Goal: Communication & Community: Ask a question

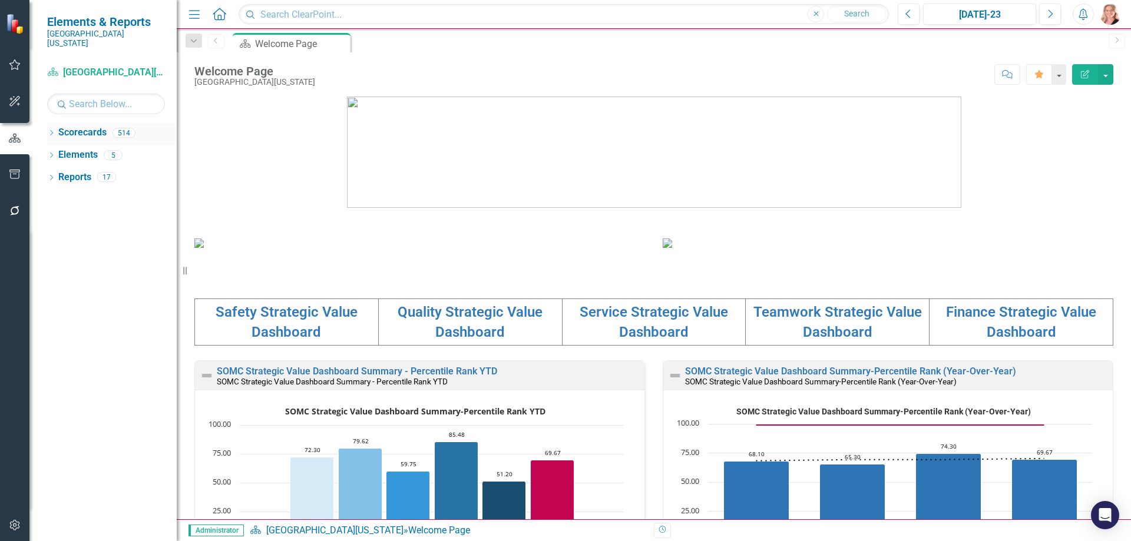
click at [49, 131] on icon "Dropdown" at bounding box center [51, 134] width 8 height 6
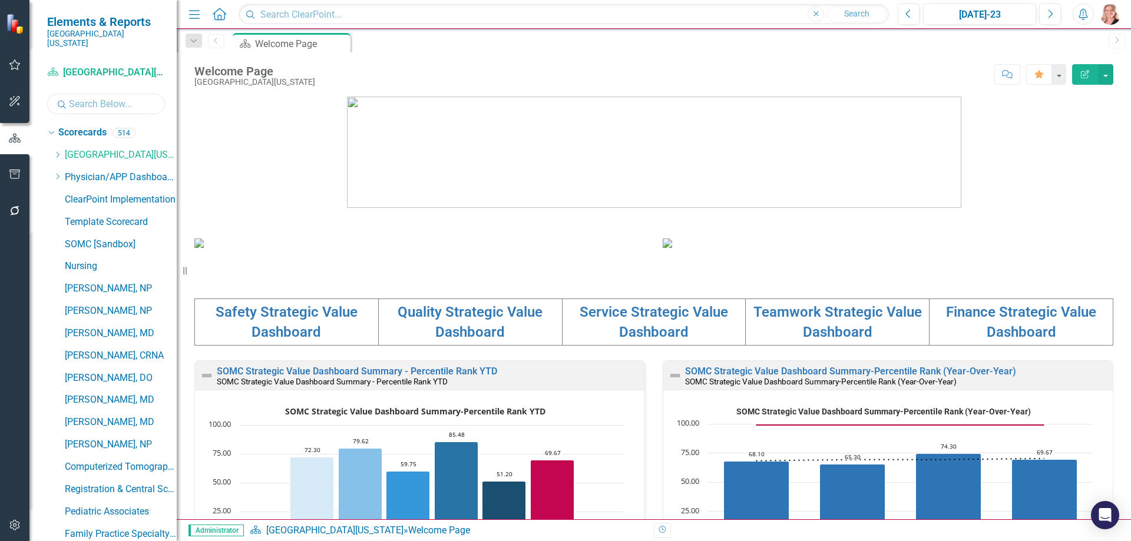
click at [95, 99] on input "text" at bounding box center [106, 104] width 118 height 21
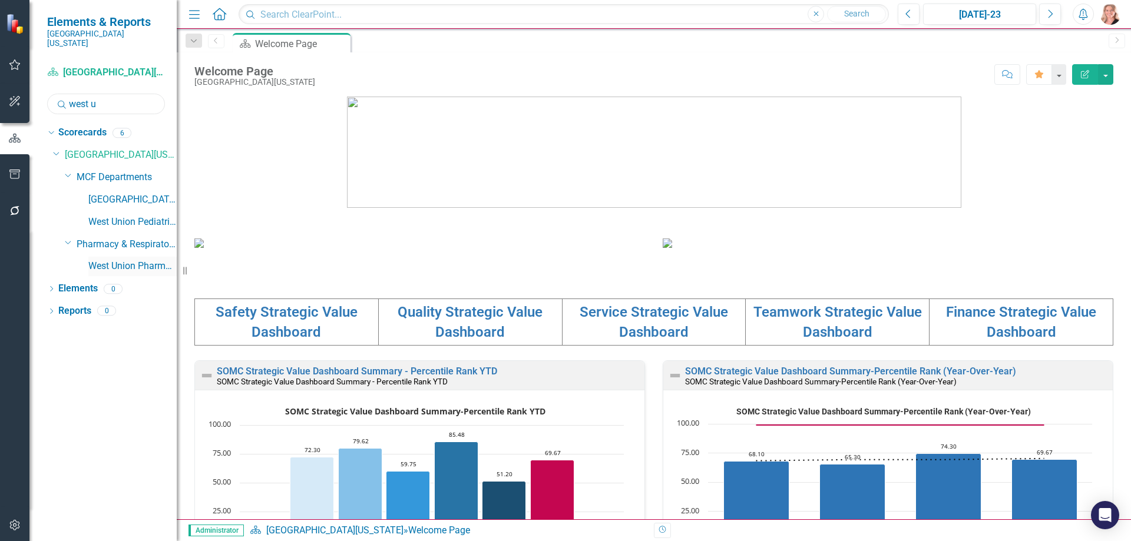
type input "west u"
click at [98, 260] on link "West Union Pharmacy" at bounding box center [132, 267] width 88 height 14
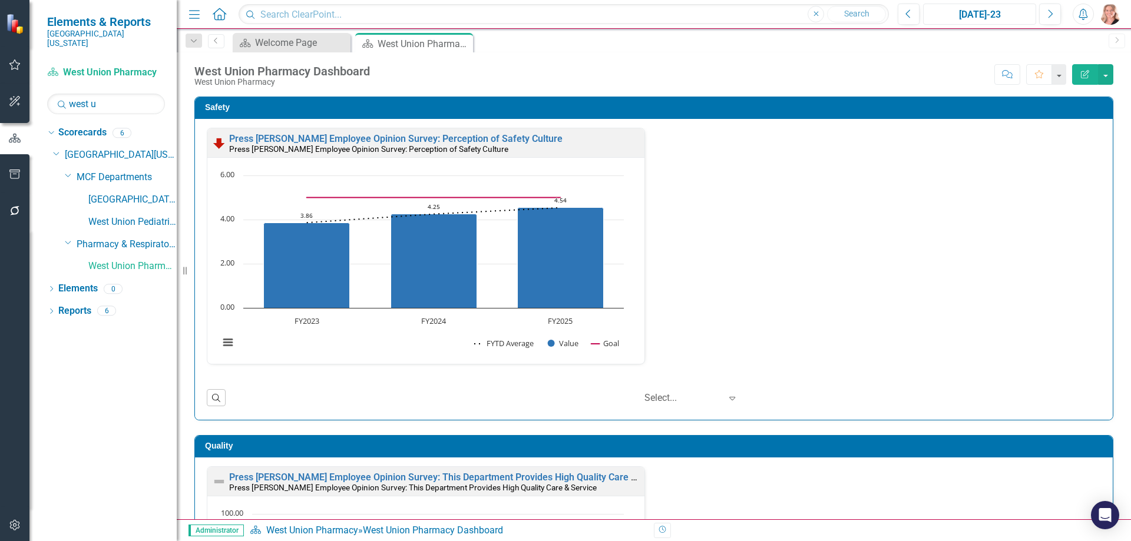
click at [973, 16] on div "[DATE]-23" at bounding box center [979, 15] width 105 height 14
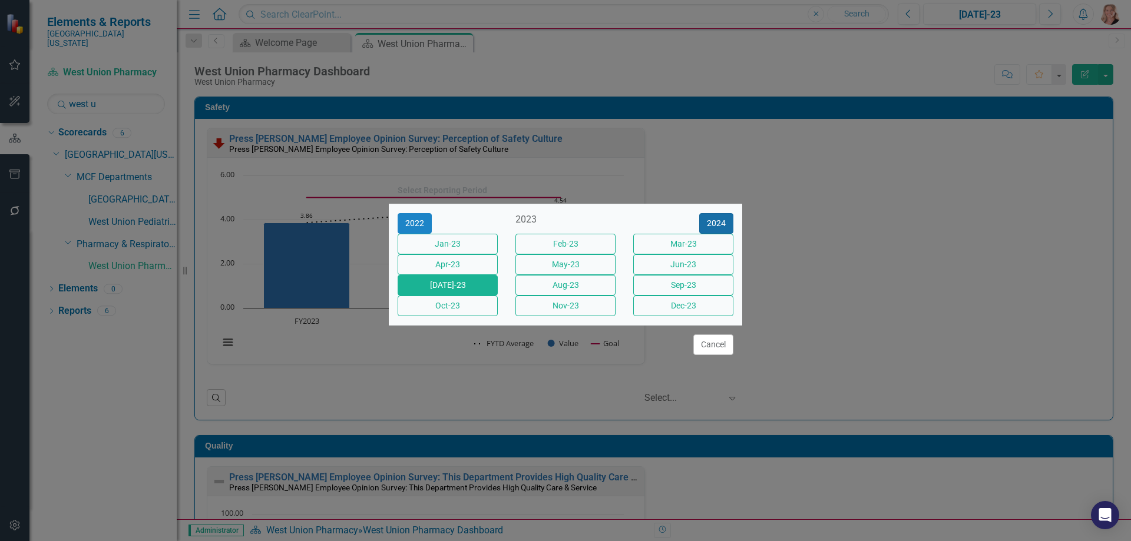
click at [727, 213] on button "2024" at bounding box center [716, 223] width 34 height 21
click at [708, 214] on button "2025" at bounding box center [716, 223] width 34 height 21
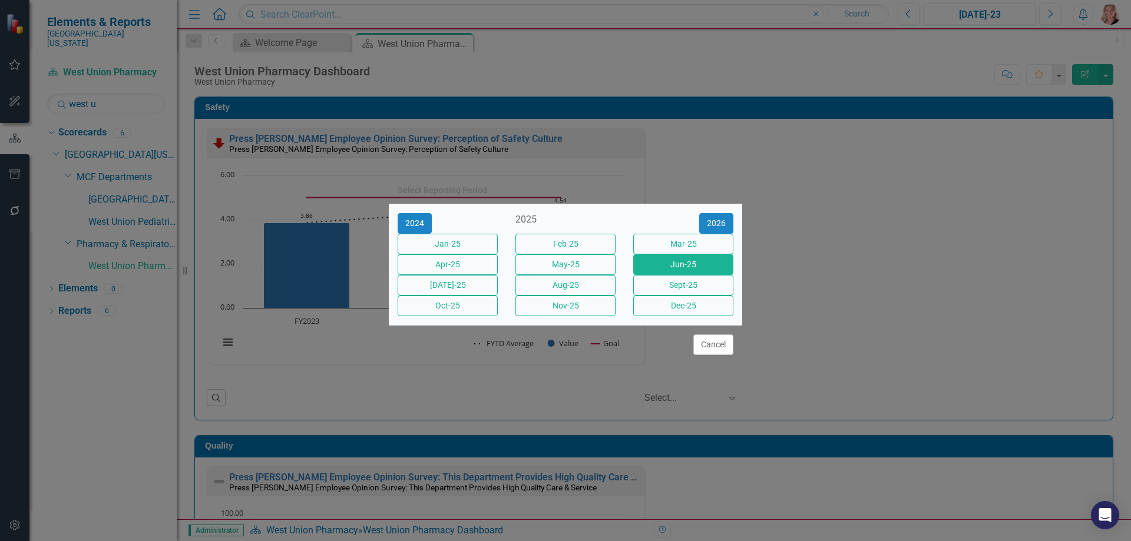
click at [660, 260] on button "Jun-25" at bounding box center [683, 265] width 100 height 21
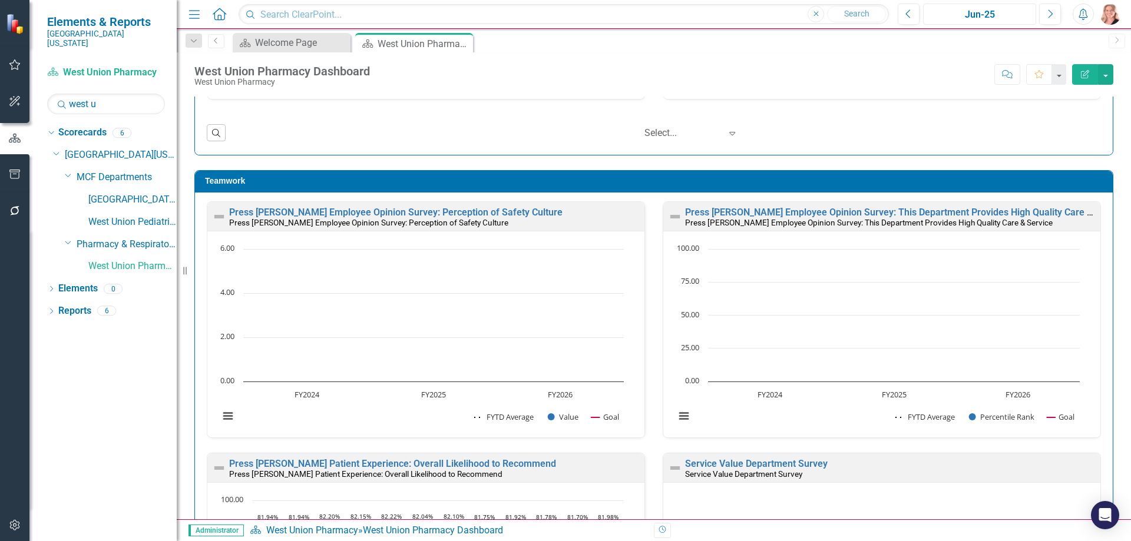
scroll to position [884, 0]
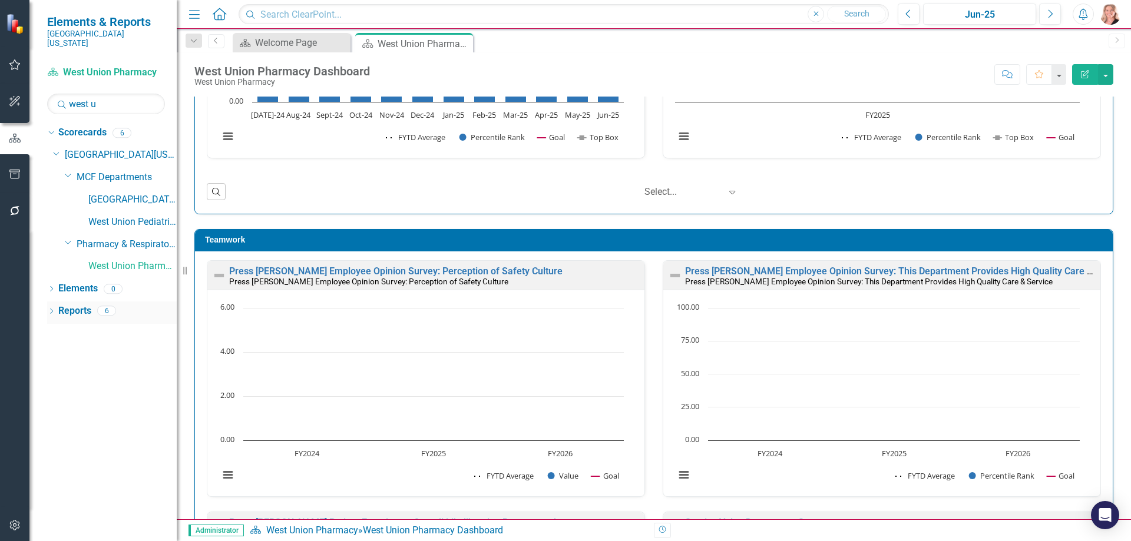
click at [65, 305] on link "Reports" at bounding box center [74, 312] width 33 height 14
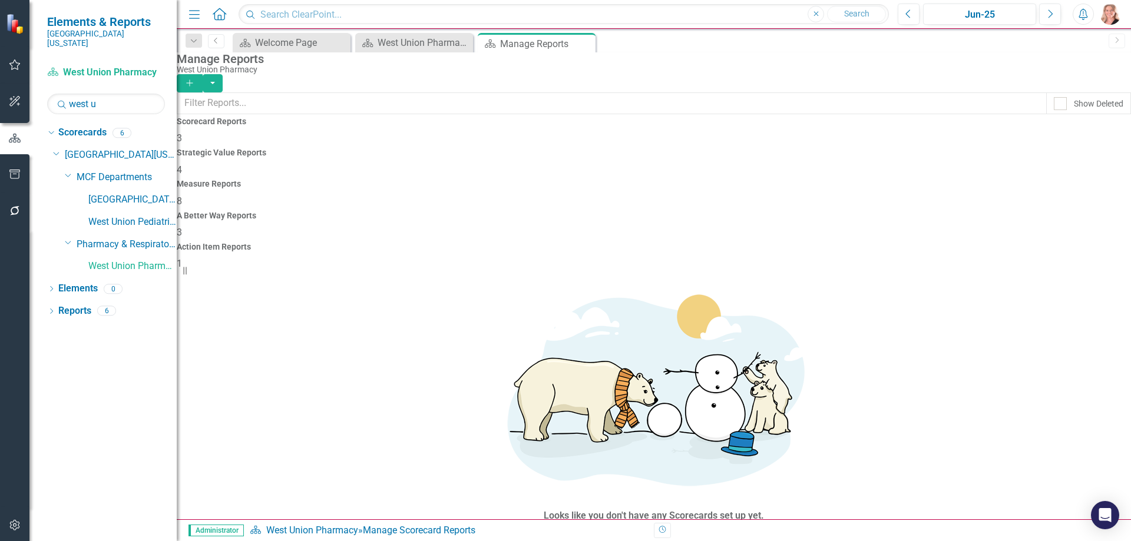
click at [672, 180] on h4 "Measure Reports" at bounding box center [654, 184] width 954 height 9
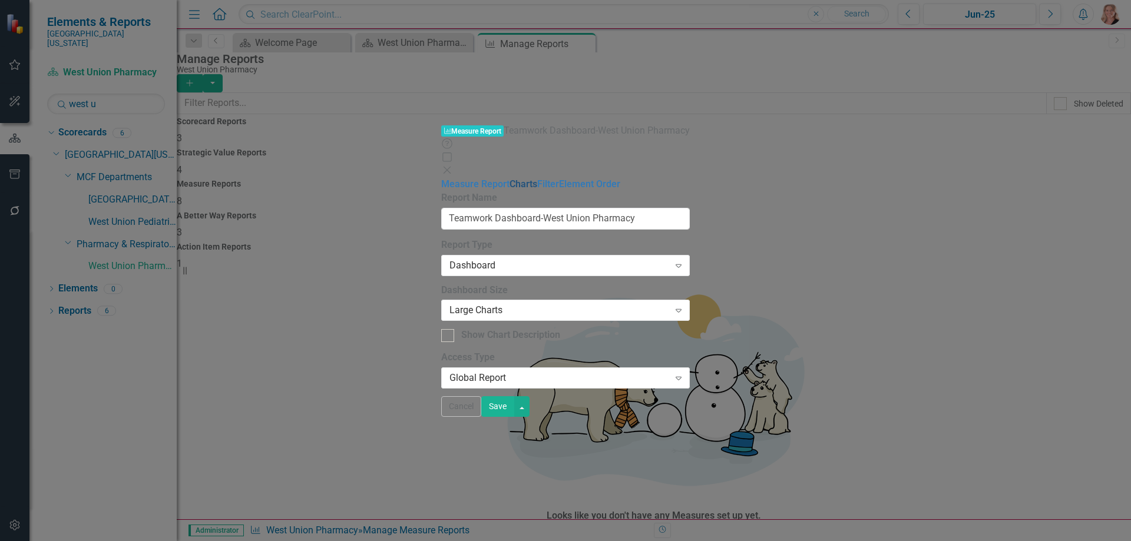
click at [510, 179] on link "Charts" at bounding box center [524, 184] width 28 height 11
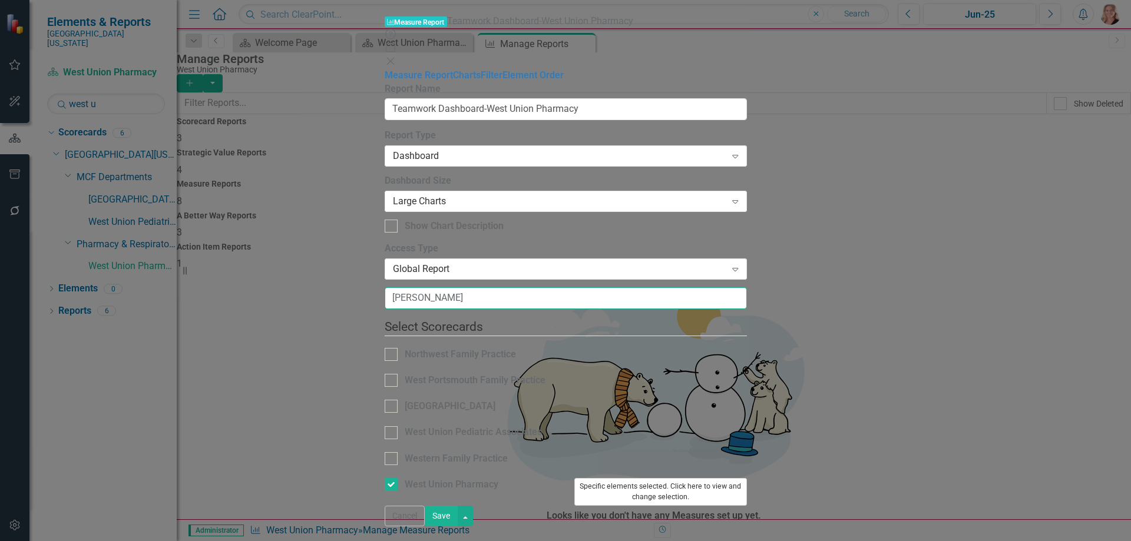
type input "[PERSON_NAME]"
click at [747, 478] on button "Specific elements selected. Click here to view and change selection." at bounding box center [660, 492] width 173 height 28
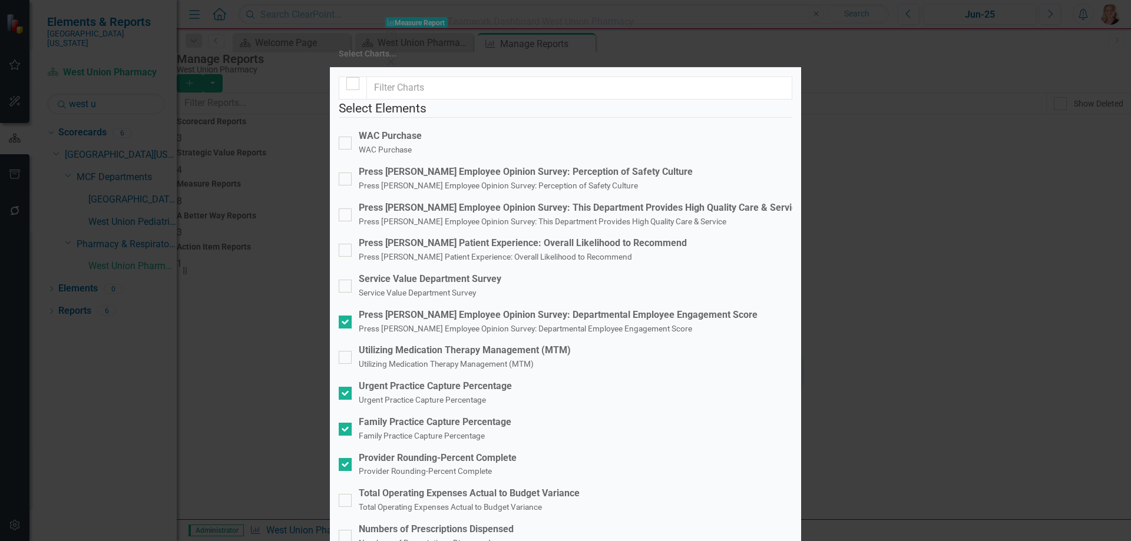
scroll to position [864, 0]
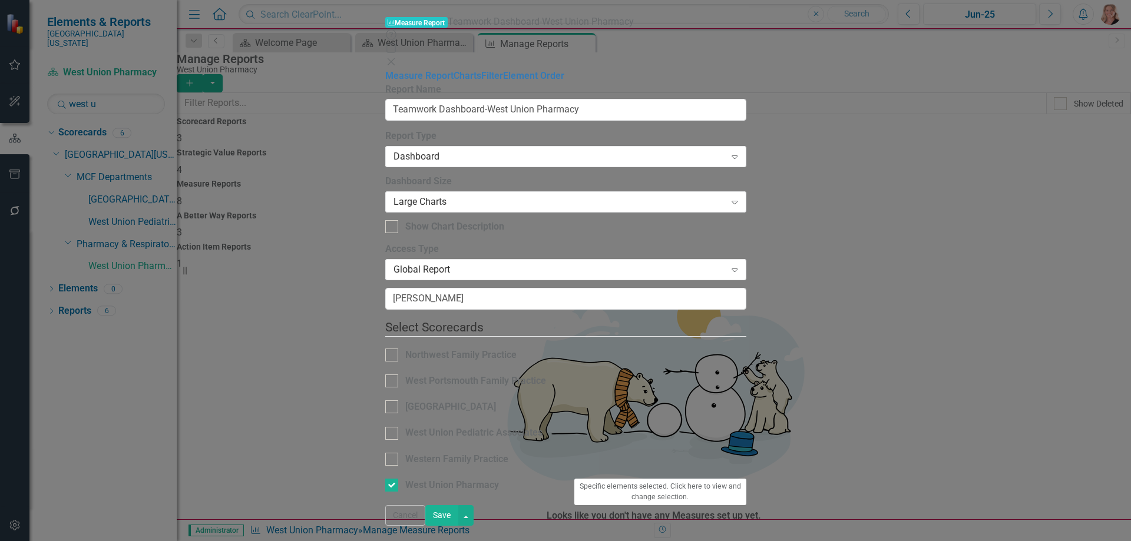
click at [458, 522] on button "Save" at bounding box center [441, 516] width 33 height 21
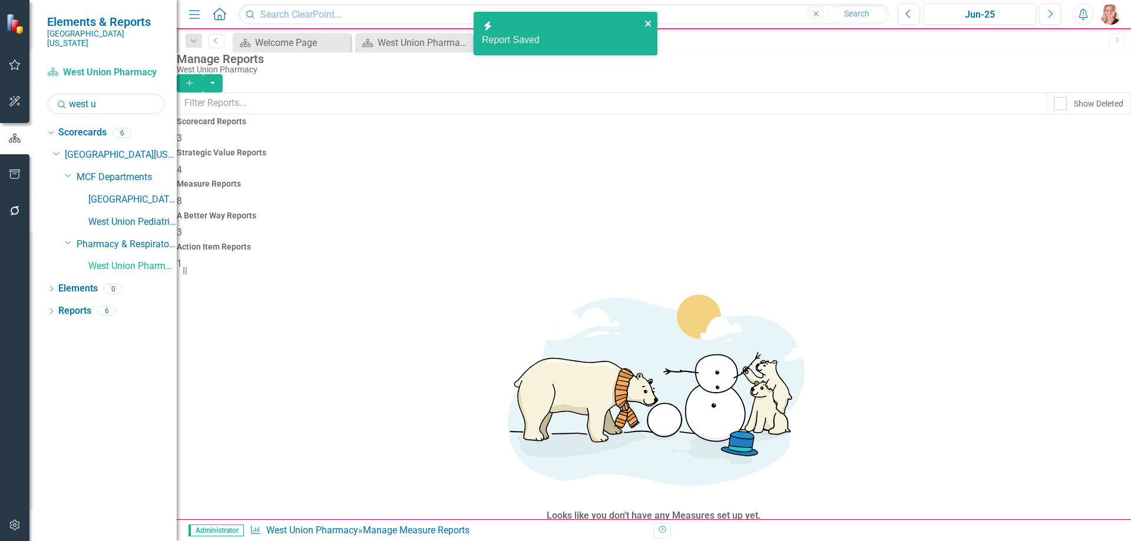
click at [646, 22] on icon "close" at bounding box center [648, 24] width 6 height 6
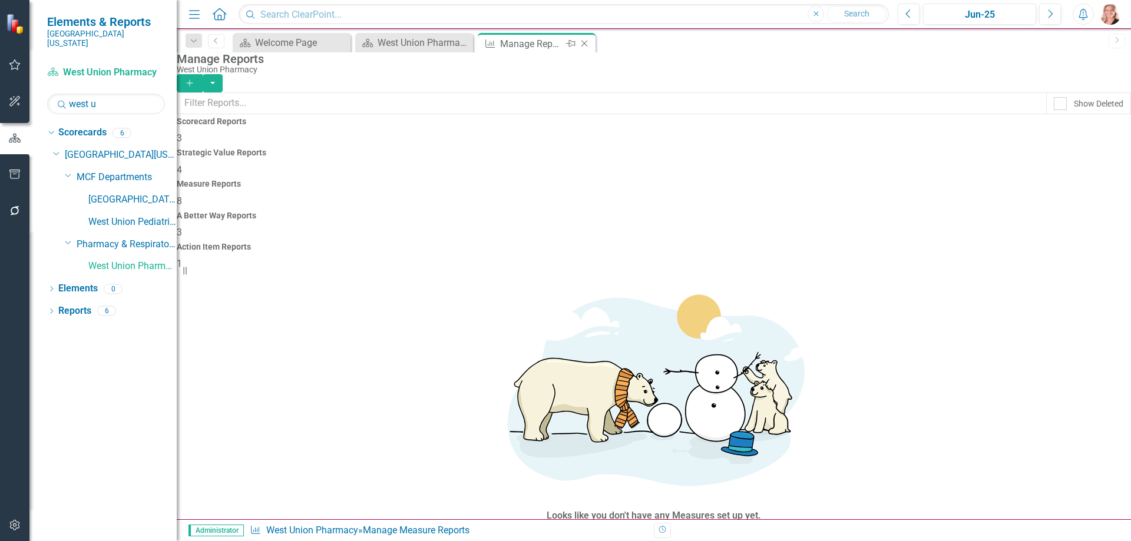
click at [586, 44] on icon "Close" at bounding box center [585, 43] width 12 height 9
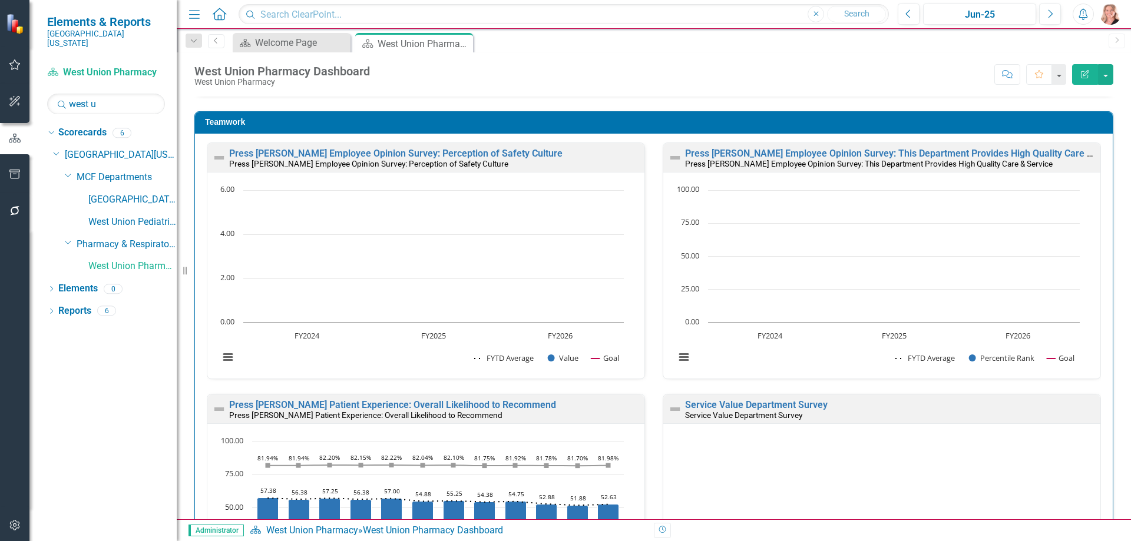
scroll to position [943, 0]
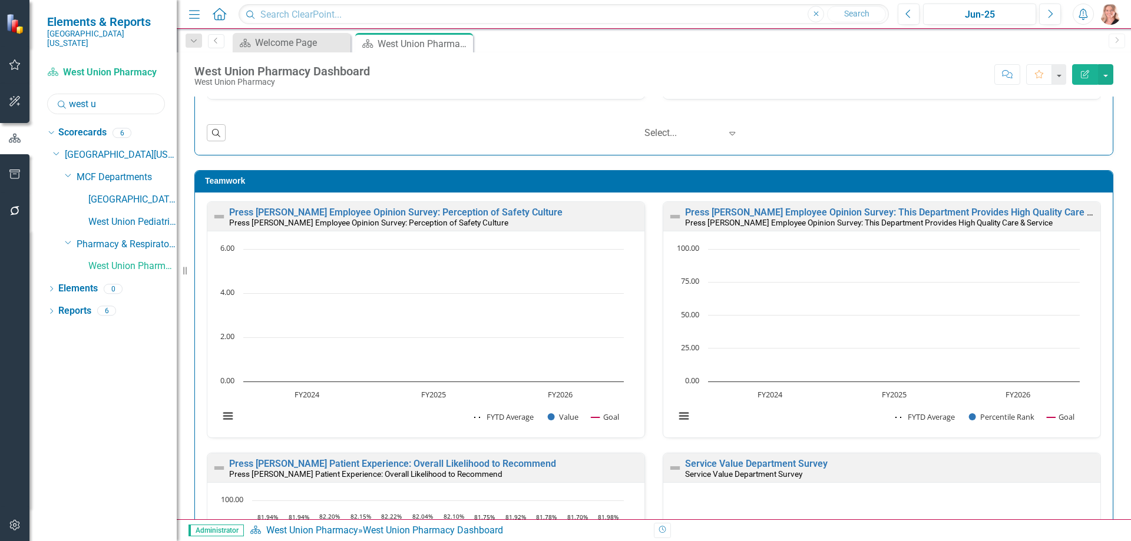
click at [102, 99] on input "west u" at bounding box center [106, 104] width 118 height 21
click at [101, 99] on input "west u" at bounding box center [106, 104] width 118 height 21
type input "w"
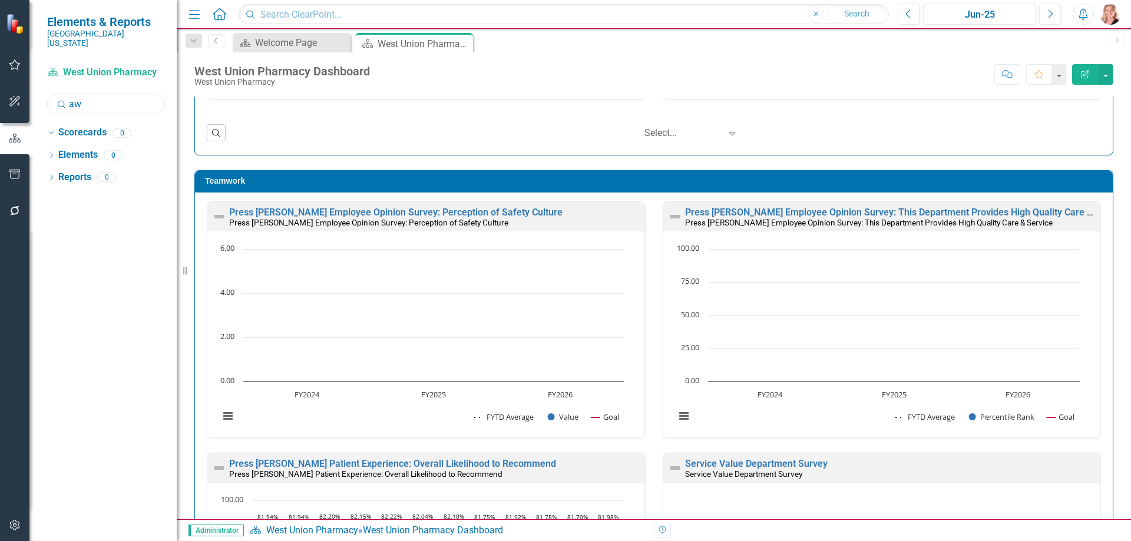
type input "a"
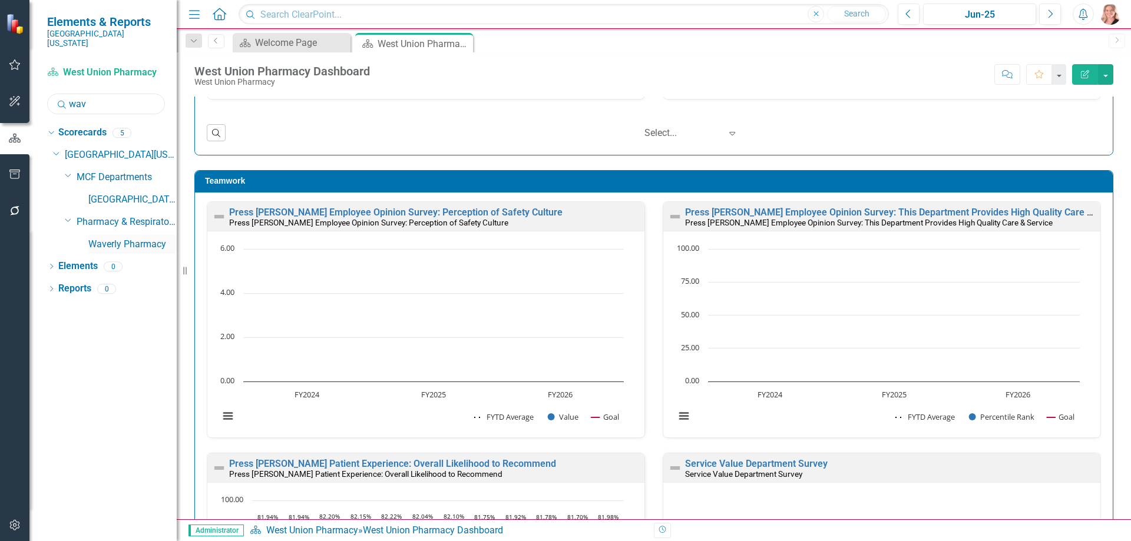
type input "wav"
click at [154, 238] on link "Waverly Pharmacy" at bounding box center [132, 245] width 88 height 14
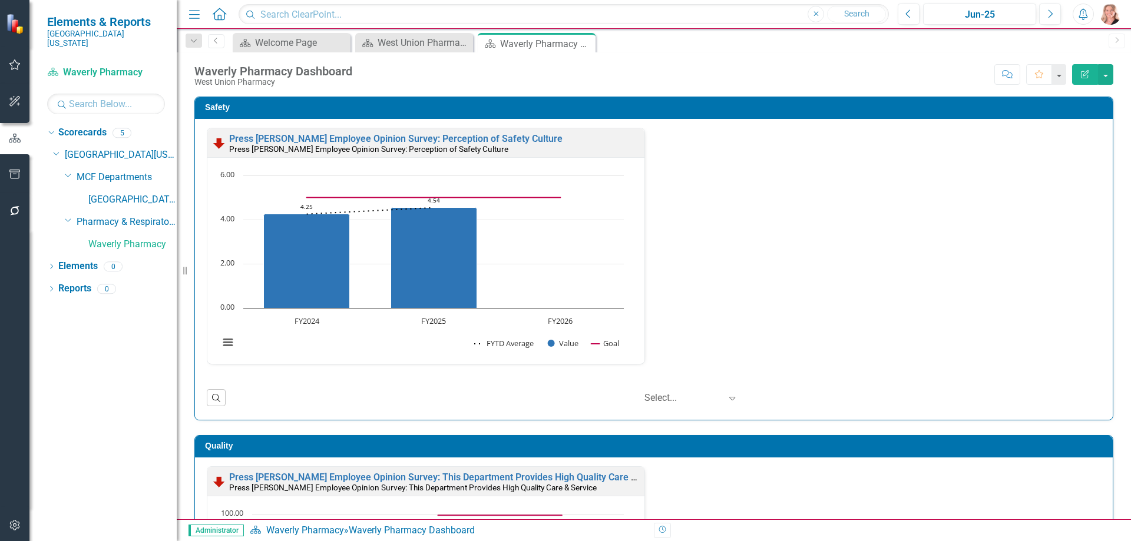
click at [1078, 74] on button "Edit Report" at bounding box center [1085, 74] width 26 height 21
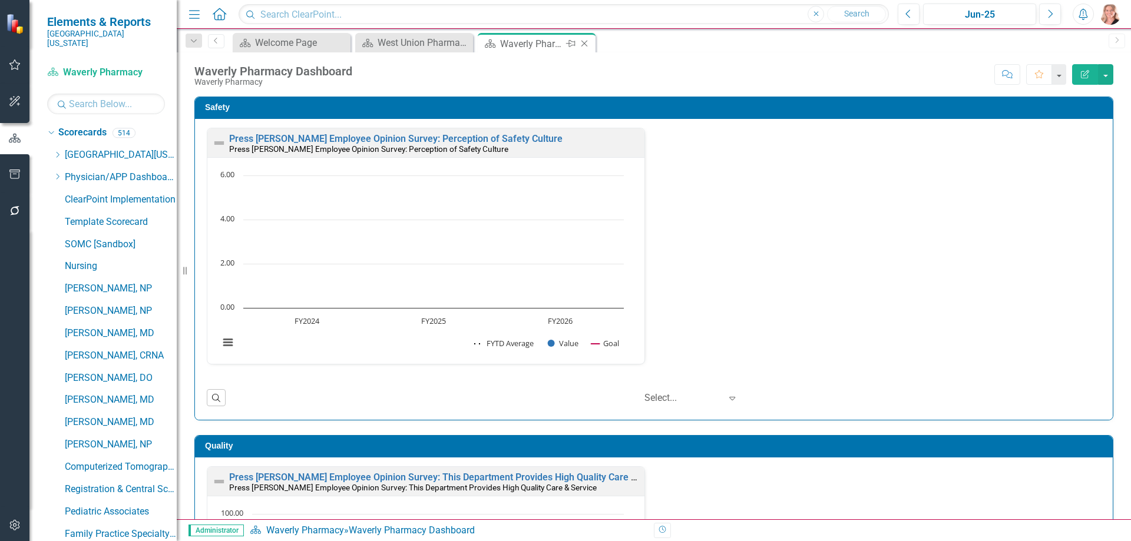
click at [587, 44] on icon "Close" at bounding box center [585, 43] width 12 height 9
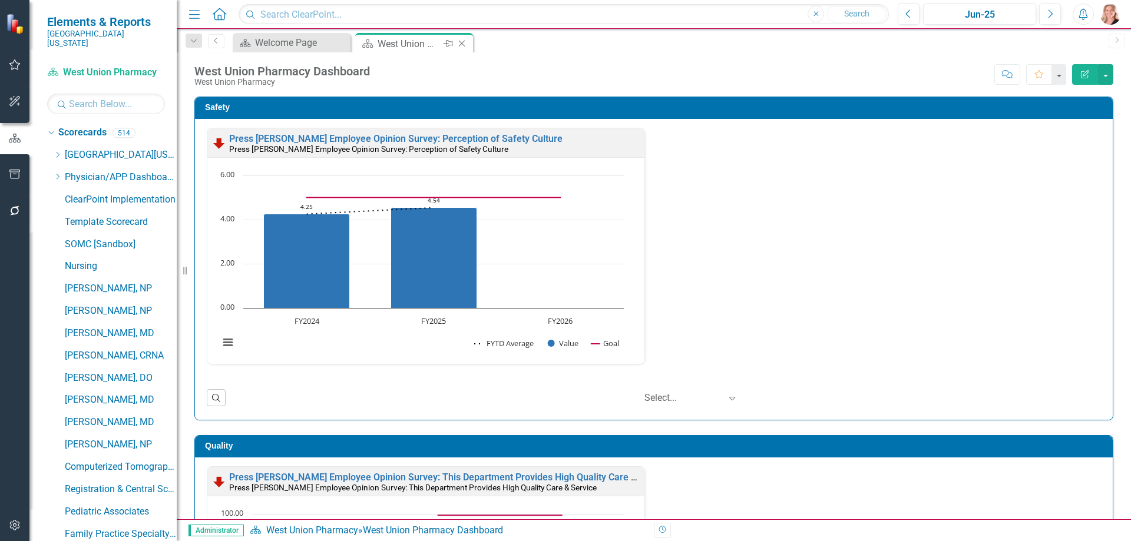
click at [417, 44] on div "West Union Pharmacy Dashboard" at bounding box center [409, 44] width 63 height 15
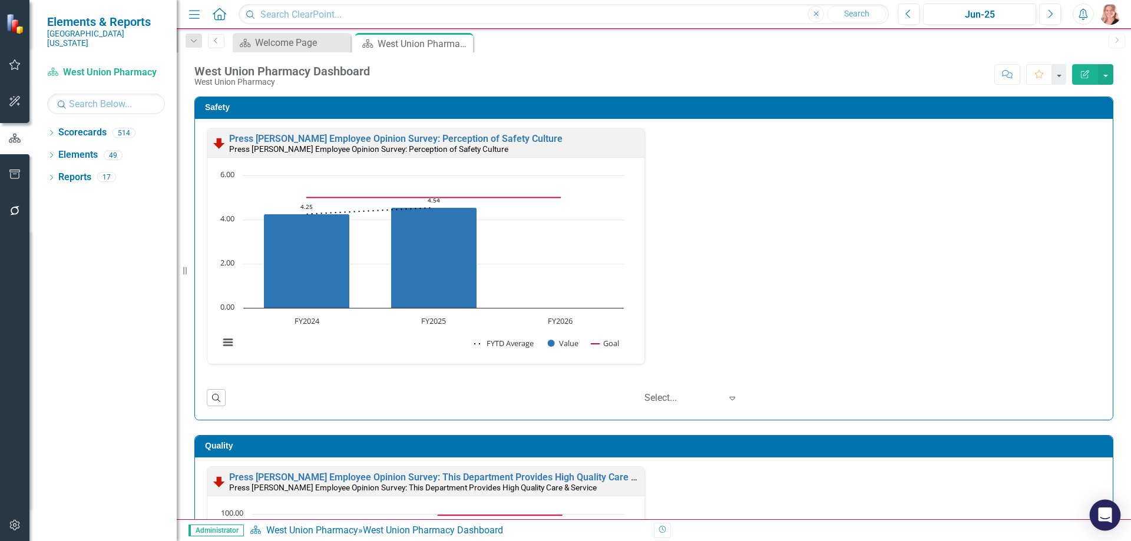
click at [1101, 513] on icon "Open Intercom Messenger" at bounding box center [1105, 515] width 14 height 15
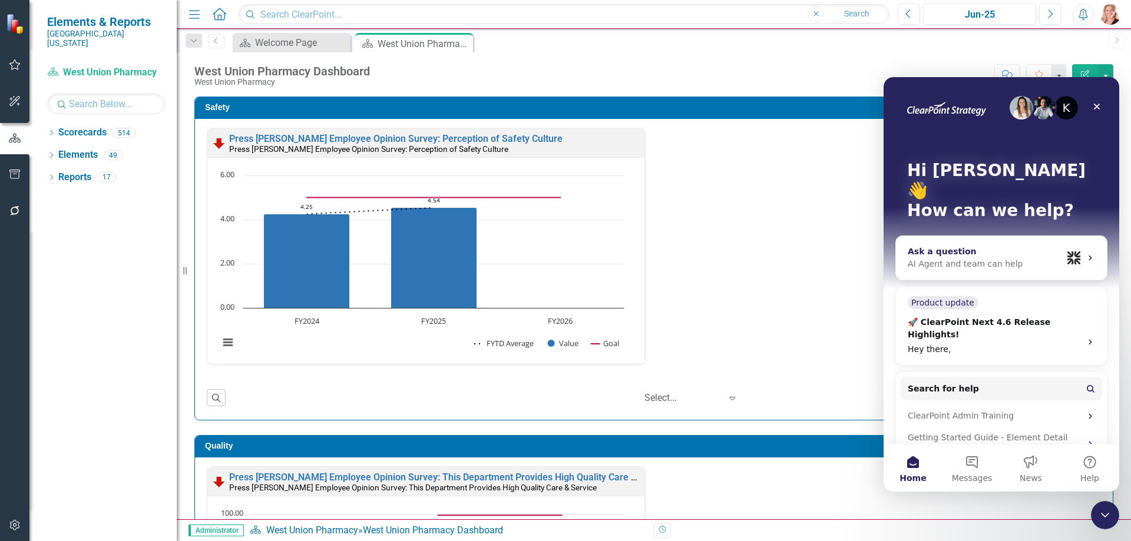
click at [994, 246] on div "Ask a question" at bounding box center [985, 252] width 154 height 12
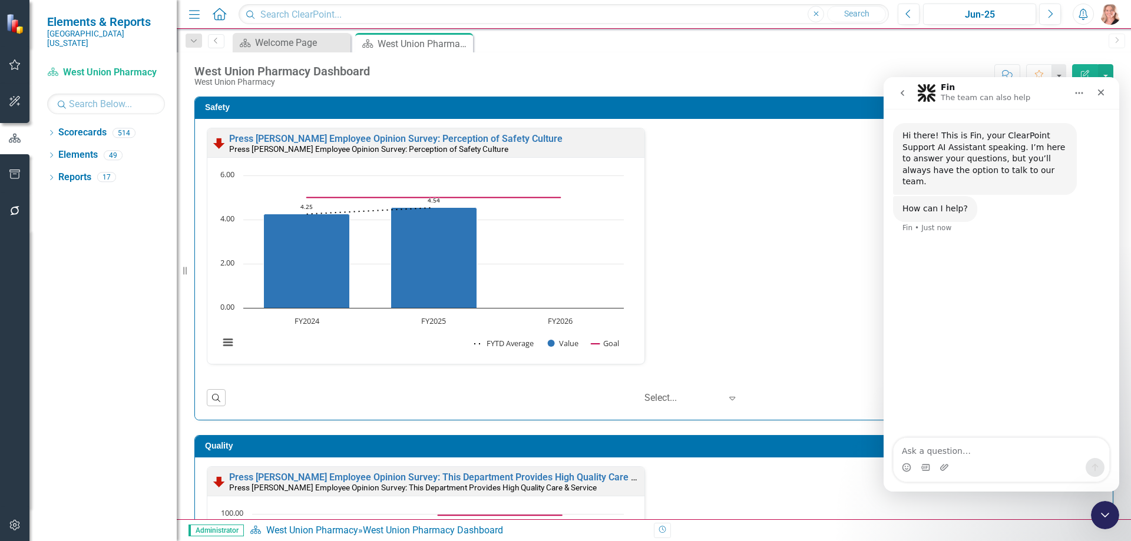
click at [967, 451] on textarea "Ask a question…" at bounding box center [1002, 448] width 216 height 20
type textarea "I have measures showing up on a measure report that are not selected to be on i…"
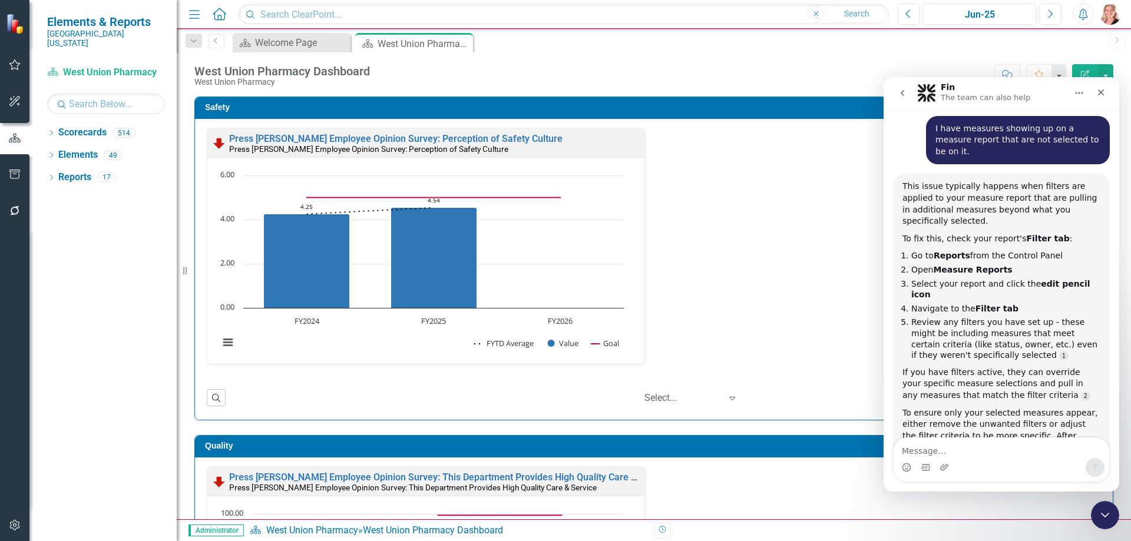
scroll to position [144, 0]
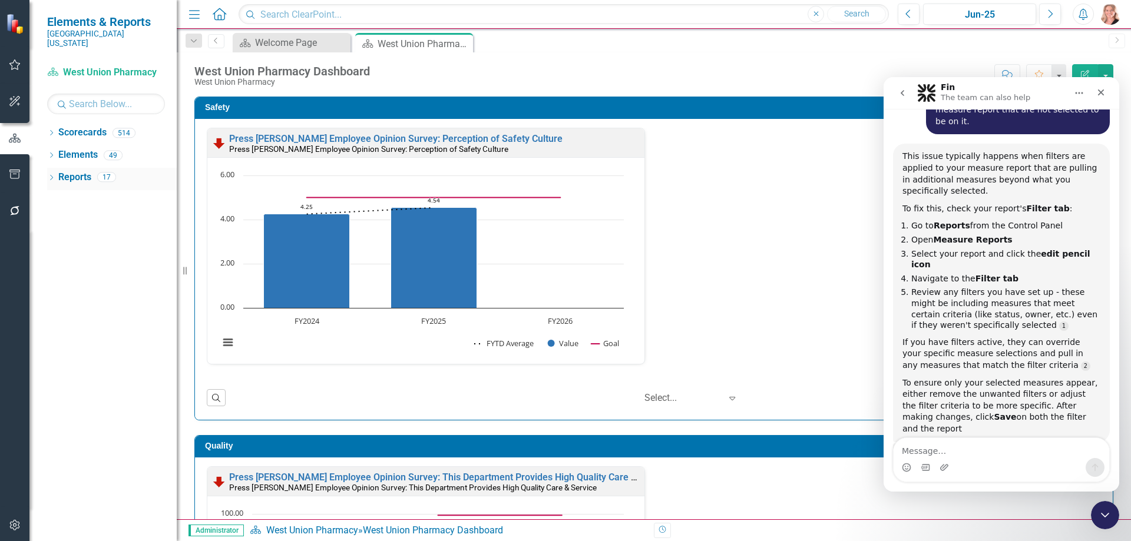
click at [68, 171] on link "Reports" at bounding box center [74, 178] width 33 height 14
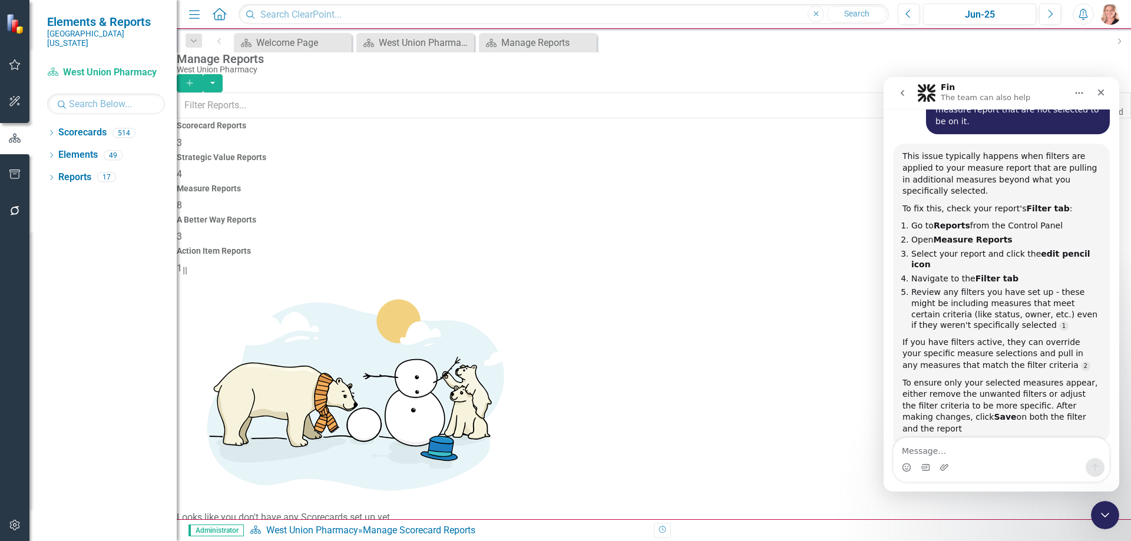
click at [182, 200] on span "8" at bounding box center [179, 205] width 5 height 11
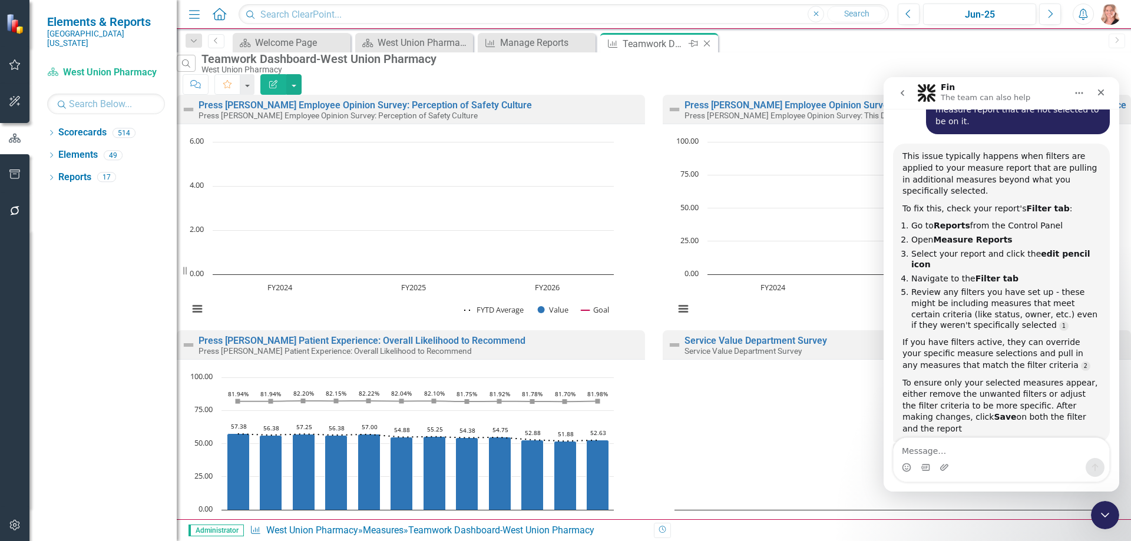
click at [705, 44] on icon "Close" at bounding box center [707, 43] width 12 height 9
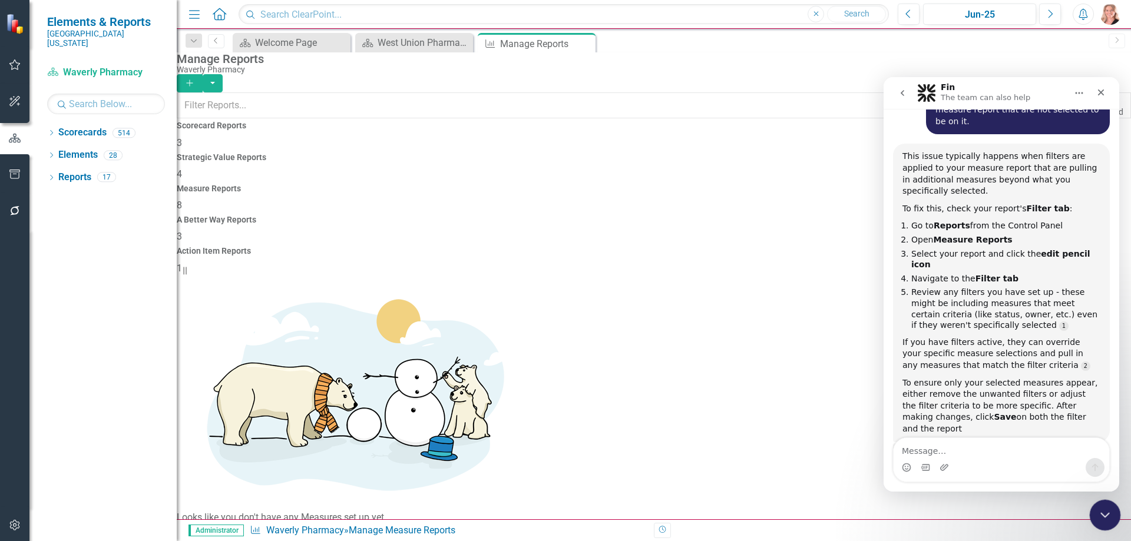
click at [1105, 507] on icon "Close Intercom Messenger" at bounding box center [1103, 514] width 14 height 14
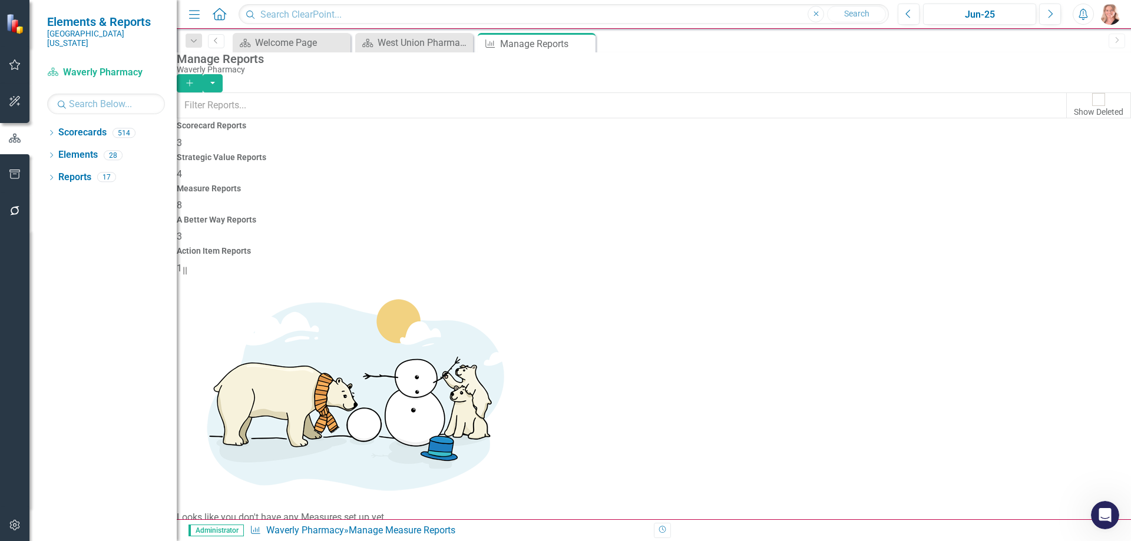
scroll to position [144, 0]
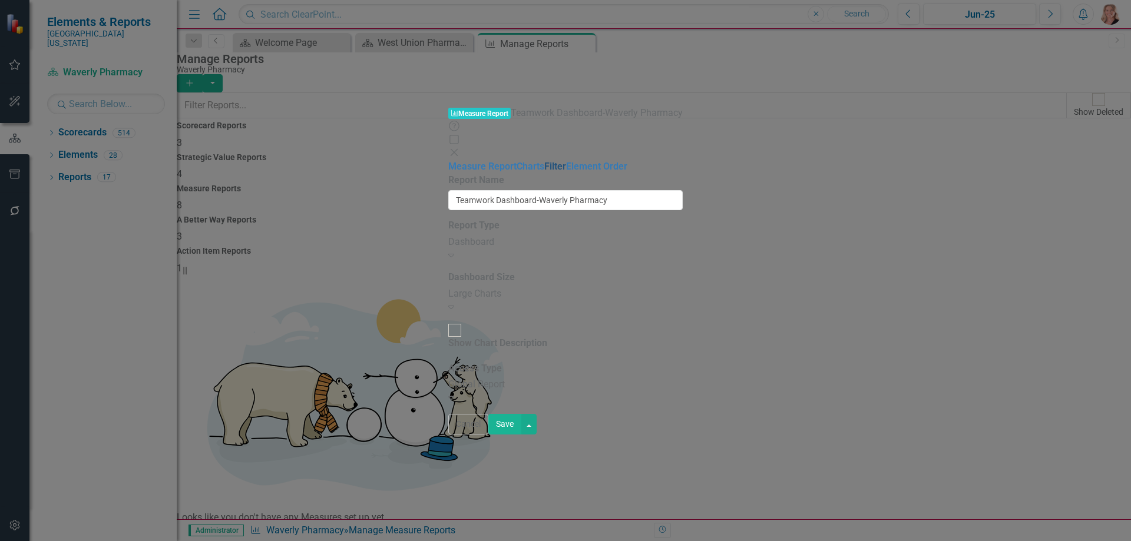
click at [544, 161] on link "Filter" at bounding box center [555, 166] width 22 height 11
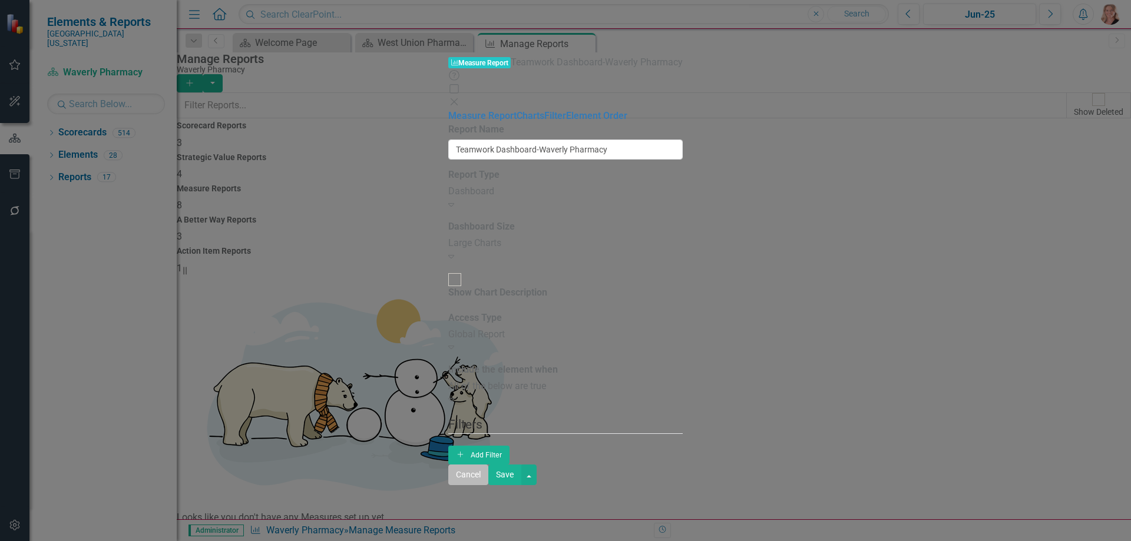
click at [488, 485] on button "Cancel" at bounding box center [468, 475] width 40 height 21
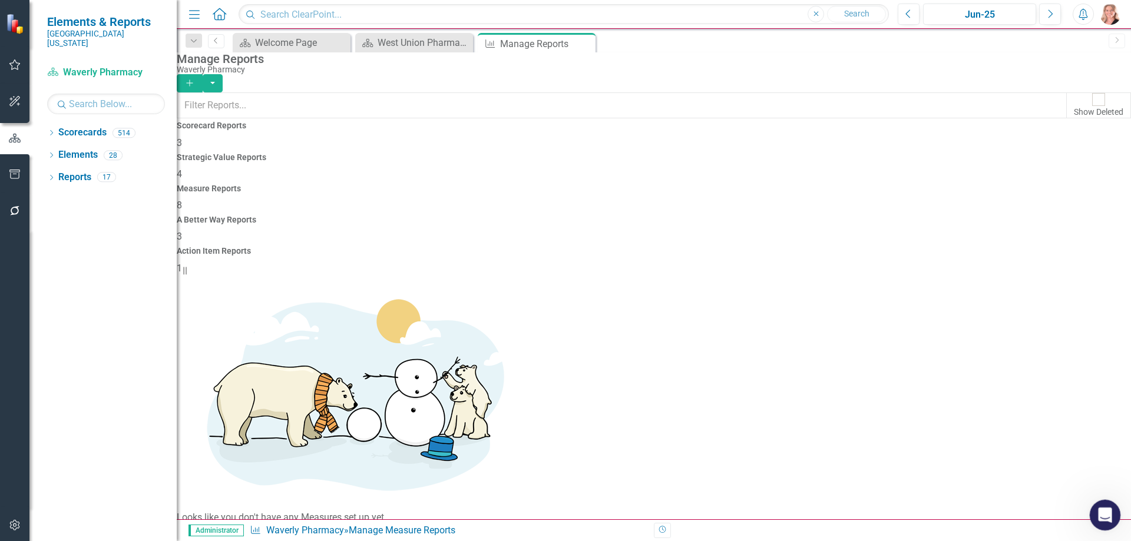
click at [1102, 513] on icon "Open Intercom Messenger" at bounding box center [1103, 513] width 19 height 19
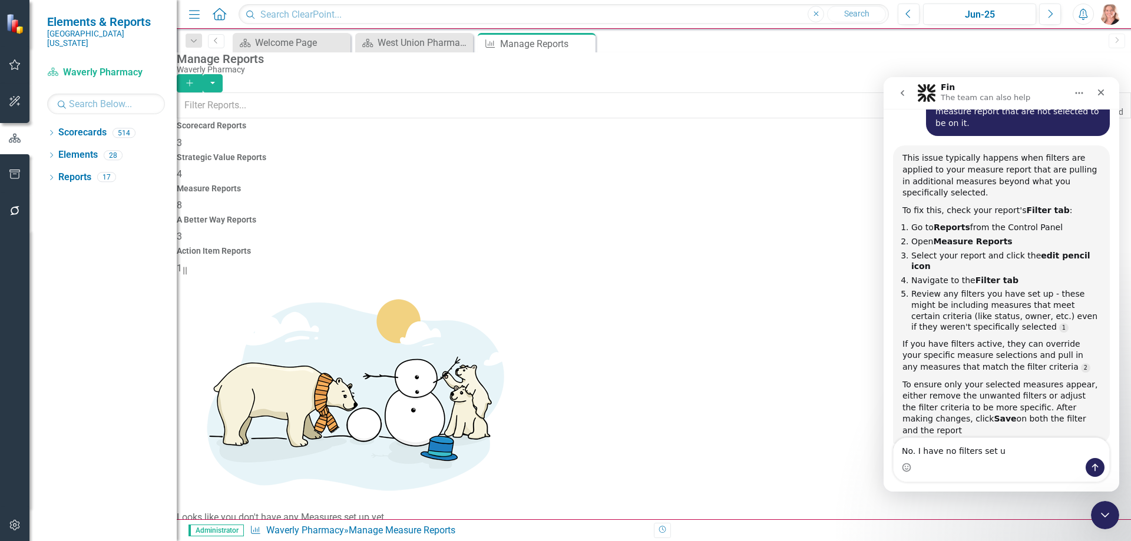
type textarea "No. I have no filters set up"
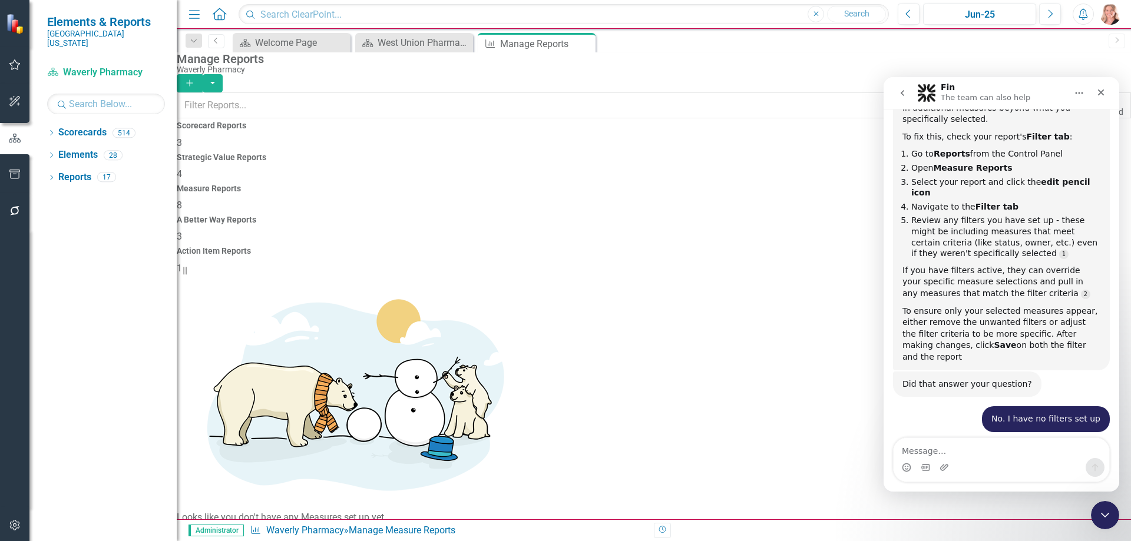
scroll to position [461, 0]
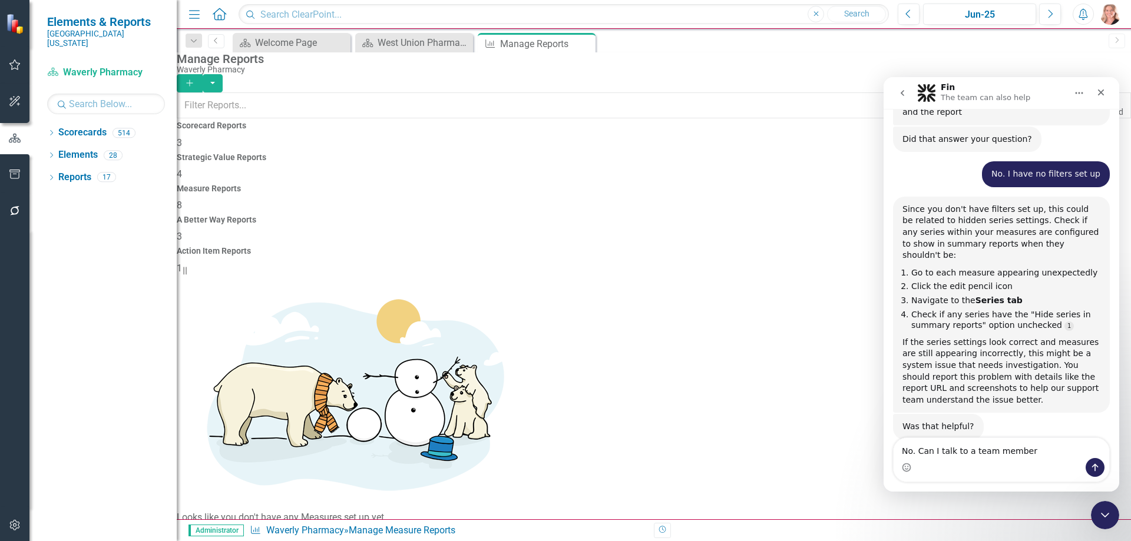
type textarea "No. Can I talk to a team member?"
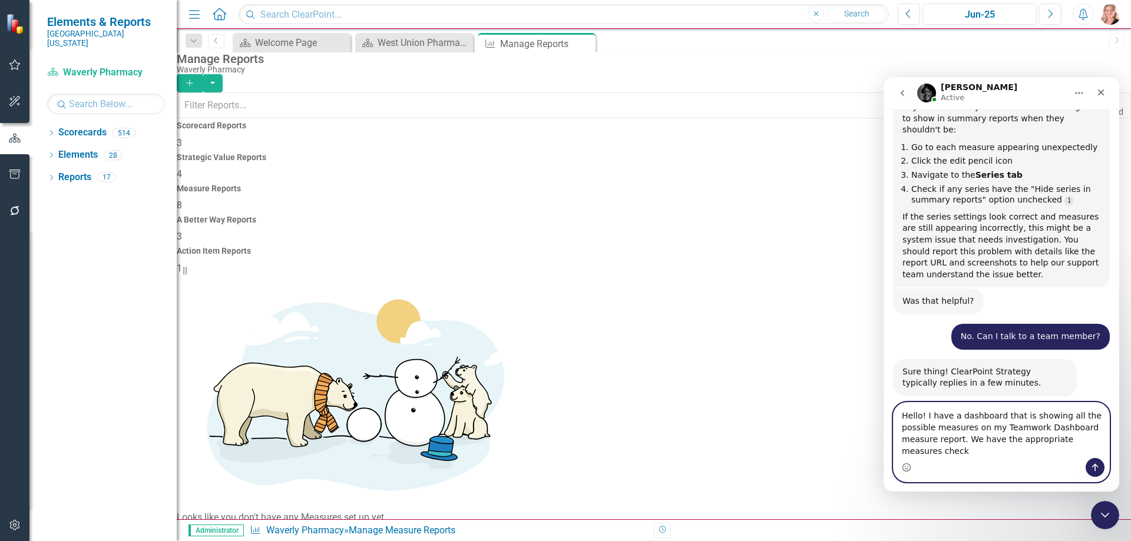
scroll to position [600, 0]
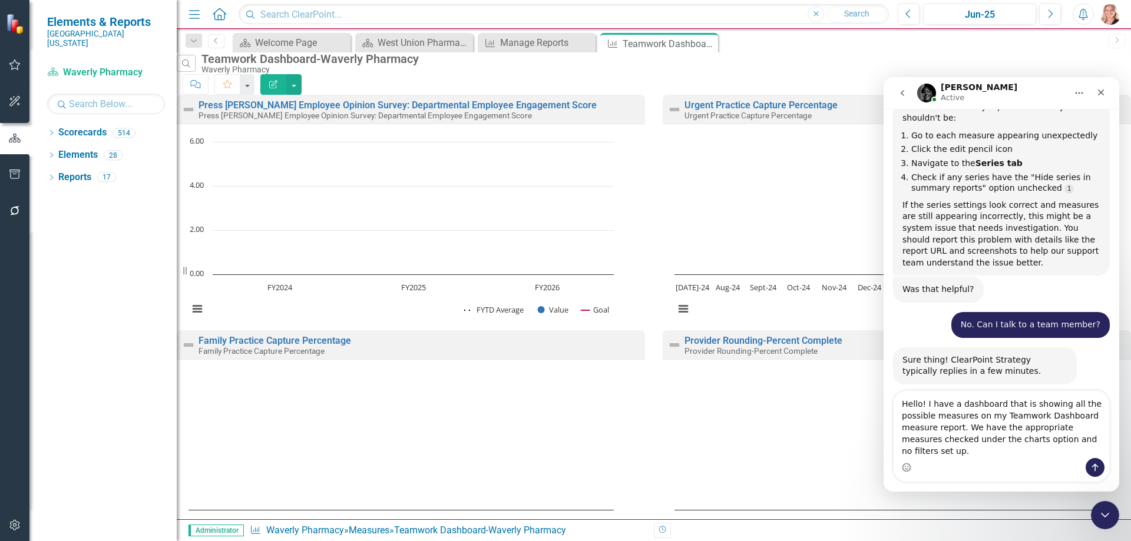
click at [478, 73] on div "Search Teamwork Dashboard-Waverly Pharmacy Waverly Pharmacy Comment Favorite Ed…" at bounding box center [654, 73] width 954 height 42
click at [709, 40] on icon "Close" at bounding box center [707, 43] width 12 height 9
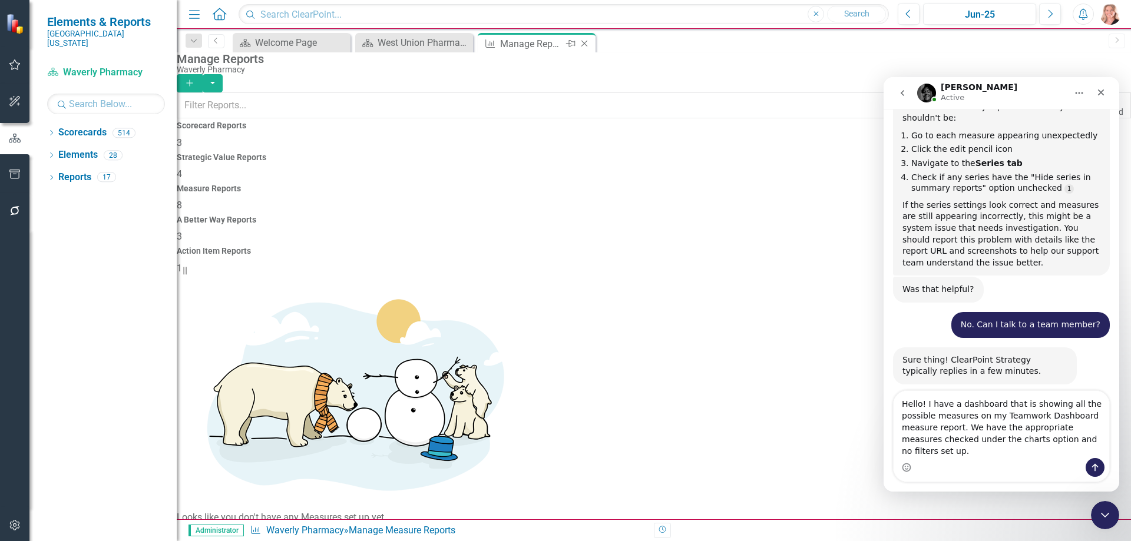
click at [583, 42] on icon at bounding box center [585, 44] width 6 height 6
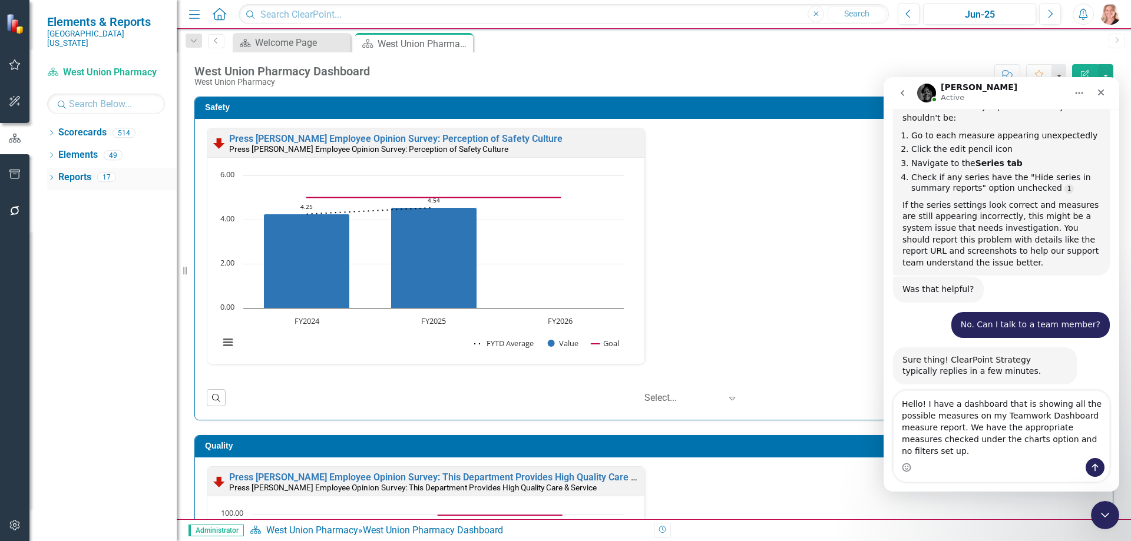
click at [71, 171] on link "Reports" at bounding box center [74, 178] width 33 height 14
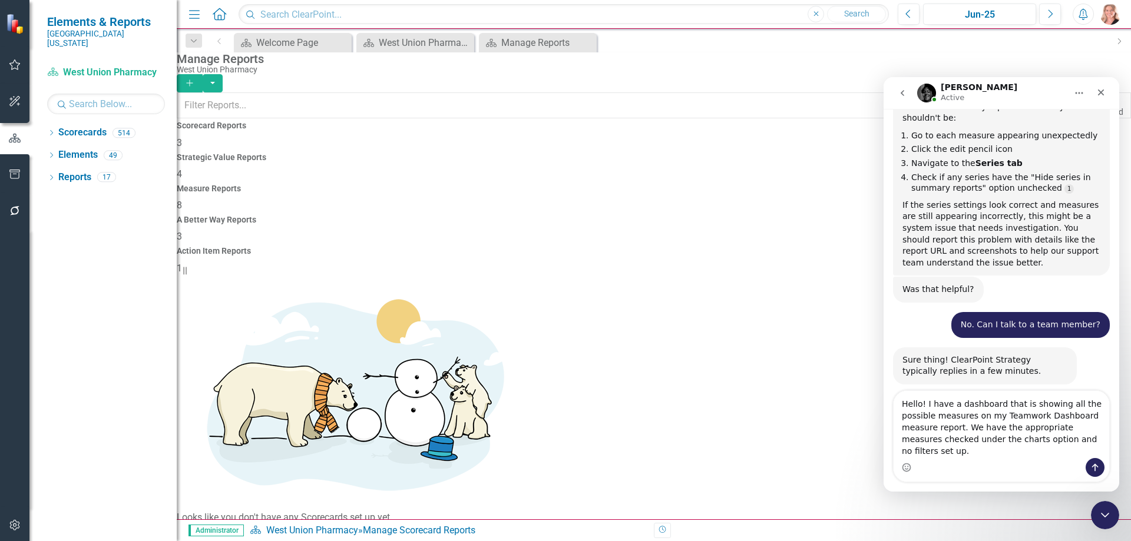
click at [182, 200] on span "8" at bounding box center [179, 205] width 5 height 11
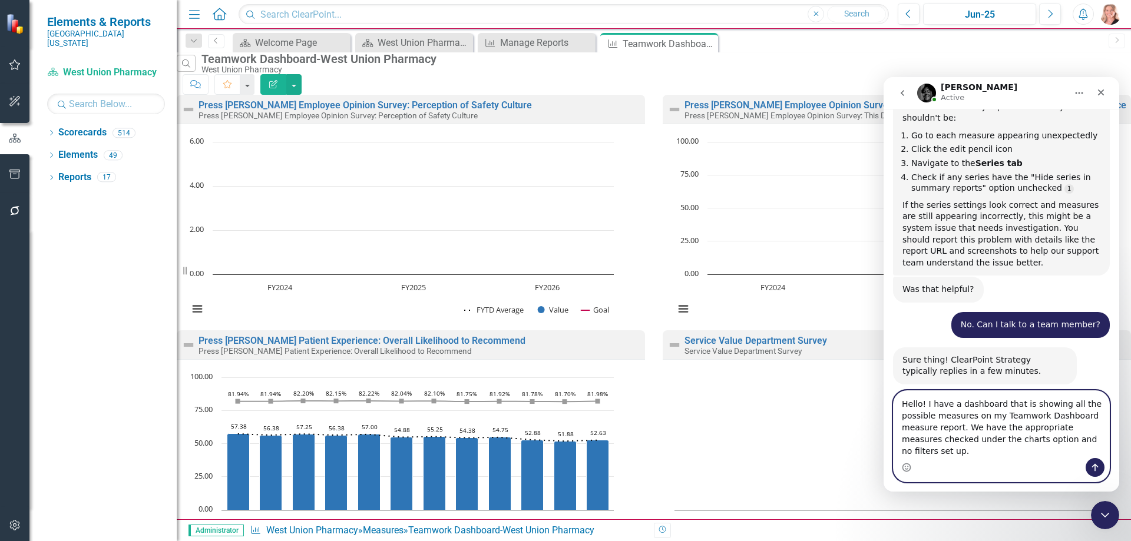
click at [1098, 452] on textarea "Hello! I have a dashboard that is showing all the possible measures on my Teamw…" at bounding box center [1002, 424] width 216 height 67
paste textarea "[URL][DOMAIN_NAME]"
type textarea "Hello! I have a dashboard that is showing all the possible measures on my Teamw…"
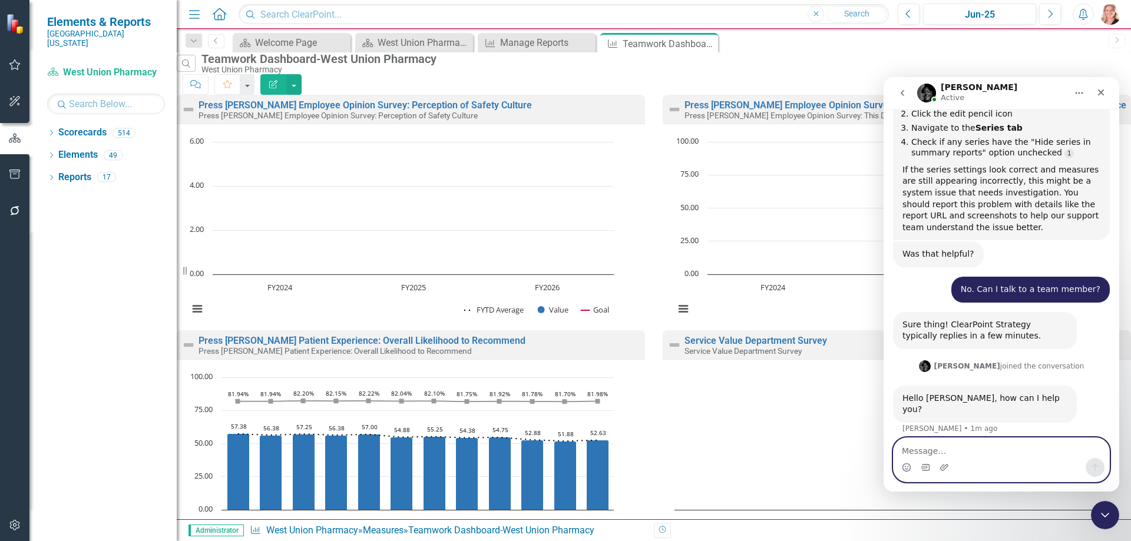
scroll to position [680, 0]
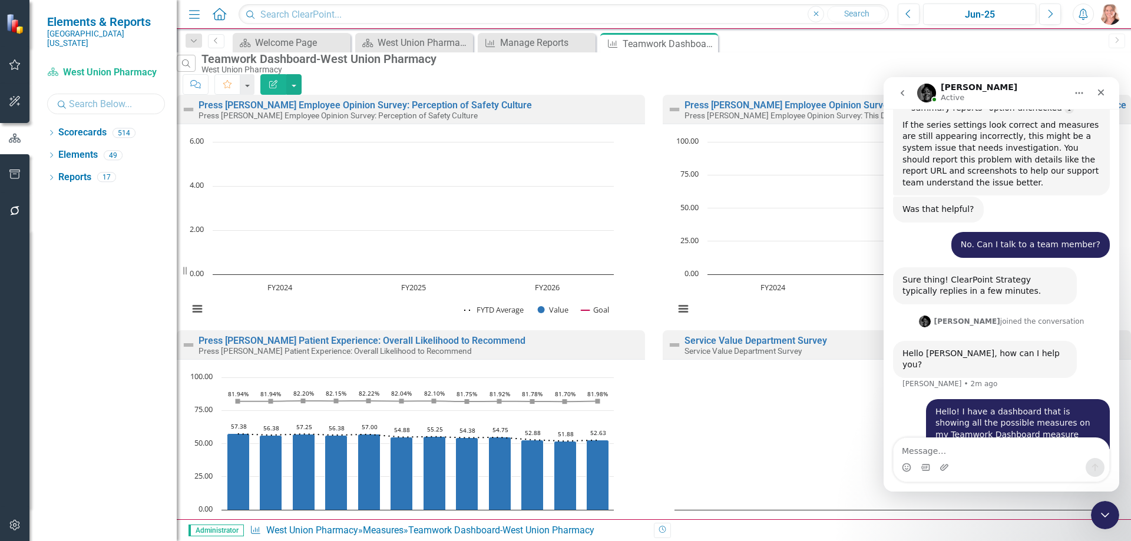
click at [103, 94] on input "text" at bounding box center [106, 104] width 118 height 21
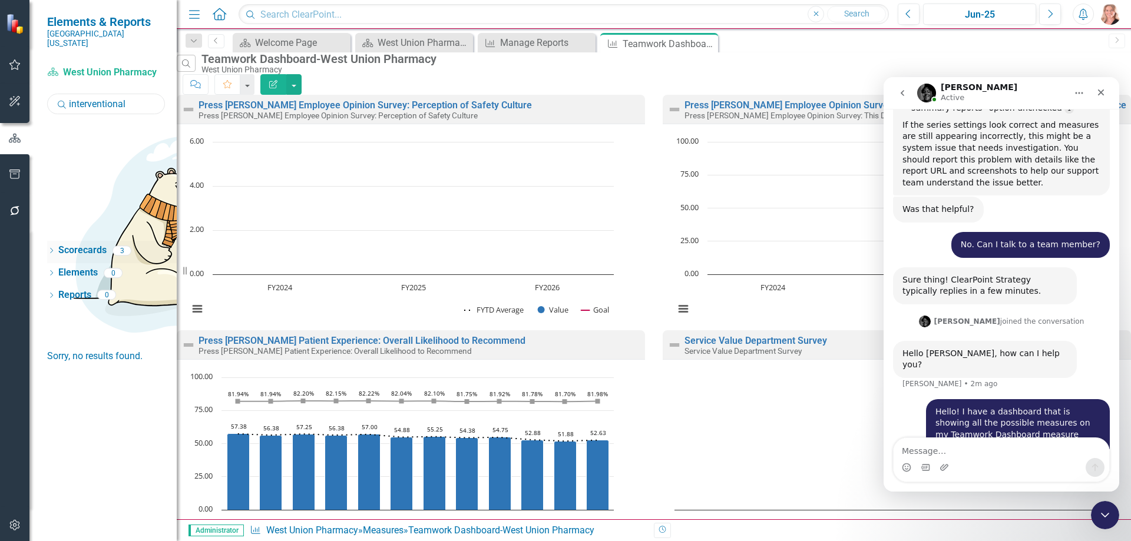
type input "interventional"
click at [51, 249] on icon "Dropdown" at bounding box center [51, 252] width 8 height 6
click at [106, 305] on link "Interventional Pulmonary Diagnostics" at bounding box center [112, 312] width 130 height 14
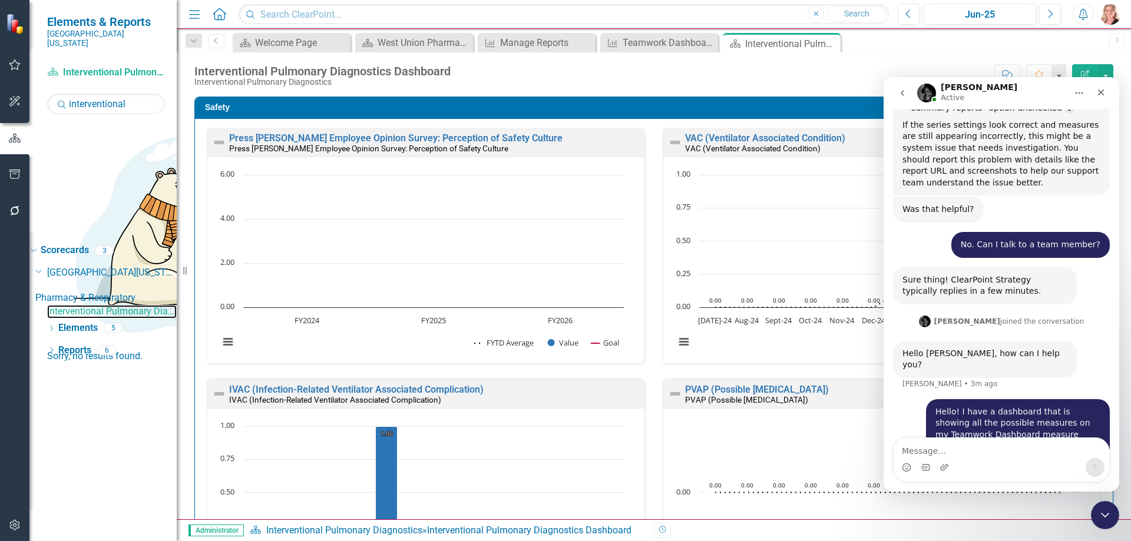
scroll to position [177, 0]
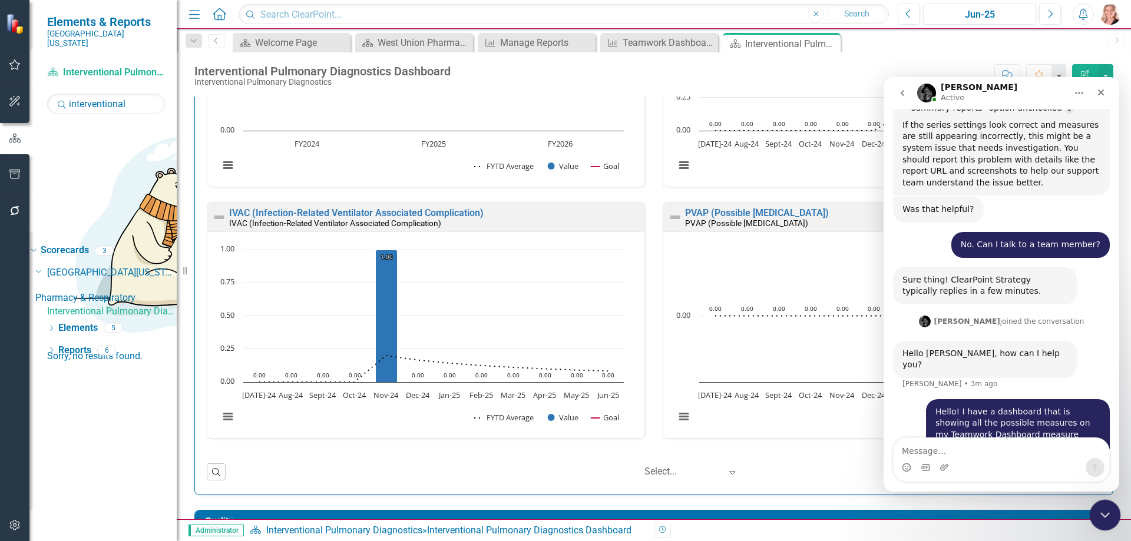
click at [1110, 508] on icon "Close Intercom Messenger" at bounding box center [1103, 514] width 14 height 14
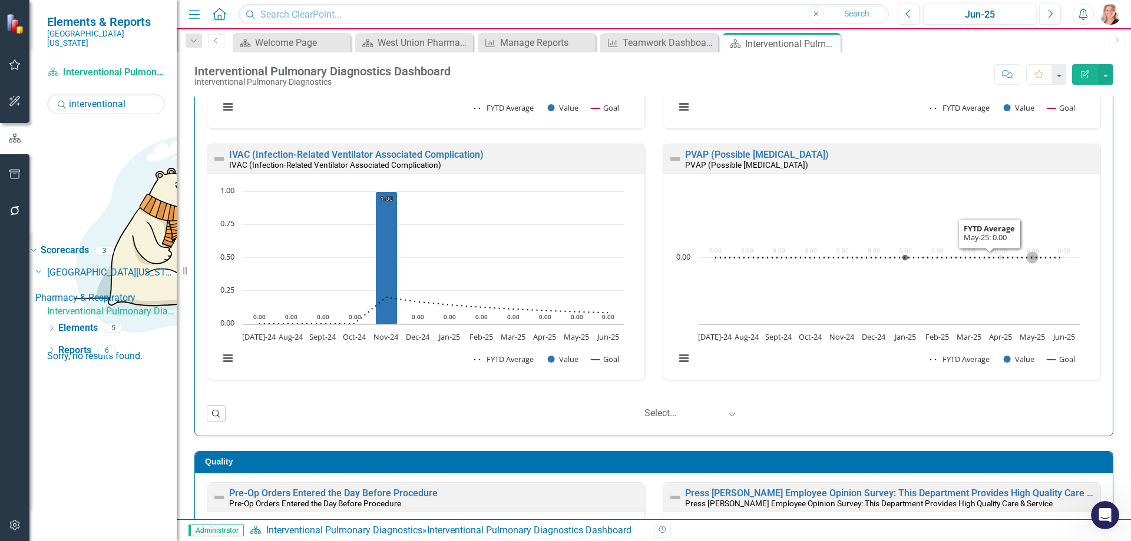
scroll to position [0, 0]
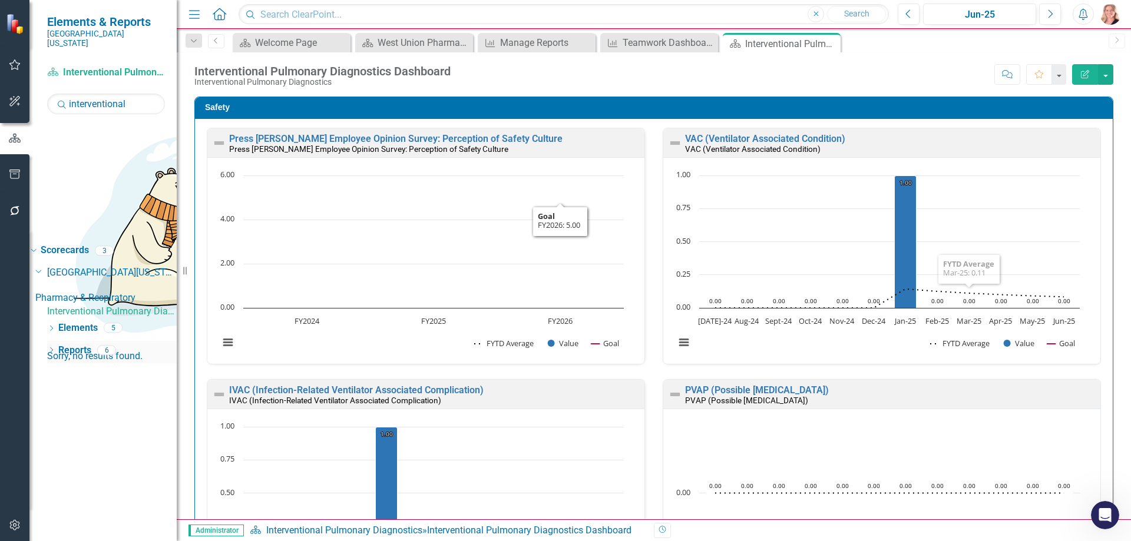
click at [76, 344] on link "Reports" at bounding box center [74, 351] width 33 height 14
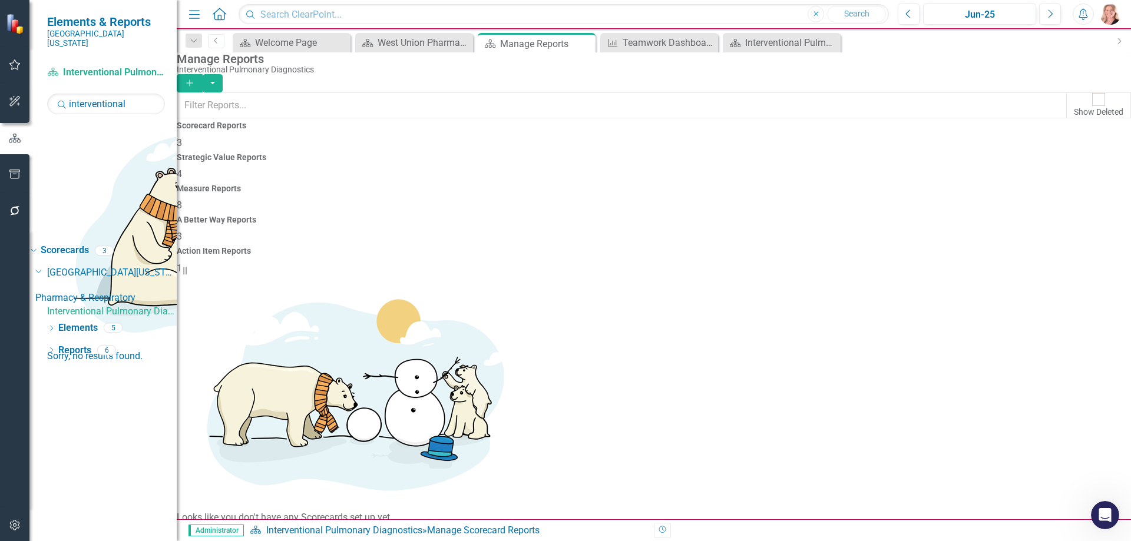
click at [653, 184] on h4 "Measure Reports" at bounding box center [654, 188] width 954 height 9
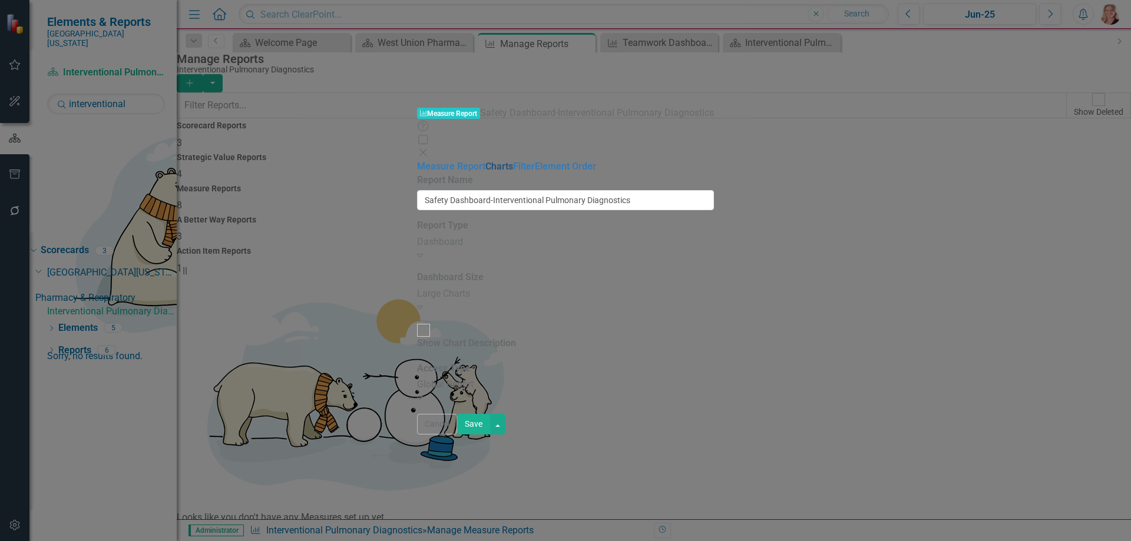
click at [485, 161] on link "Charts" at bounding box center [499, 166] width 28 height 11
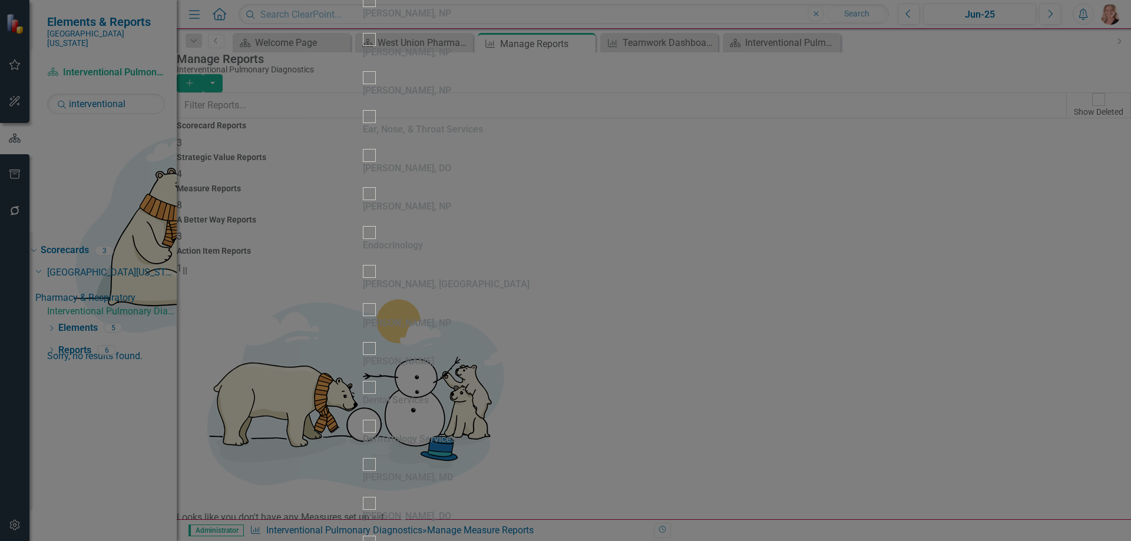
drag, startPoint x: 157, startPoint y: 70, endPoint x: 418, endPoint y: 51, distance: 262.2
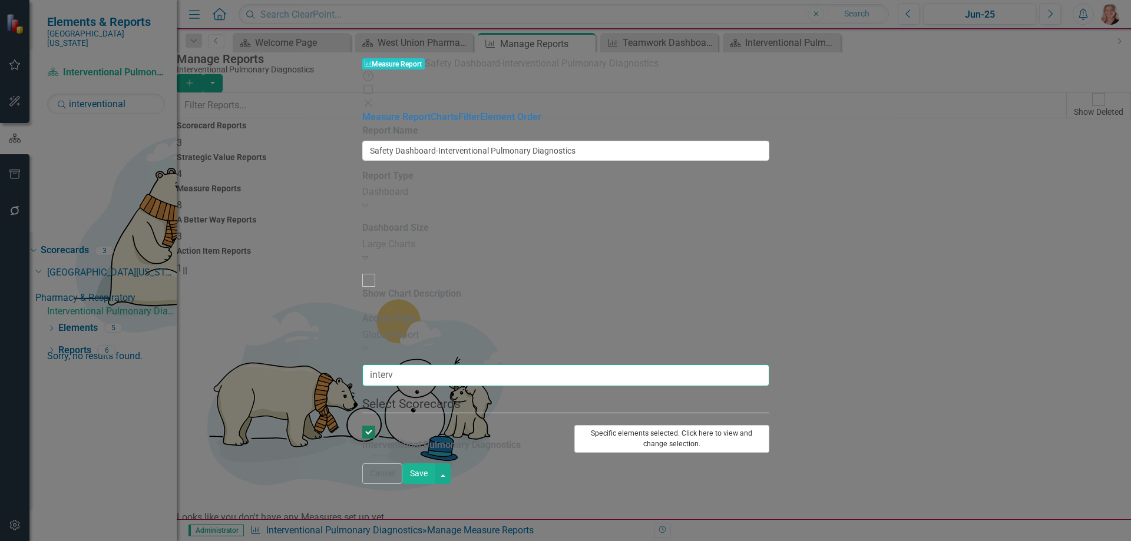
type input "interv"
click at [769, 425] on button "Specific elements selected. Click here to view and change selection." at bounding box center [671, 439] width 195 height 28
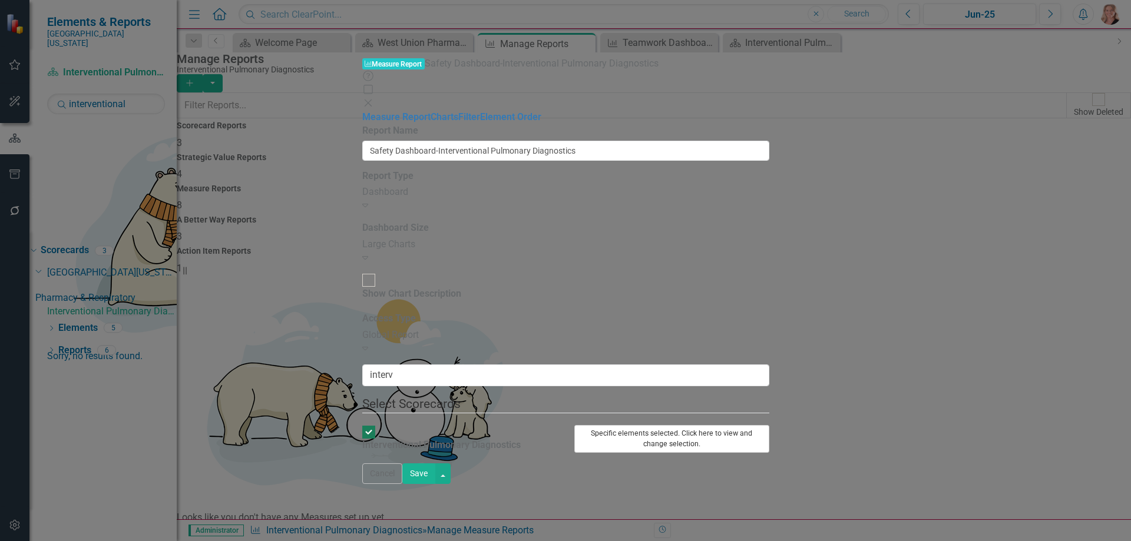
click at [769, 425] on button "Specific elements selected. Click here to view and change selection." at bounding box center [671, 439] width 195 height 28
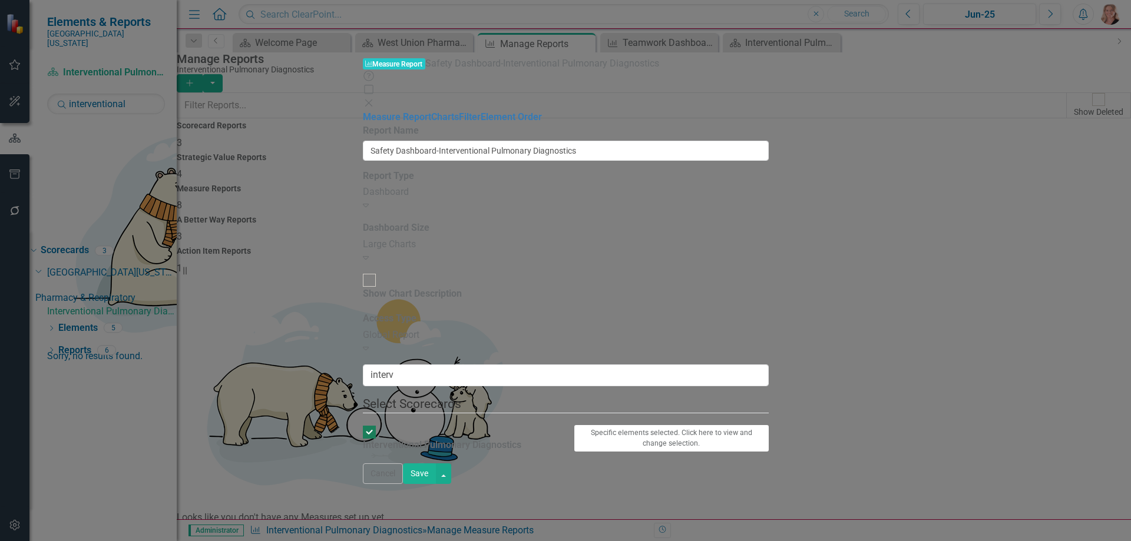
click at [436, 484] on button "Save" at bounding box center [419, 474] width 33 height 21
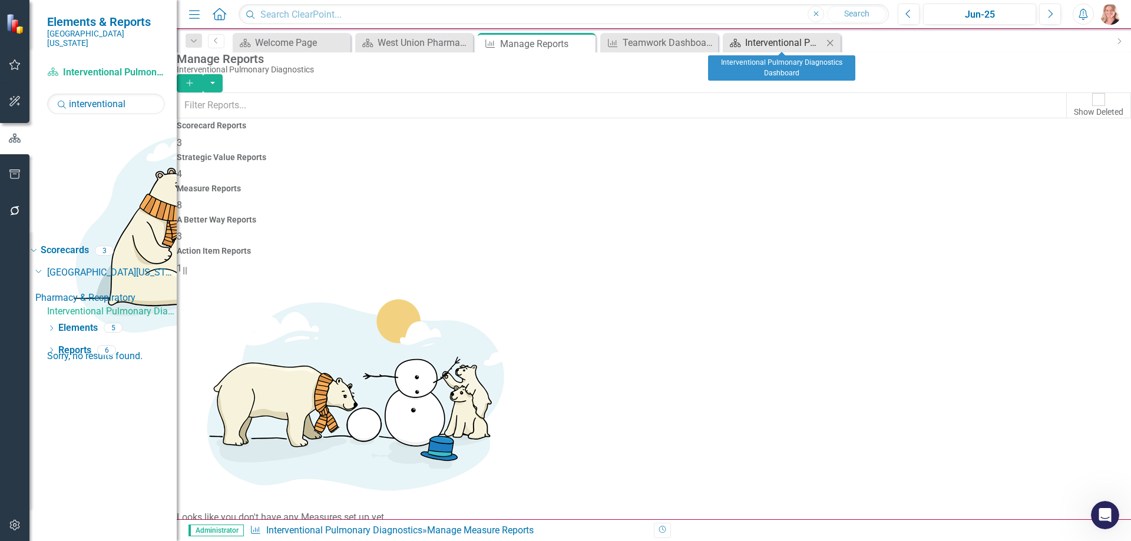
click at [771, 45] on div "Interventional Pulmonary Diagnostics Dashboard" at bounding box center [784, 42] width 78 height 15
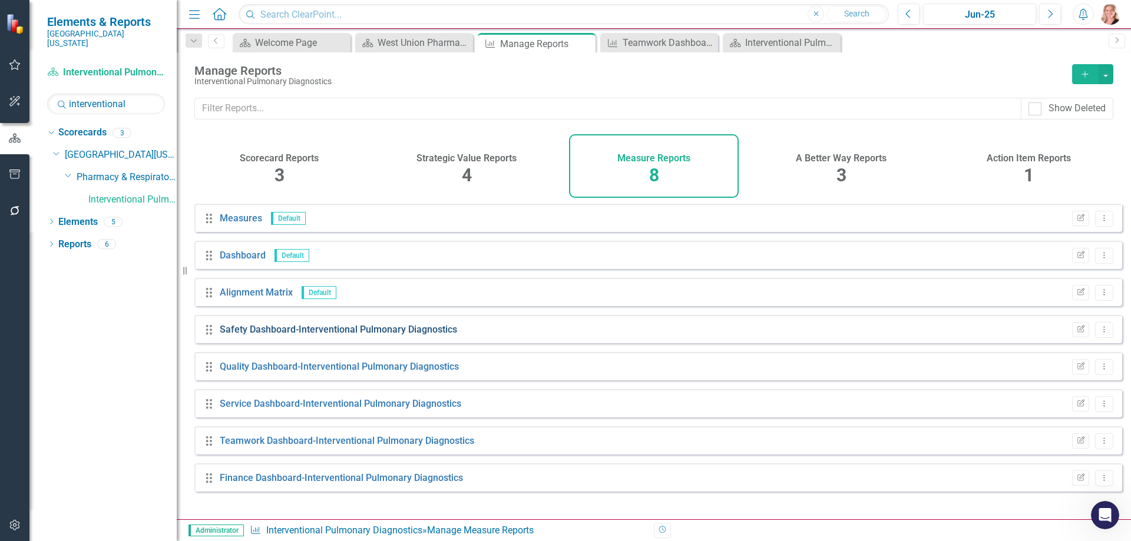
scroll to position [680, 0]
click at [313, 335] on link "Safety Dashboard-Interventional Pulmonary Diagnostics" at bounding box center [338, 329] width 237 height 11
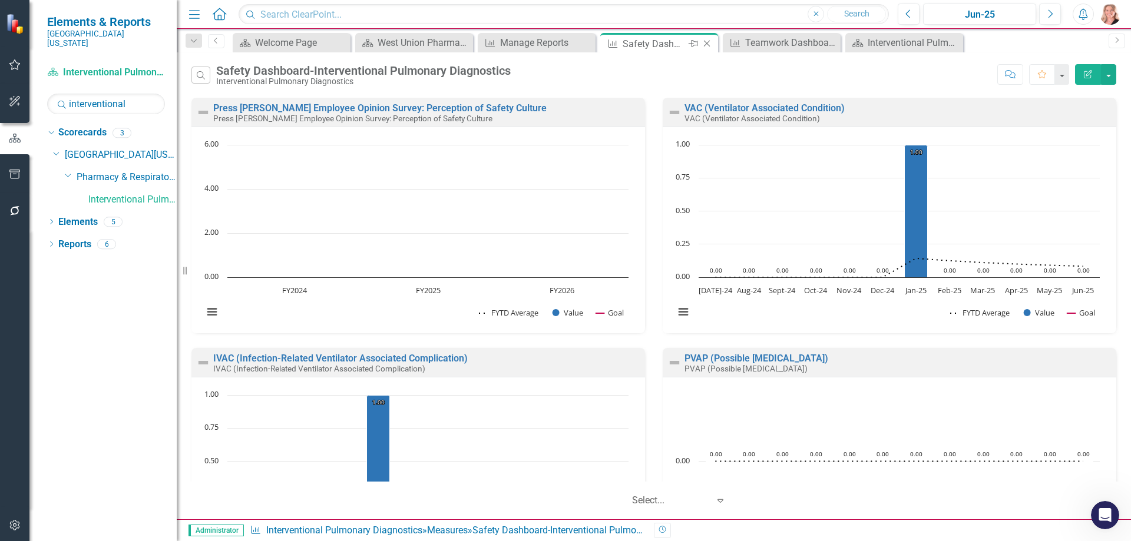
click at [709, 44] on icon "Close" at bounding box center [707, 43] width 12 height 9
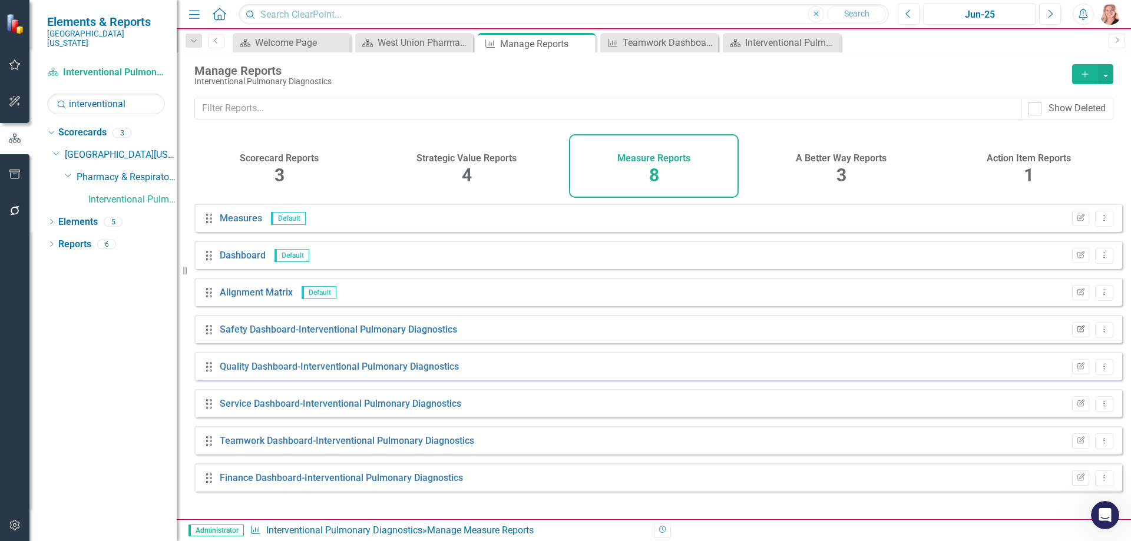
click at [1078, 332] on icon "button" at bounding box center [1081, 328] width 7 height 7
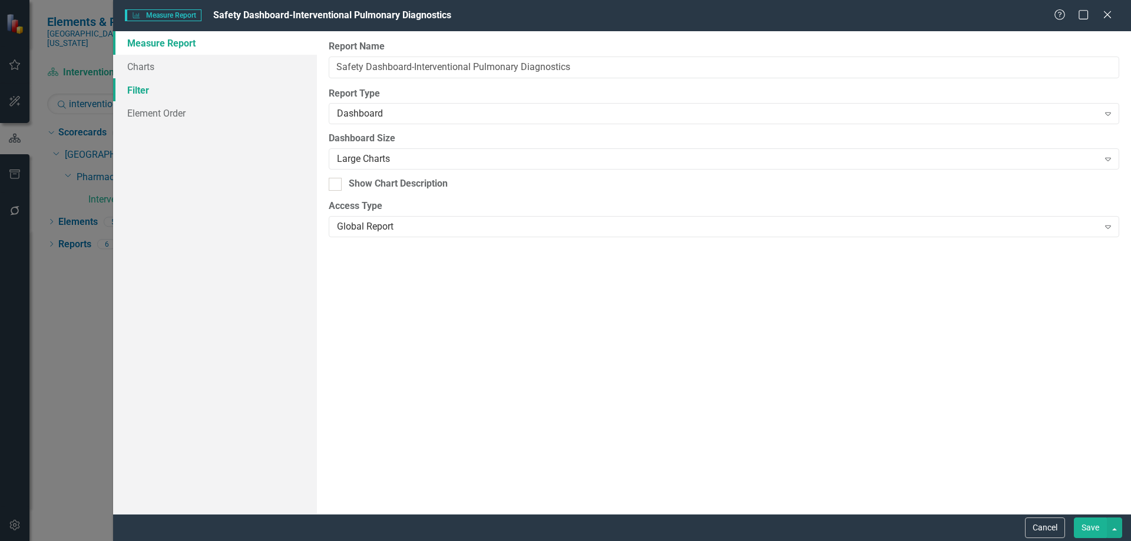
click at [140, 90] on link "Filter" at bounding box center [215, 90] width 204 height 24
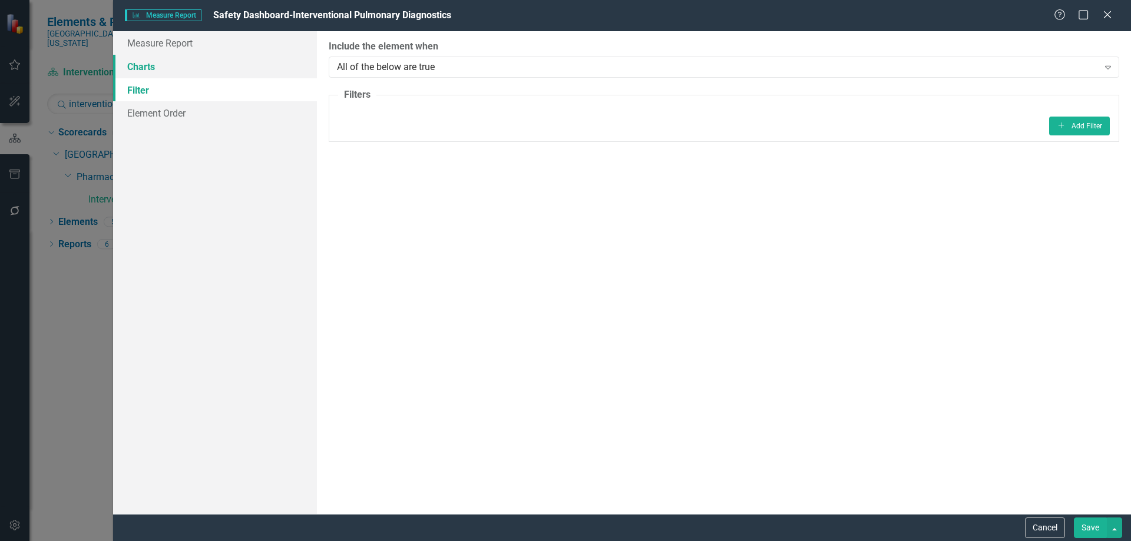
click at [136, 66] on link "Charts" at bounding box center [215, 67] width 204 height 24
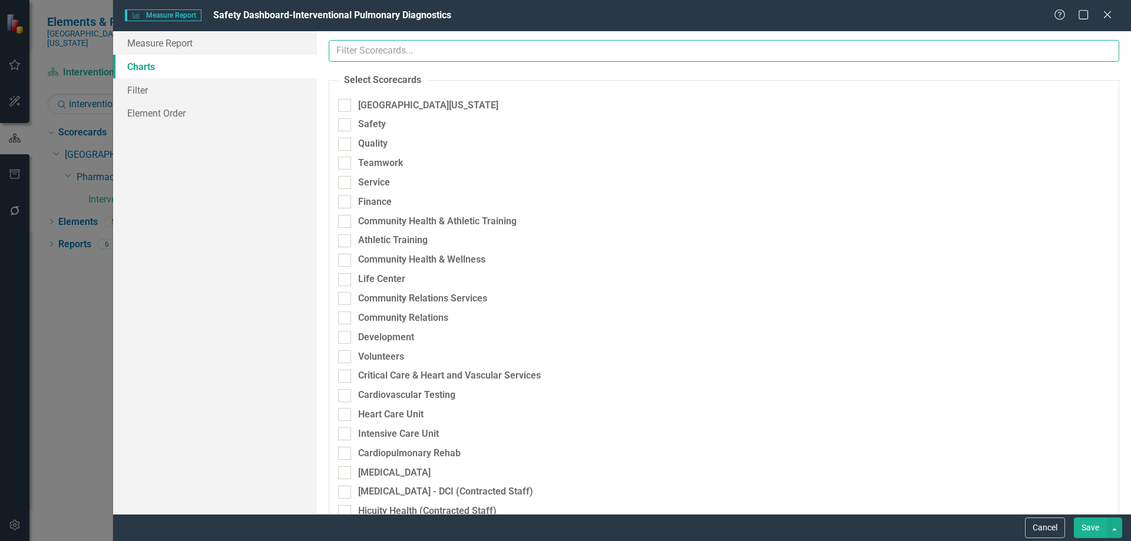
click at [463, 53] on input "text" at bounding box center [724, 51] width 791 height 22
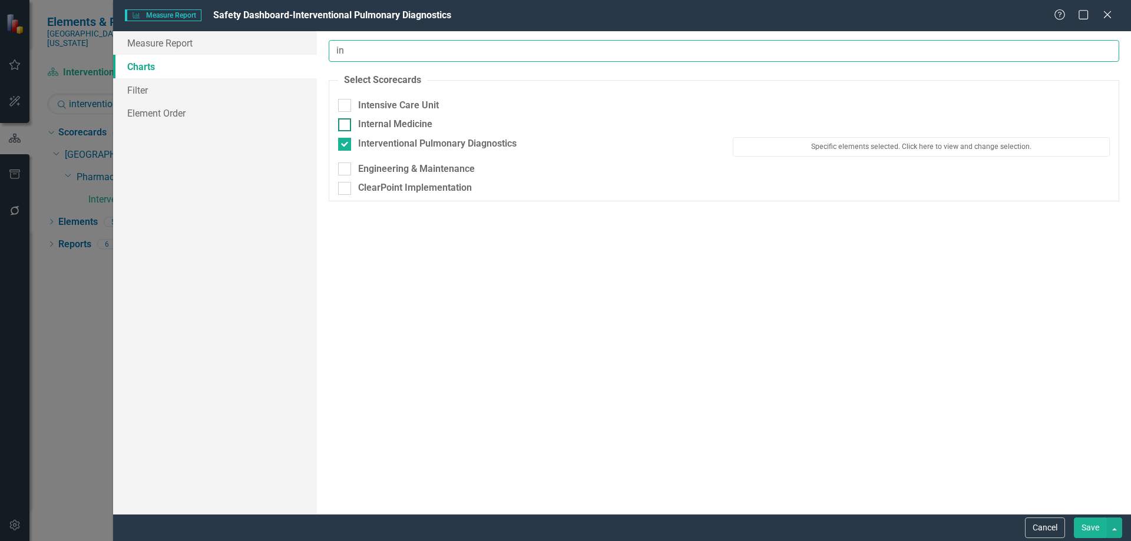
type input "i"
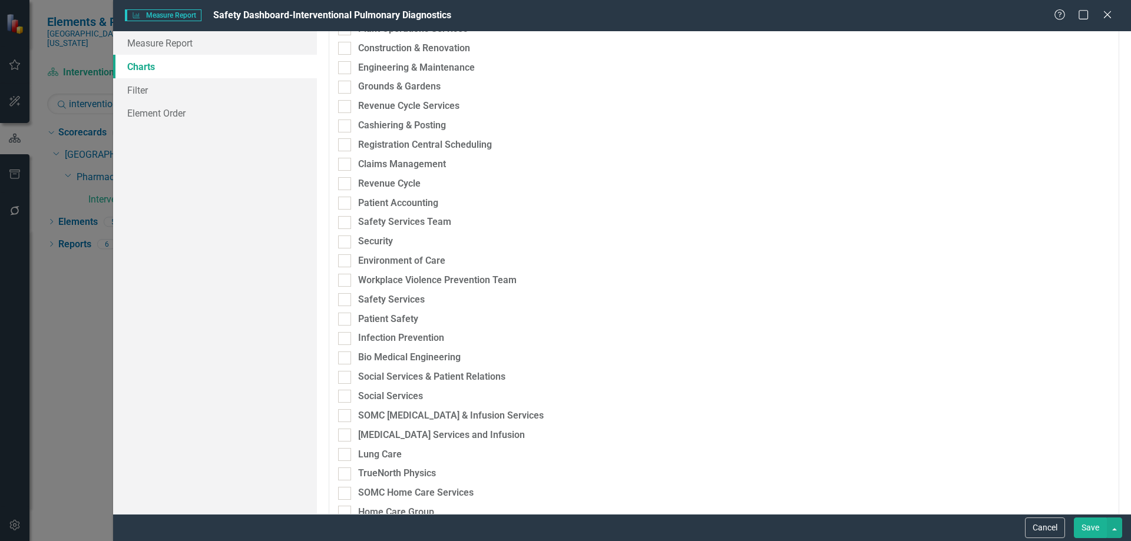
scroll to position [2710, 0]
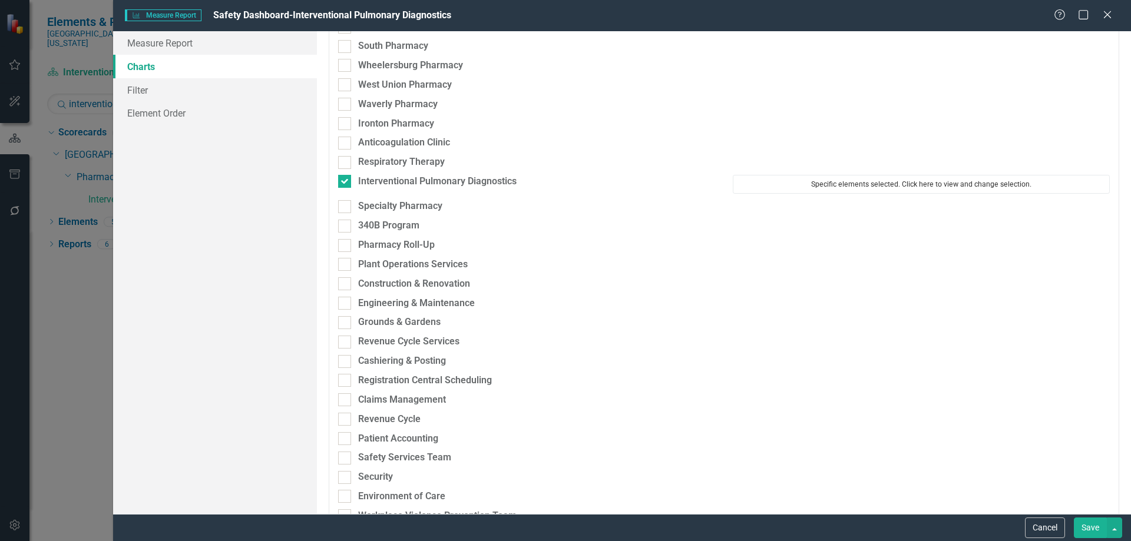
click at [844, 188] on button "Specific elements selected. Click here to view and change selection." at bounding box center [921, 184] width 377 height 19
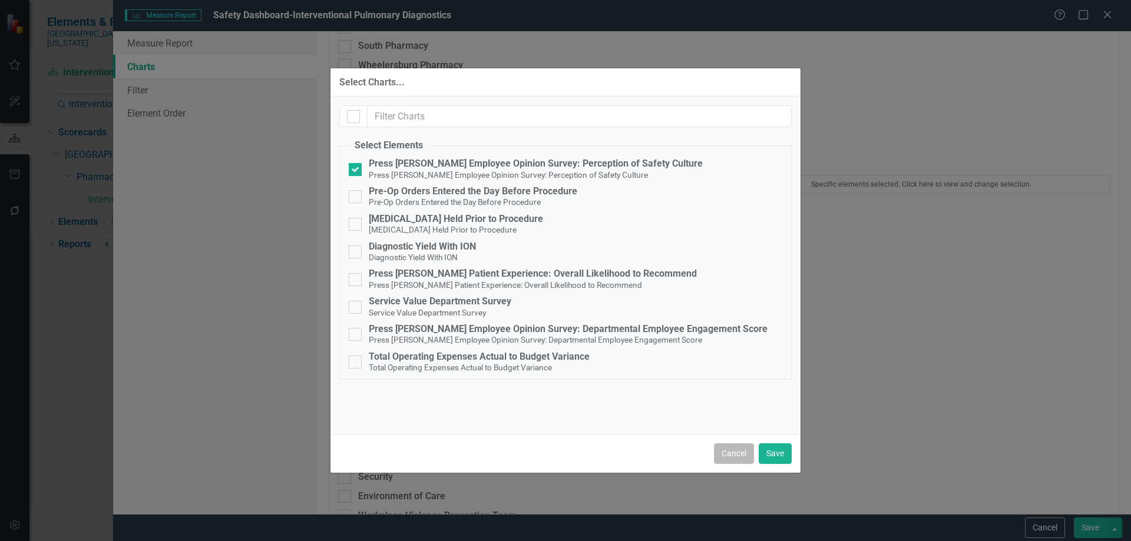
click at [726, 455] on button "Cancel" at bounding box center [734, 454] width 40 height 21
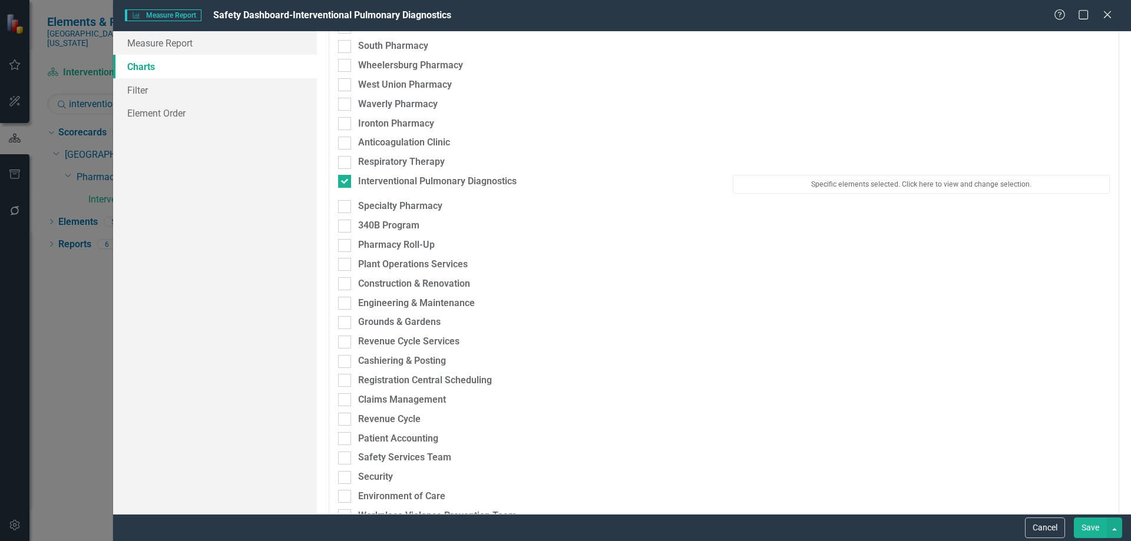
click at [1083, 527] on button "Save" at bounding box center [1090, 528] width 33 height 21
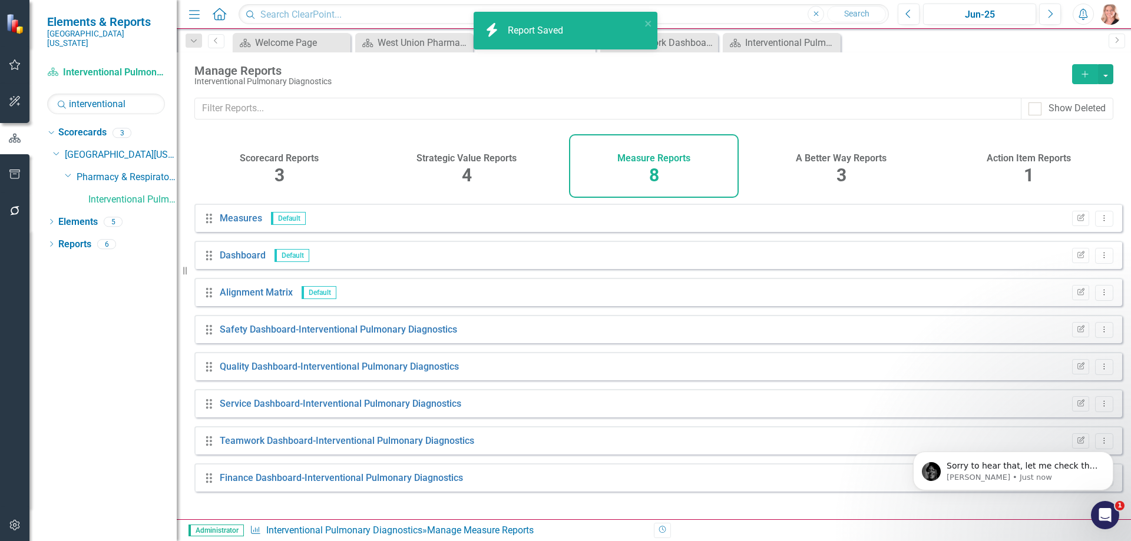
scroll to position [727, 0]
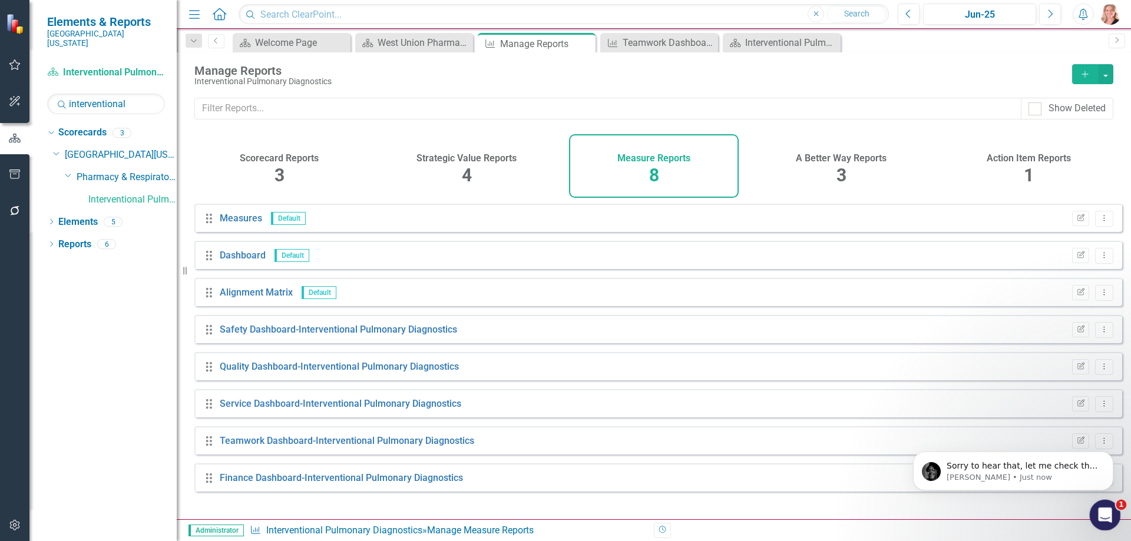
click at [1104, 514] on icon "Open Intercom Messenger" at bounding box center [1103, 513] width 19 height 19
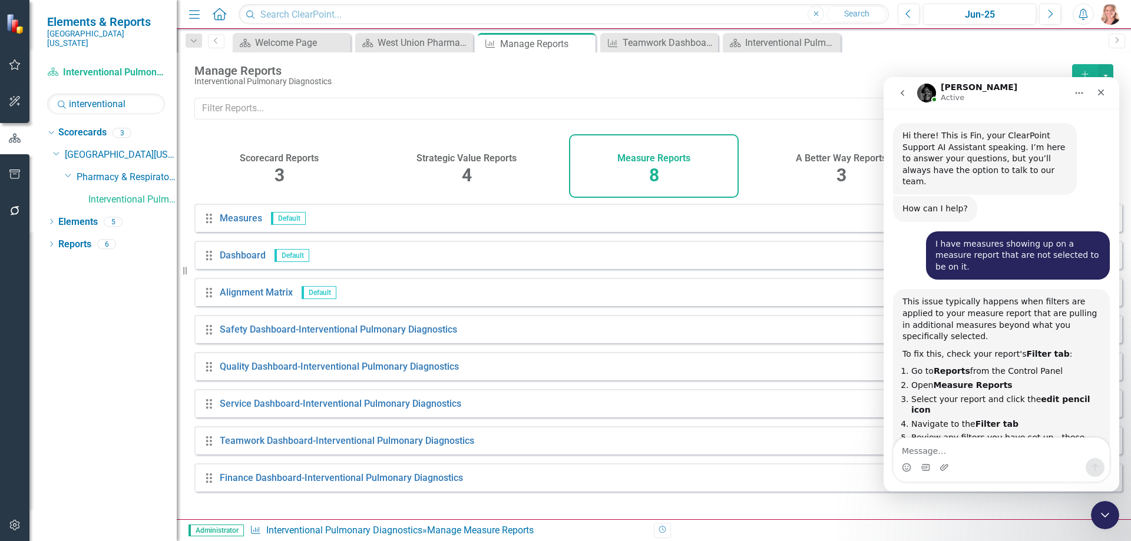
scroll to position [2, 0]
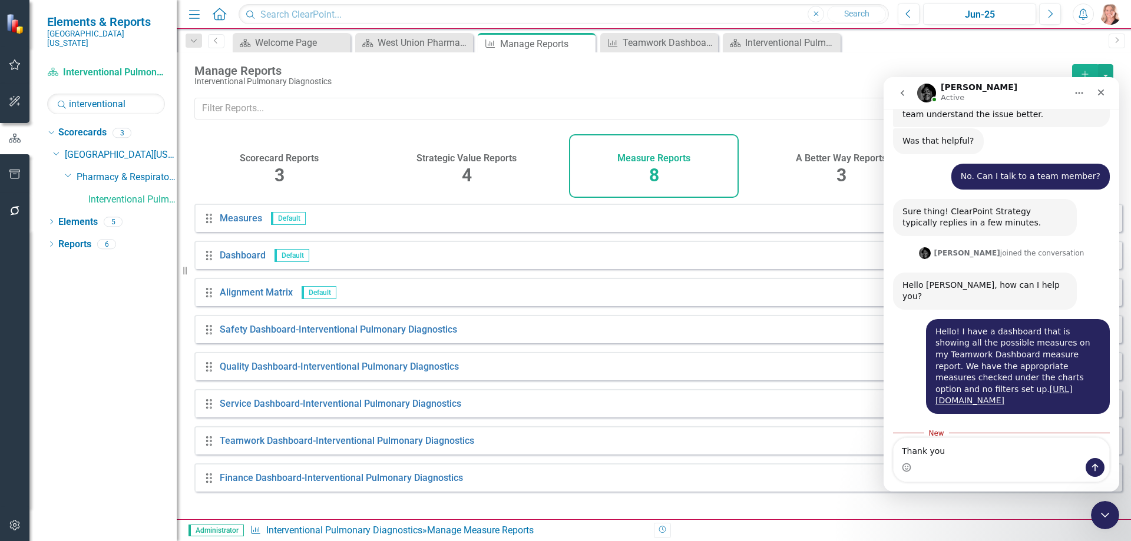
type textarea "Thank you!"
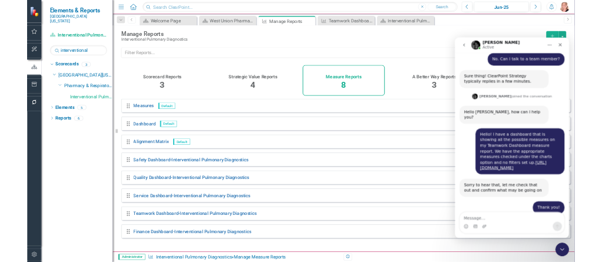
scroll to position [797, 0]
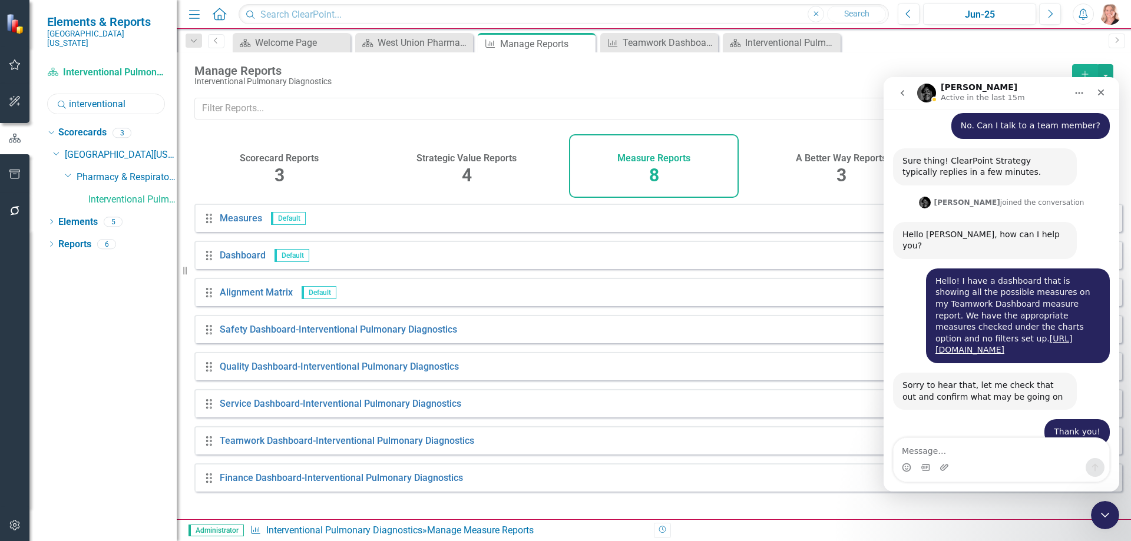
click at [130, 94] on input "interventional" at bounding box center [106, 104] width 118 height 21
type input "finance"
click at [95, 171] on link "Finance" at bounding box center [127, 178] width 100 height 14
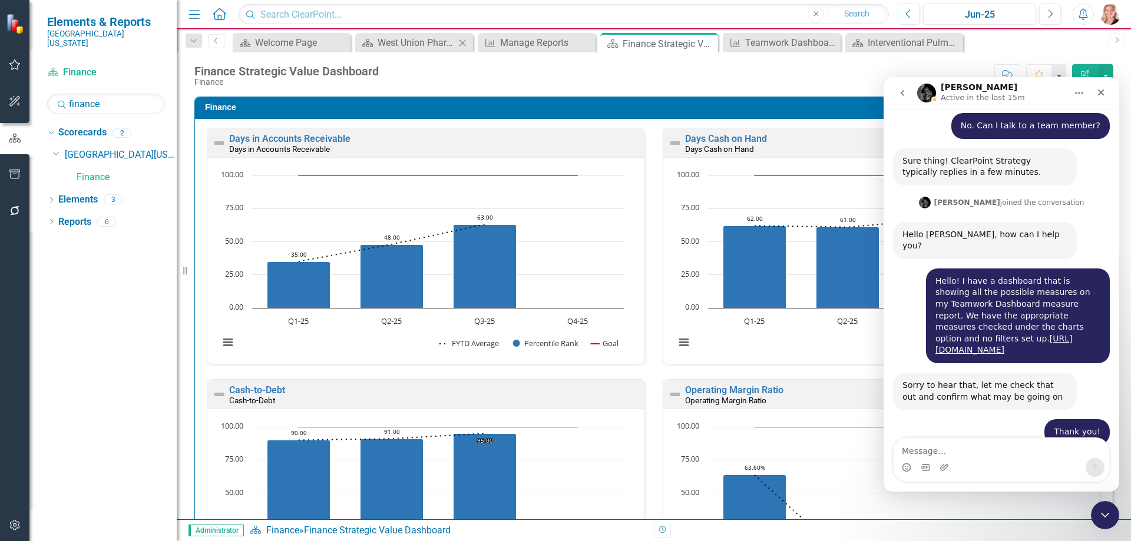
click at [464, 43] on icon "Close" at bounding box center [463, 42] width 12 height 9
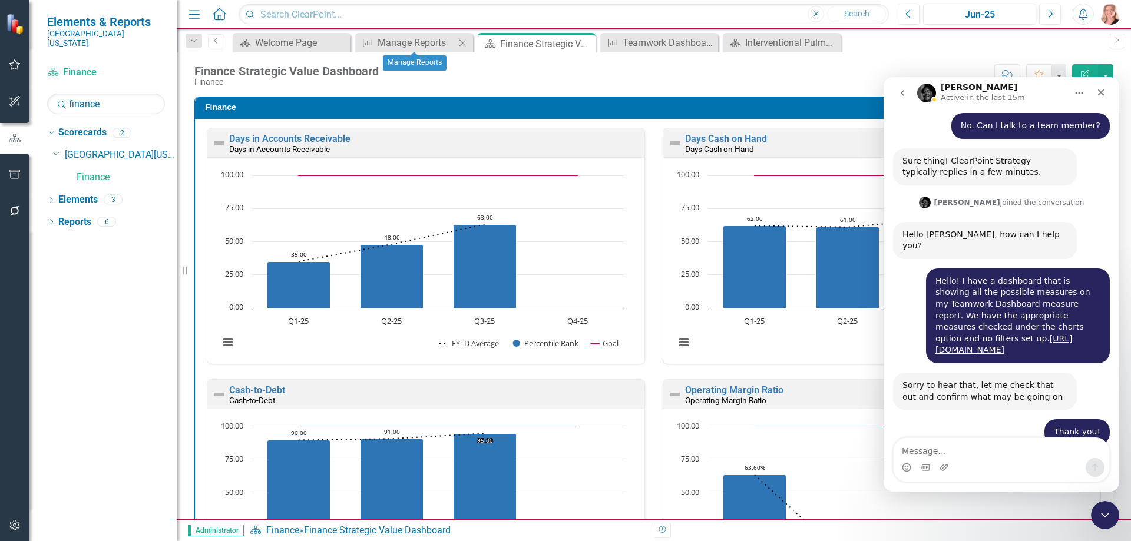
click at [462, 43] on icon at bounding box center [463, 42] width 6 height 6
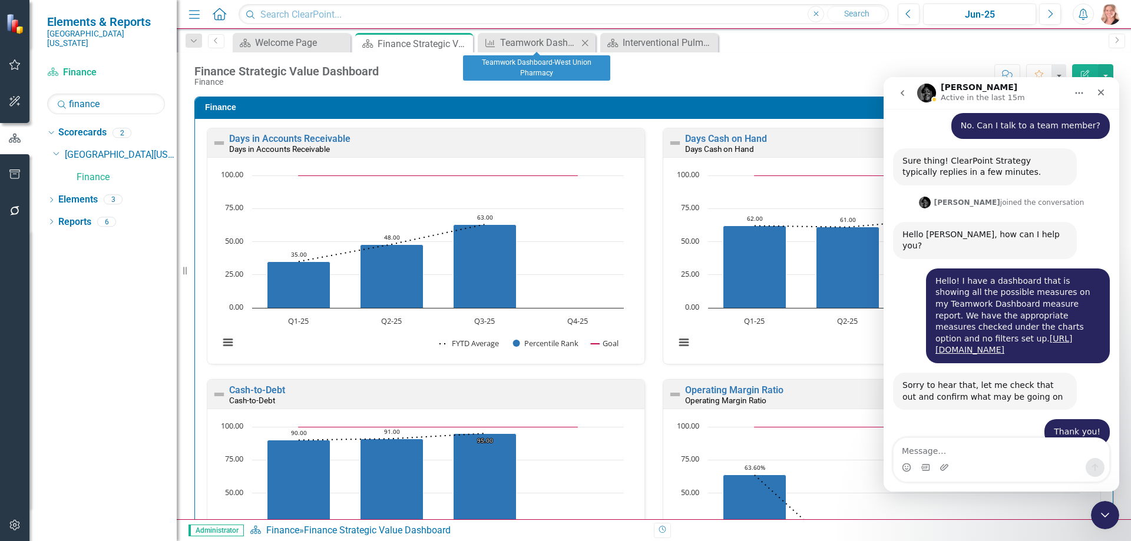
click at [586, 44] on icon "Close" at bounding box center [585, 42] width 12 height 9
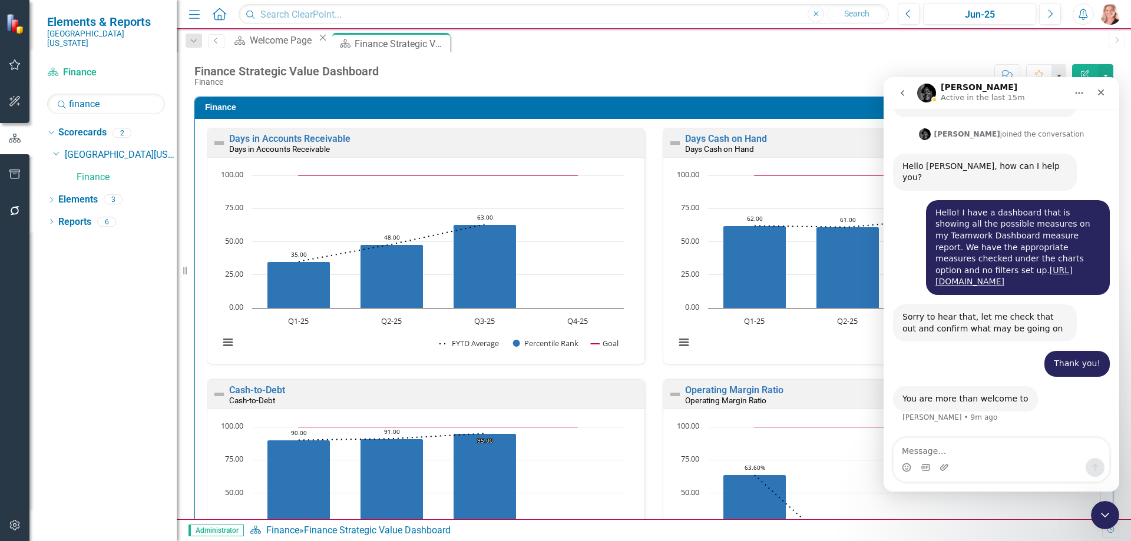
scroll to position [797, 0]
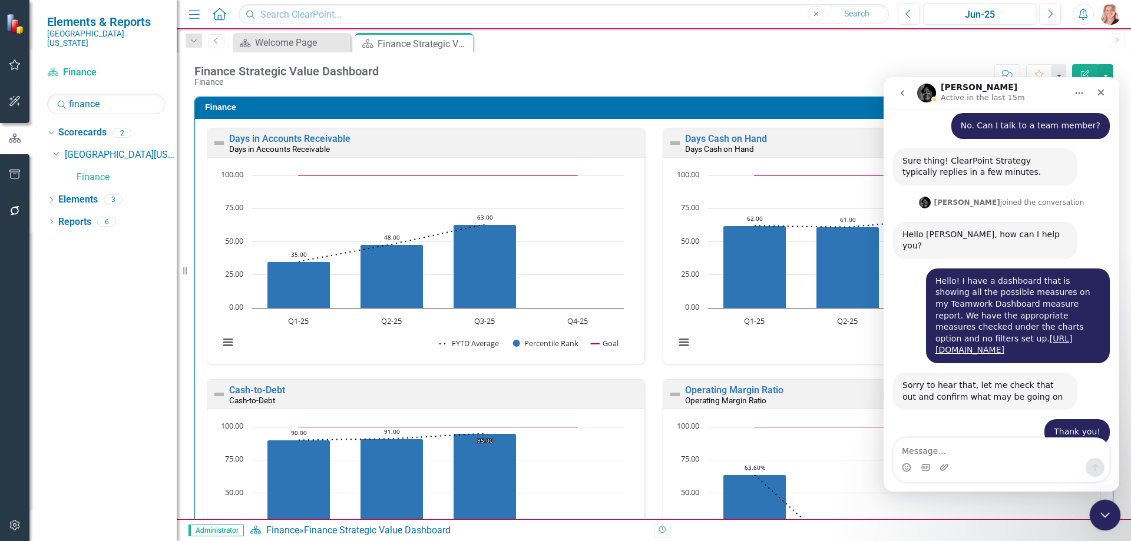
click at [1111, 514] on div "Close Intercom Messenger" at bounding box center [1103, 514] width 28 height 28
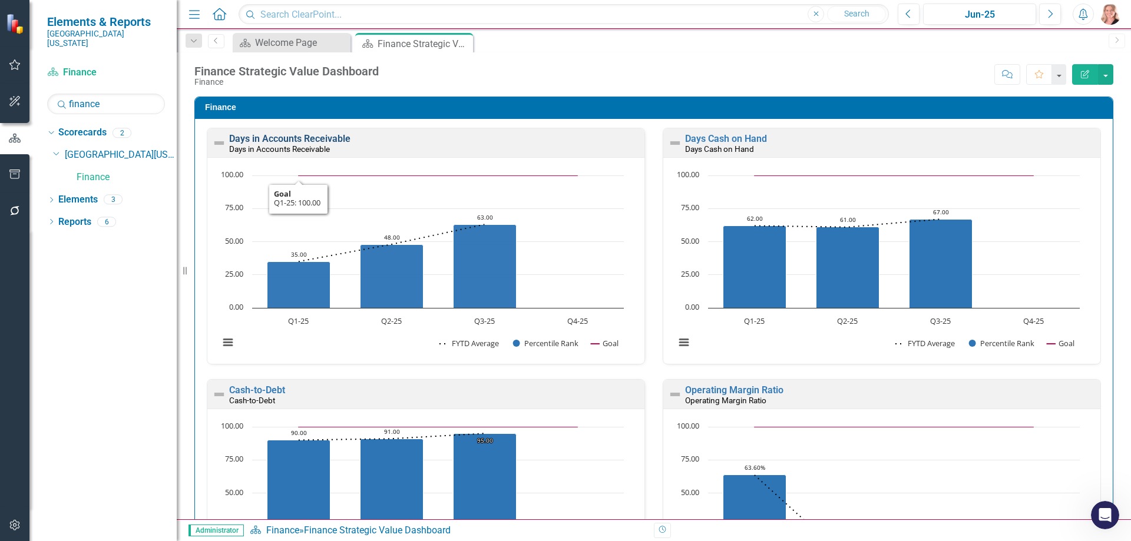
click at [333, 135] on link "Days in Accounts Receivable" at bounding box center [289, 138] width 121 height 11
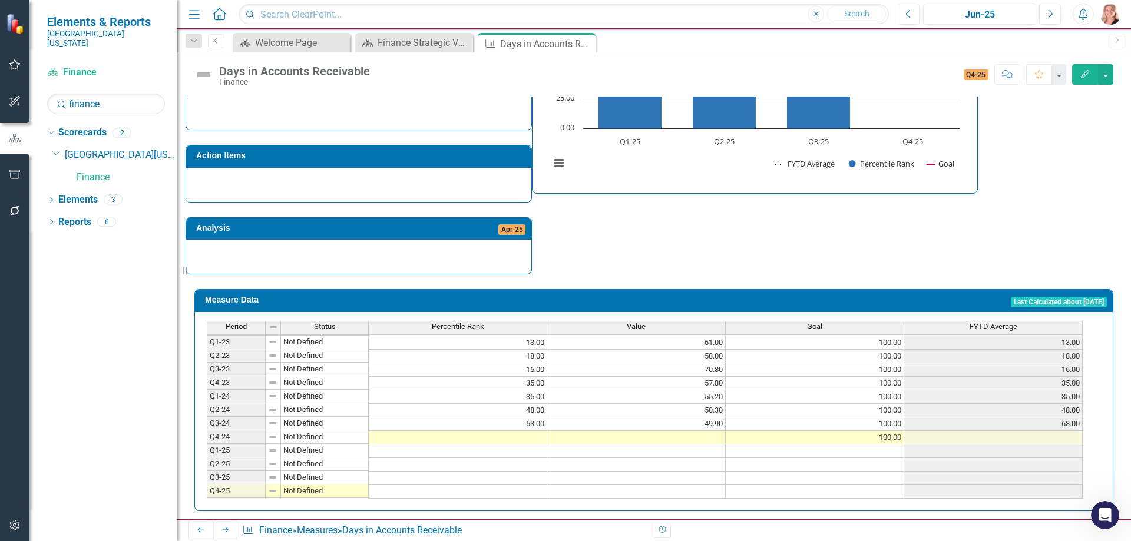
scroll to position [54, 0]
click at [534, 431] on td at bounding box center [458, 438] width 179 height 14
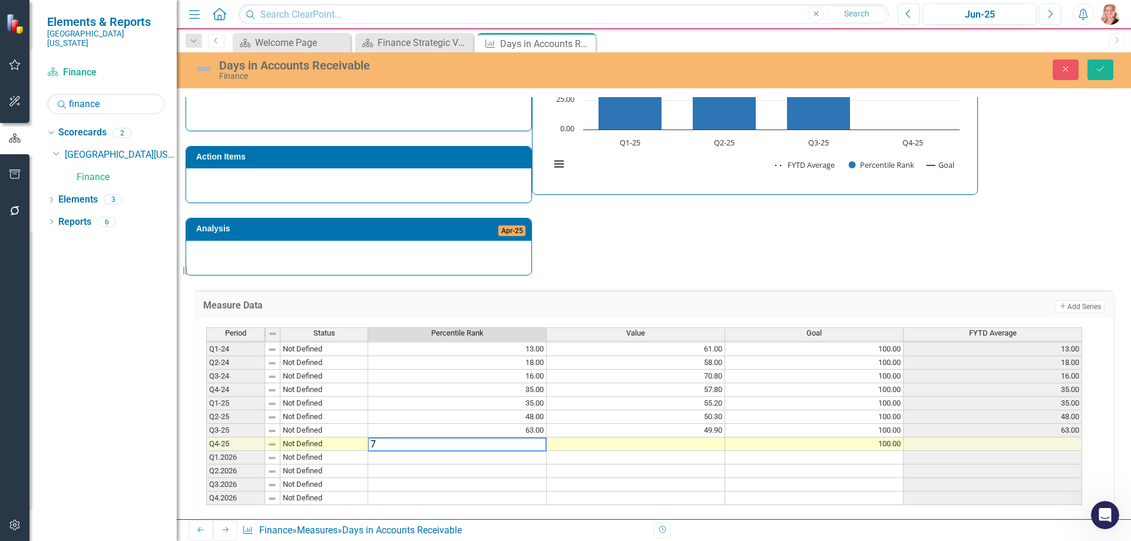
type textarea "75"
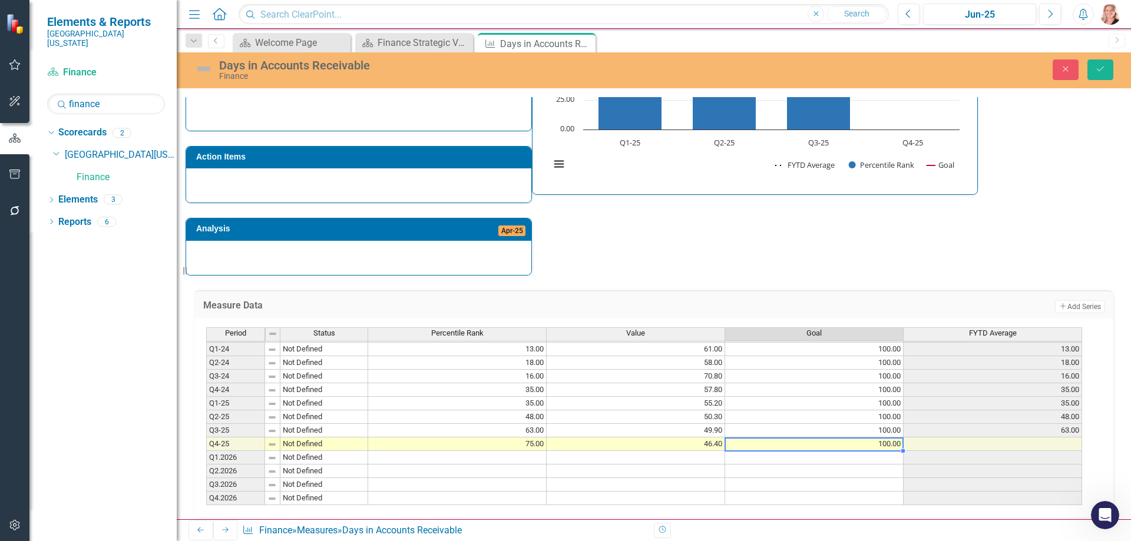
type textarea "100"
click at [888, 242] on div "Strategic Values Finance Jun-25 A Better Way Action Items Analysis Apr-25 Days …" at bounding box center [654, 117] width 937 height 316
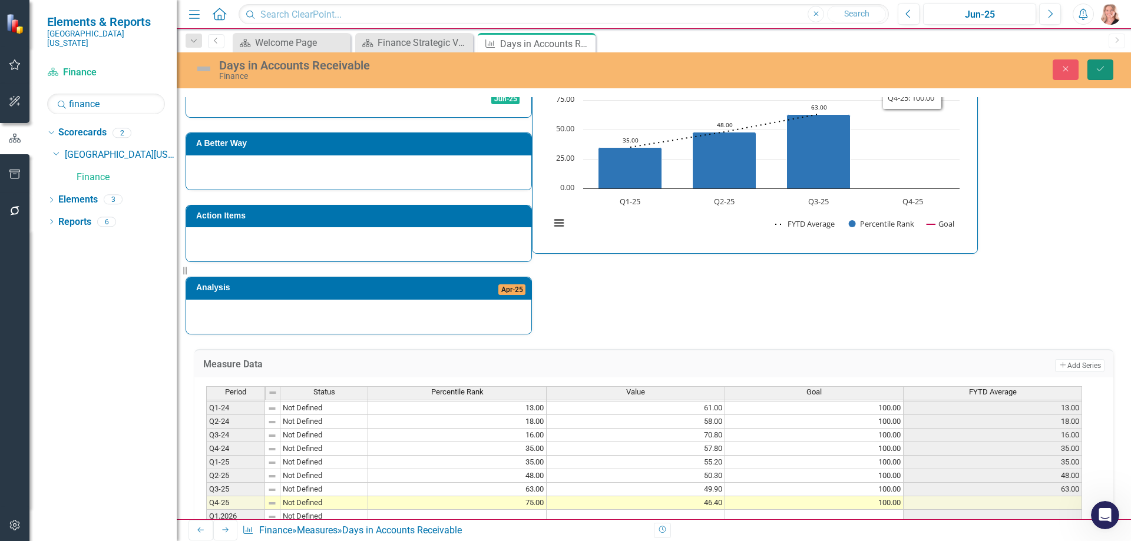
click at [1099, 67] on icon "Save" at bounding box center [1100, 69] width 11 height 8
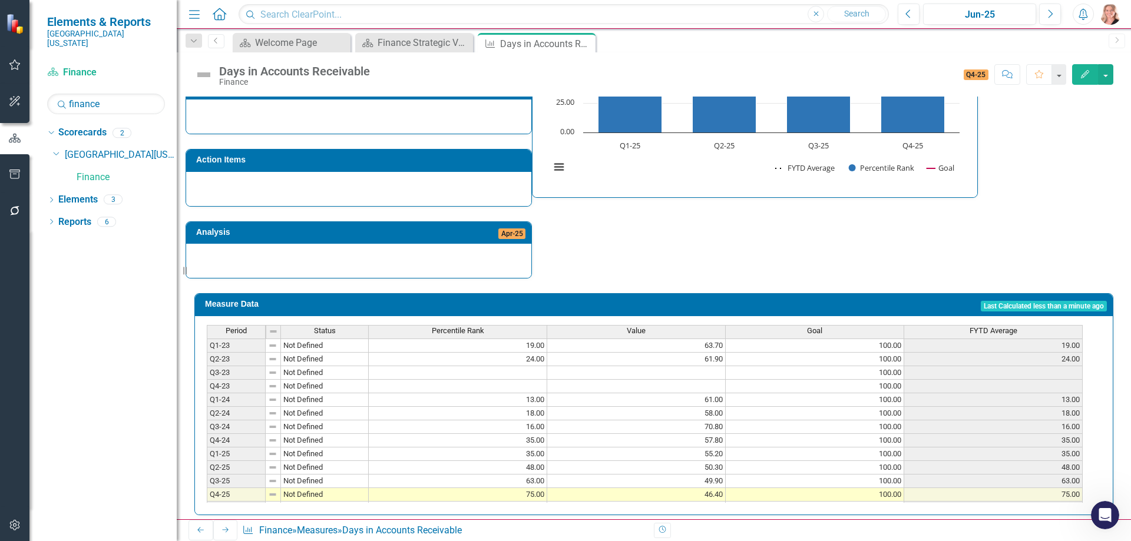
scroll to position [358, 0]
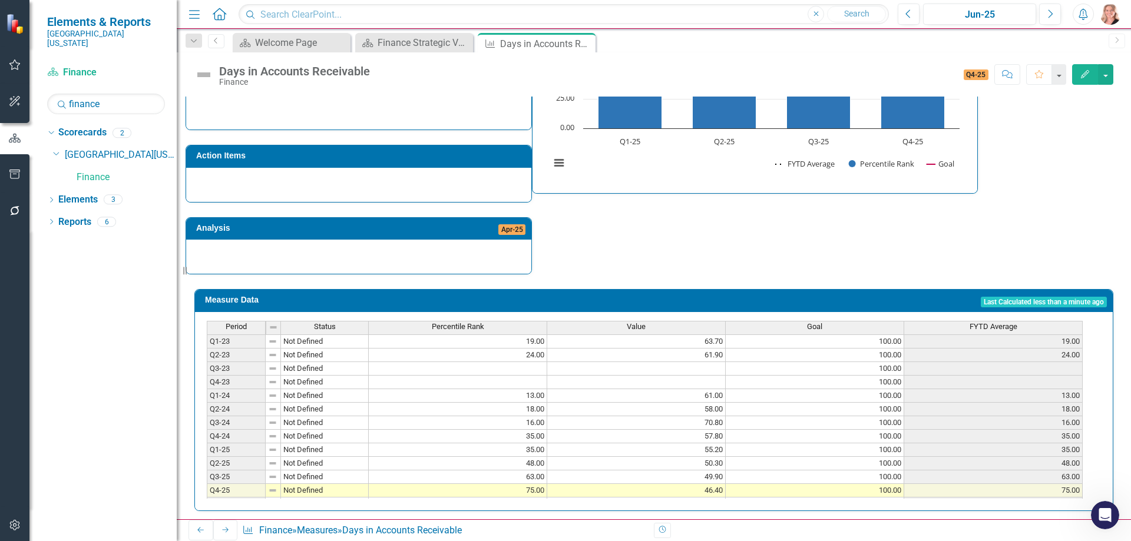
click at [693, 234] on div "Strategic Values Finance Jun-25 A Better Way Action Items Analysis Apr-25 Days …" at bounding box center [654, 117] width 937 height 316
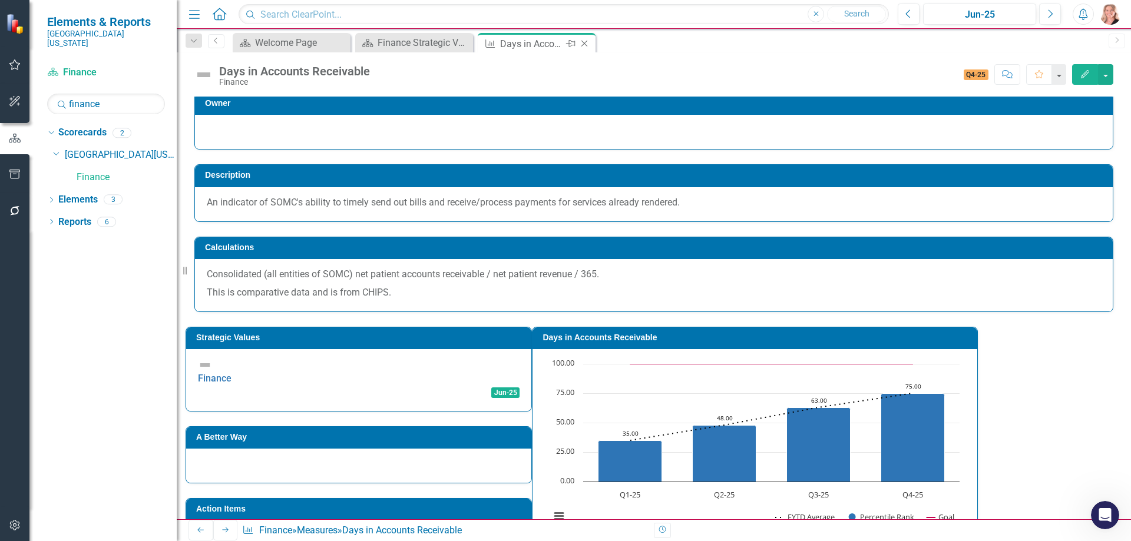
click at [586, 44] on icon "Close" at bounding box center [585, 43] width 12 height 9
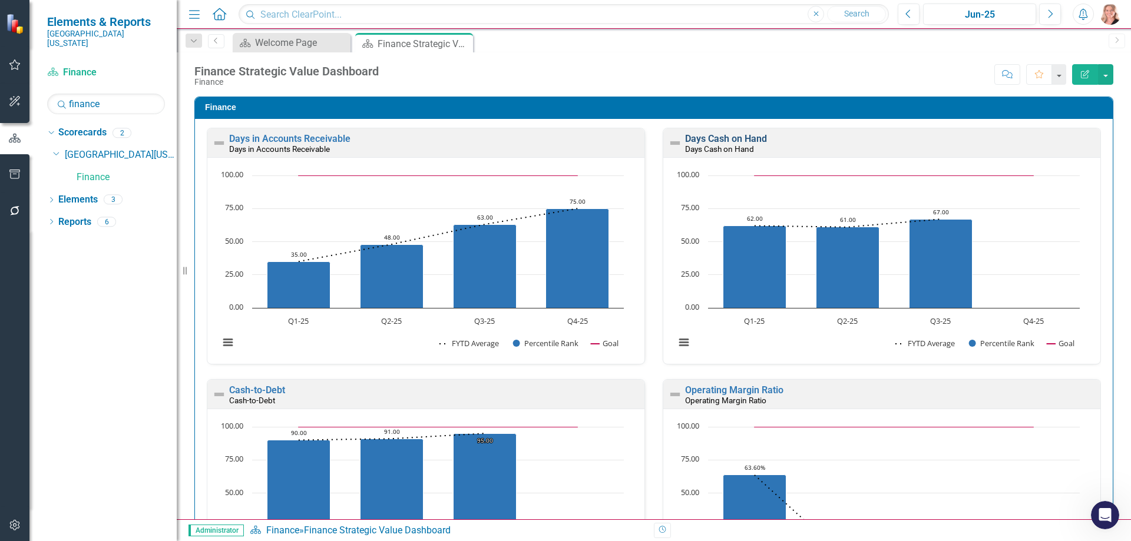
click at [749, 138] on link "Days Cash on Hand" at bounding box center [726, 138] width 82 height 11
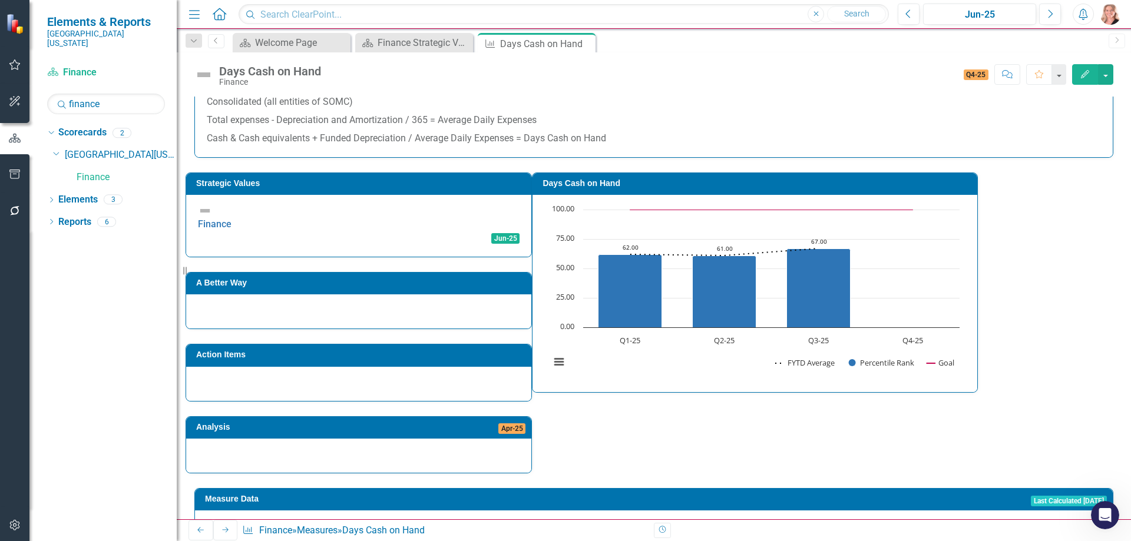
scroll to position [376, 0]
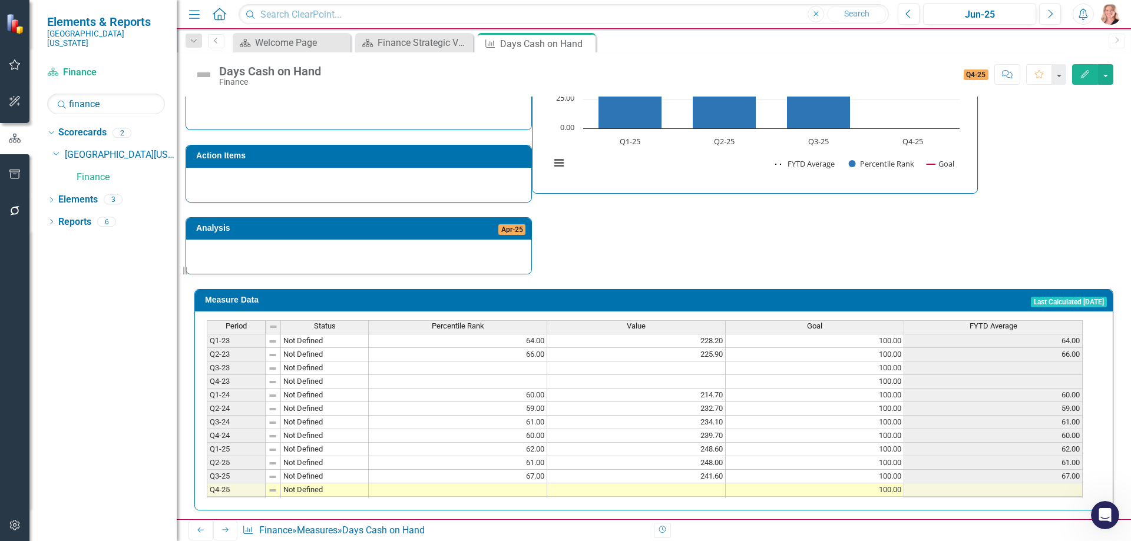
click at [636, 486] on td at bounding box center [636, 491] width 179 height 14
click at [511, 484] on td at bounding box center [458, 491] width 179 height 14
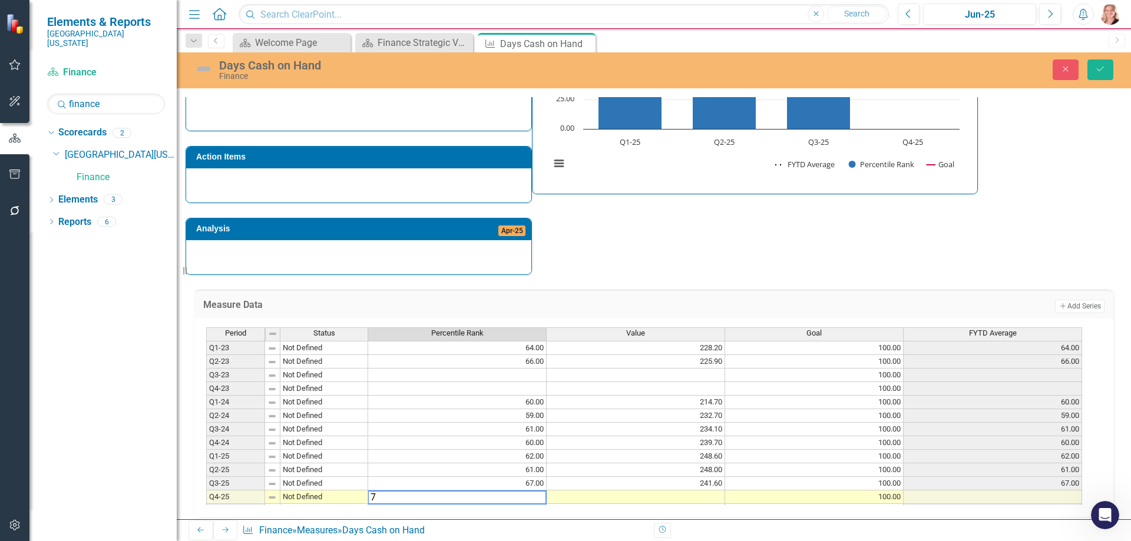
type textarea "77"
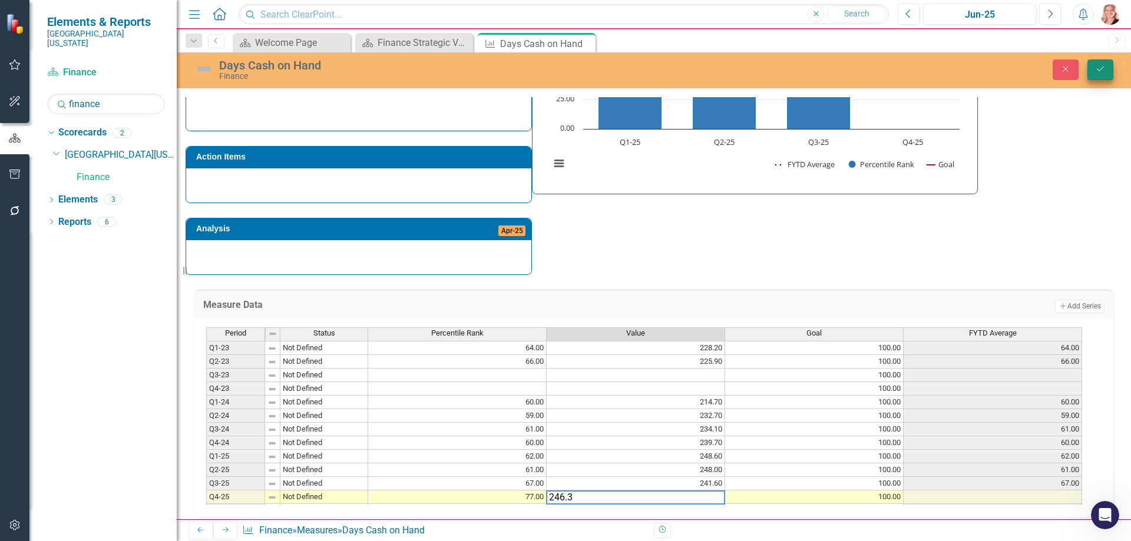
type textarea "246.3"
click at [1096, 70] on icon "Save" at bounding box center [1100, 69] width 11 height 8
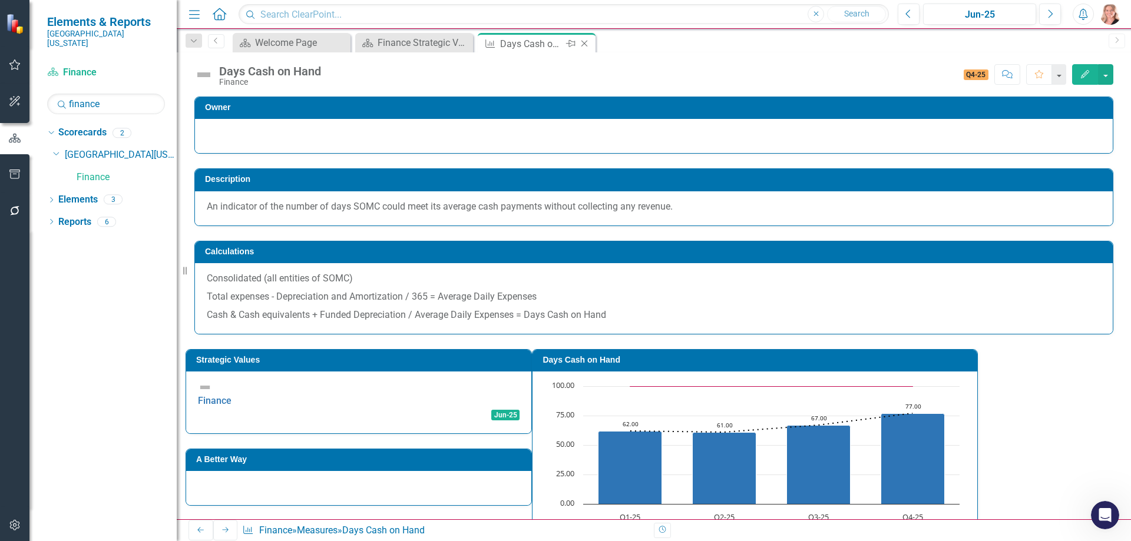
click at [585, 46] on icon "Close" at bounding box center [585, 43] width 12 height 9
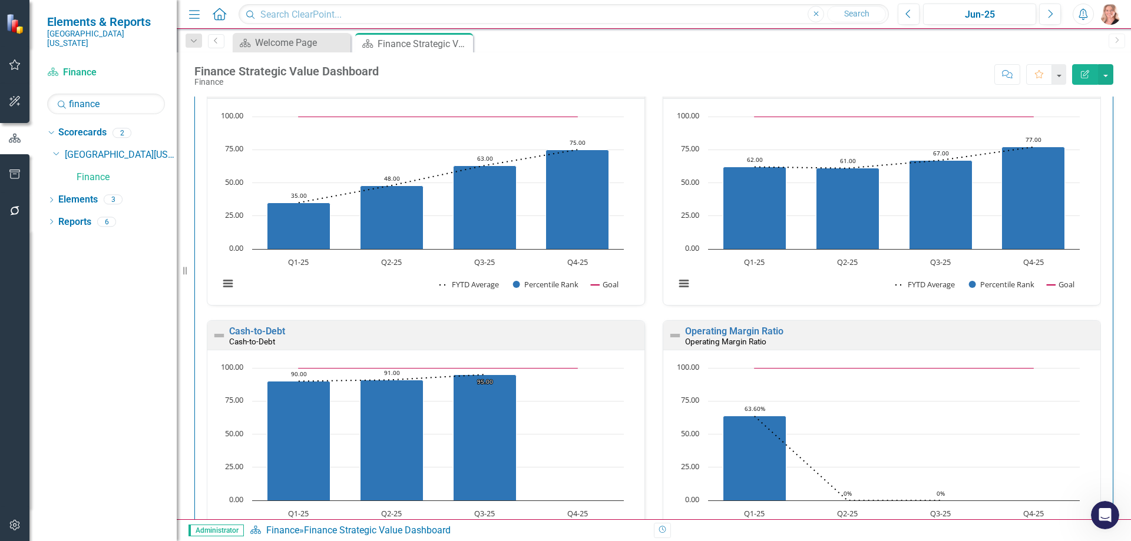
scroll to position [118, 0]
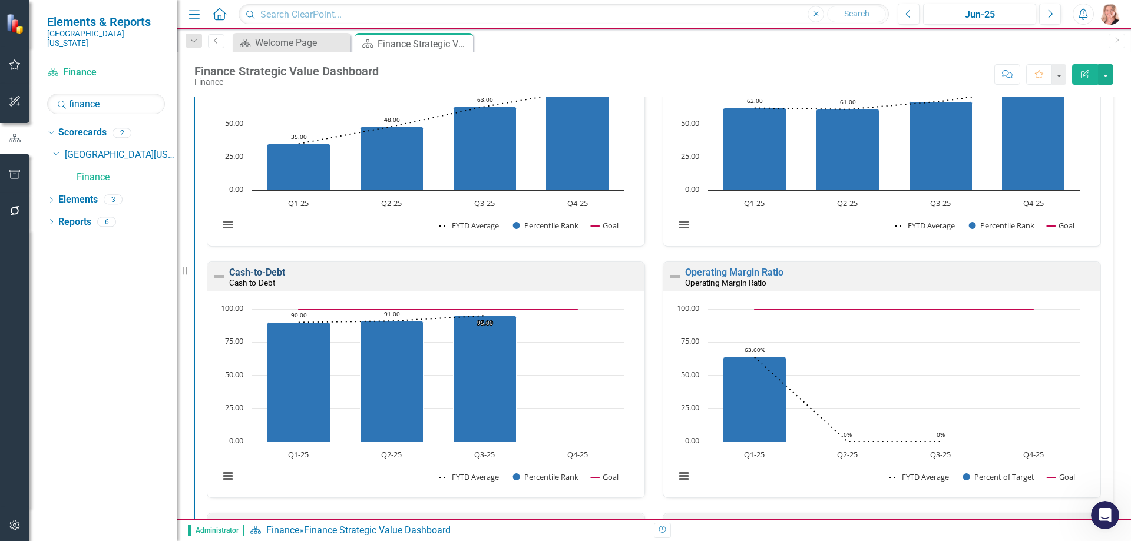
click at [256, 272] on link "Cash-to-Debt" at bounding box center [257, 272] width 56 height 11
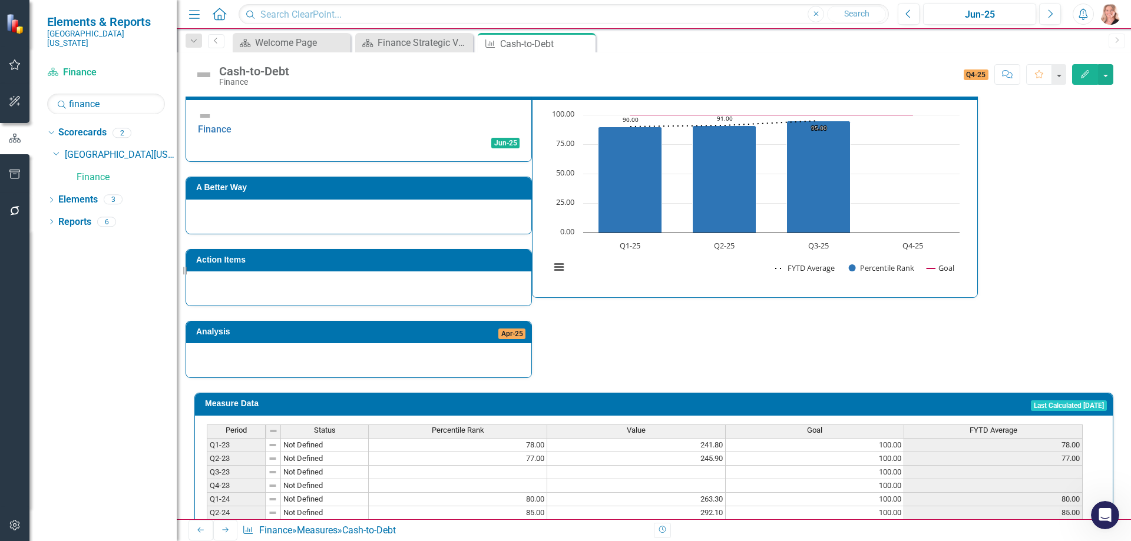
scroll to position [339, 0]
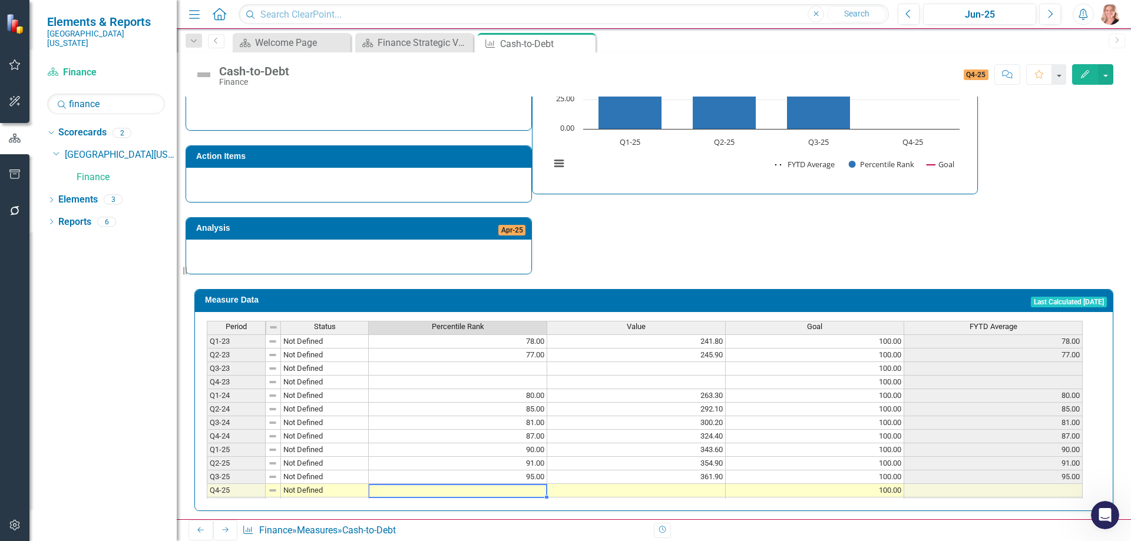
click at [524, 484] on td at bounding box center [458, 491] width 179 height 14
type textarea "98"
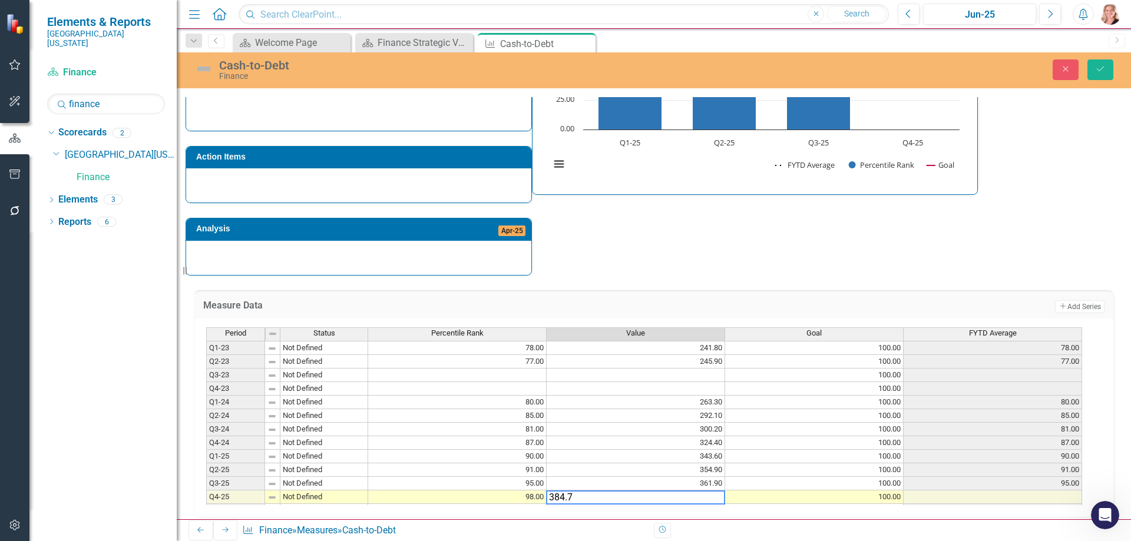
type textarea "384.7"
click at [759, 234] on div "Strategic Values Finance Jun-25 A Better Way Action Items Analysis Apr-25 Cash-…" at bounding box center [654, 118] width 937 height 316
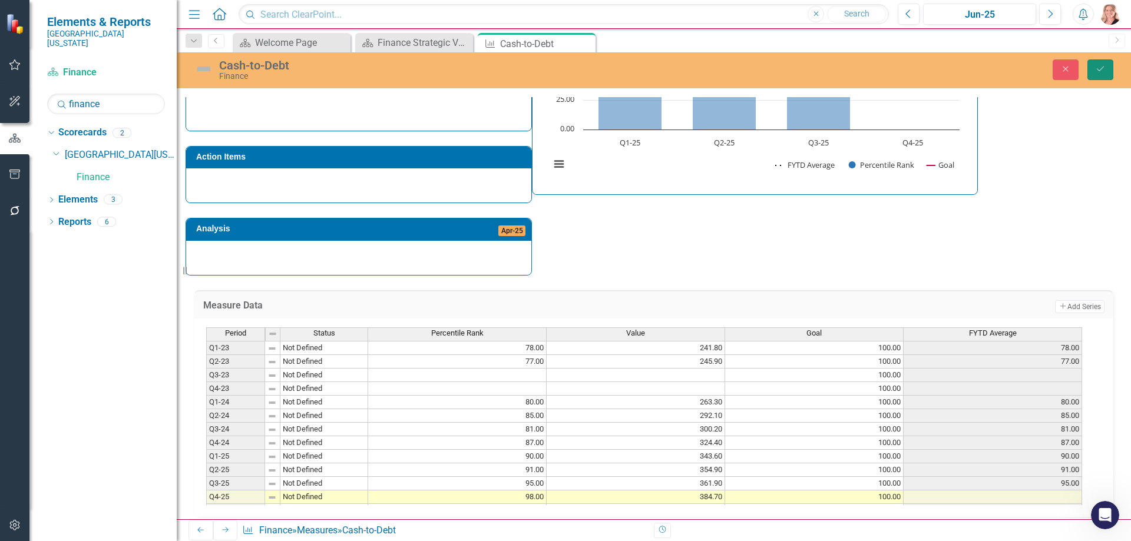
click at [1095, 71] on button "Save" at bounding box center [1101, 70] width 26 height 21
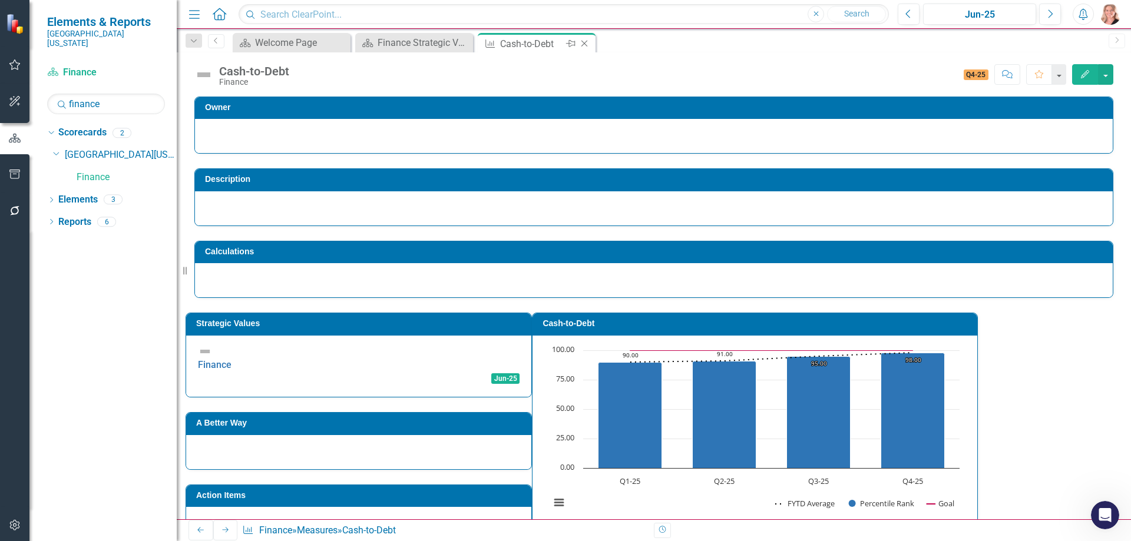
click at [587, 44] on icon "Close" at bounding box center [585, 43] width 12 height 9
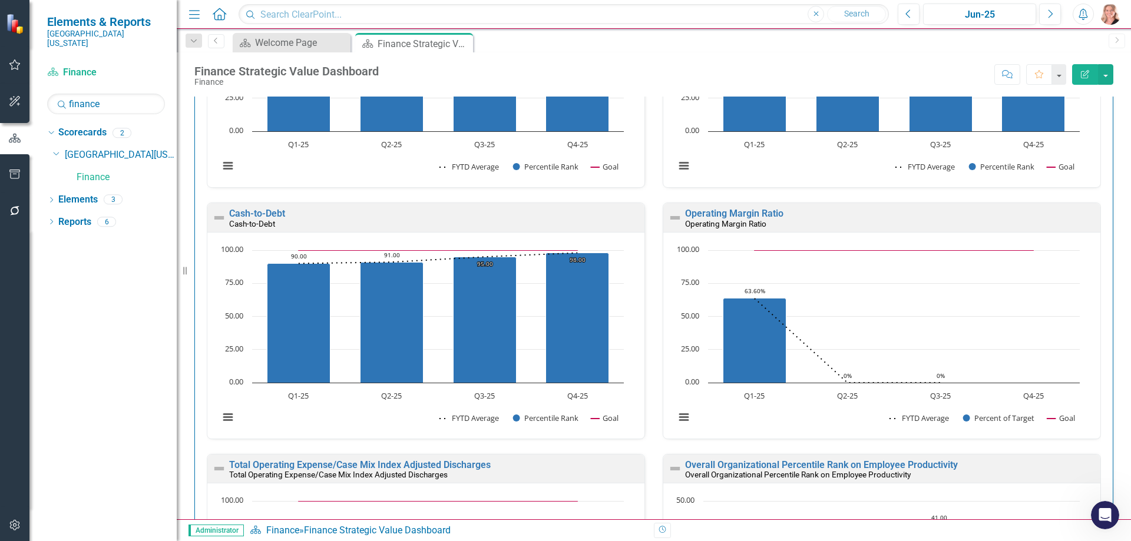
scroll to position [236, 0]
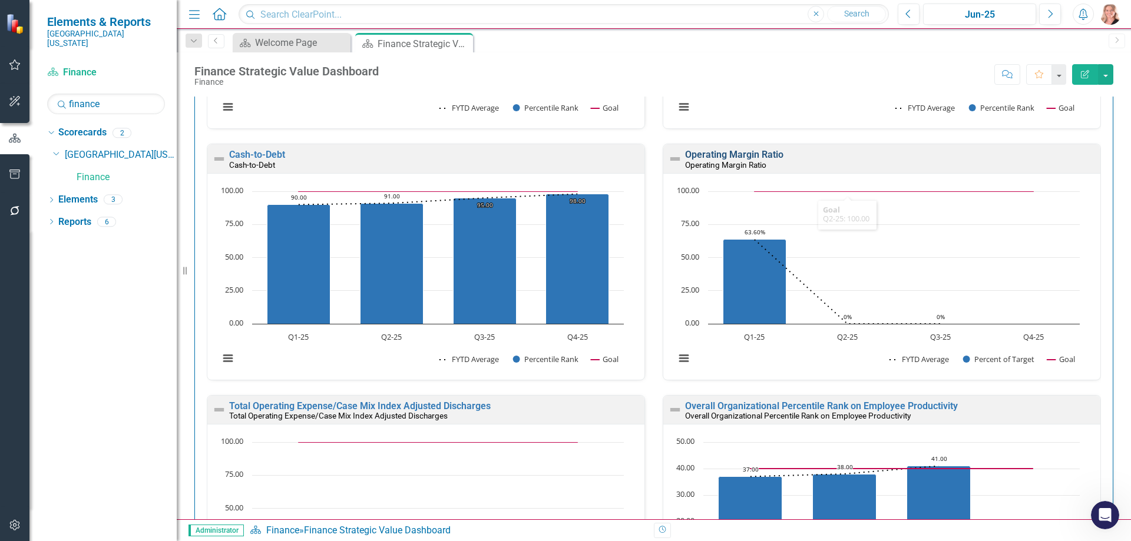
click at [769, 157] on link "Operating Margin Ratio" at bounding box center [734, 154] width 98 height 11
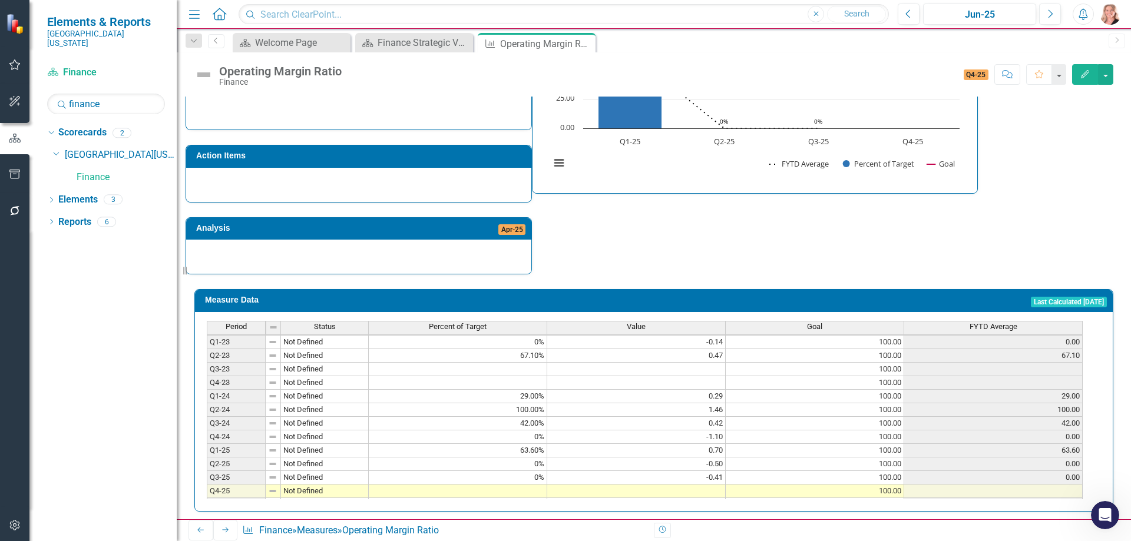
scroll to position [54, 0]
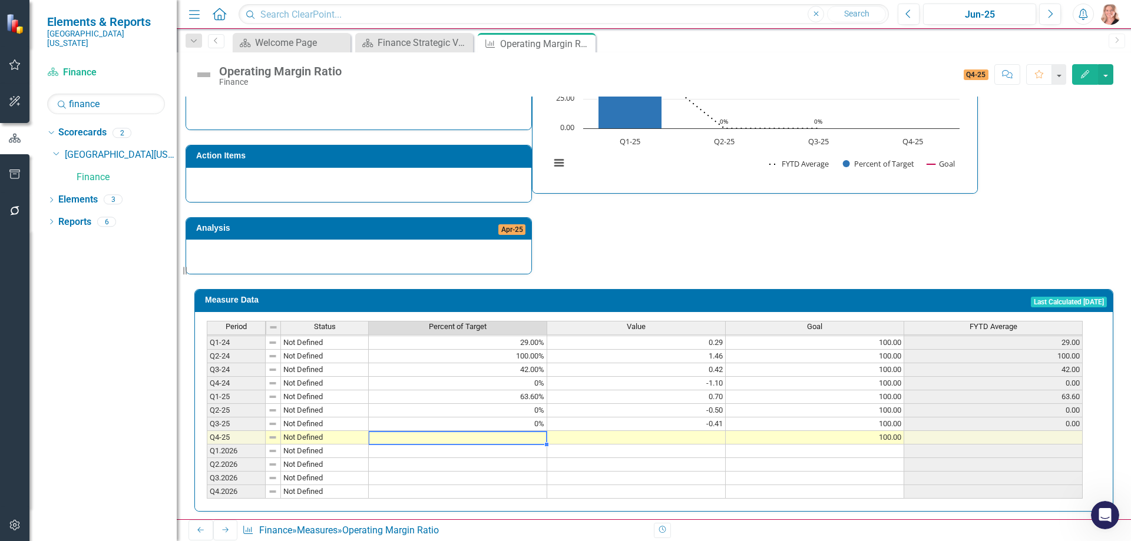
click at [533, 431] on td at bounding box center [458, 438] width 179 height 14
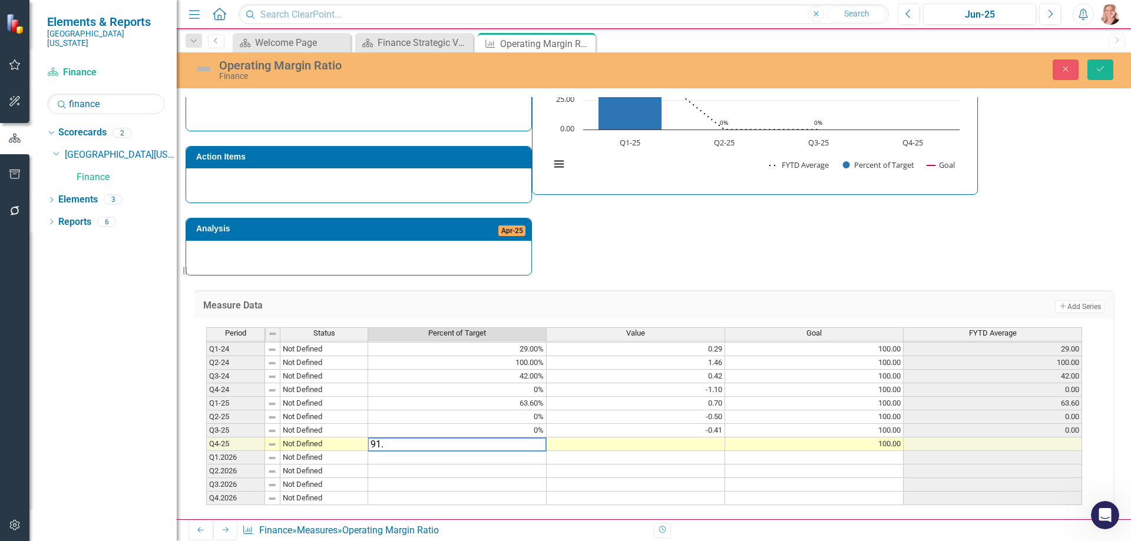
type textarea "91.2"
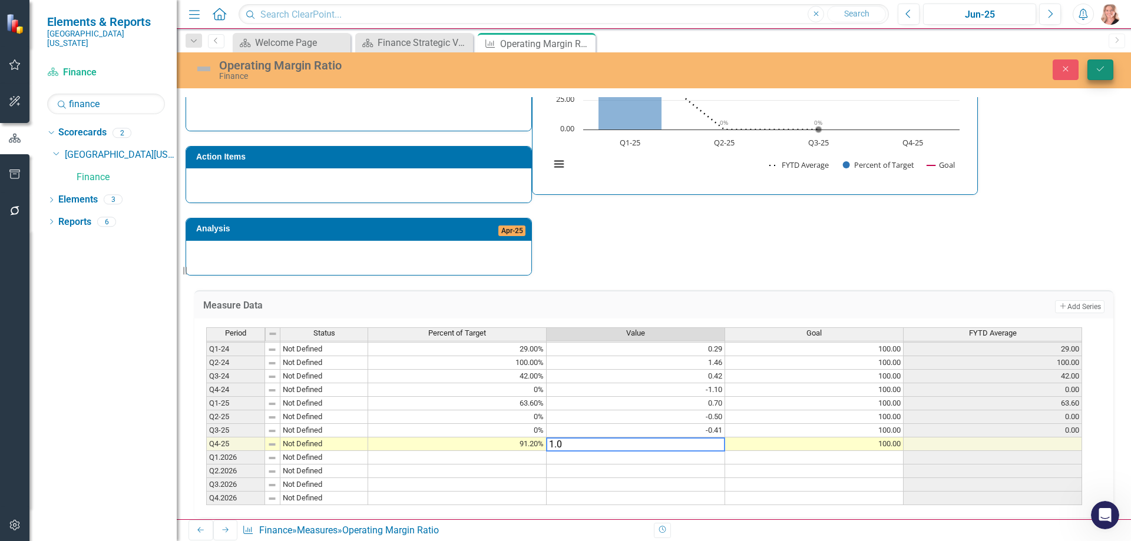
type textarea "1.0"
click at [1092, 72] on button "Save" at bounding box center [1101, 70] width 26 height 21
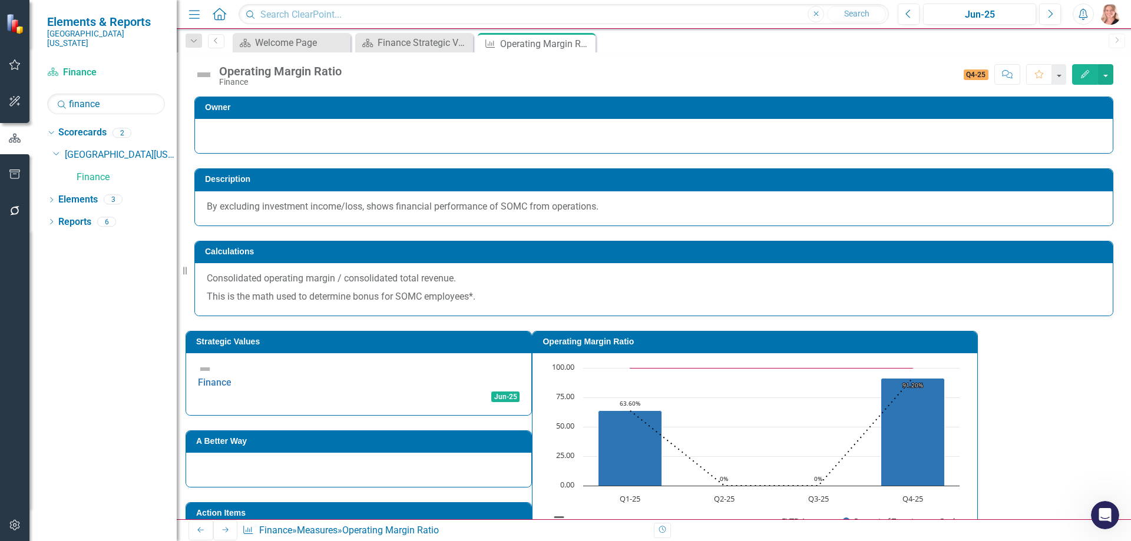
click at [0, 0] on icon "Close" at bounding box center [0, 0] width 0 height 0
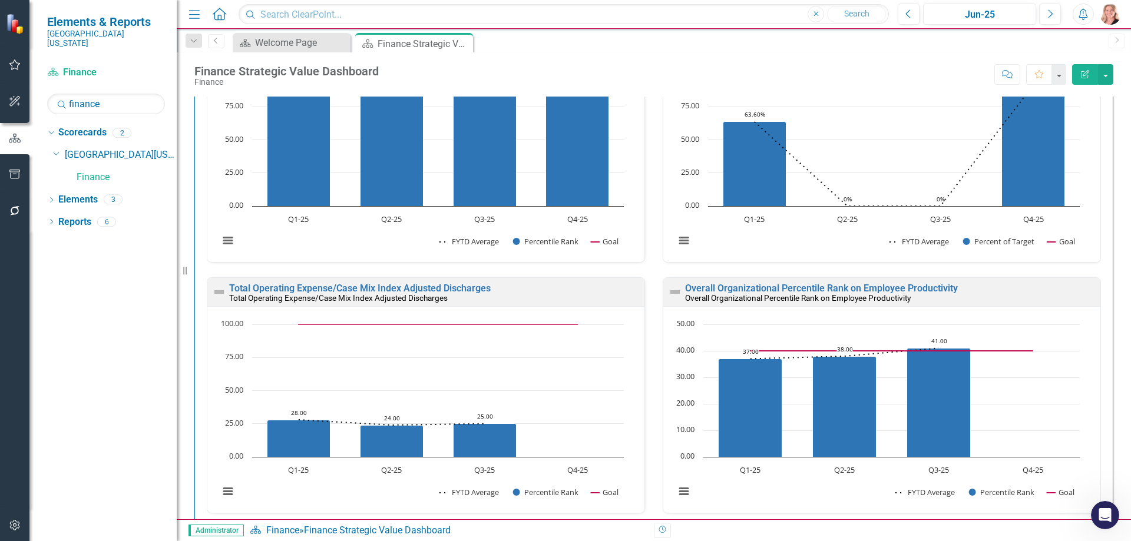
scroll to position [471, 0]
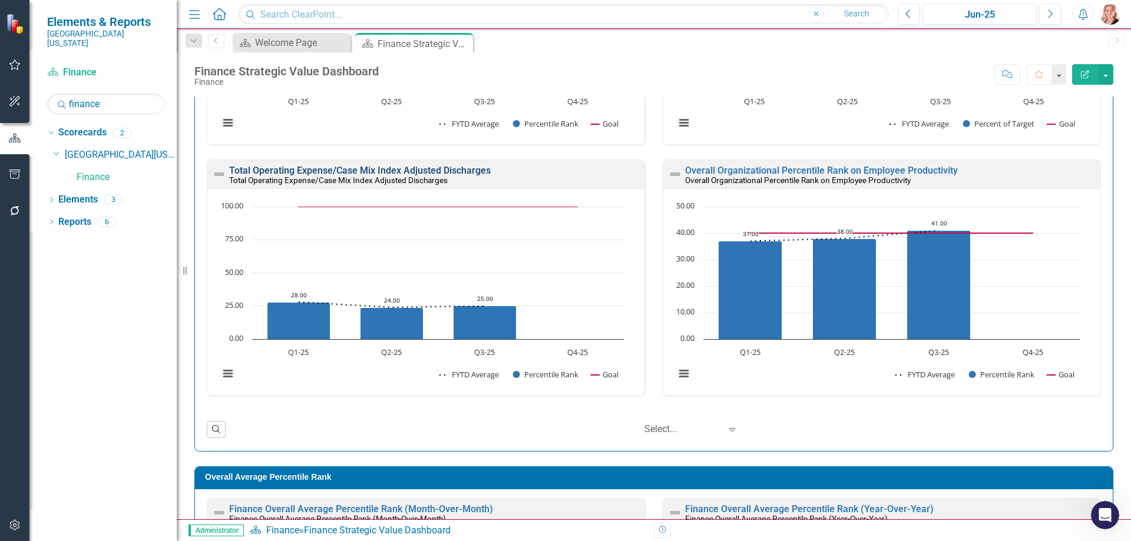
click at [460, 173] on link "Total Operating Expense/Case Mix Index Adjusted Discharges" at bounding box center [360, 170] width 262 height 11
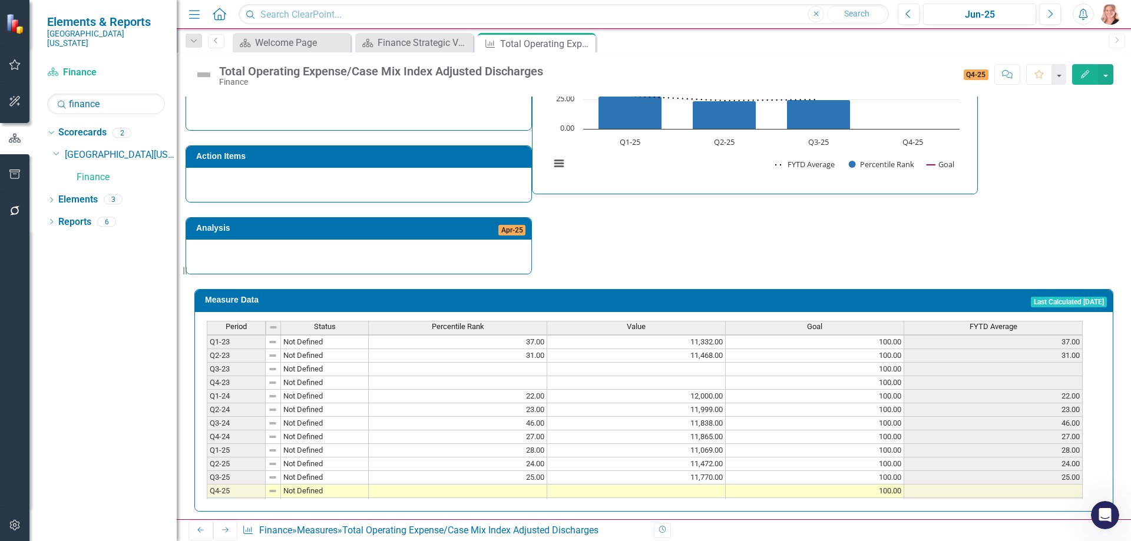
scroll to position [54, 0]
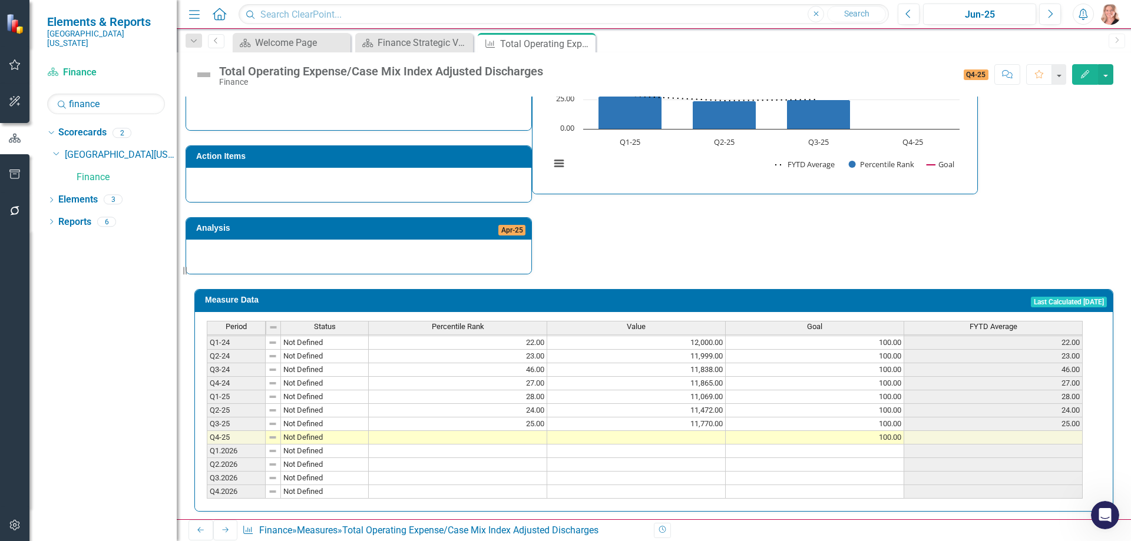
click at [533, 431] on td at bounding box center [458, 438] width 179 height 14
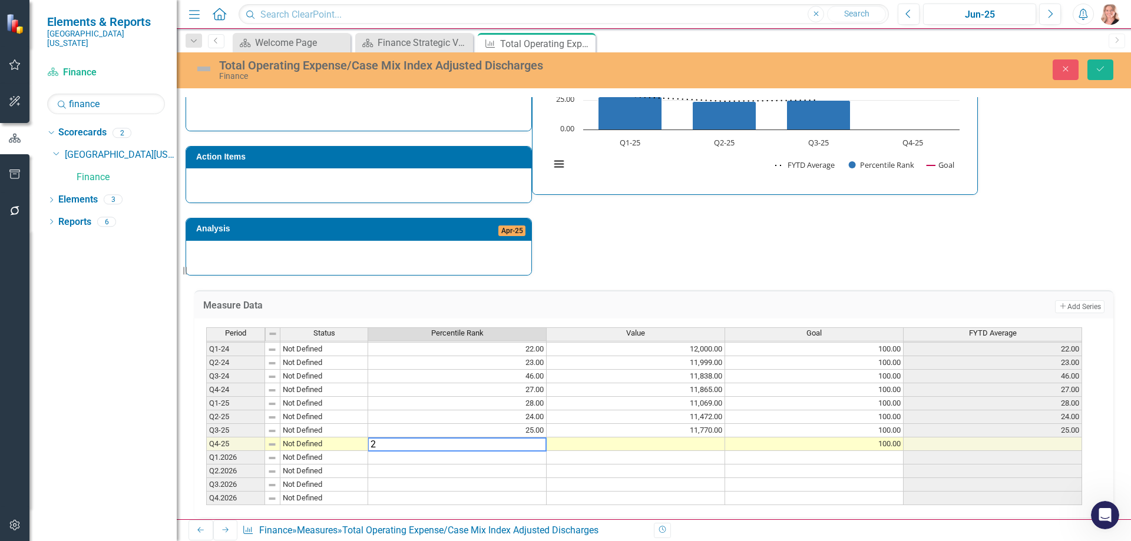
type textarea "25"
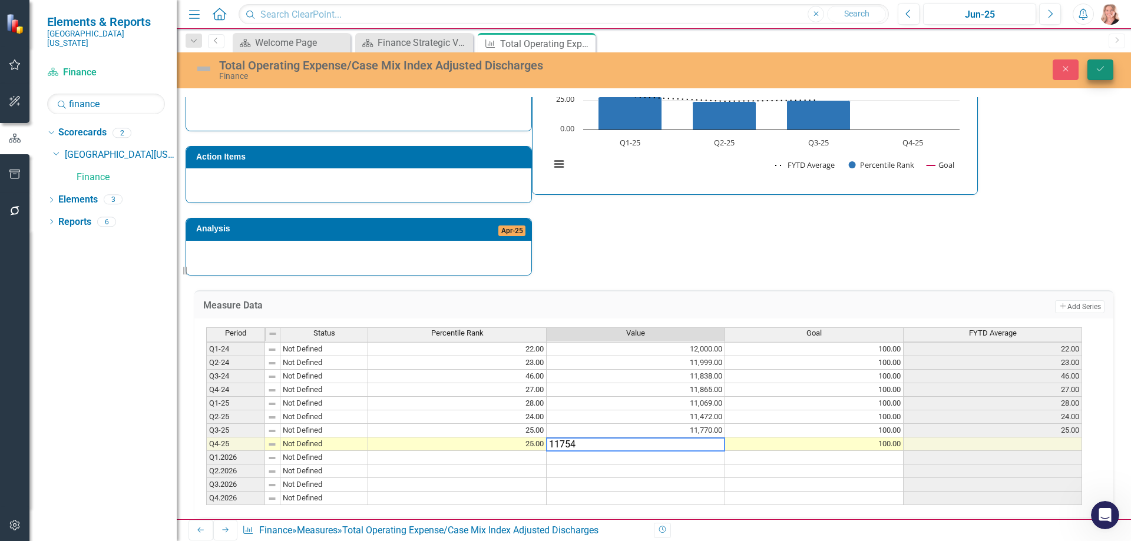
type textarea "11754"
click at [1096, 62] on button "Save" at bounding box center [1101, 70] width 26 height 21
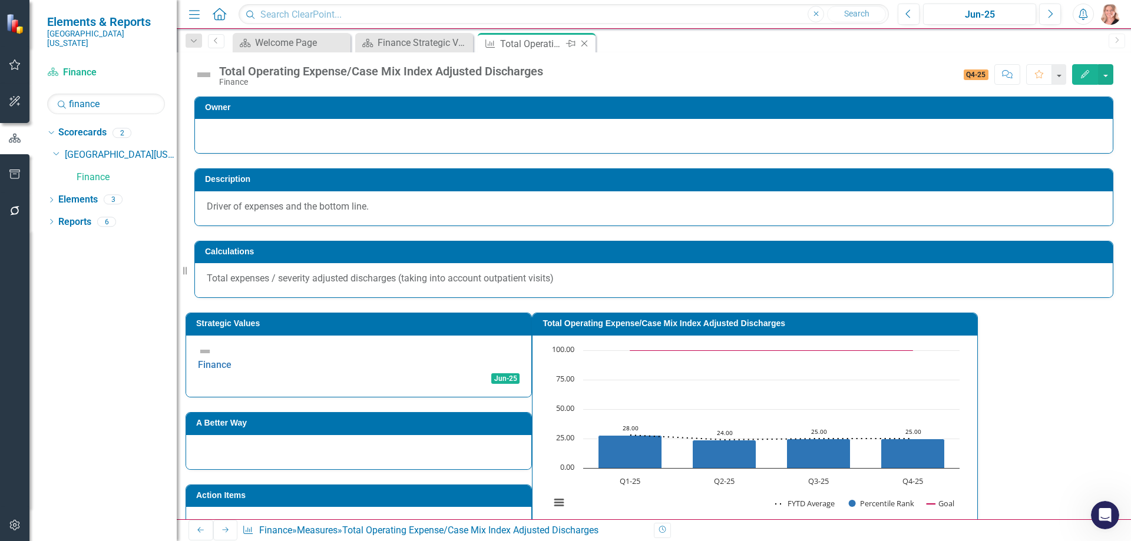
click at [586, 41] on icon "Close" at bounding box center [585, 43] width 12 height 9
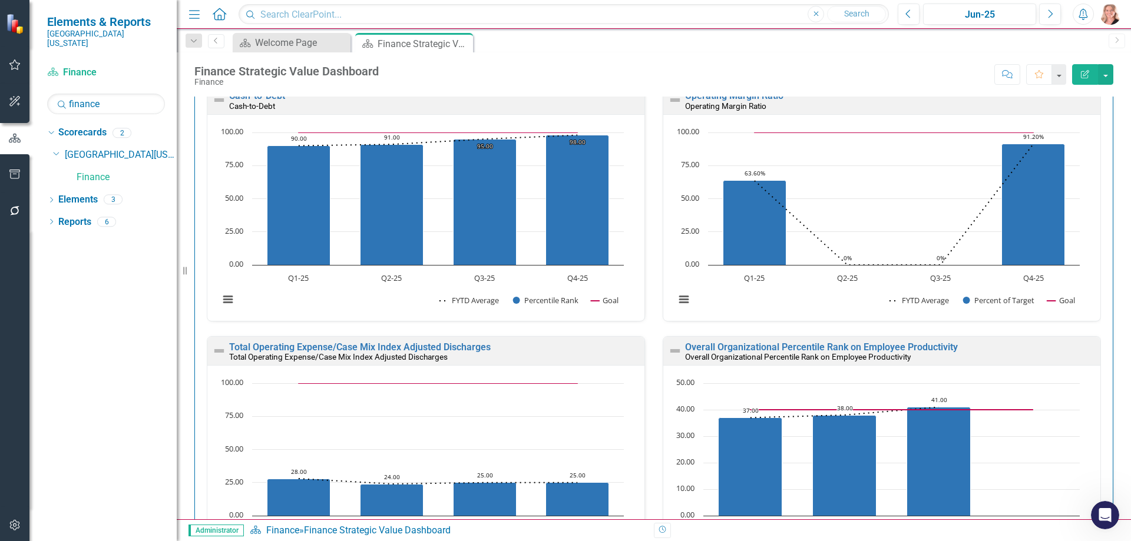
scroll to position [353, 0]
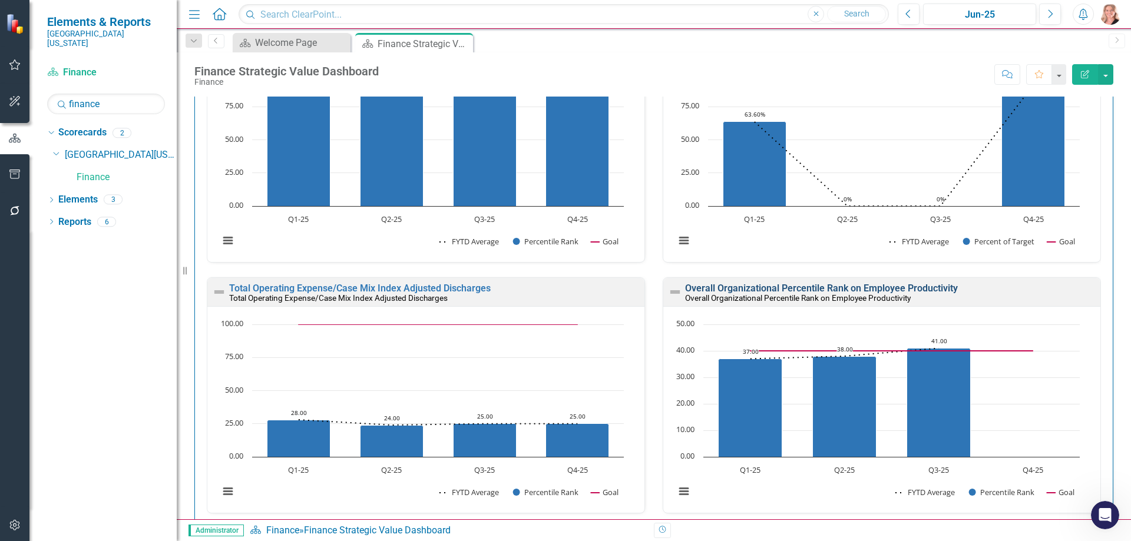
click at [900, 288] on link "Overall Organizational Percentile Rank on Employee Productivity" at bounding box center [821, 288] width 273 height 11
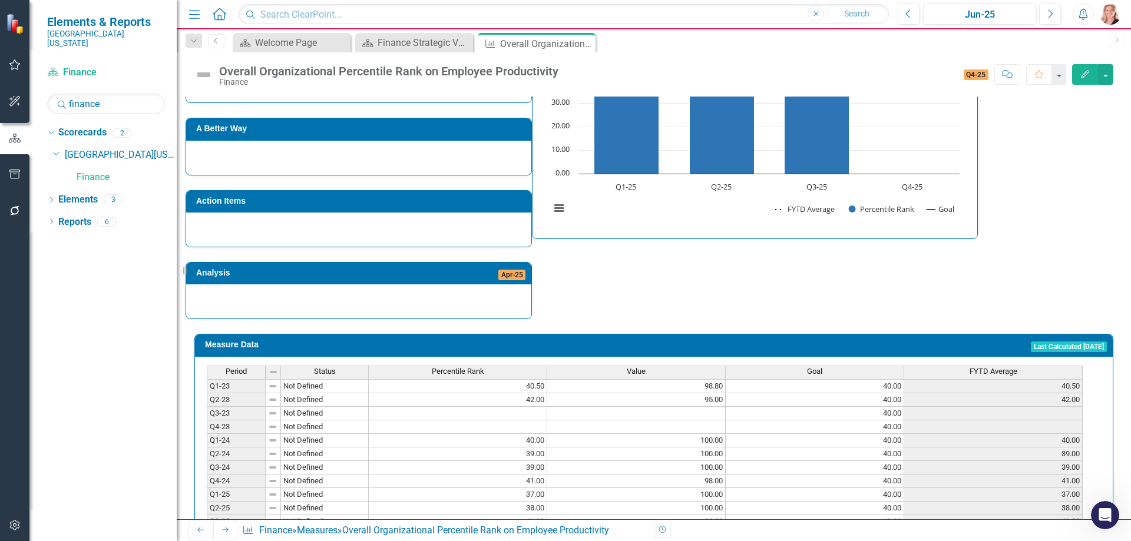
scroll to position [339, 0]
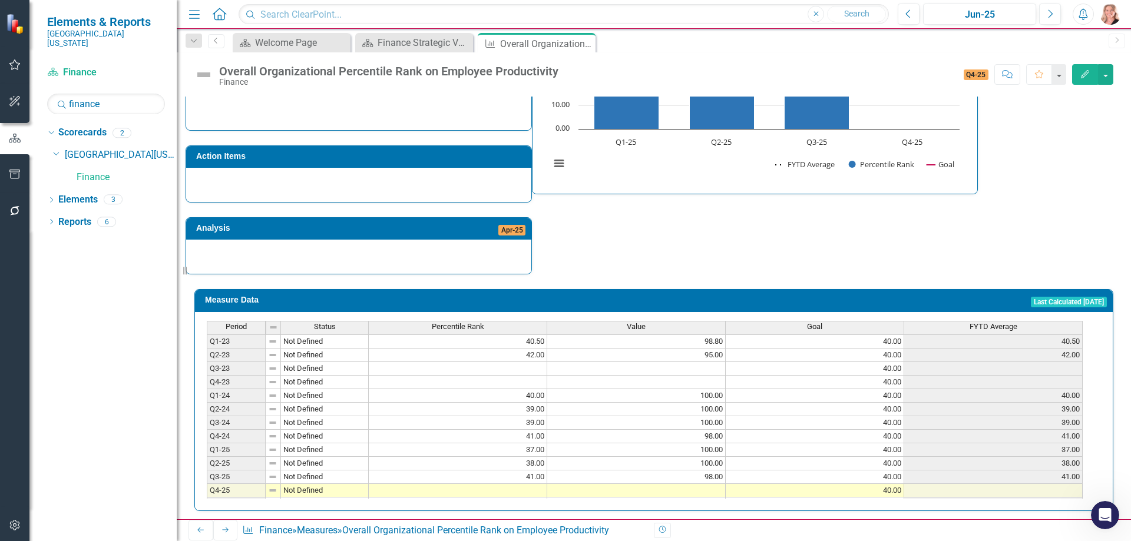
click at [531, 484] on td at bounding box center [458, 491] width 179 height 14
type textarea "40"
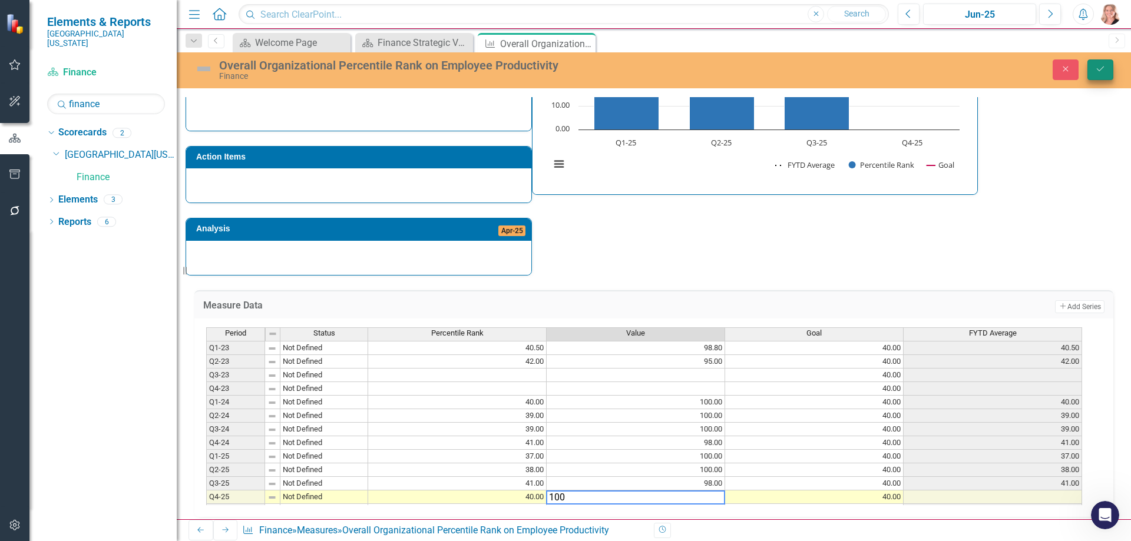
type textarea "100"
click at [1095, 74] on button "Save" at bounding box center [1101, 70] width 26 height 21
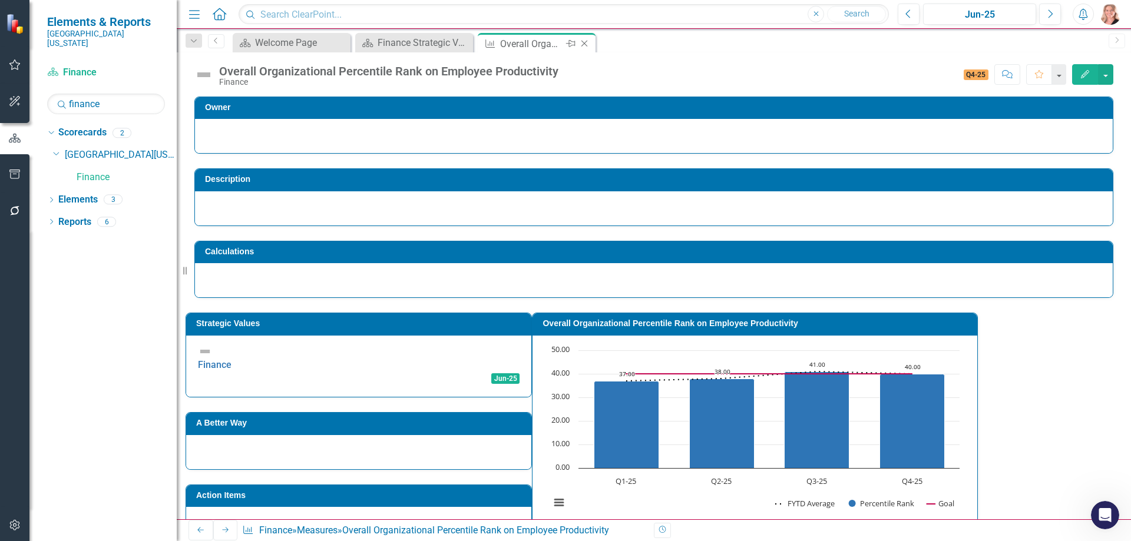
click at [584, 45] on icon "Close" at bounding box center [585, 43] width 12 height 9
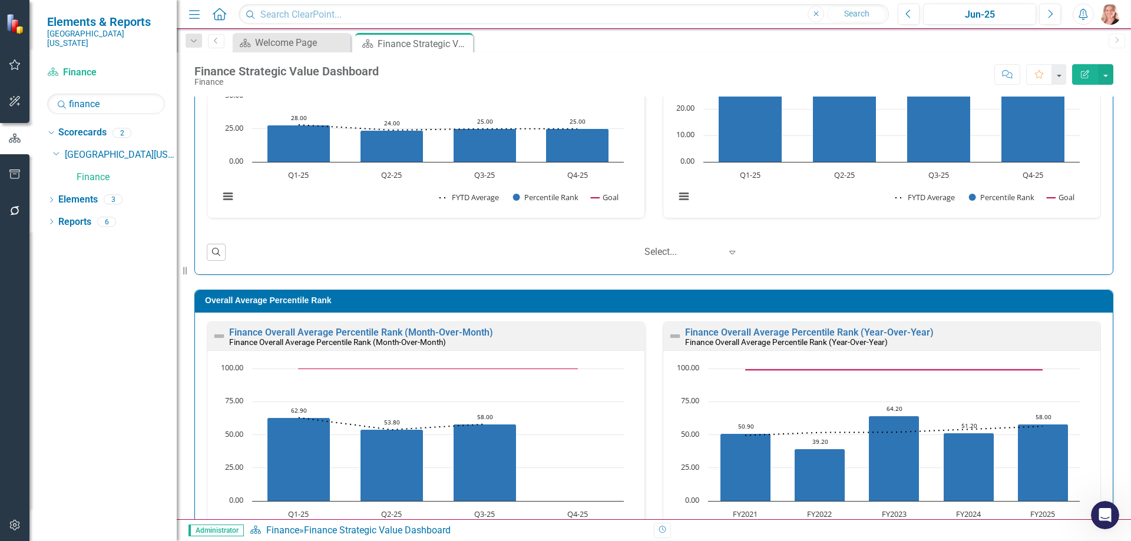
scroll to position [707, 0]
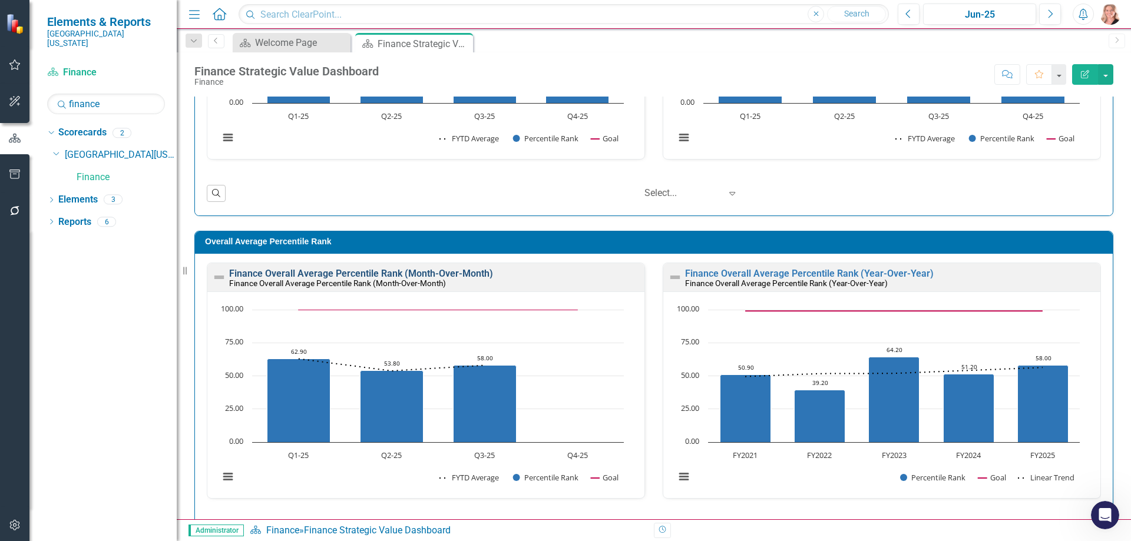
click at [478, 276] on link "Finance Overall Average Percentile Rank (Month-Over-Month)" at bounding box center [361, 273] width 264 height 11
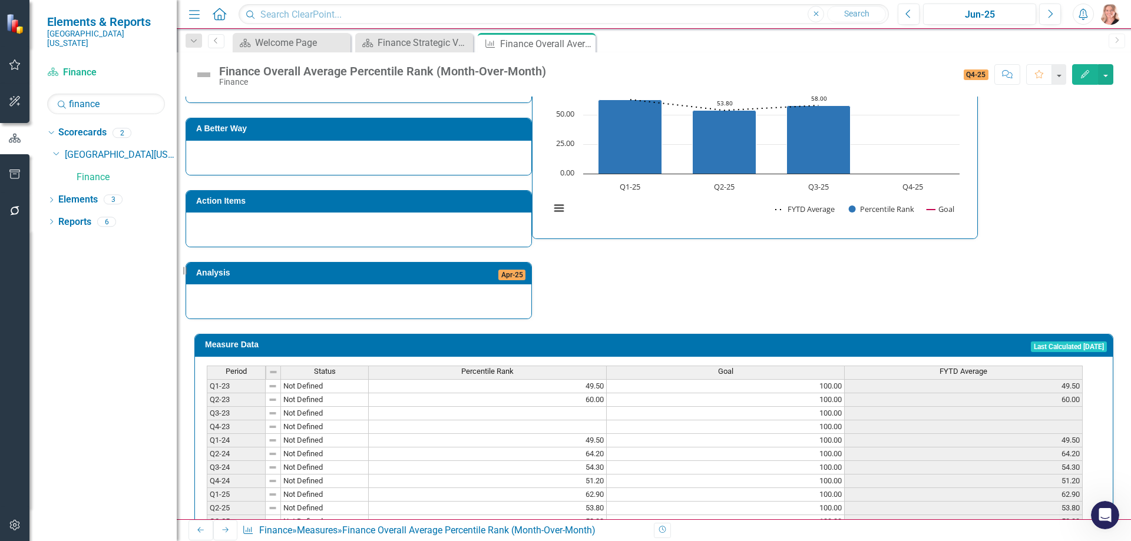
scroll to position [54, 0]
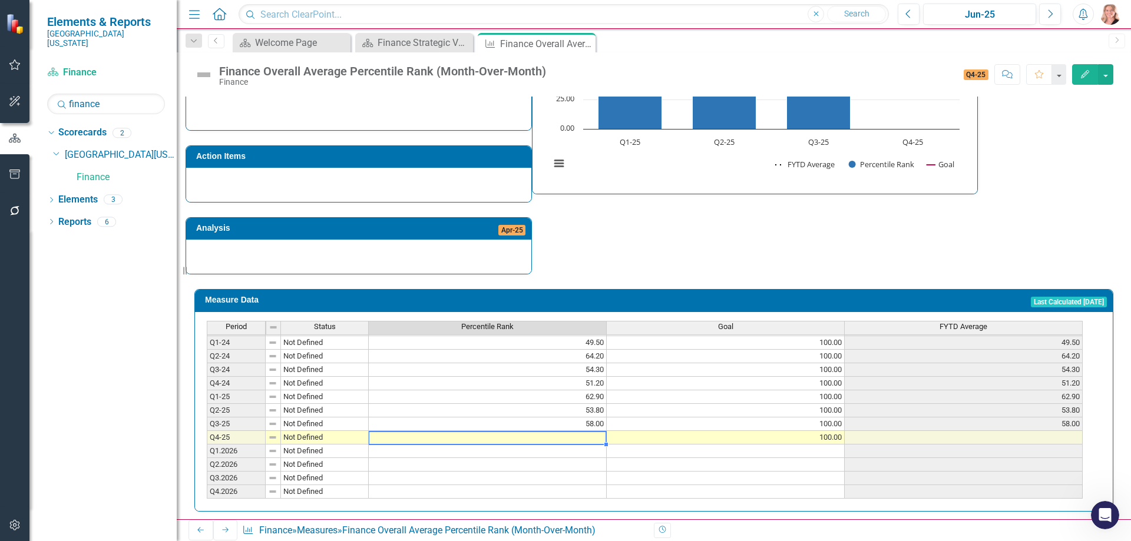
click at [524, 431] on td at bounding box center [488, 438] width 238 height 14
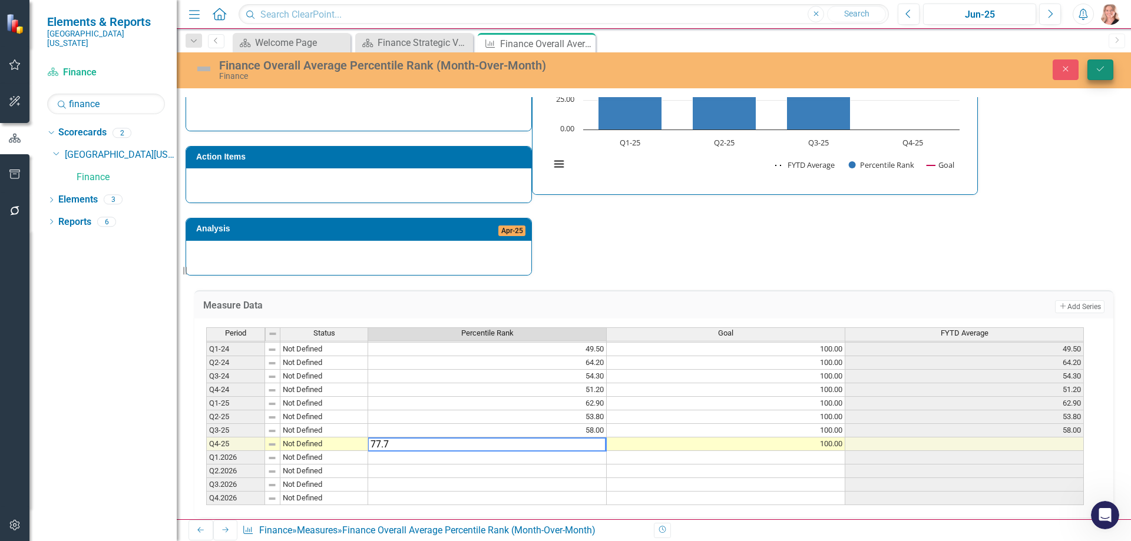
type textarea "77.7"
click at [1099, 71] on icon "submit" at bounding box center [1100, 69] width 7 height 5
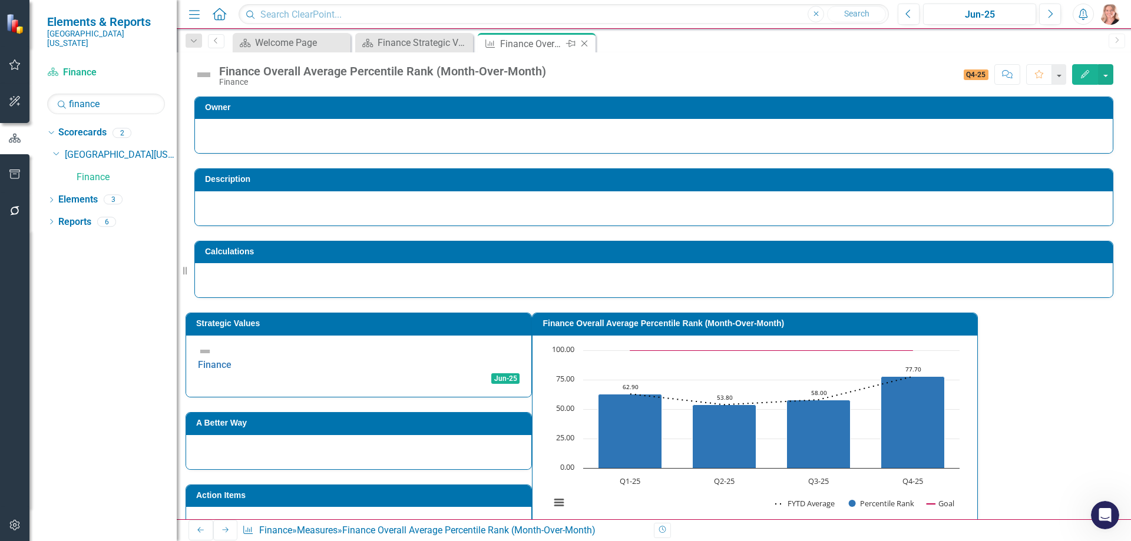
click at [584, 44] on icon "Close" at bounding box center [585, 43] width 12 height 9
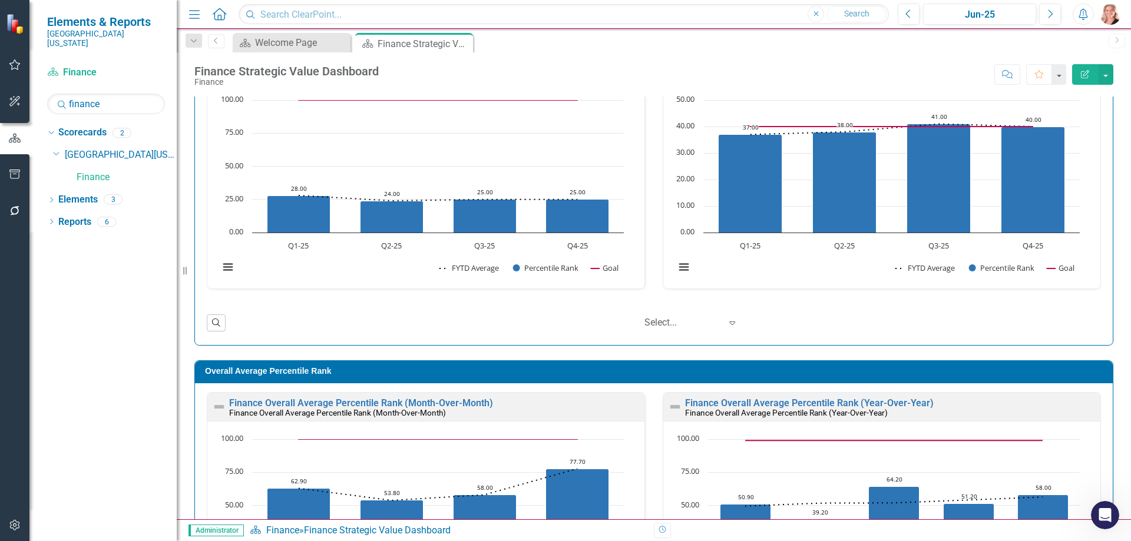
scroll to position [754, 0]
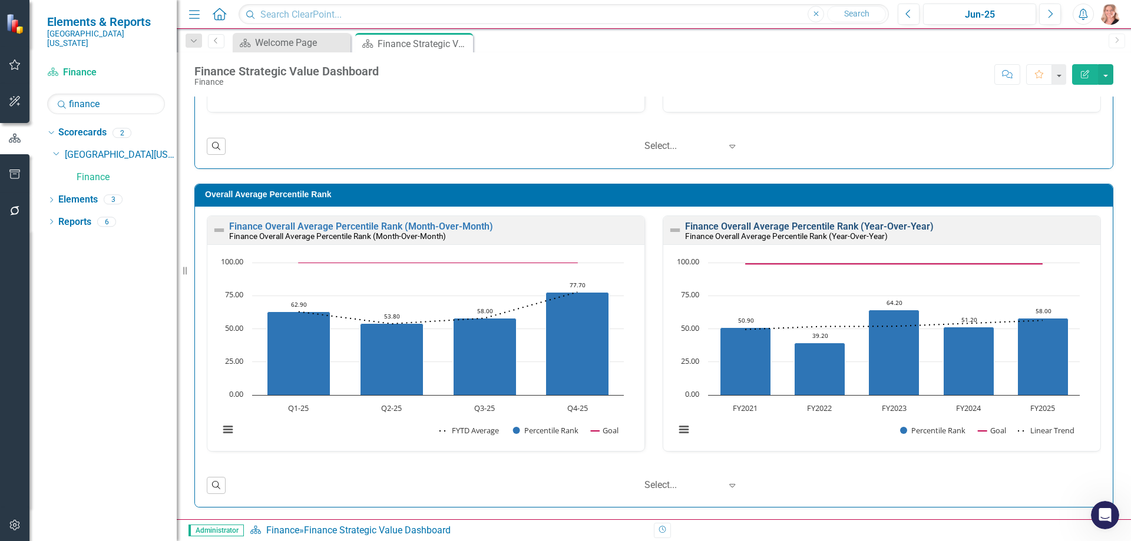
click at [799, 222] on link "Finance Overall Average Percentile Rank (Year-Over-Year)" at bounding box center [809, 226] width 249 height 11
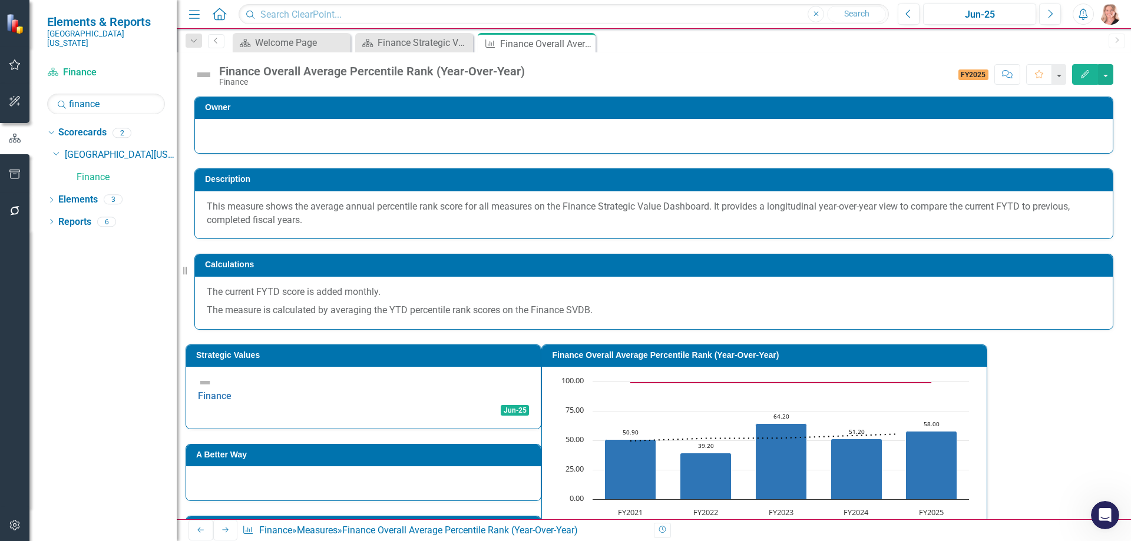
scroll to position [311, 0]
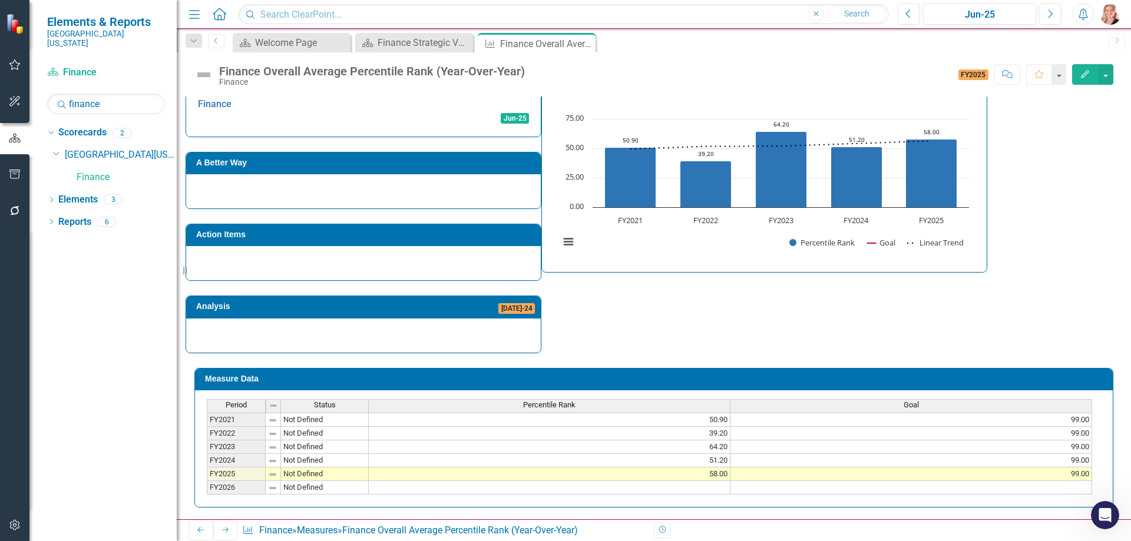
click at [687, 468] on td "58.00" at bounding box center [550, 475] width 362 height 14
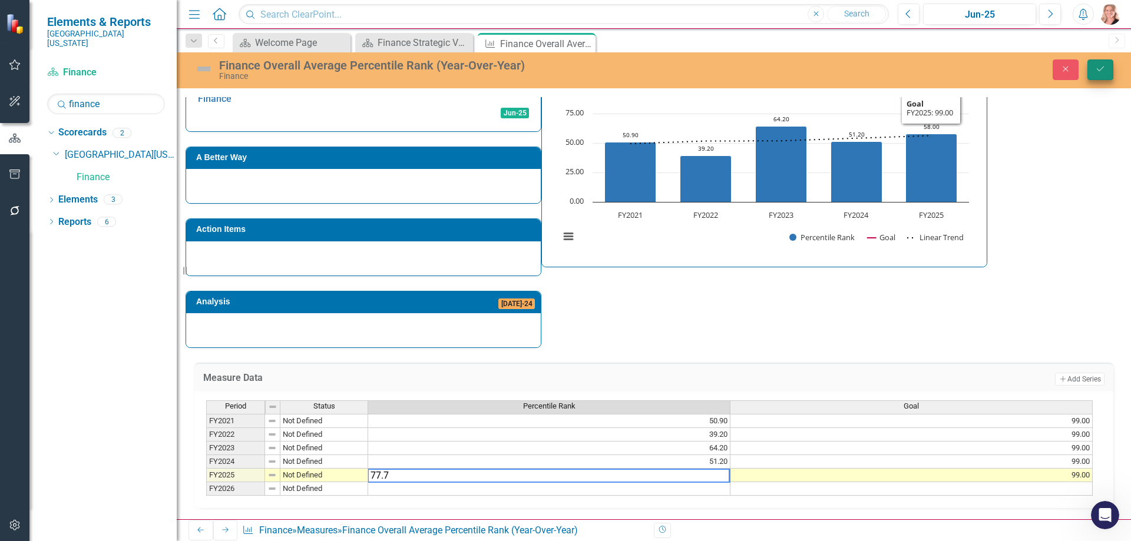
type textarea "77.7"
click at [1102, 67] on icon "Save" at bounding box center [1100, 69] width 11 height 8
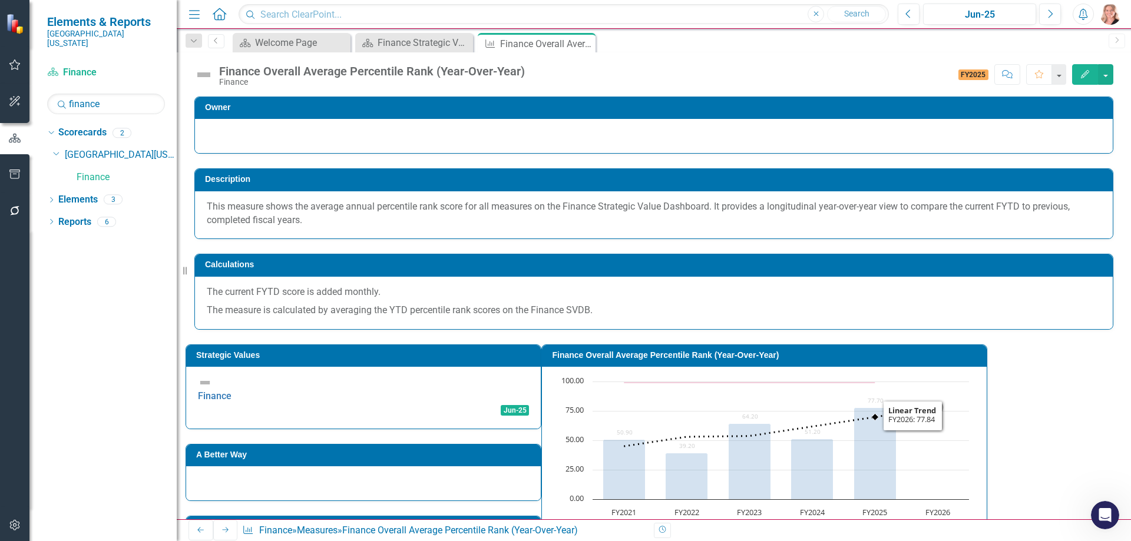
click at [975, 421] on rect "Interactive chart" at bounding box center [764, 464] width 421 height 177
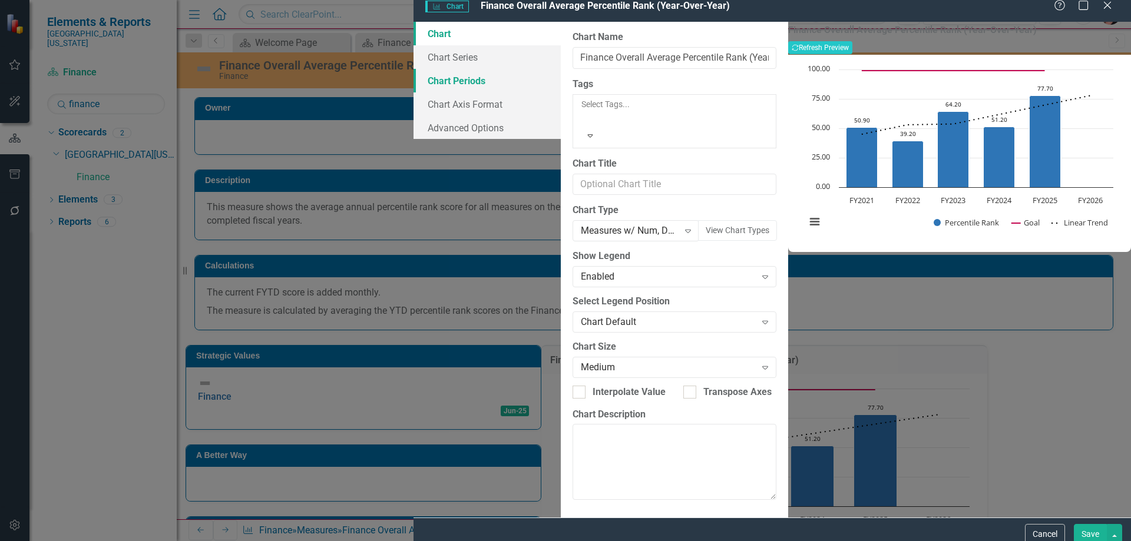
click at [414, 91] on link "Chart Periods" at bounding box center [487, 81] width 147 height 24
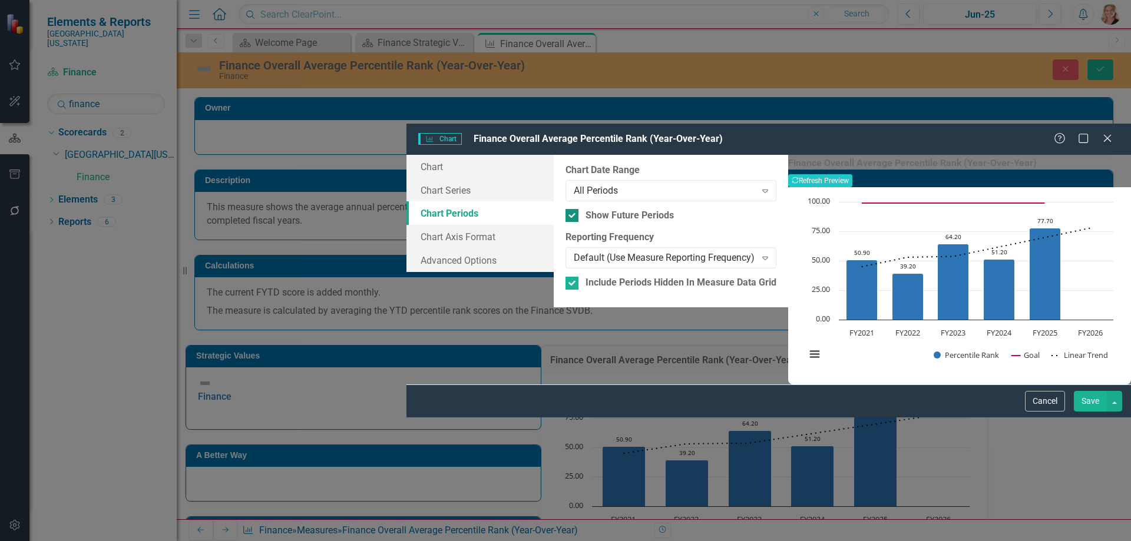
drag, startPoint x: 431, startPoint y: 94, endPoint x: 451, endPoint y: 106, distance: 23.2
click at [566, 209] on div at bounding box center [572, 215] width 13 height 13
click at [566, 209] on input "Show Future Periods" at bounding box center [570, 213] width 8 height 8
checkbox input "false"
click at [1082, 412] on button "Save" at bounding box center [1090, 401] width 33 height 21
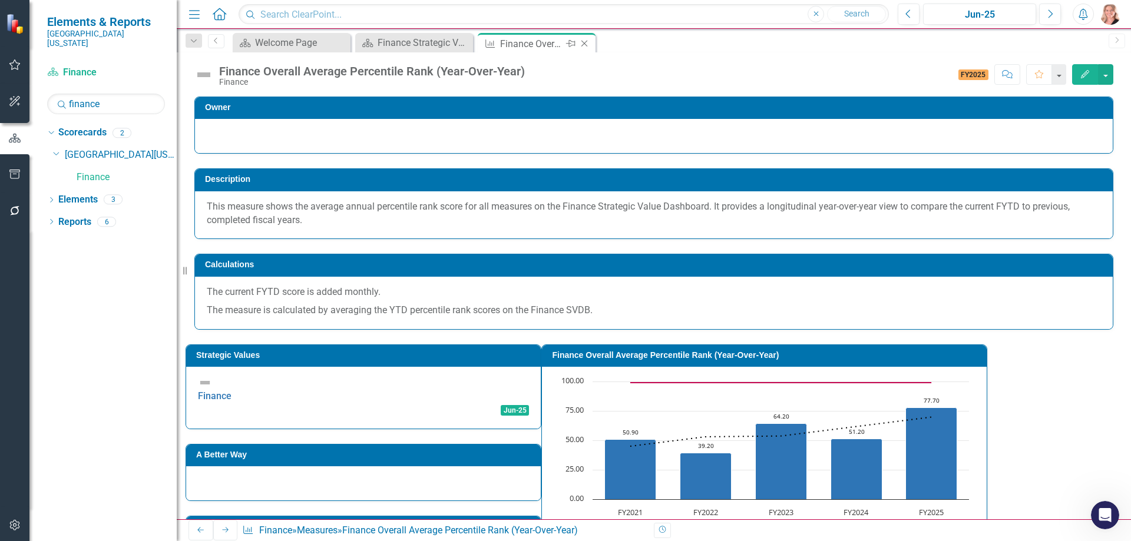
click at [584, 44] on icon at bounding box center [585, 44] width 6 height 6
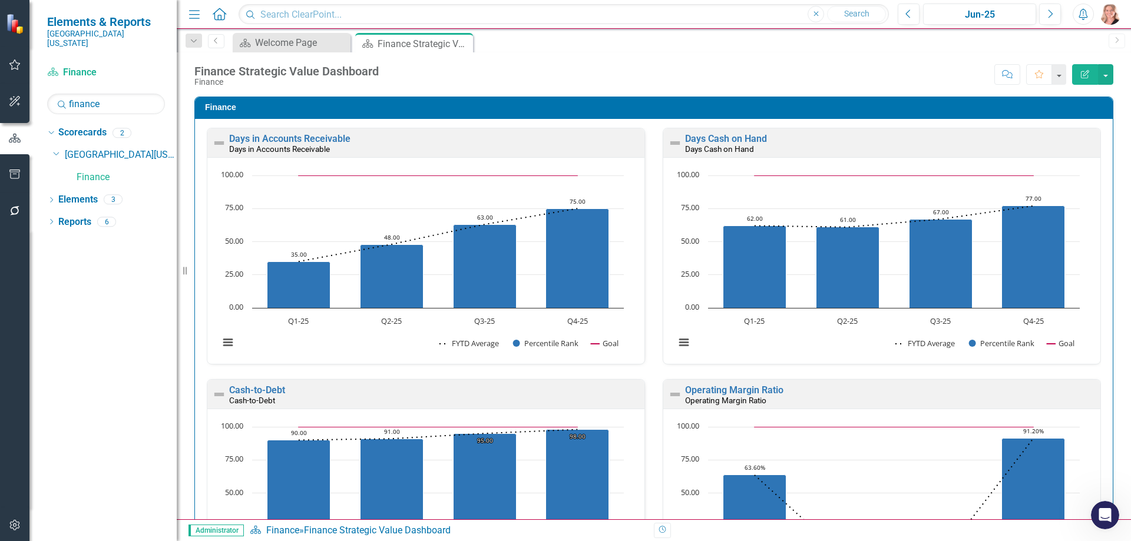
click at [1108, 197] on div "Finance Days in Accounts Receivable Days in Accounts Receivable Loading... Char…" at bounding box center [654, 502] width 937 height 841
click at [269, 47] on div "Welcome Page" at bounding box center [294, 42] width 78 height 15
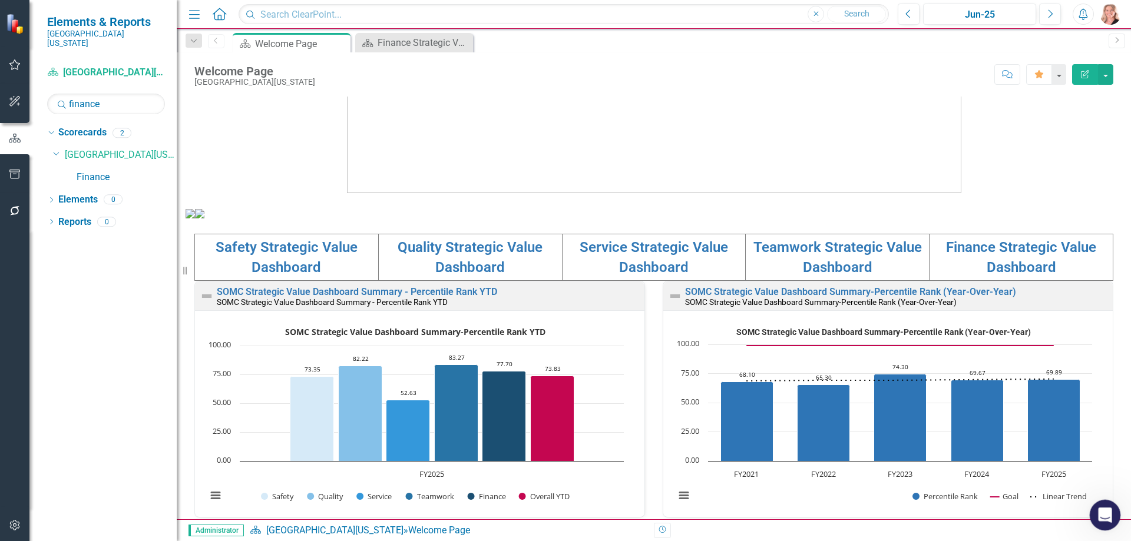
click at [1098, 507] on div "Open Intercom Messenger" at bounding box center [1103, 513] width 39 height 39
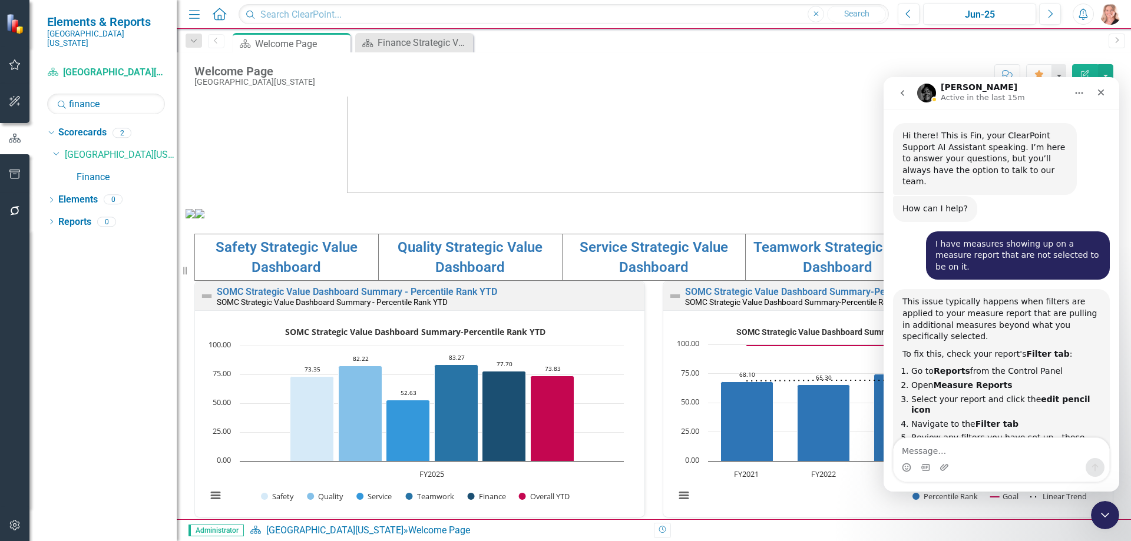
scroll to position [797, 0]
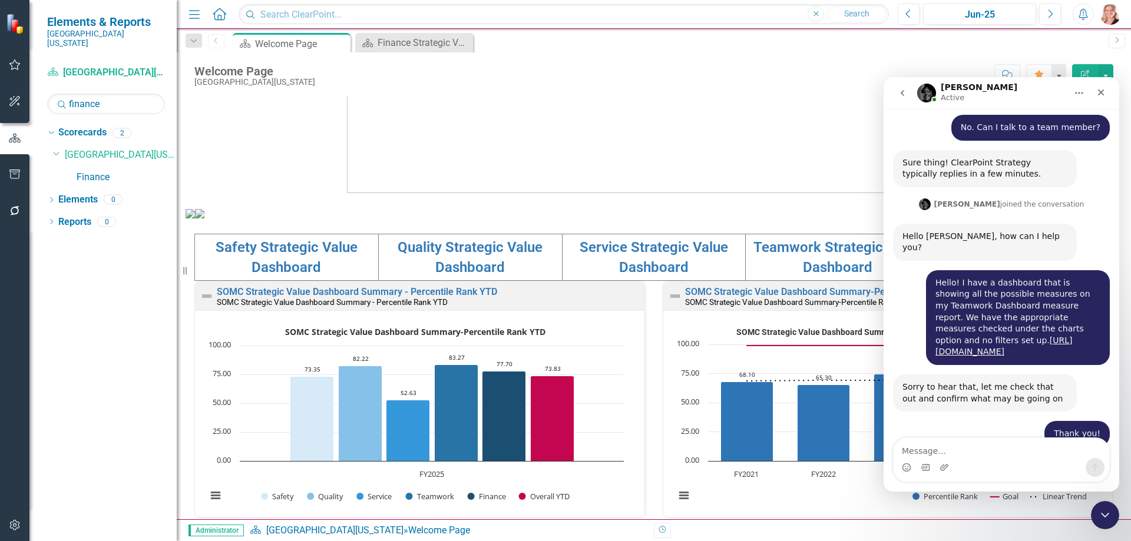
click at [438, 156] on img at bounding box center [654, 137] width 614 height 111
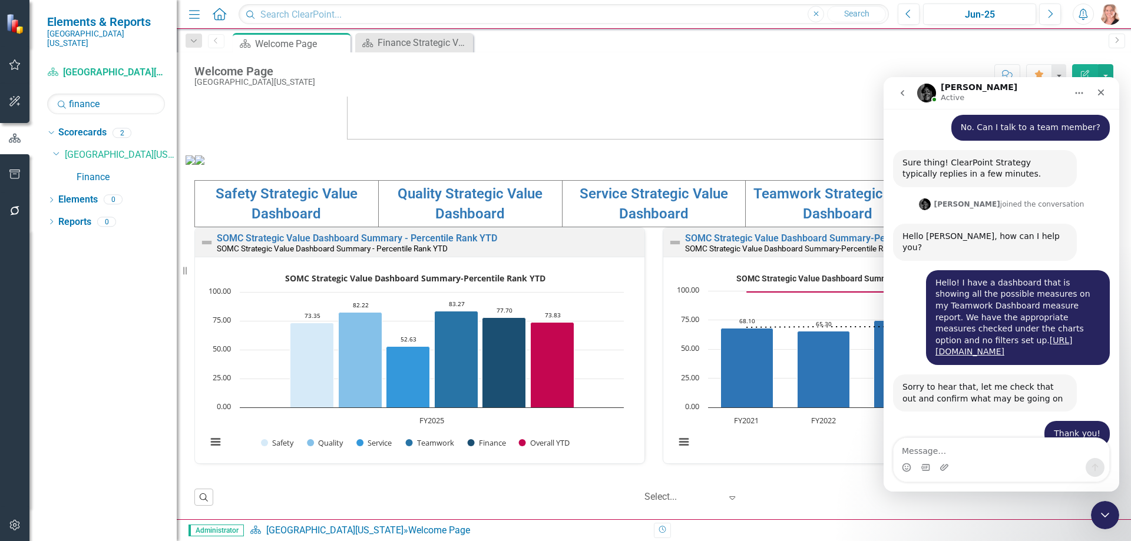
scroll to position [1, 0]
click at [1105, 523] on div "Close Intercom Messenger" at bounding box center [1103, 514] width 28 height 28
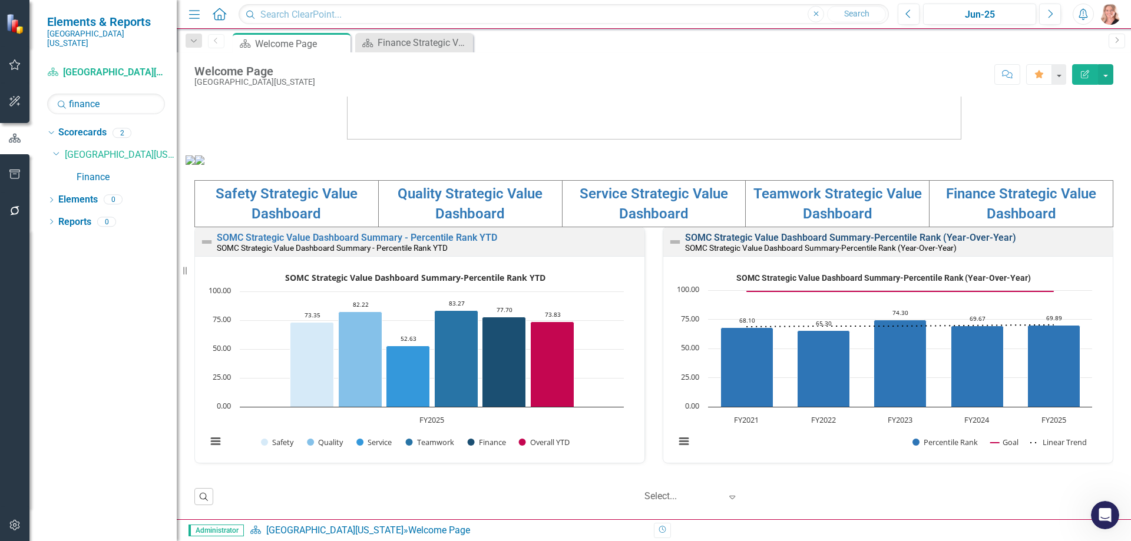
click at [870, 237] on link "SOMC Strategic Value Dashboard Summary-Percentile Rank (Year-Over-Year)" at bounding box center [850, 237] width 331 height 11
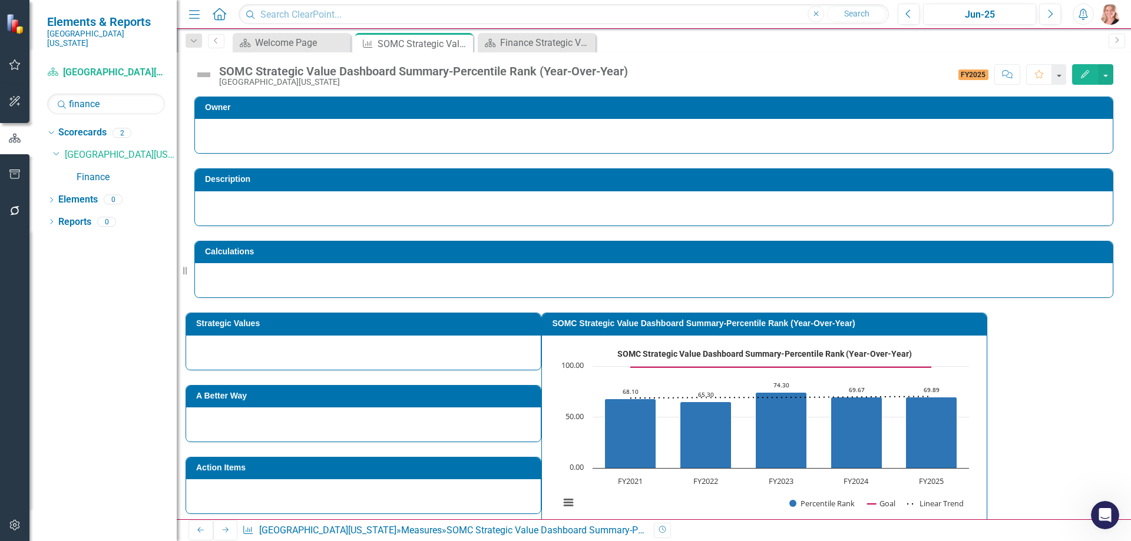
scroll to position [261, 0]
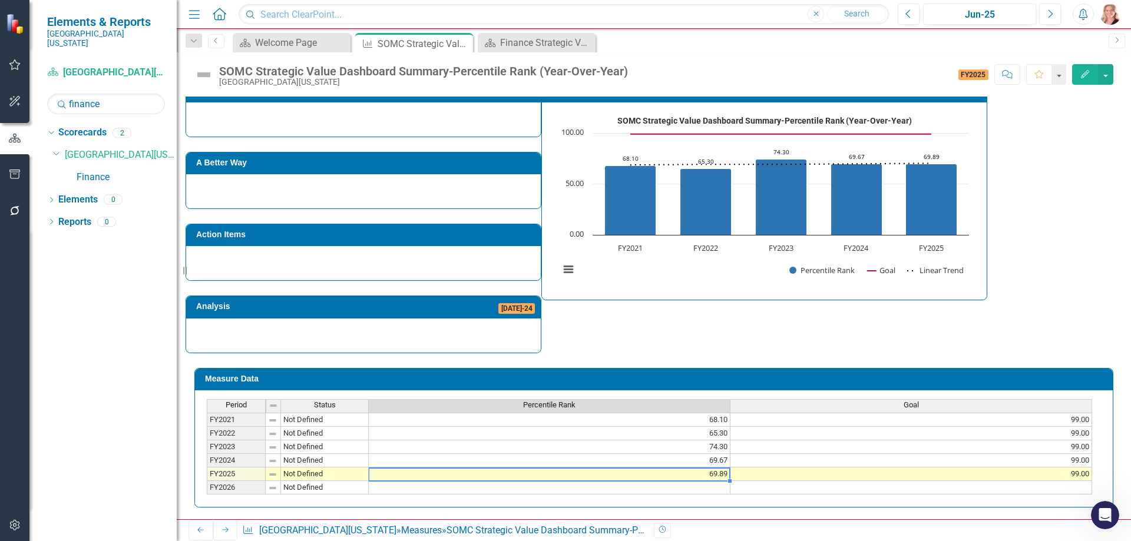
click at [660, 468] on td "69.89" at bounding box center [550, 475] width 362 height 14
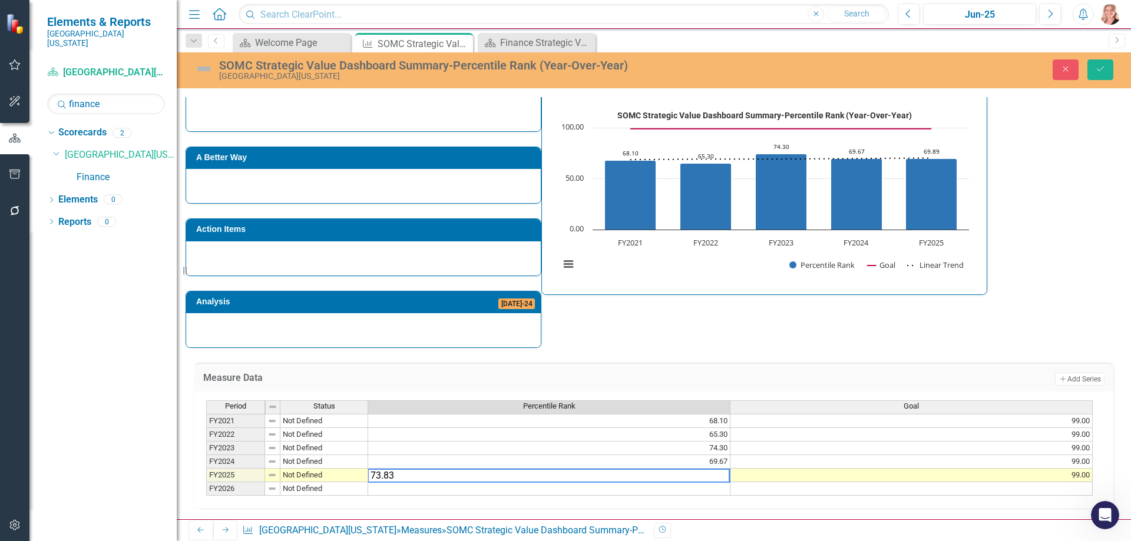
type textarea "73.83"
click at [867, 320] on div "Strategic Values A Better Way Action Items Analysis Jul-24 SOMC Strategic Value…" at bounding box center [654, 204] width 937 height 289
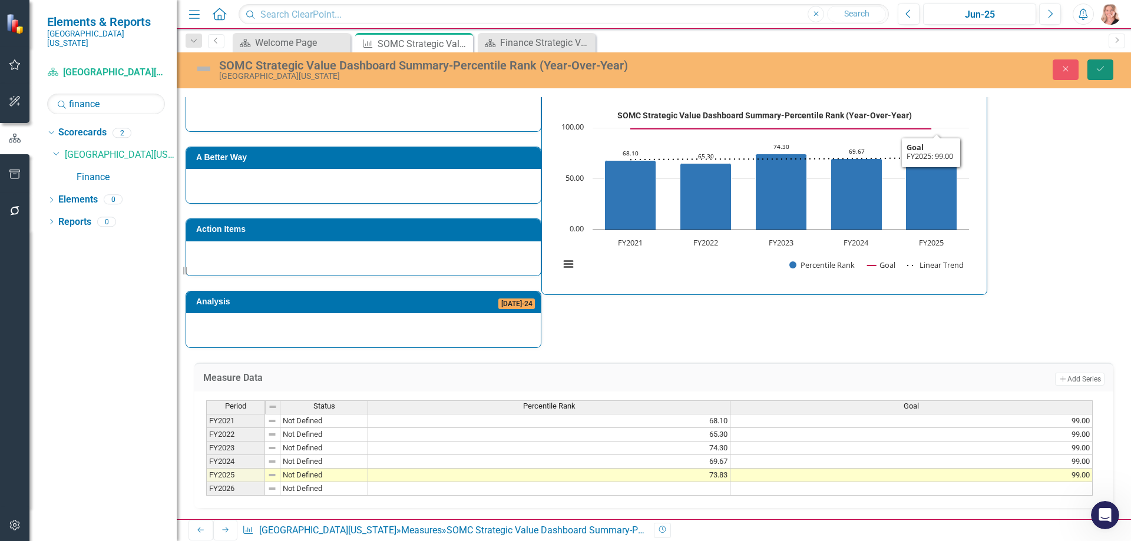
click at [1095, 70] on button "Save" at bounding box center [1101, 70] width 26 height 21
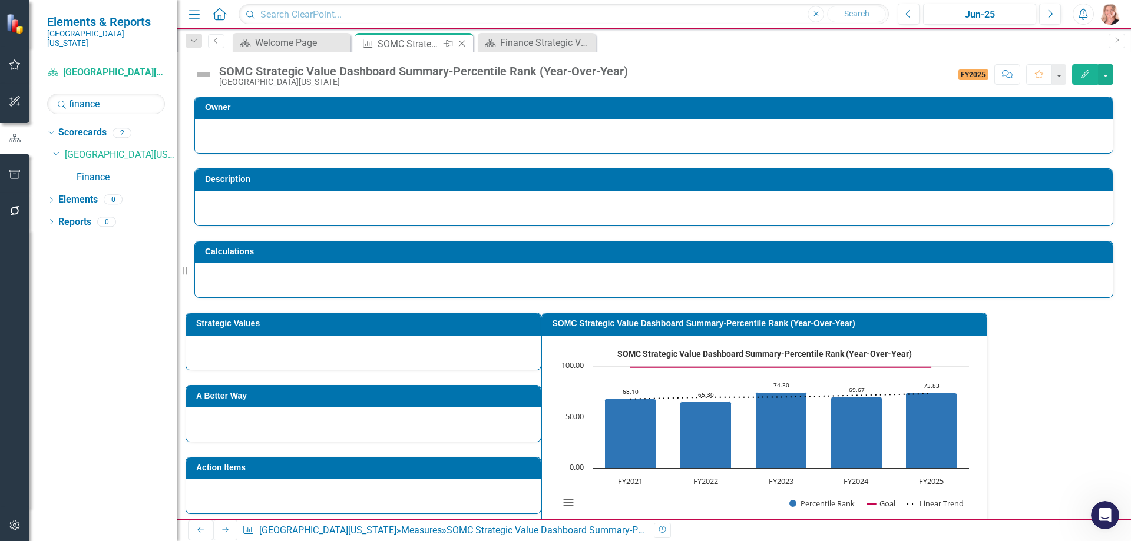
click at [462, 41] on icon "Close" at bounding box center [462, 43] width 12 height 9
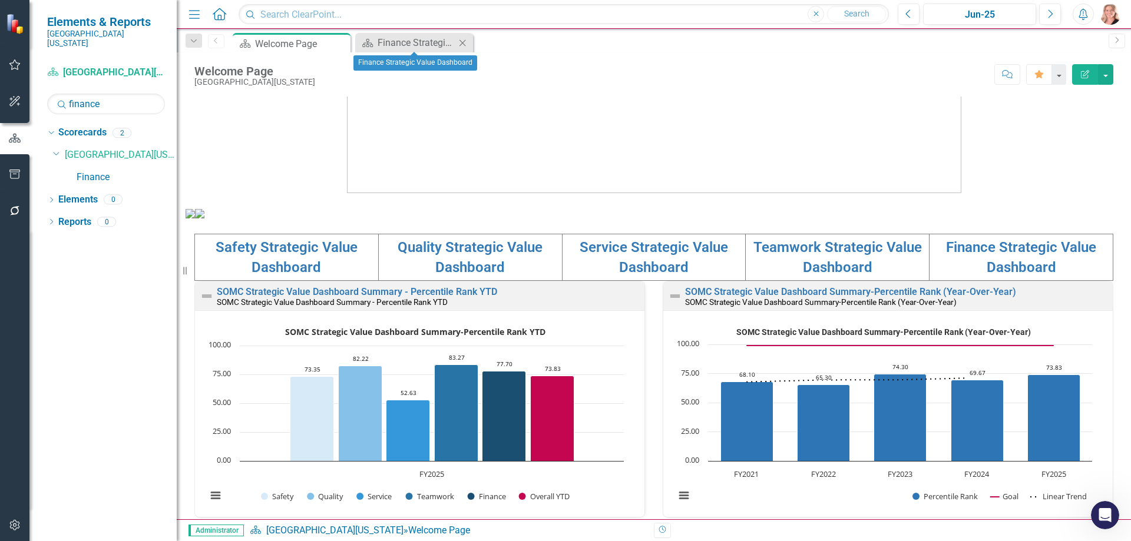
click at [464, 43] on icon "Close" at bounding box center [463, 42] width 12 height 9
click at [14, 173] on icon "button" at bounding box center [15, 174] width 12 height 9
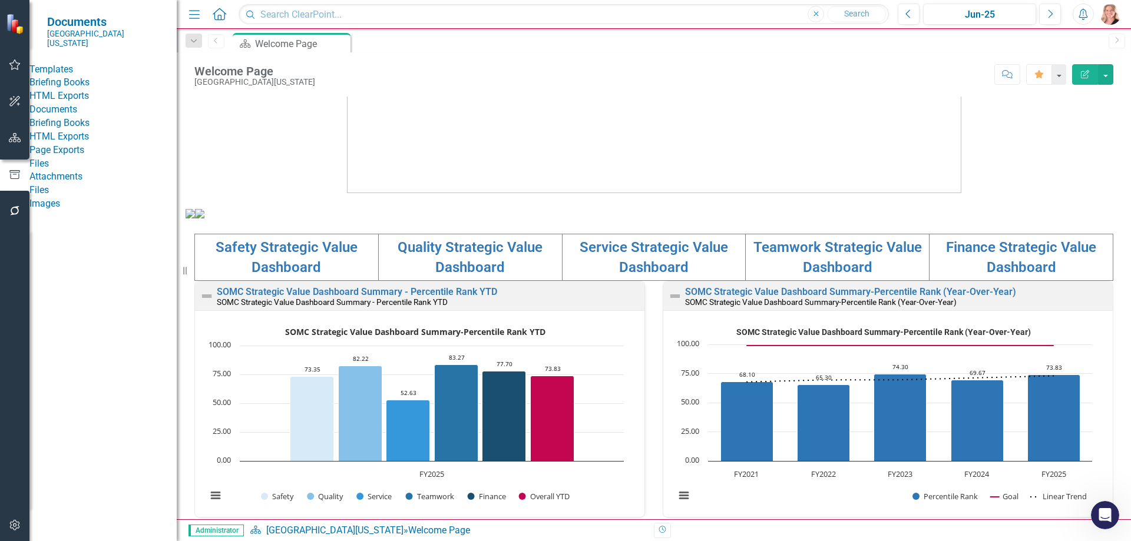
click at [62, 80] on link "Briefing Books" at bounding box center [102, 83] width 147 height 14
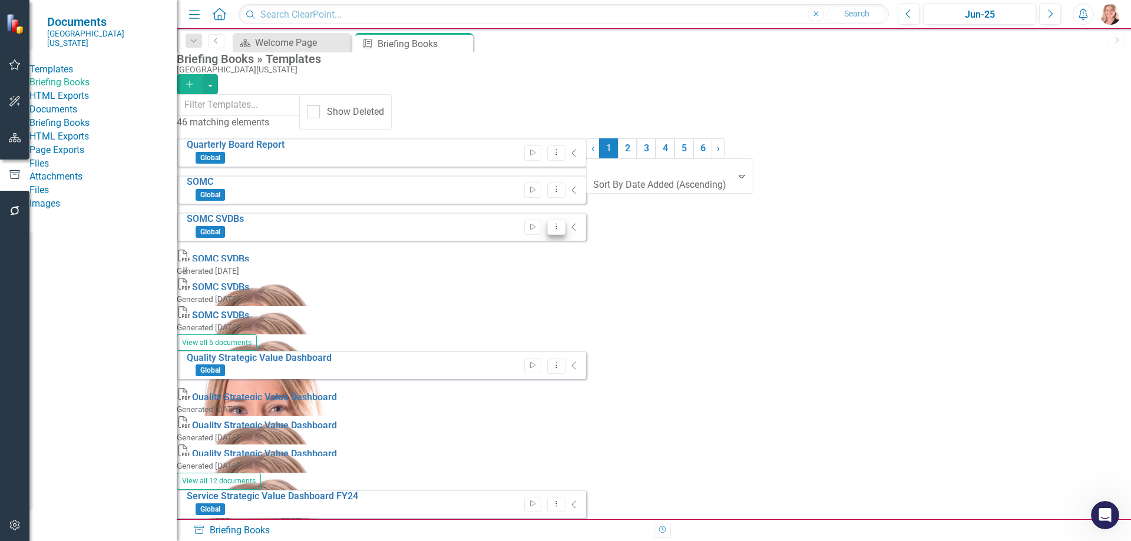
click at [561, 225] on icon "Dropdown Menu" at bounding box center [556, 227] width 10 height 8
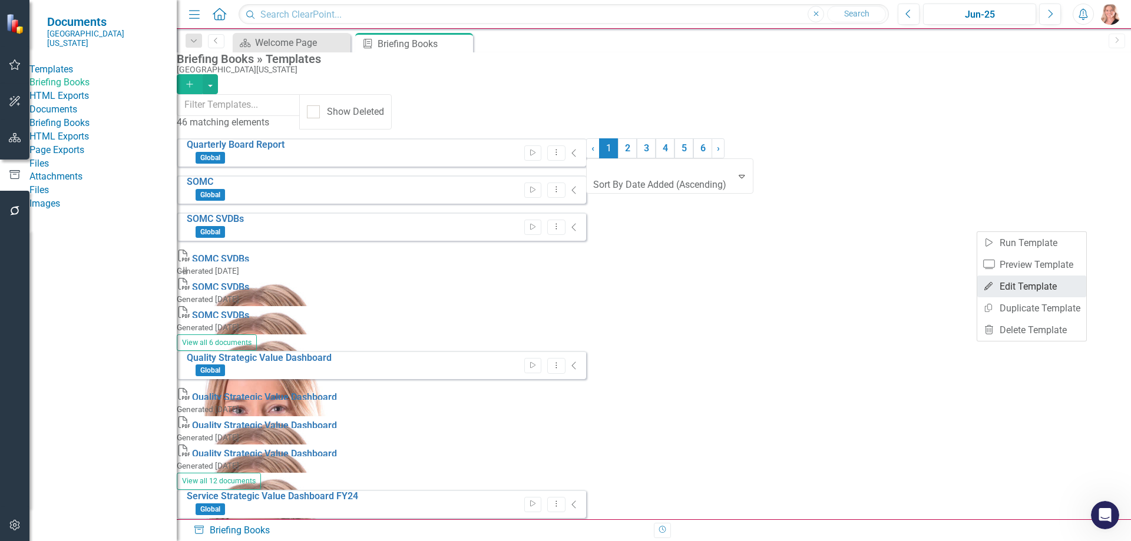
click at [1016, 282] on link "Edit Edit Template" at bounding box center [1031, 287] width 109 height 22
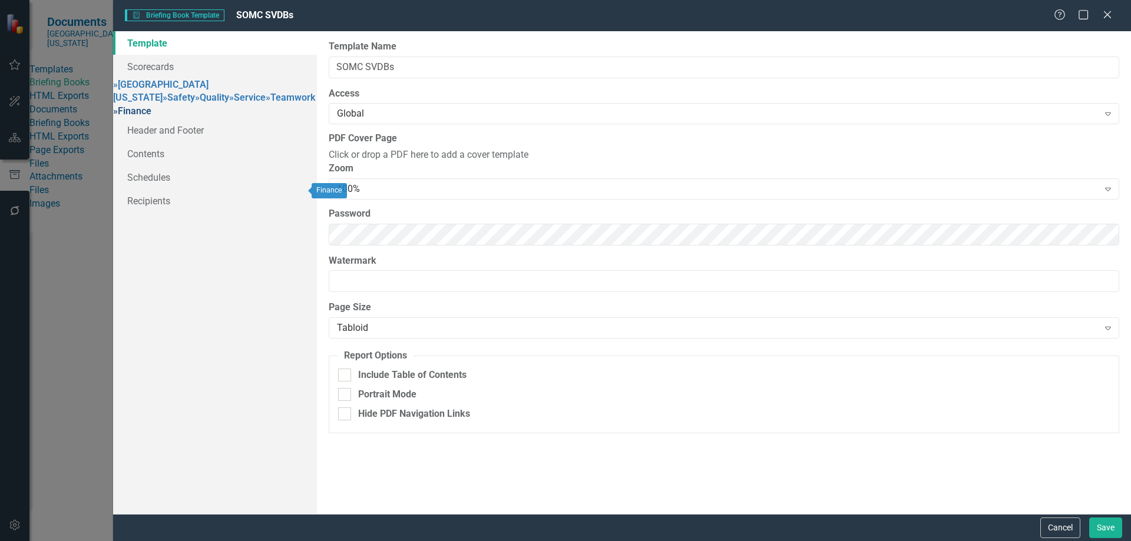
click at [151, 117] on link "» Finance" at bounding box center [132, 110] width 38 height 11
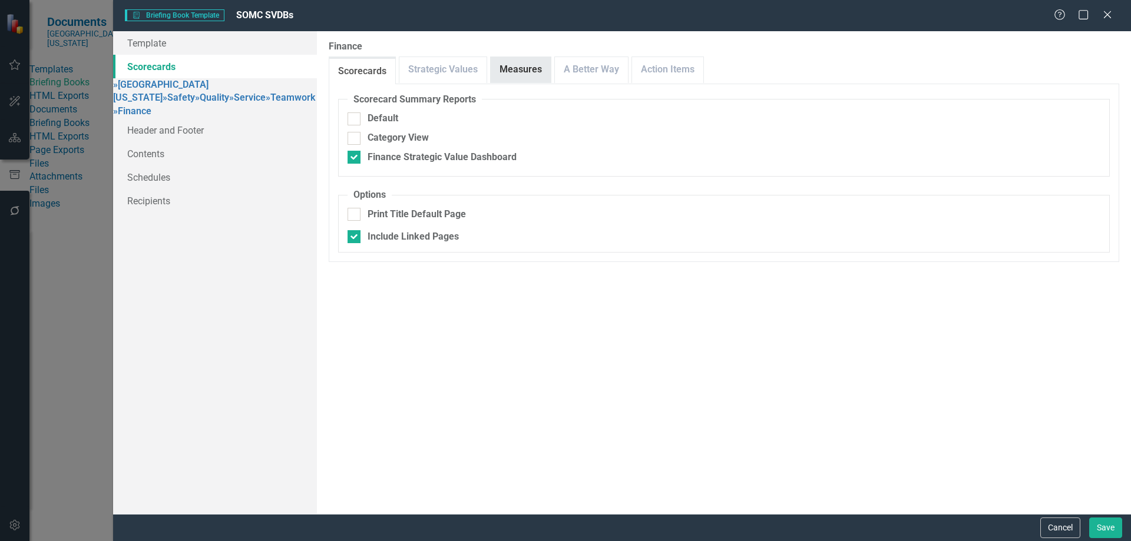
click at [514, 75] on link "Measures" at bounding box center [521, 69] width 60 height 25
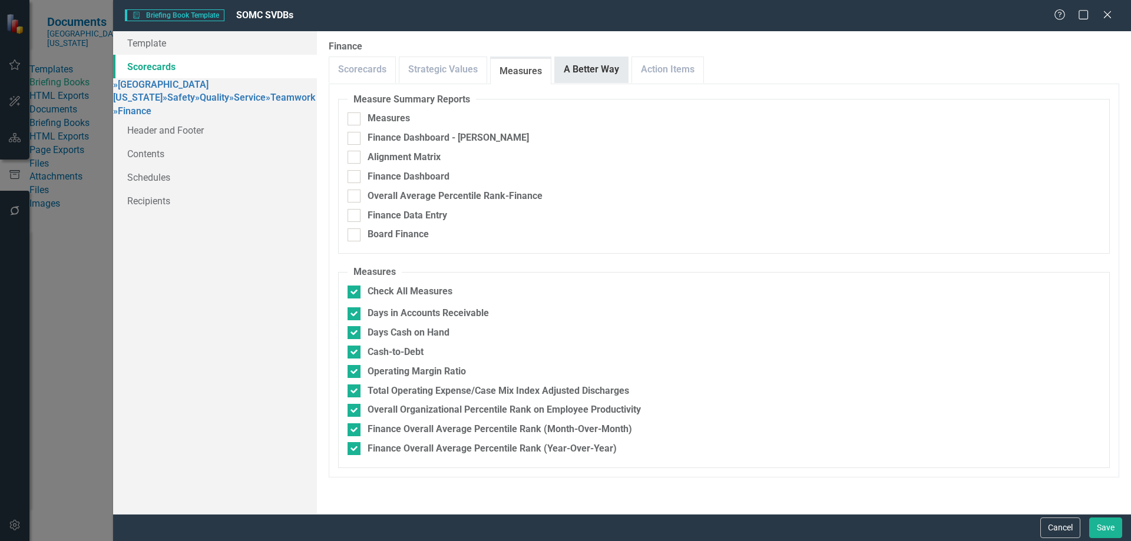
click at [596, 74] on link "A Better Way" at bounding box center [591, 69] width 73 height 25
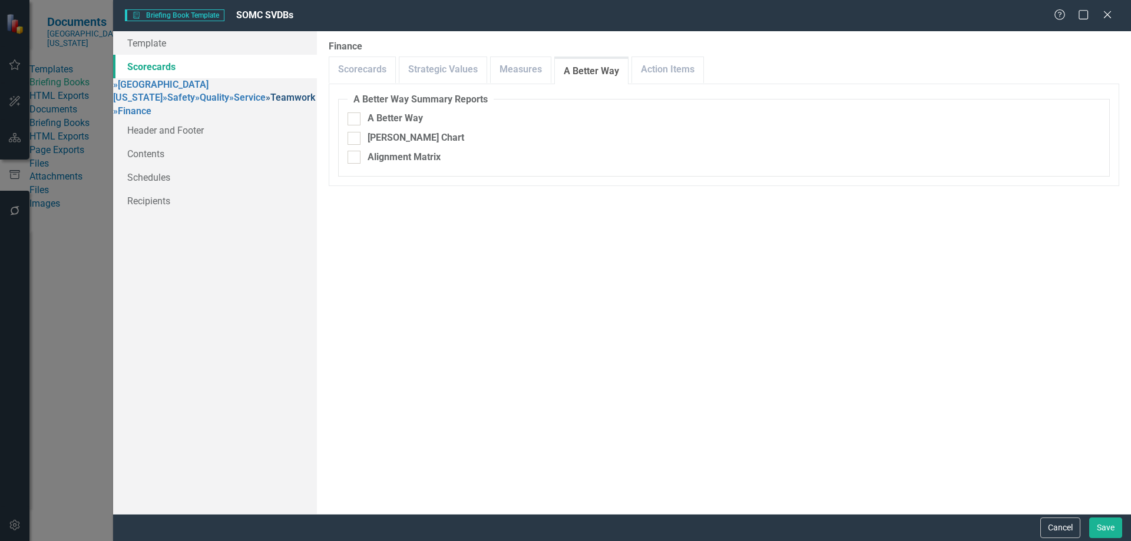
click at [266, 103] on link "» Teamwork" at bounding box center [290, 97] width 49 height 11
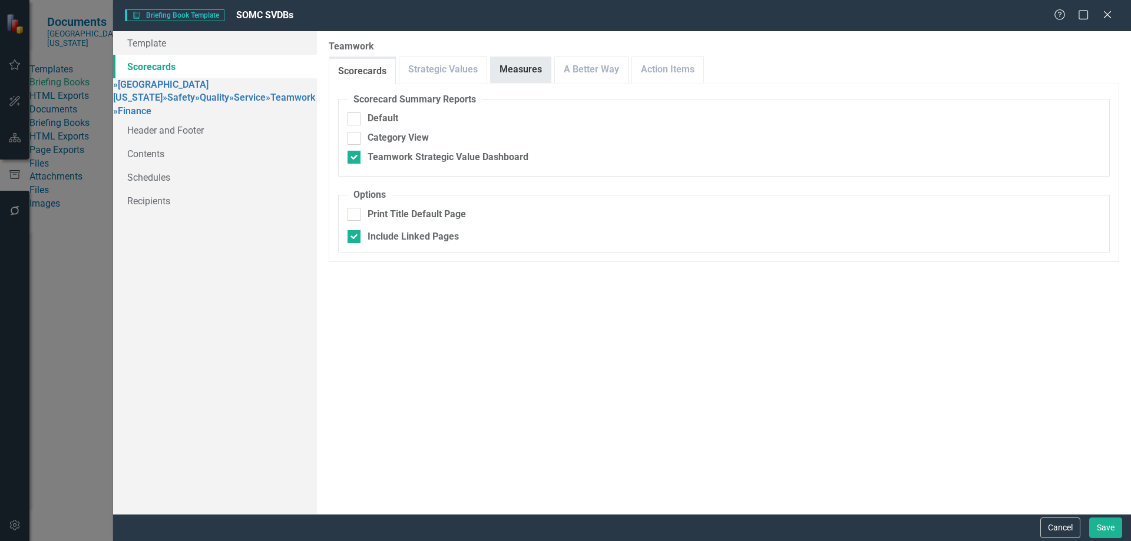
click at [524, 71] on link "Measures" at bounding box center [521, 69] width 60 height 25
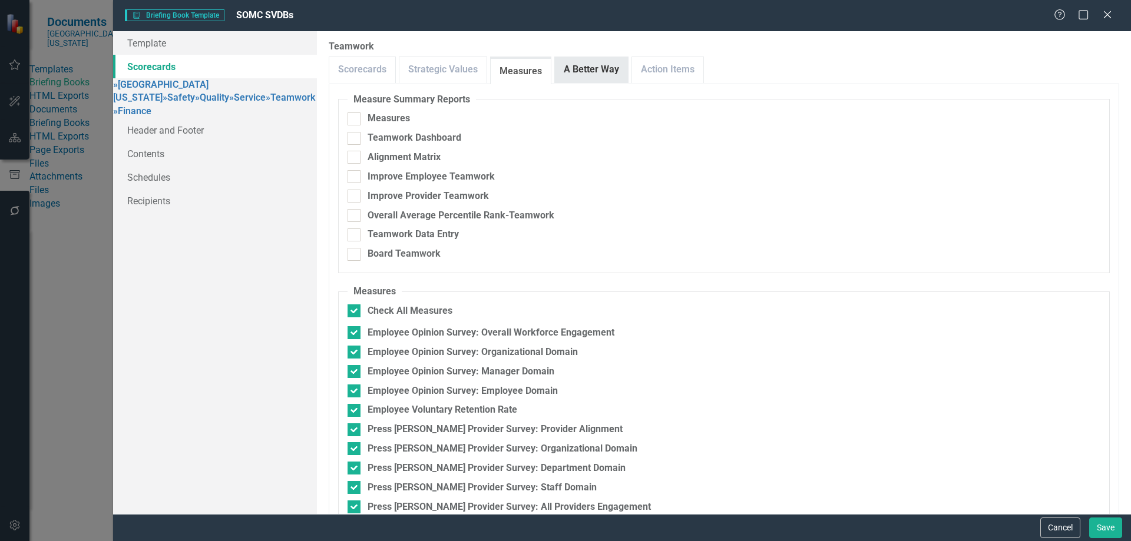
click at [573, 74] on link "A Better Way" at bounding box center [591, 69] width 73 height 25
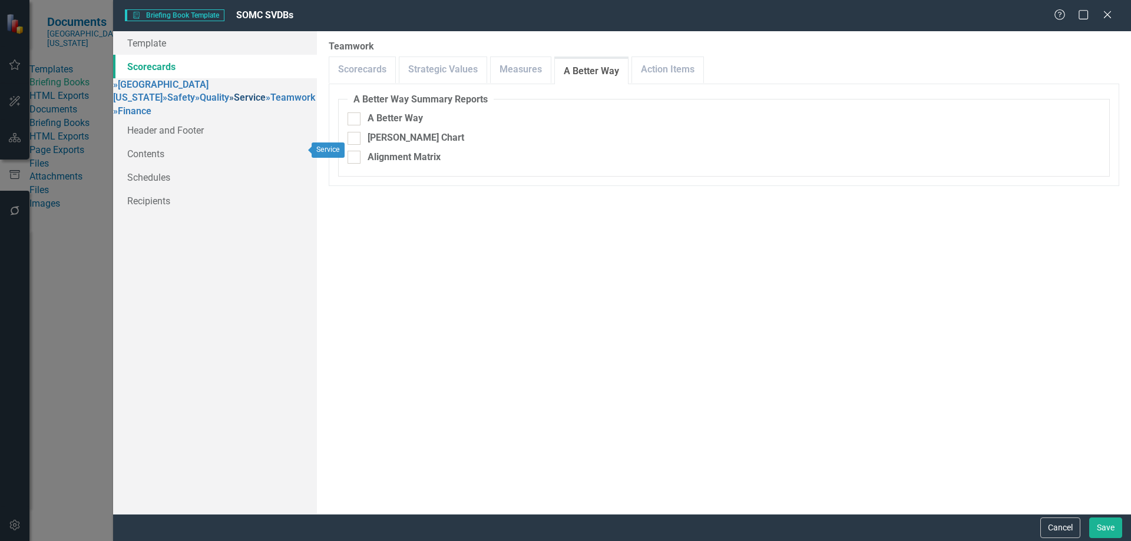
click at [229, 103] on link "» Service" at bounding box center [247, 97] width 37 height 11
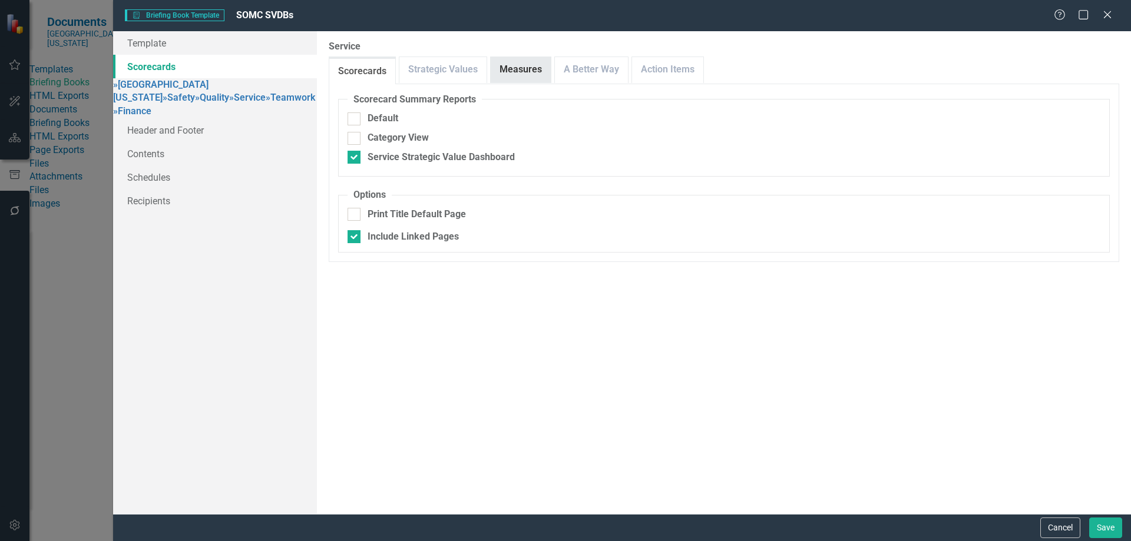
click at [523, 68] on link "Measures" at bounding box center [521, 69] width 60 height 25
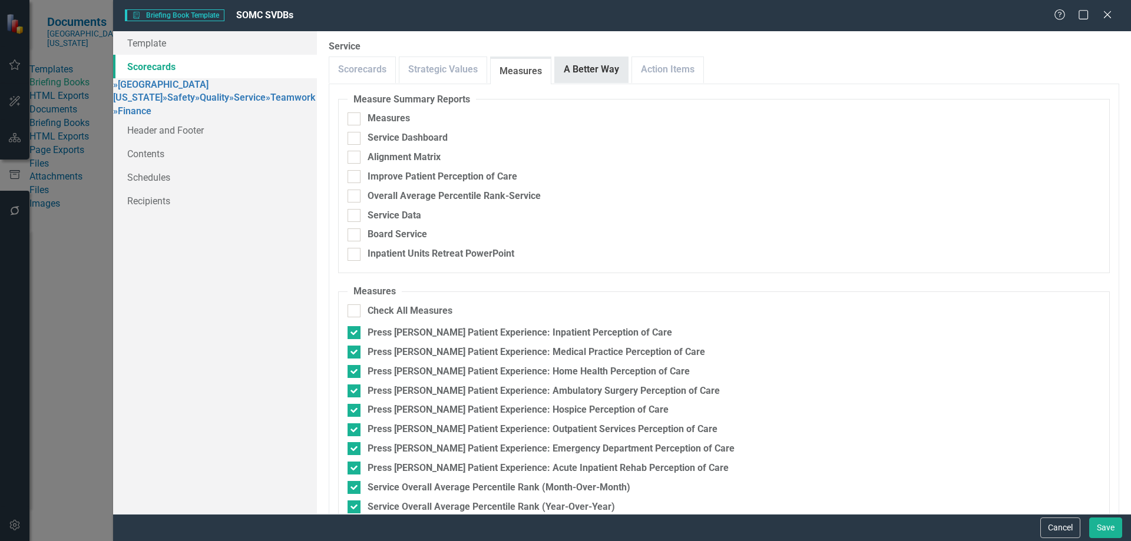
click at [580, 72] on link "A Better Way" at bounding box center [591, 69] width 73 height 25
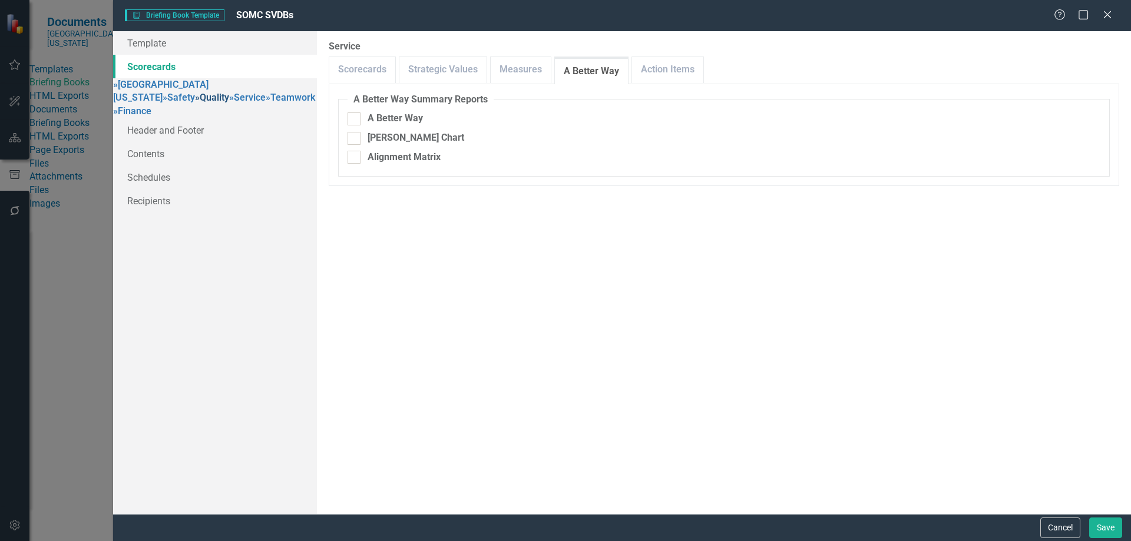
click at [195, 103] on link "» Quality" at bounding box center [212, 97] width 34 height 11
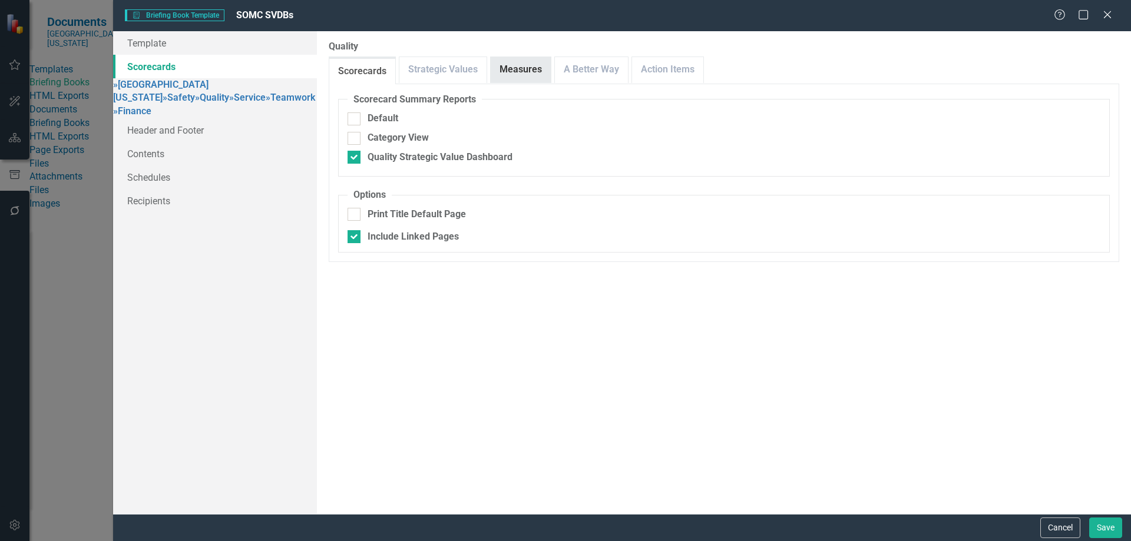
click at [517, 67] on link "Measures" at bounding box center [521, 69] width 60 height 25
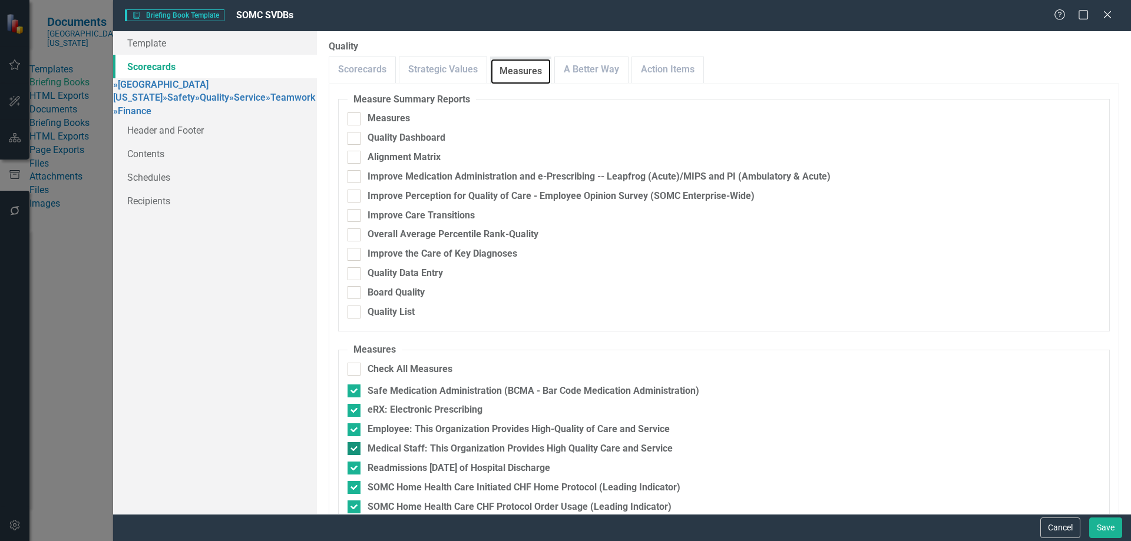
scroll to position [236, 0]
click at [353, 424] on input "Employee: This Organization Provides High-Quality of Care and Service" at bounding box center [352, 428] width 8 height 8
checkbox input "false"
click at [358, 462] on div at bounding box center [354, 468] width 13 height 13
click at [355, 462] on input "Readmissions Within 7 Days of Hospital Discharge" at bounding box center [352, 466] width 8 height 8
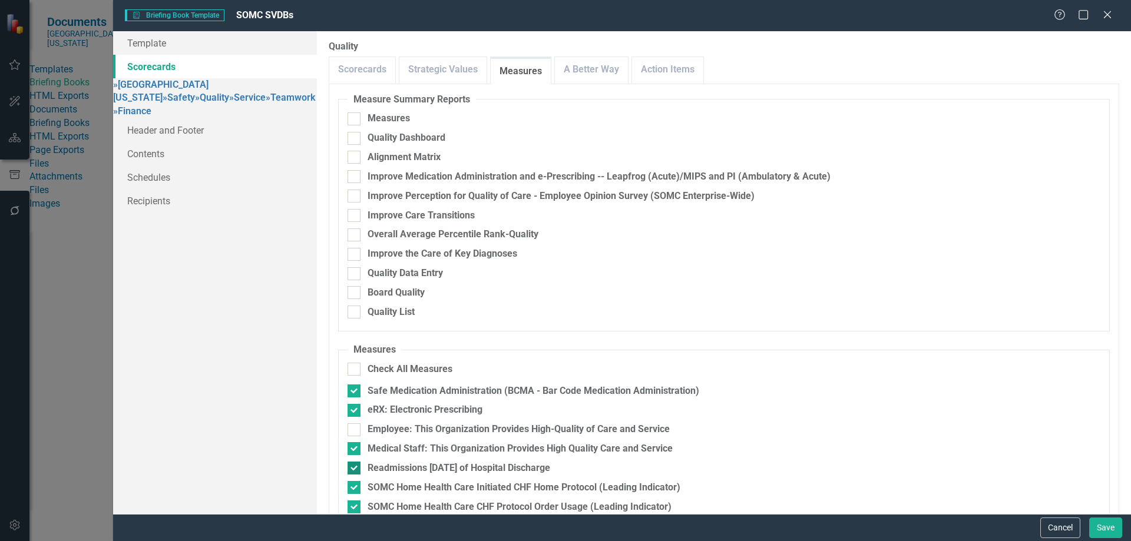
checkbox input "false"
click at [352, 481] on input "SOMC Home Health Care Initiated CHF Home Protocol (Leading Indicator)" at bounding box center [352, 485] width 8 height 8
checkbox input "false"
click at [351, 501] on input "SOMC Home Health Care CHF Protocol Order Usage (Leading Indicator)" at bounding box center [352, 505] width 8 height 8
checkbox input "false"
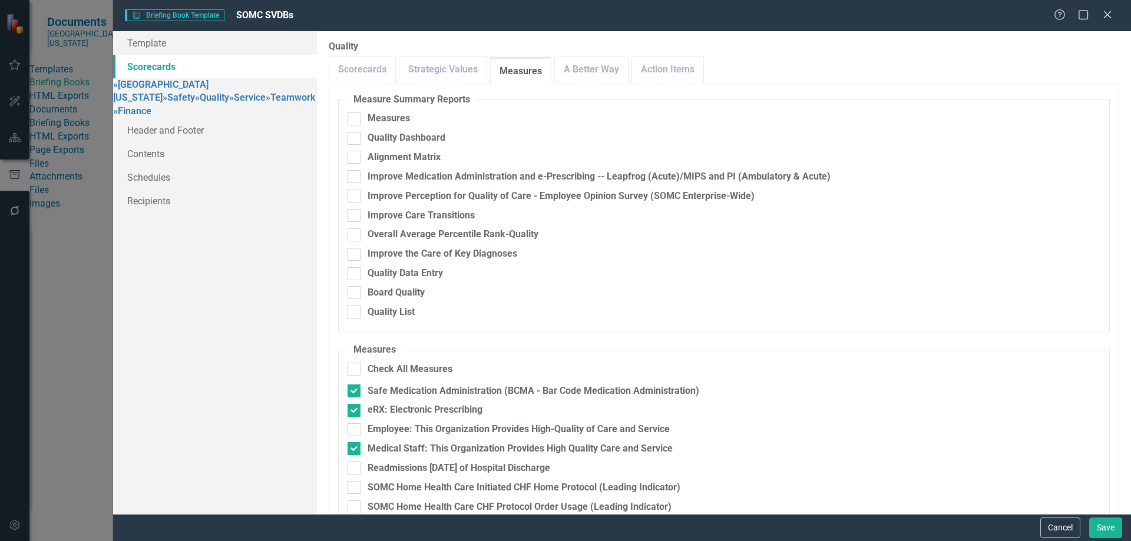
click at [349, 540] on input "Provider Education With Those < 90% Compliant on eRX Rate (Leading Indicator)" at bounding box center [352, 544] width 8 height 8
checkbox input "false"
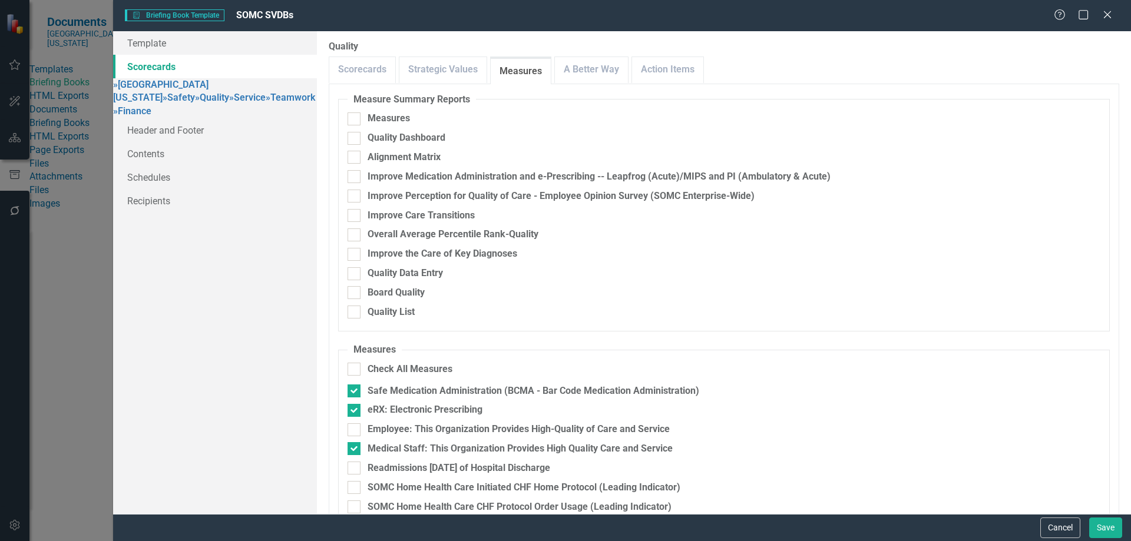
checkbox input "true"
click at [586, 71] on link "A Better Way" at bounding box center [591, 69] width 73 height 25
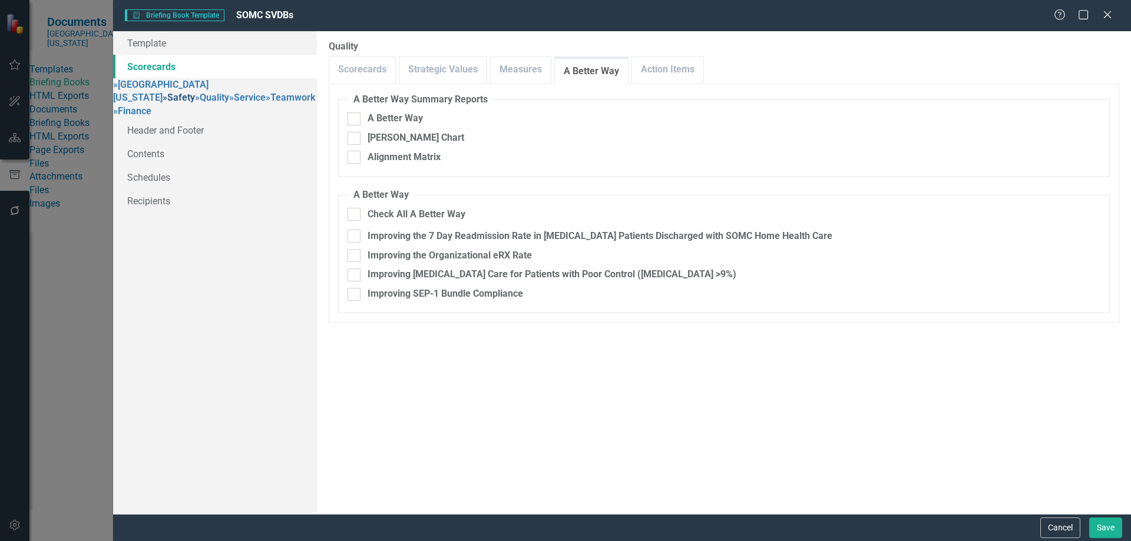
click at [165, 103] on link "» Safety" at bounding box center [179, 97] width 32 height 11
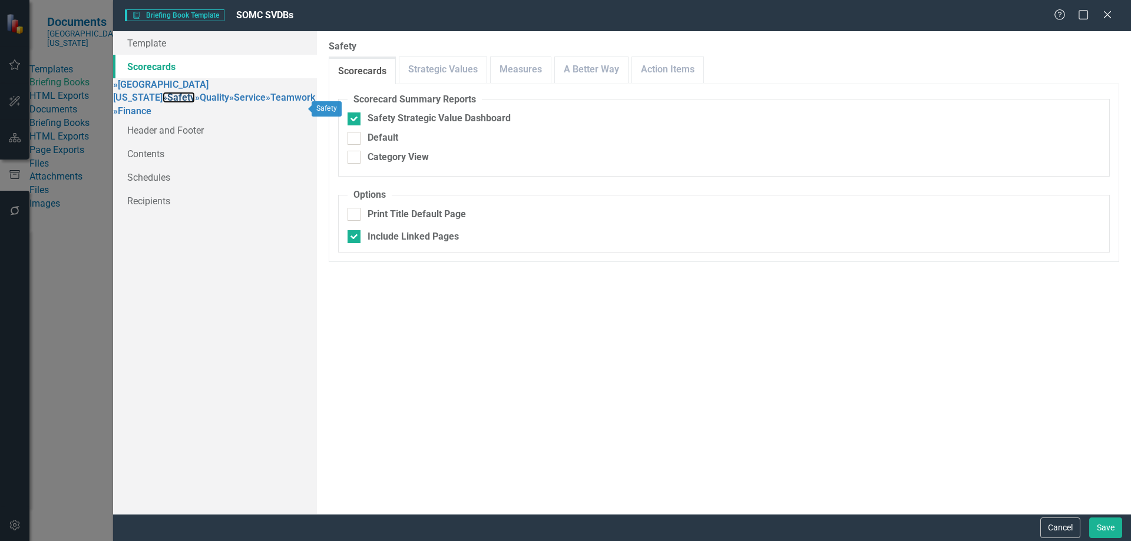
checkbox input "false"
click at [521, 75] on link "Measures" at bounding box center [521, 69] width 60 height 25
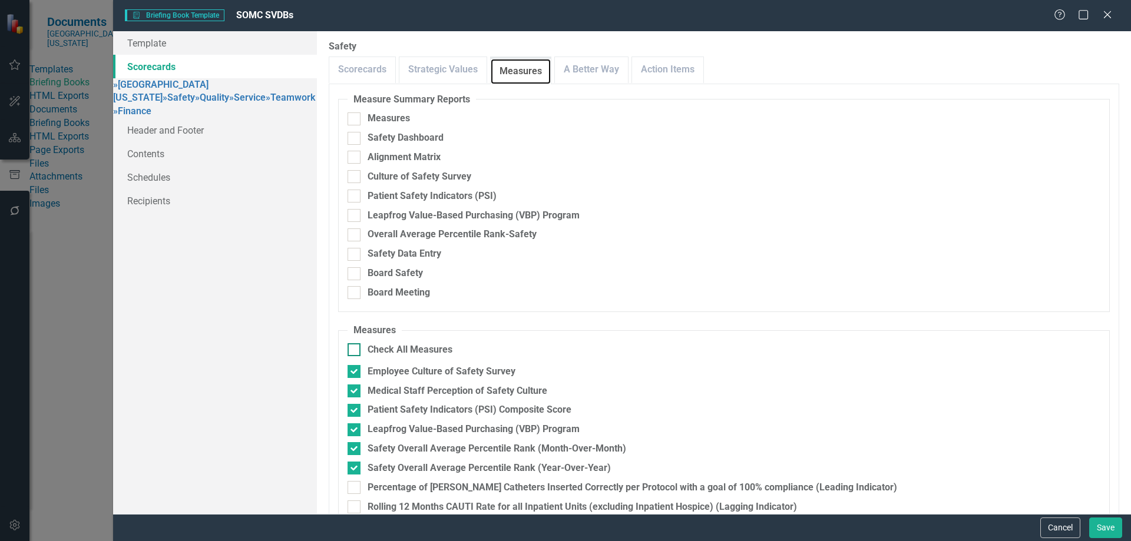
scroll to position [0, 0]
click at [589, 68] on link "A Better Way" at bounding box center [591, 69] width 73 height 25
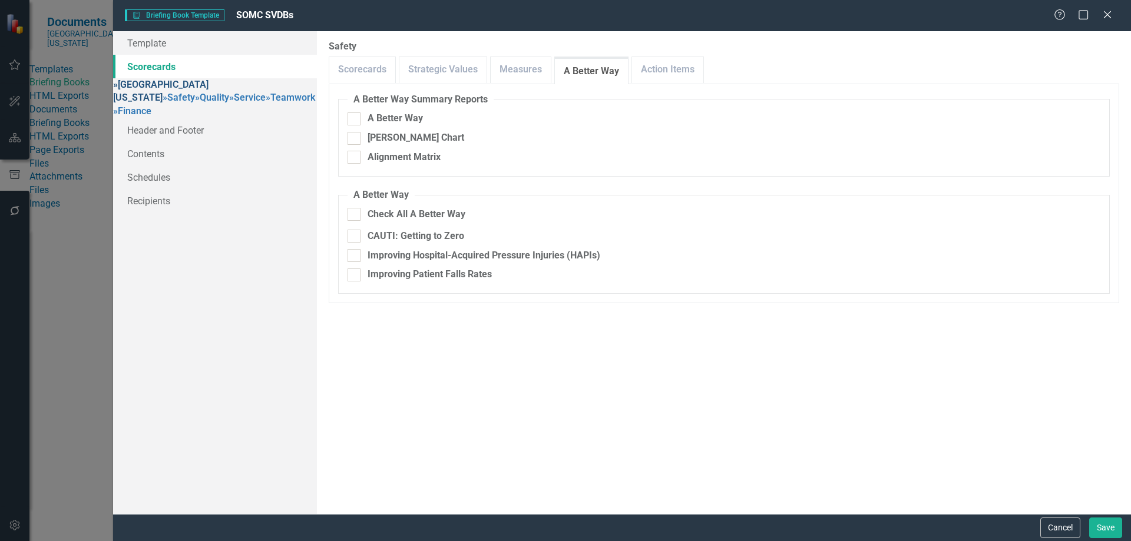
click at [176, 87] on link "» Southern Ohio Medical Center" at bounding box center [160, 91] width 95 height 25
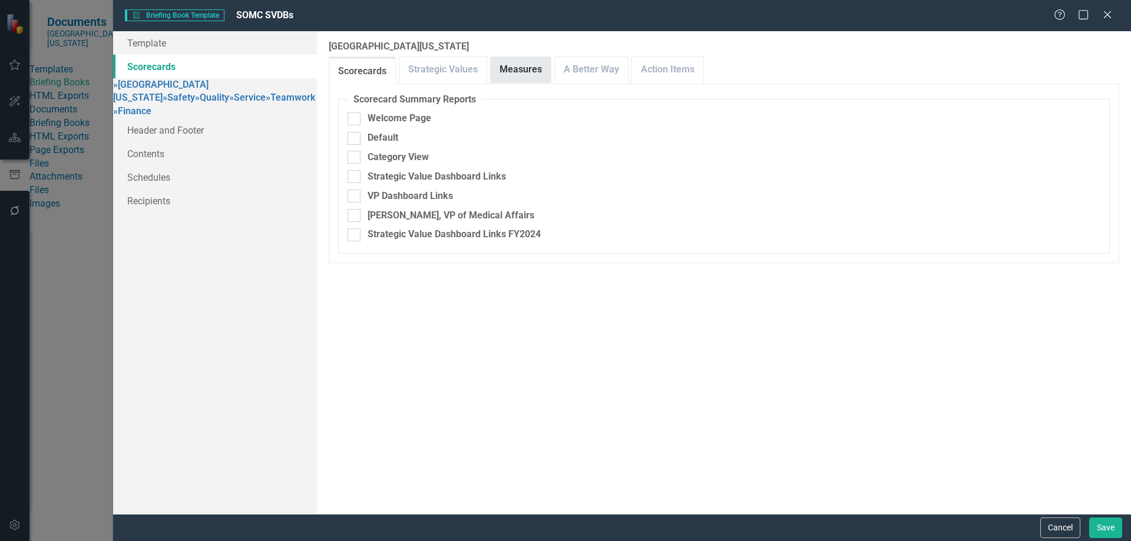
click at [523, 72] on link "Measures" at bounding box center [521, 69] width 60 height 25
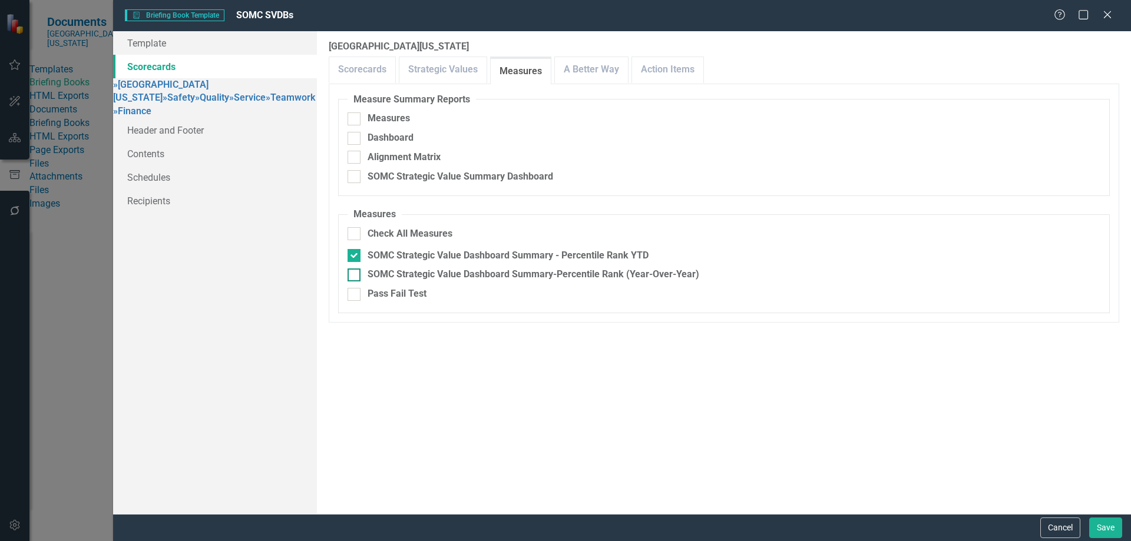
click at [355, 282] on div at bounding box center [354, 275] width 13 height 13
click at [355, 276] on input "SOMC Strategic Value Dashboard Summary-Percentile Rank (Year-Over-Year)" at bounding box center [352, 273] width 8 height 8
checkbox input "true"
click at [600, 69] on link "A Better Way" at bounding box center [591, 69] width 73 height 25
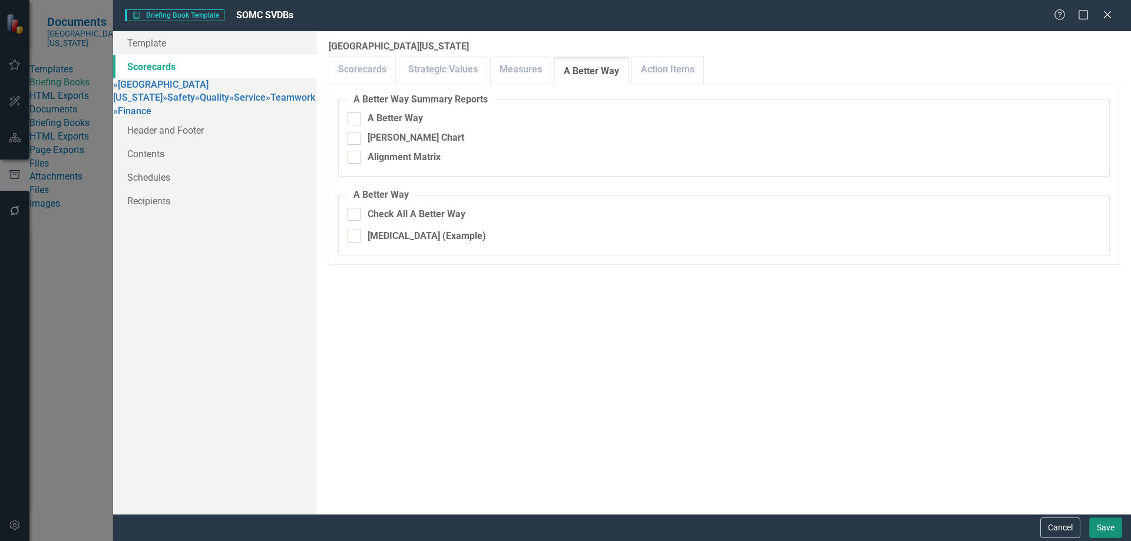
click at [1104, 527] on button "Save" at bounding box center [1105, 528] width 33 height 21
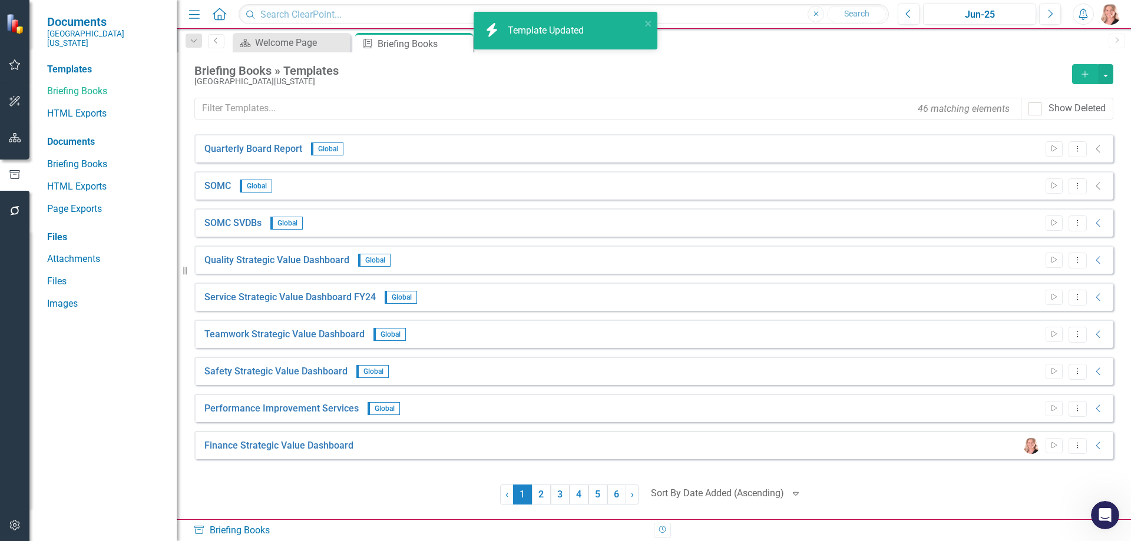
scroll to position [797, 0]
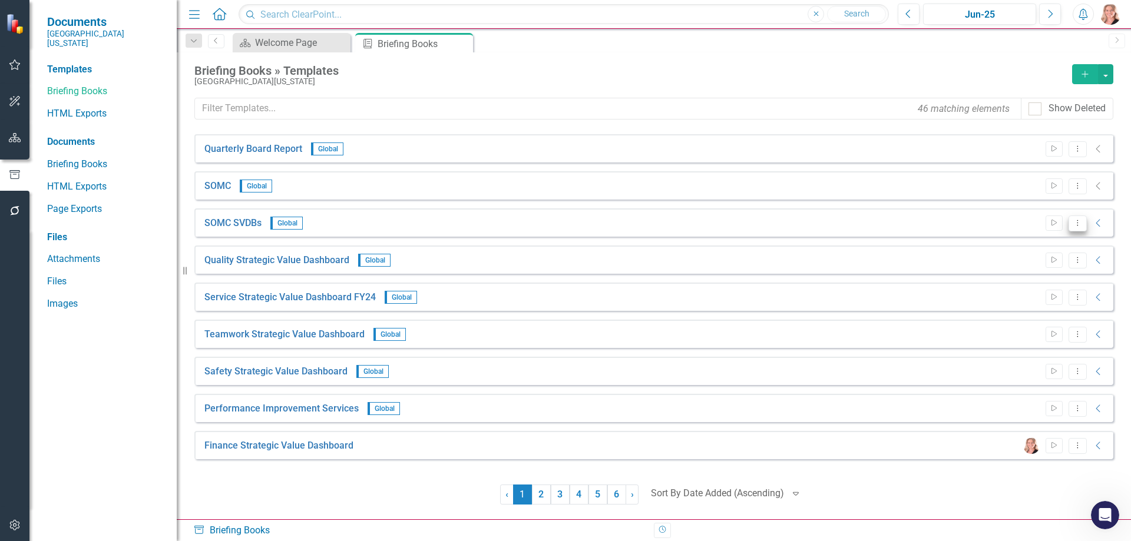
click at [1076, 224] on icon "Dropdown Menu" at bounding box center [1078, 223] width 10 height 8
click at [1040, 241] on link "Start Run Template" at bounding box center [1031, 243] width 109 height 22
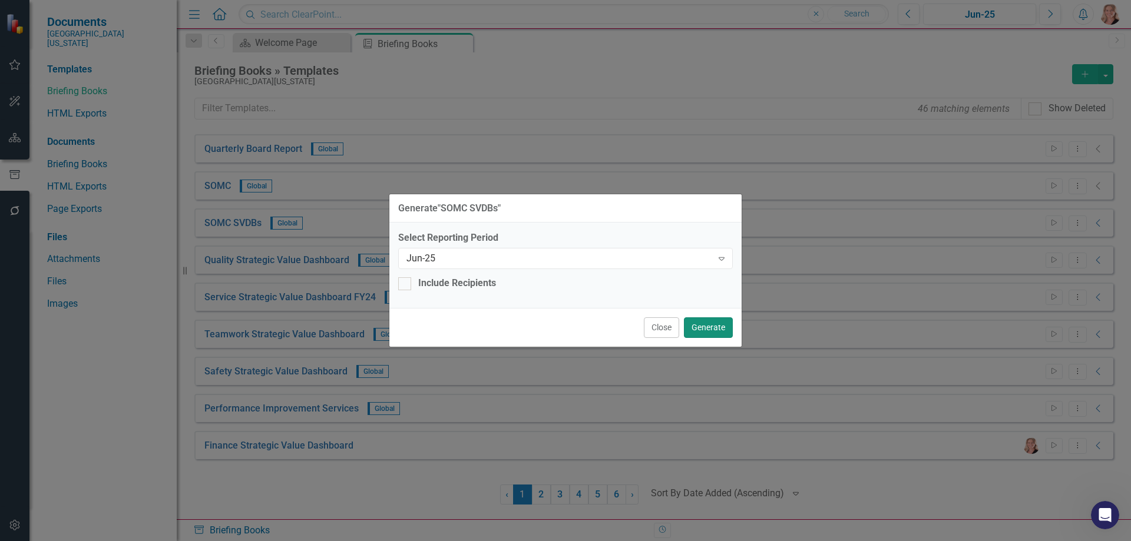
click at [709, 326] on button "Generate" at bounding box center [708, 328] width 49 height 21
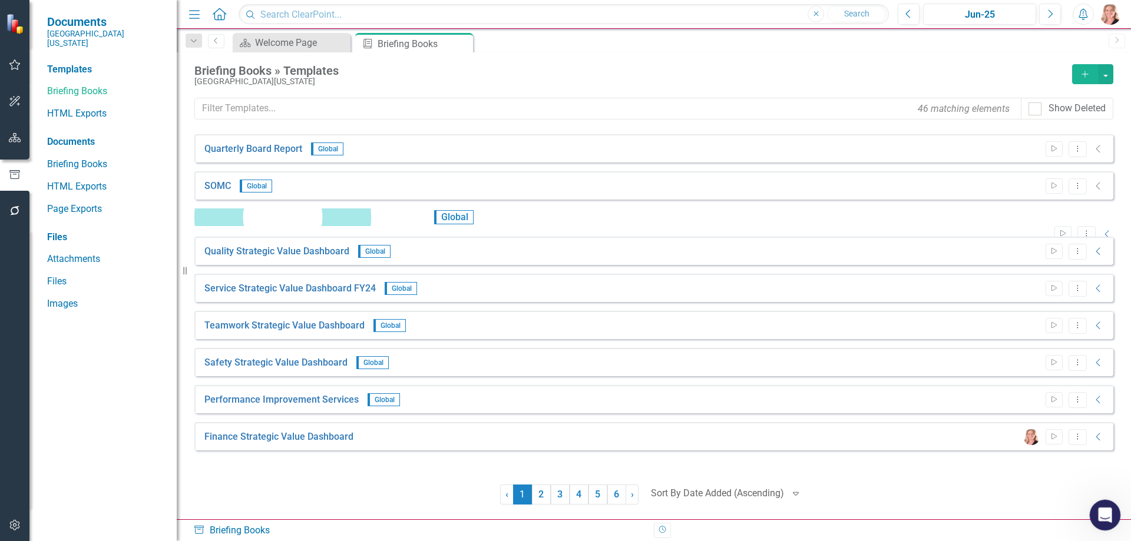
click at [1112, 514] on div "Open Intercom Messenger" at bounding box center [1103, 513] width 39 height 39
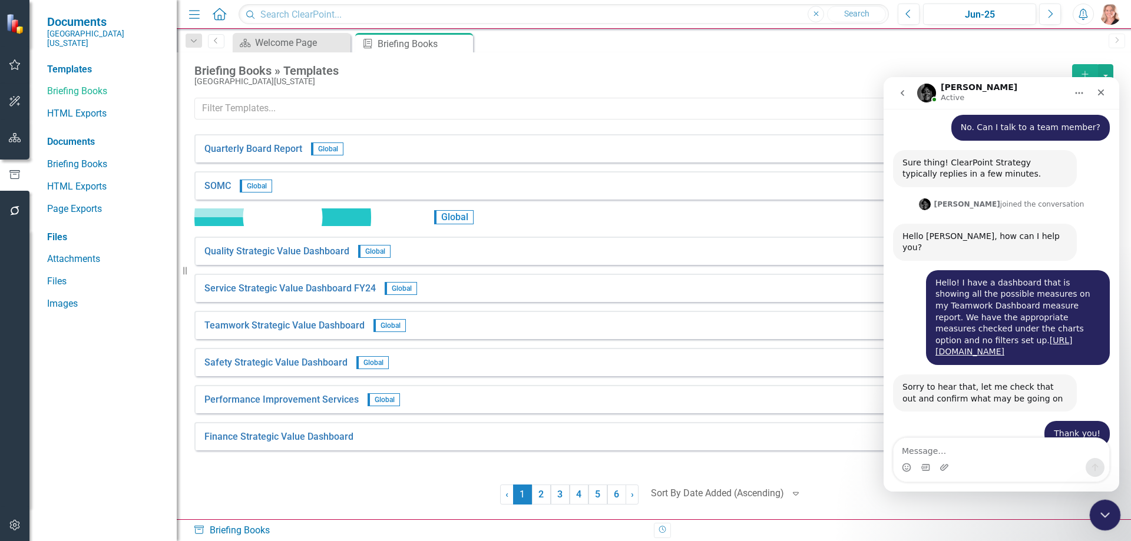
click at [1109, 513] on icon "Close Intercom Messenger" at bounding box center [1103, 514] width 14 height 14
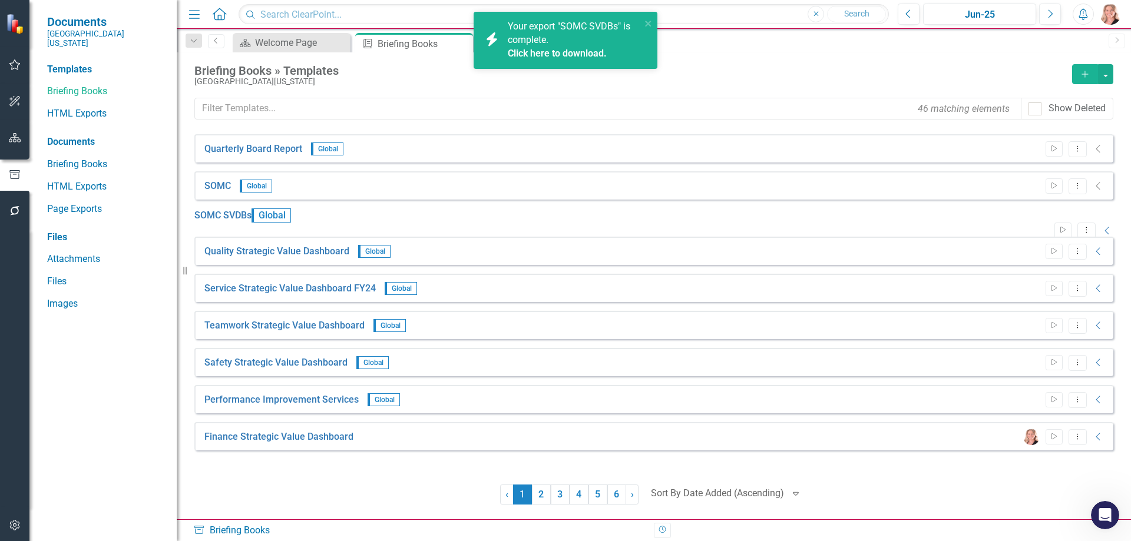
click at [538, 52] on link "Click here to download." at bounding box center [557, 53] width 99 height 11
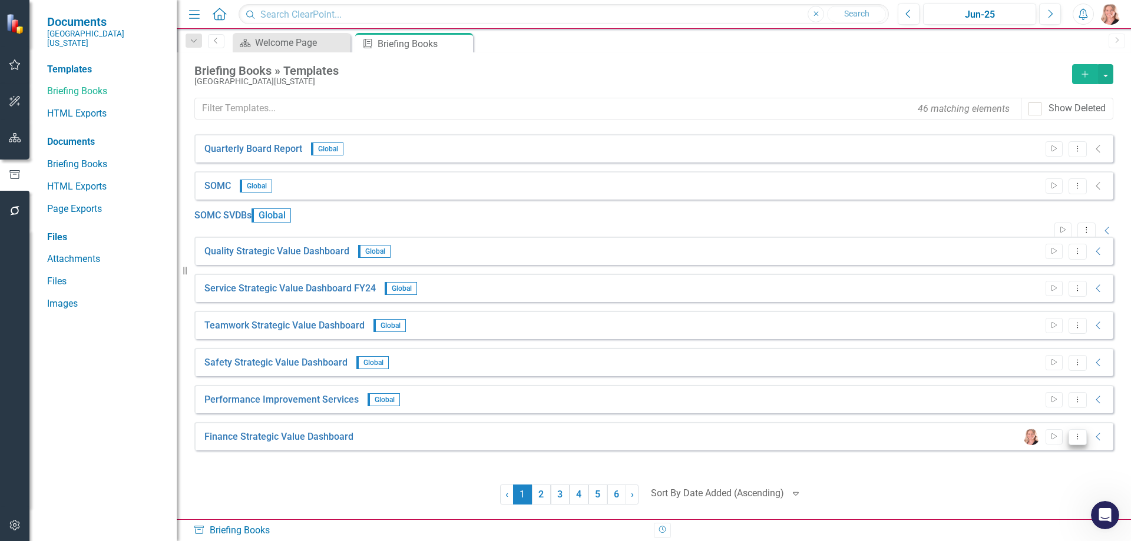
click at [1079, 445] on button "Dropdown Menu" at bounding box center [1078, 438] width 18 height 16
click at [1054, 383] on link "Edit Edit Template" at bounding box center [1031, 383] width 109 height 22
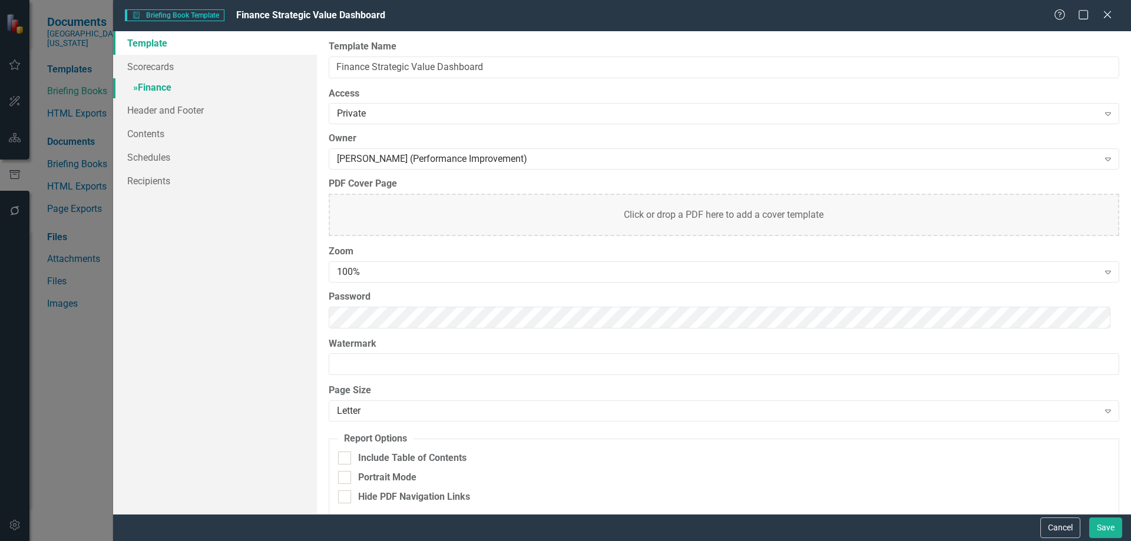
click at [157, 88] on link "» Finance" at bounding box center [215, 88] width 204 height 21
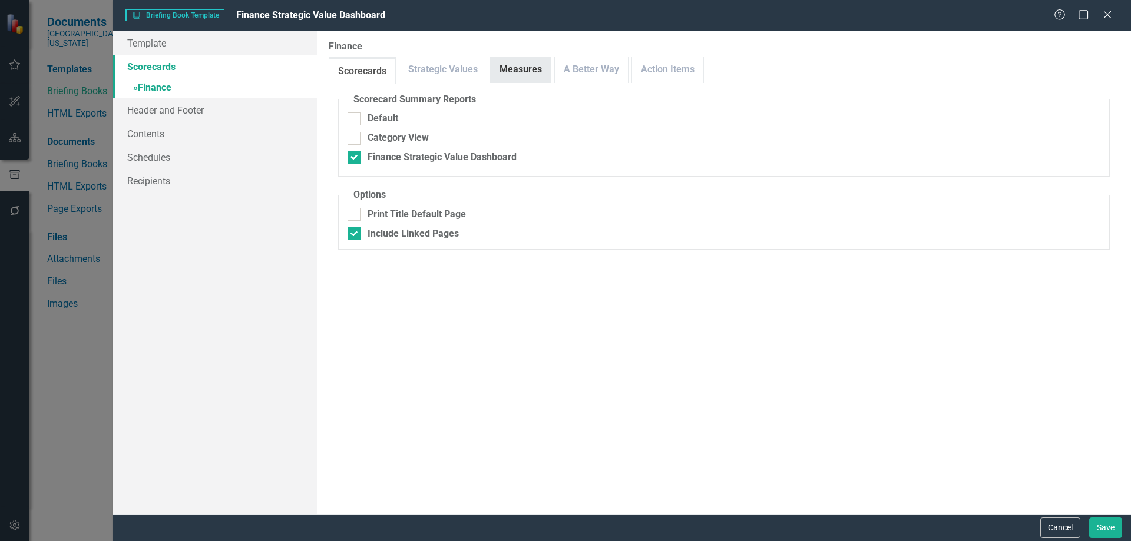
click at [508, 68] on link "Measures" at bounding box center [521, 69] width 60 height 25
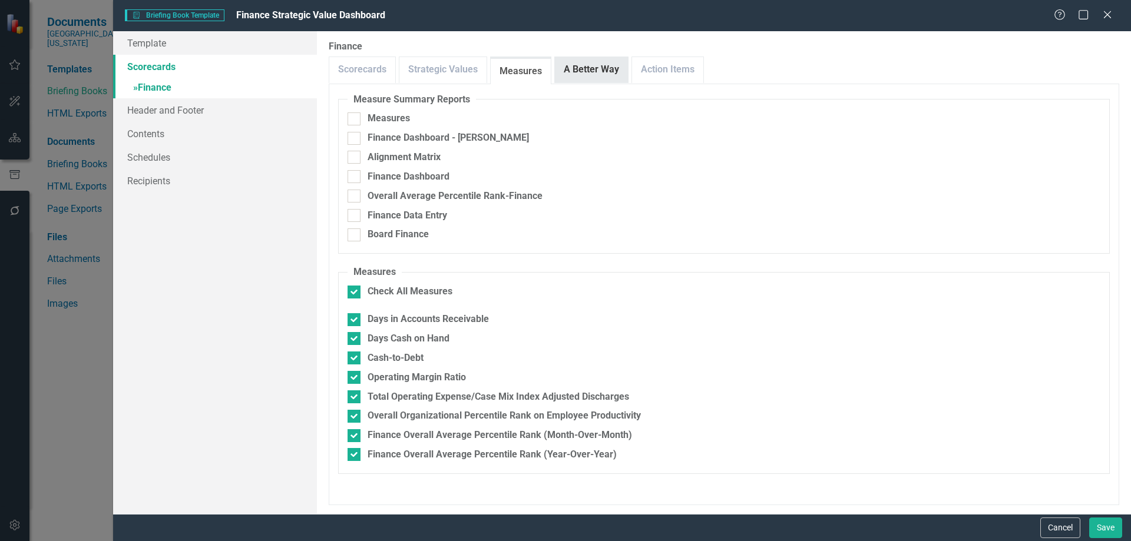
click at [593, 75] on link "A Better Way" at bounding box center [591, 69] width 73 height 25
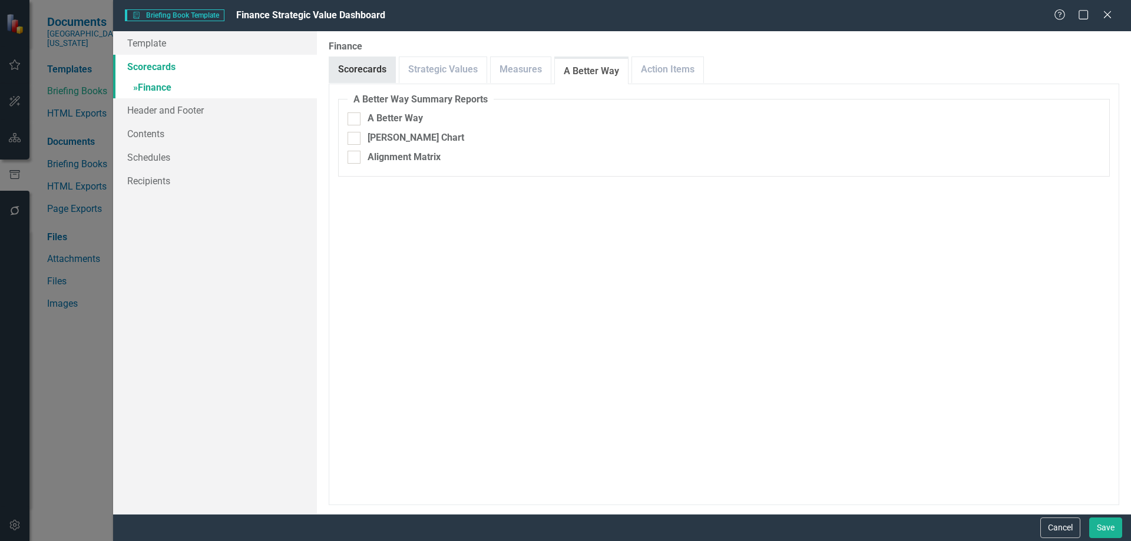
click at [367, 74] on link "Scorecards" at bounding box center [362, 69] width 66 height 25
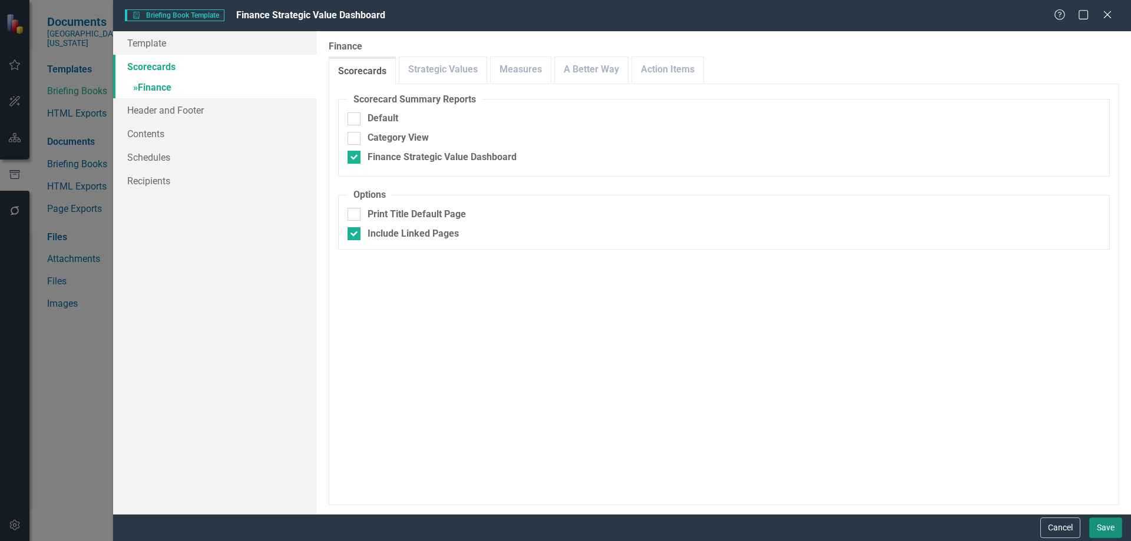
click at [1106, 526] on button "Save" at bounding box center [1105, 528] width 33 height 21
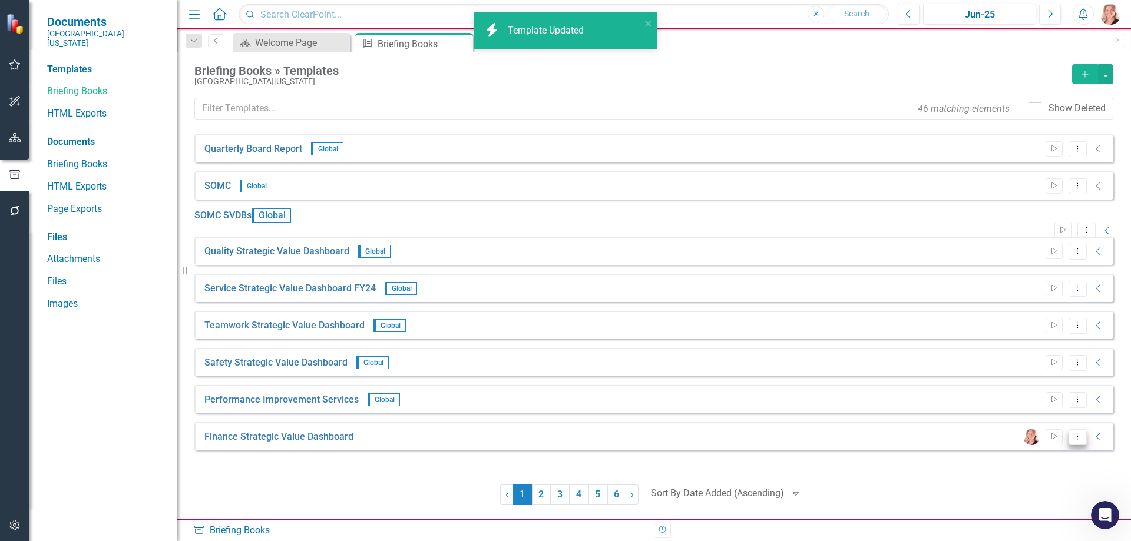
click at [1080, 441] on icon "Dropdown Menu" at bounding box center [1078, 437] width 10 height 8
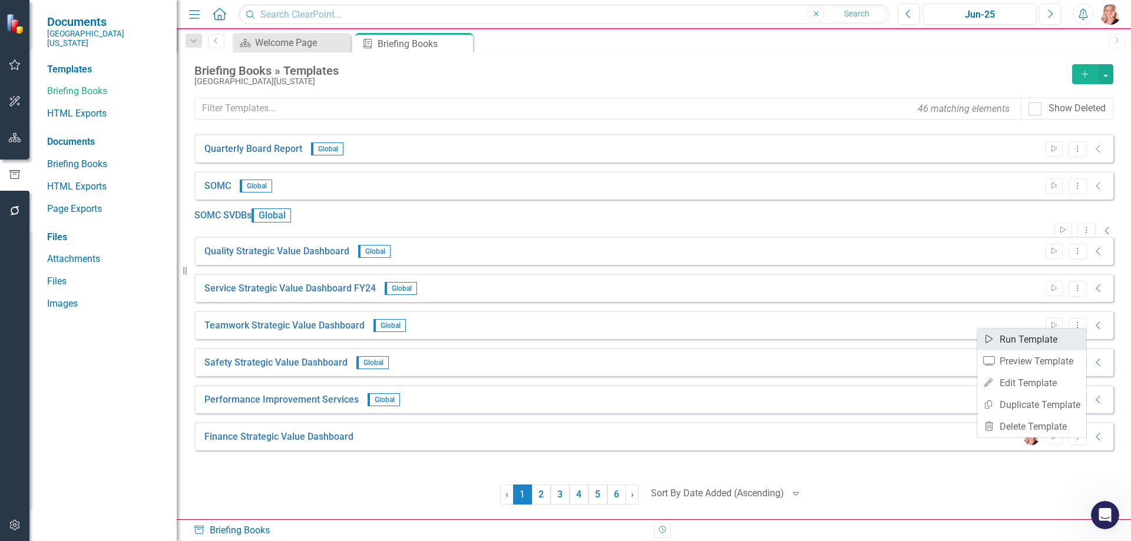
click at [1035, 341] on link "Start Run Template" at bounding box center [1031, 340] width 109 height 22
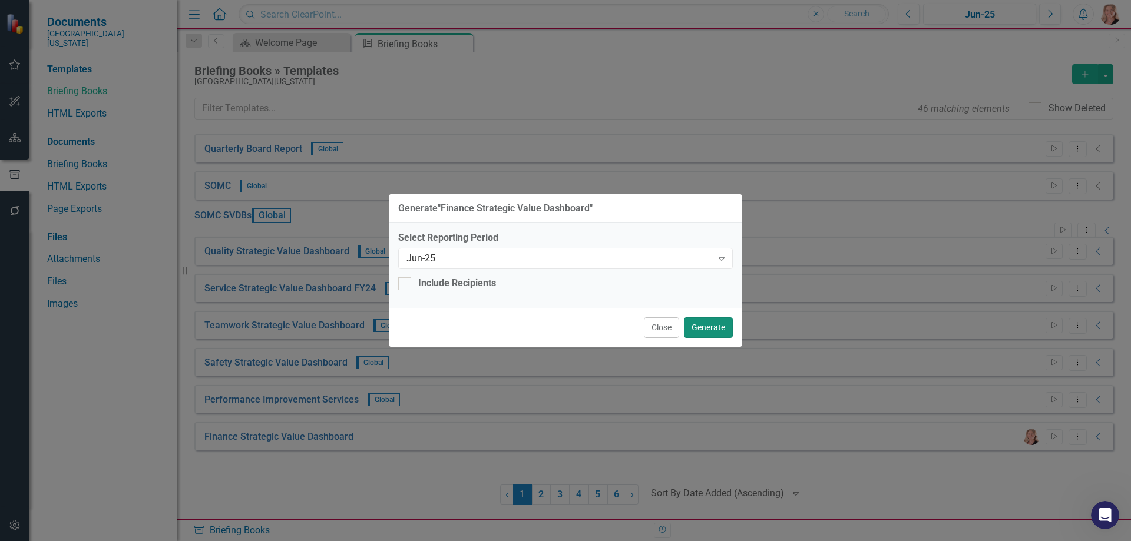
click at [720, 327] on button "Generate" at bounding box center [708, 328] width 49 height 21
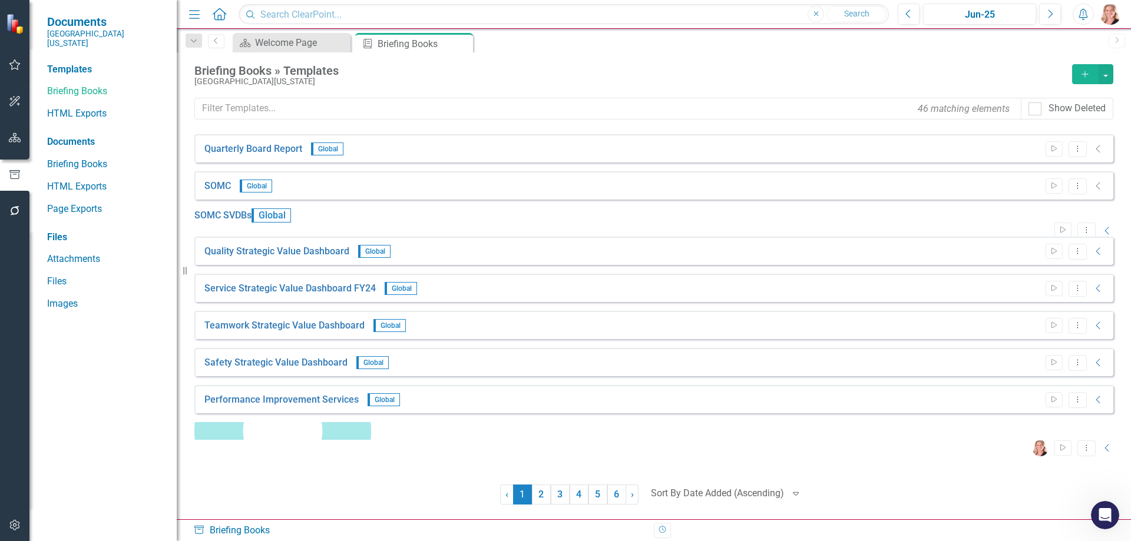
scroll to position [843, 0]
click at [1102, 516] on icon "Open Intercom Messenger" at bounding box center [1103, 513] width 19 height 19
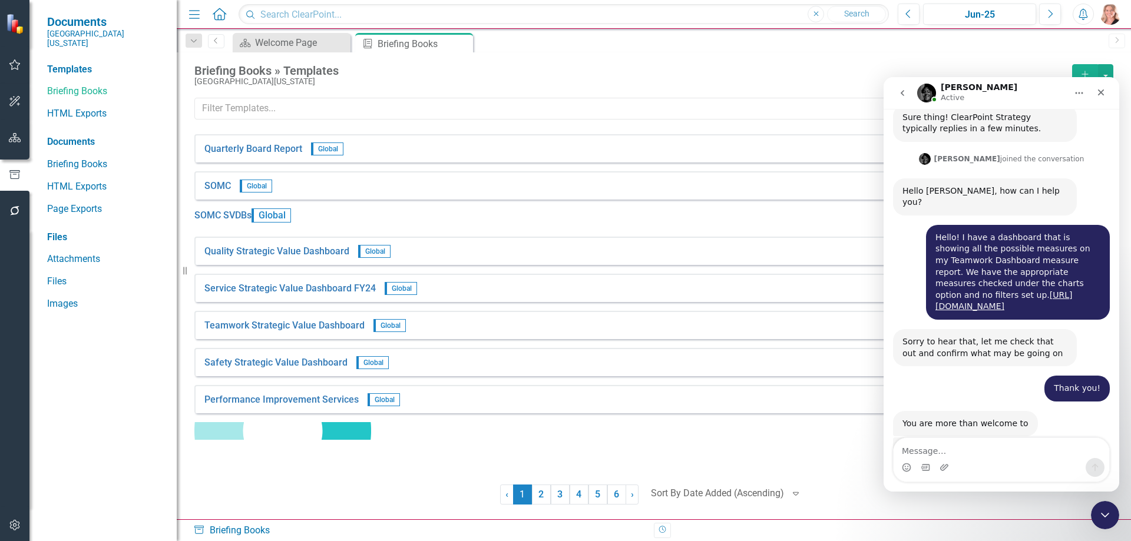
scroll to position [847, 0]
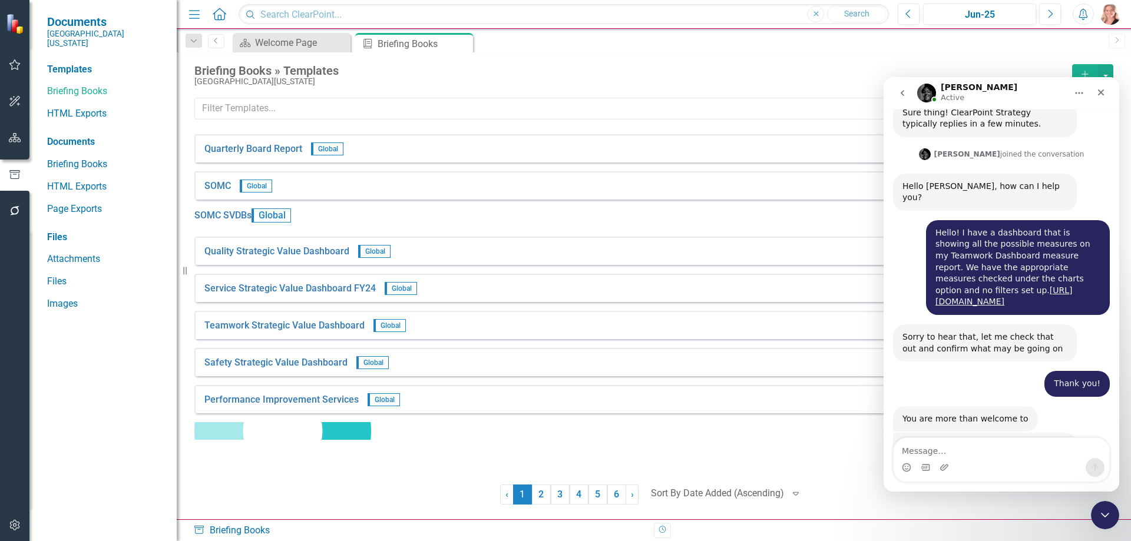
click at [12, 141] on icon "button" at bounding box center [15, 137] width 12 height 9
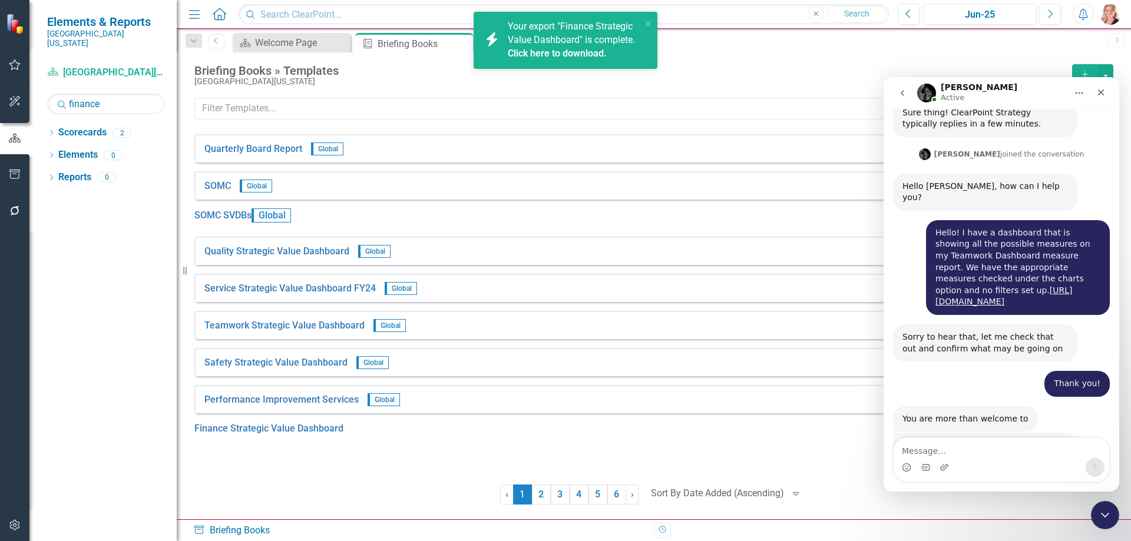
click at [536, 54] on link "Click here to download." at bounding box center [557, 53] width 99 height 11
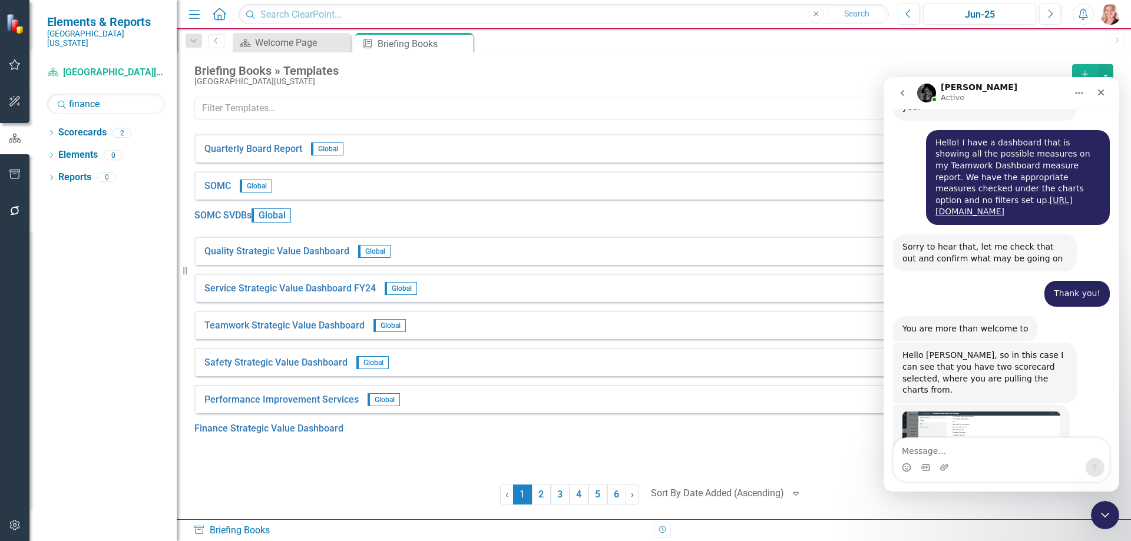
scroll to position [983, 0]
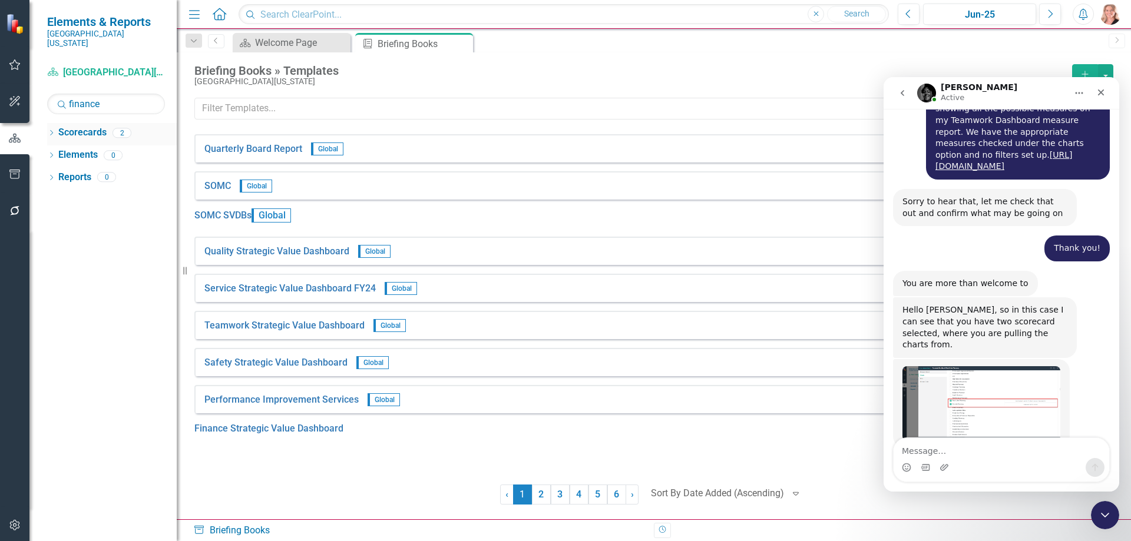
click at [54, 131] on icon "Dropdown" at bounding box center [51, 134] width 8 height 6
click at [111, 97] on input "finance" at bounding box center [106, 104] width 118 height 21
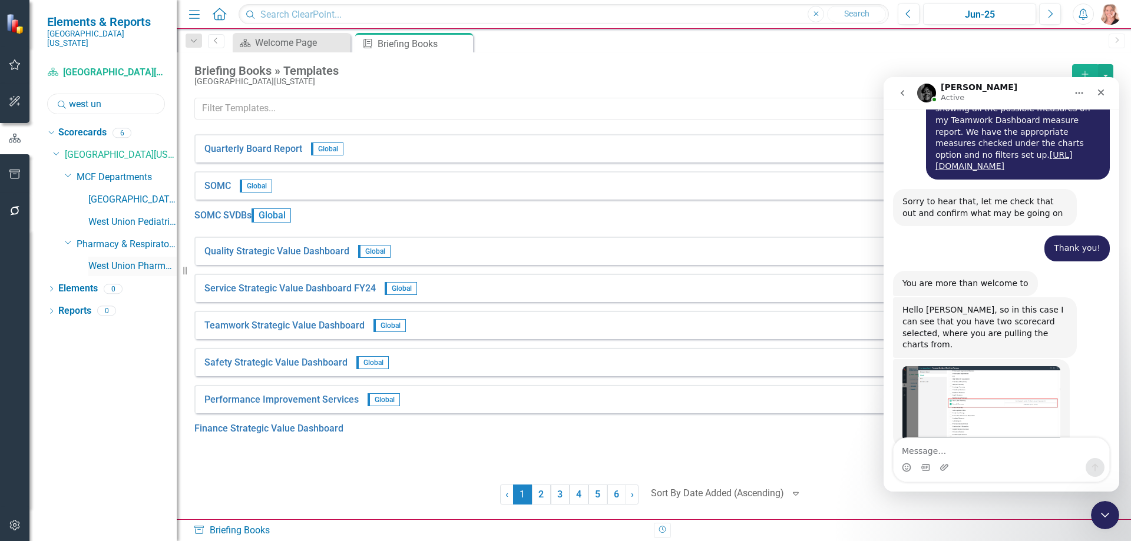
type input "west un"
click at [102, 260] on link "West Union Pharmacy" at bounding box center [132, 267] width 88 height 14
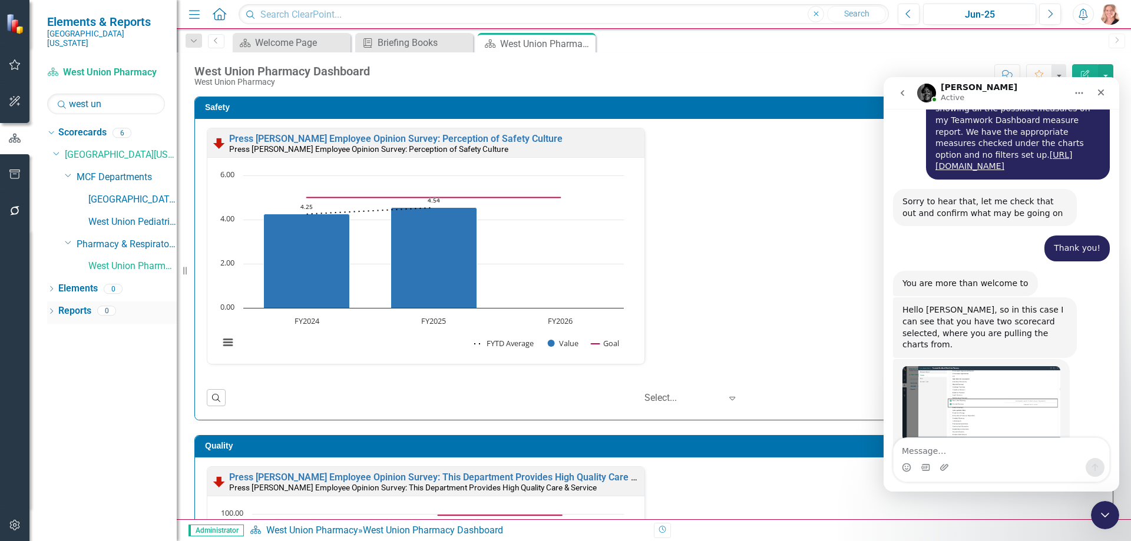
click at [78, 305] on link "Reports" at bounding box center [74, 312] width 33 height 14
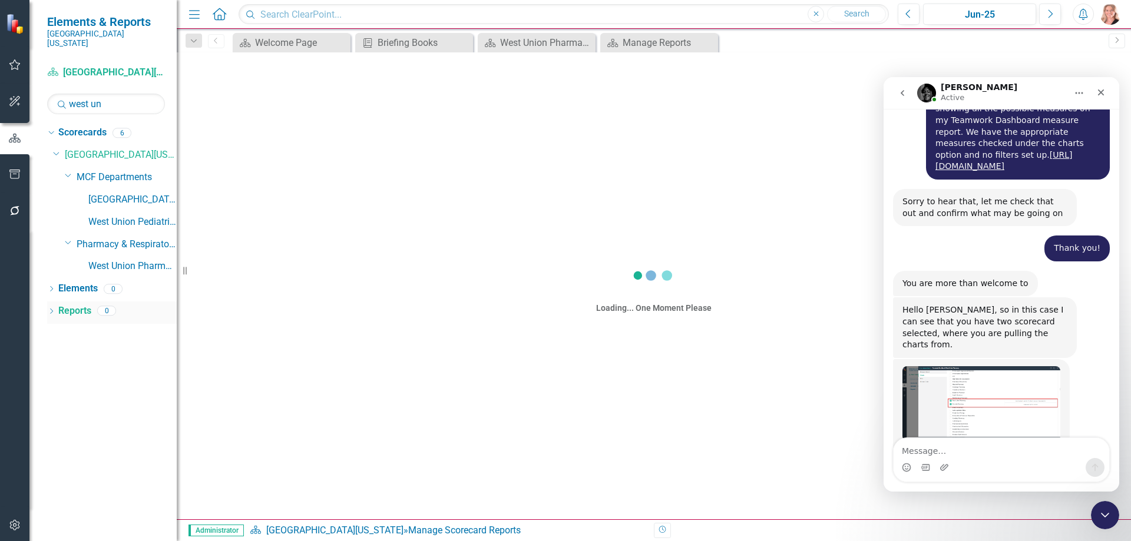
scroll to position [1059, 0]
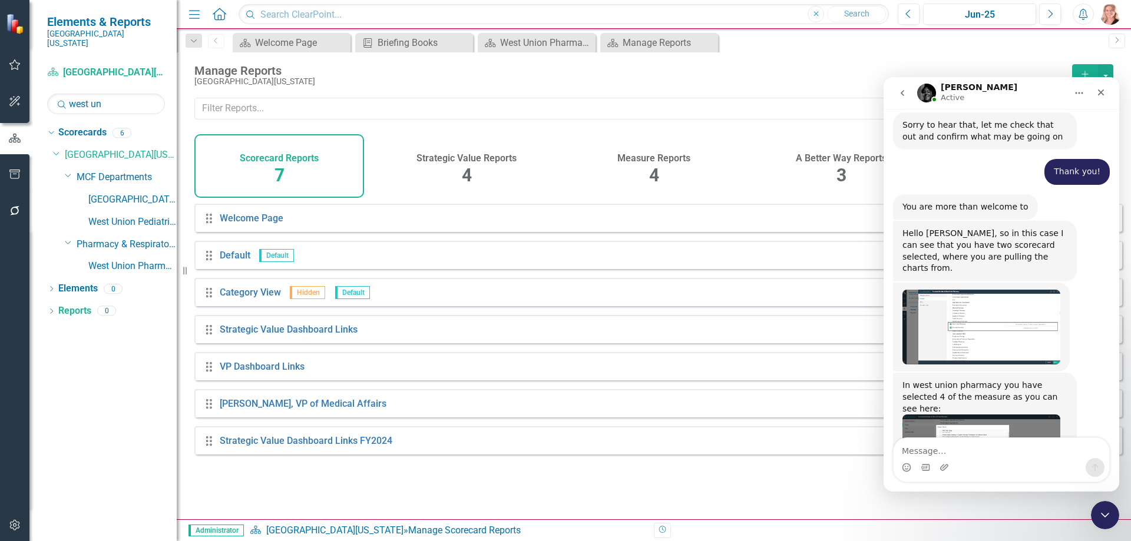
click at [660, 166] on div "Measure Reports 4" at bounding box center [654, 166] width 170 height 64
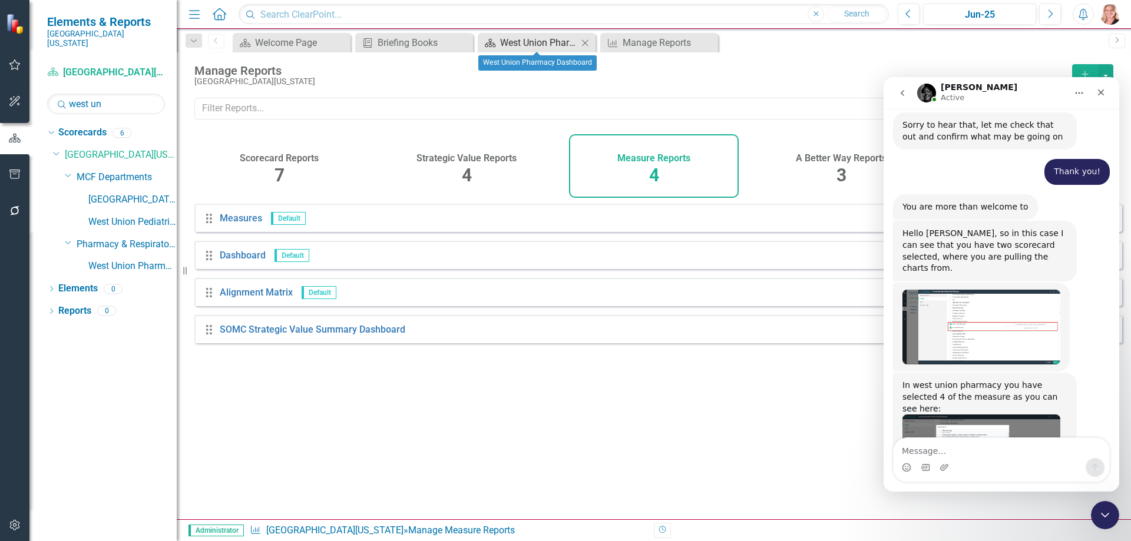
click at [543, 45] on div "West Union Pharmacy Dashboard" at bounding box center [539, 42] width 78 height 15
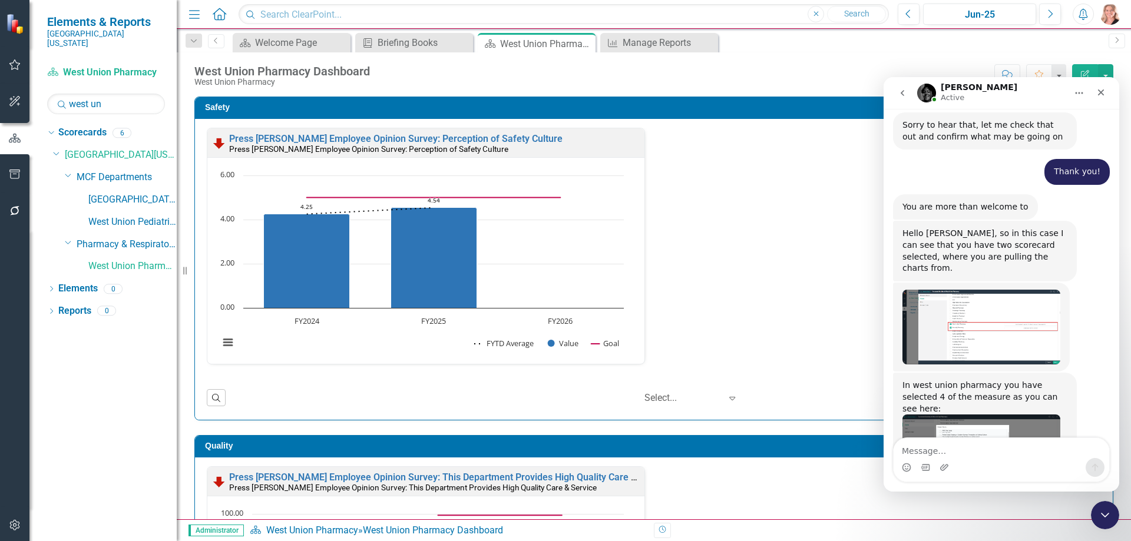
drag, startPoint x: 543, startPoint y: 45, endPoint x: 486, endPoint y: 58, distance: 58.0
click at [0, 0] on icon "Close" at bounding box center [0, 0] width 0 height 0
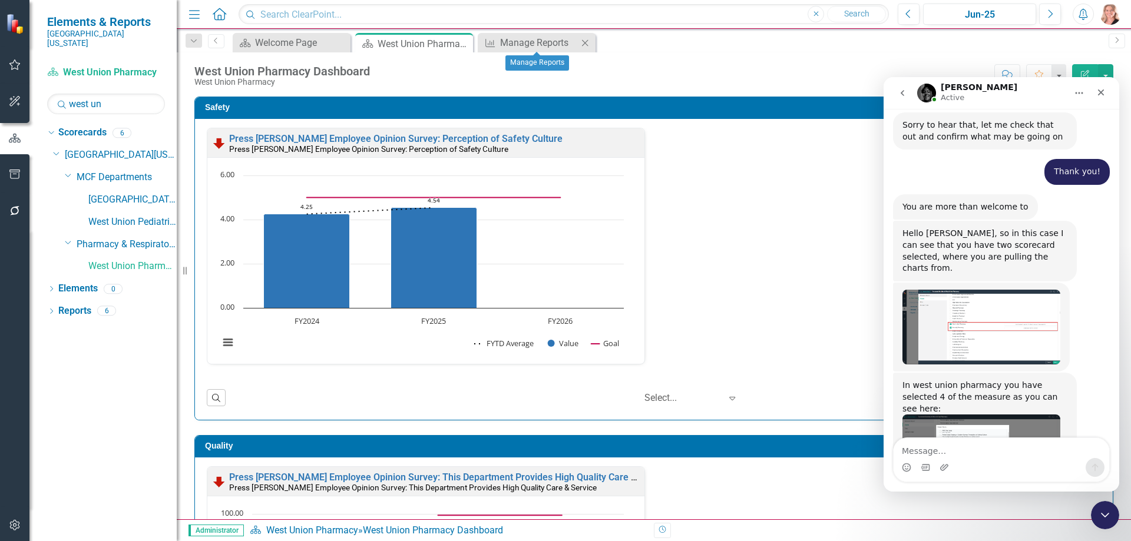
click at [587, 43] on icon "Close" at bounding box center [585, 42] width 12 height 9
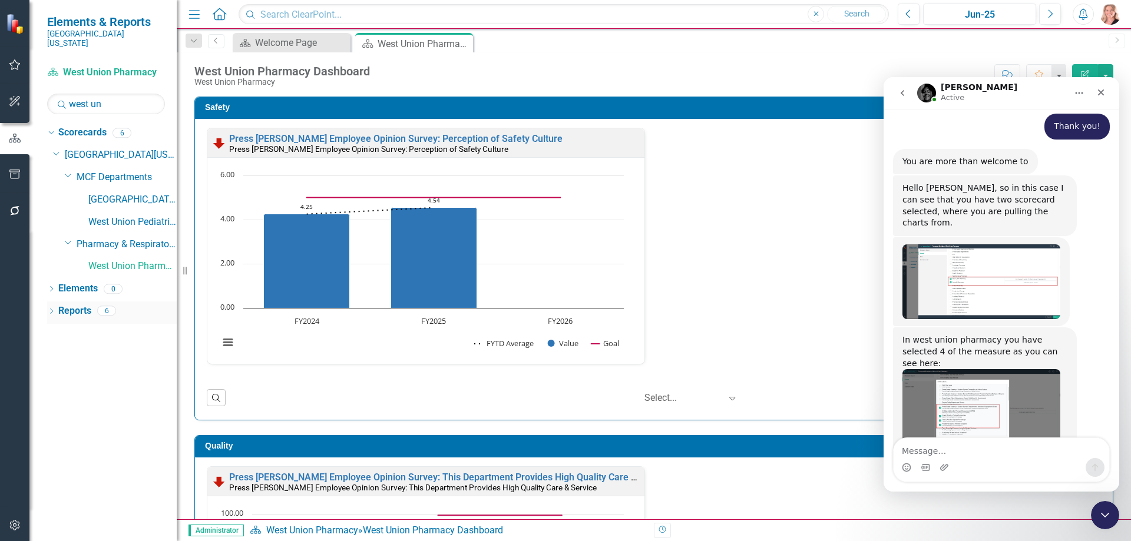
click at [79, 305] on link "Reports" at bounding box center [74, 312] width 33 height 14
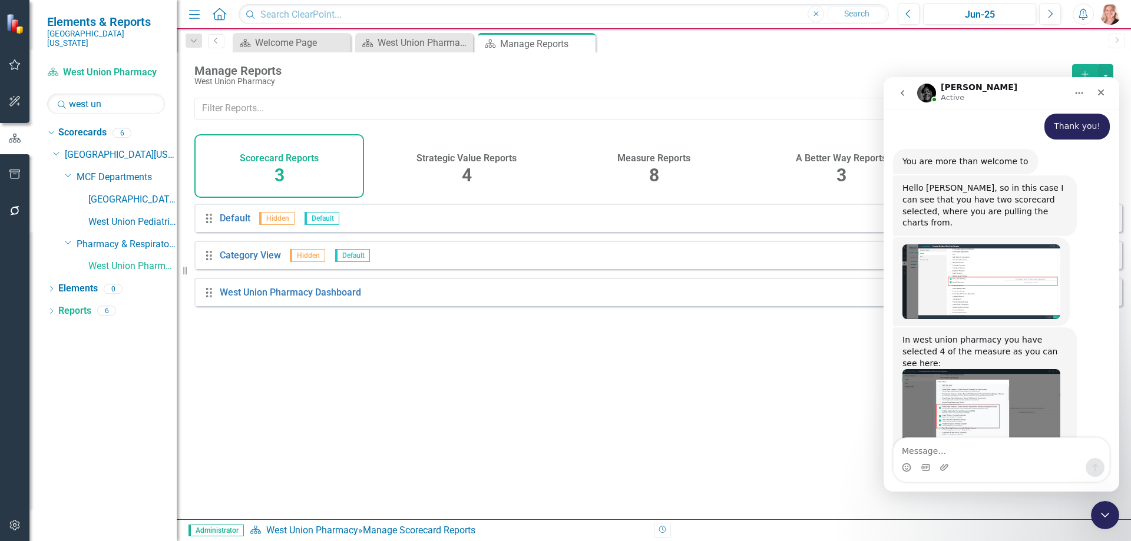
click at [656, 170] on span "8" at bounding box center [654, 175] width 10 height 21
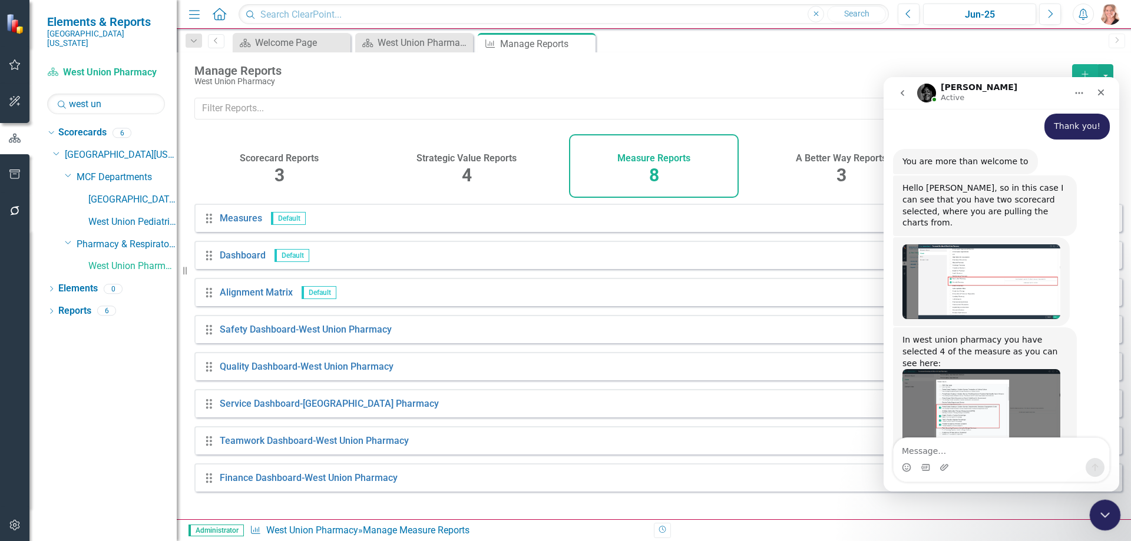
click at [1104, 517] on icon "Close Intercom Messenger" at bounding box center [1103, 514] width 14 height 14
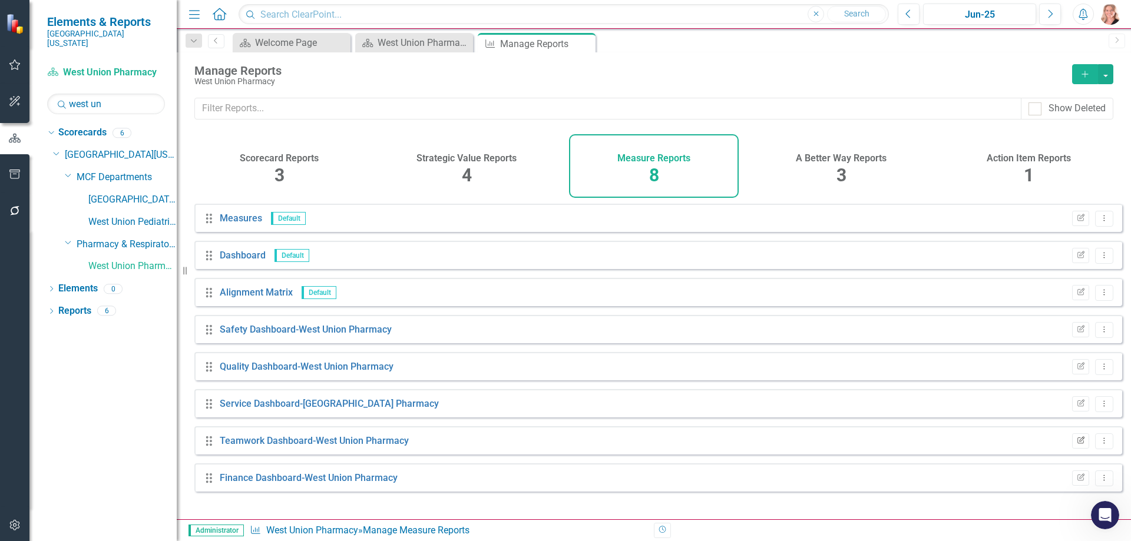
click at [1072, 449] on button "Edit Report" at bounding box center [1080, 441] width 17 height 15
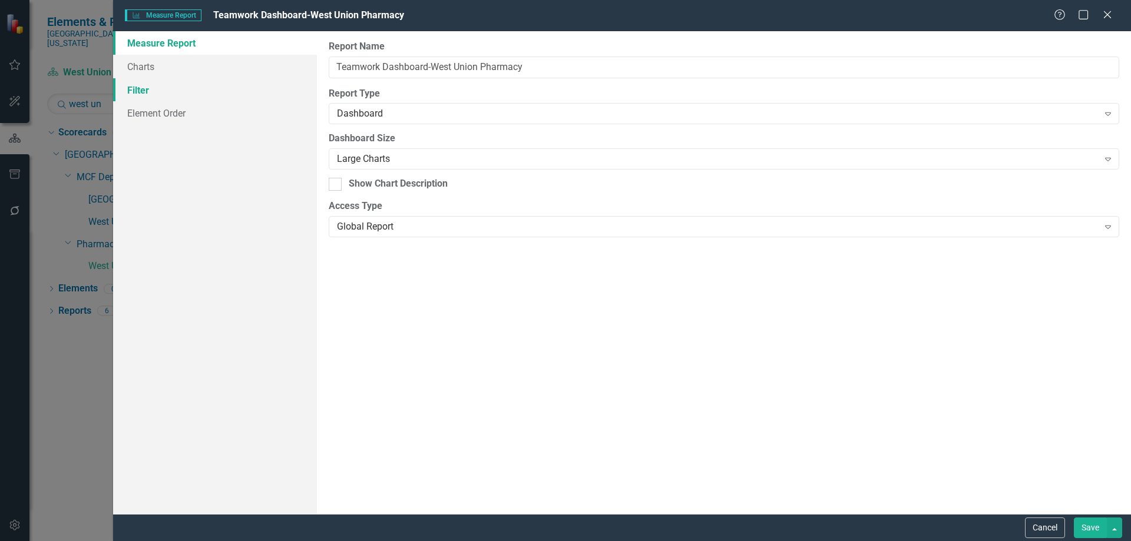
click at [150, 89] on link "Filter" at bounding box center [215, 90] width 204 height 24
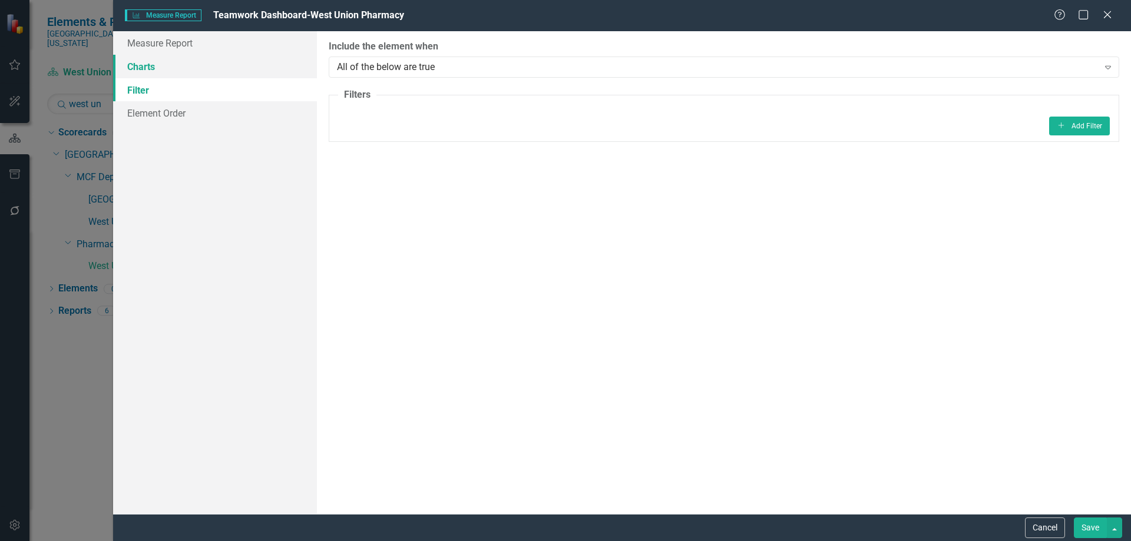
click at [146, 68] on link "Charts" at bounding box center [215, 67] width 204 height 24
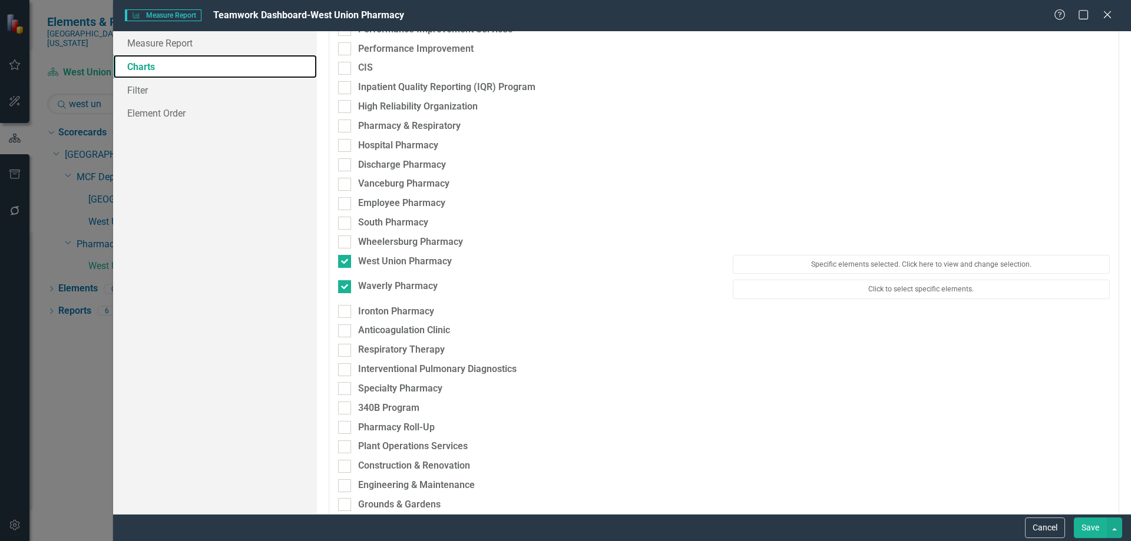
scroll to position [2710, 0]
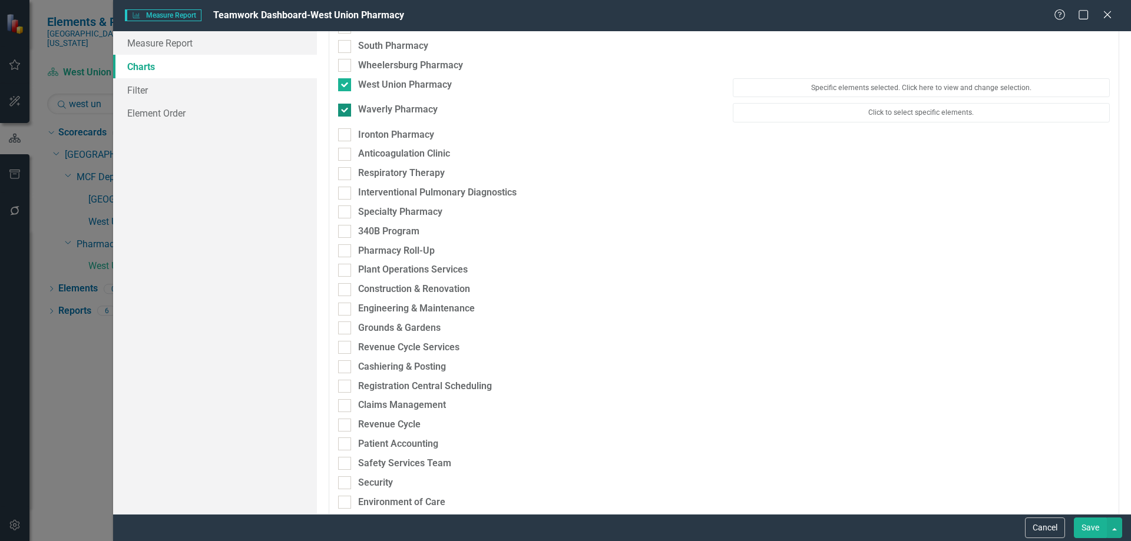
click at [348, 110] on div at bounding box center [344, 110] width 13 height 13
click at [346, 110] on input "Waverly Pharmacy" at bounding box center [342, 108] width 8 height 8
checkbox input "false"
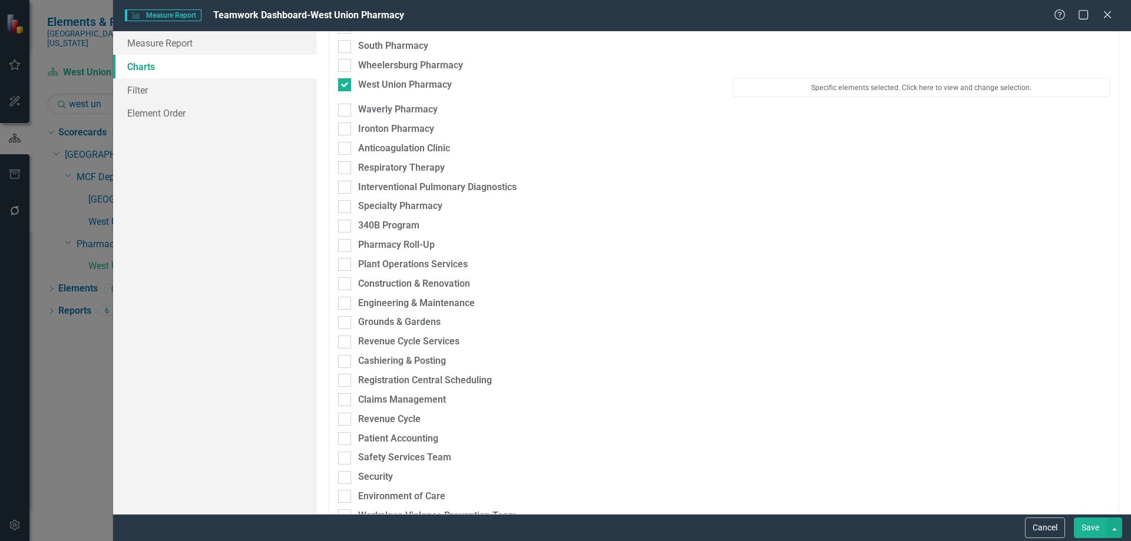
click at [1089, 524] on button "Save" at bounding box center [1090, 528] width 33 height 21
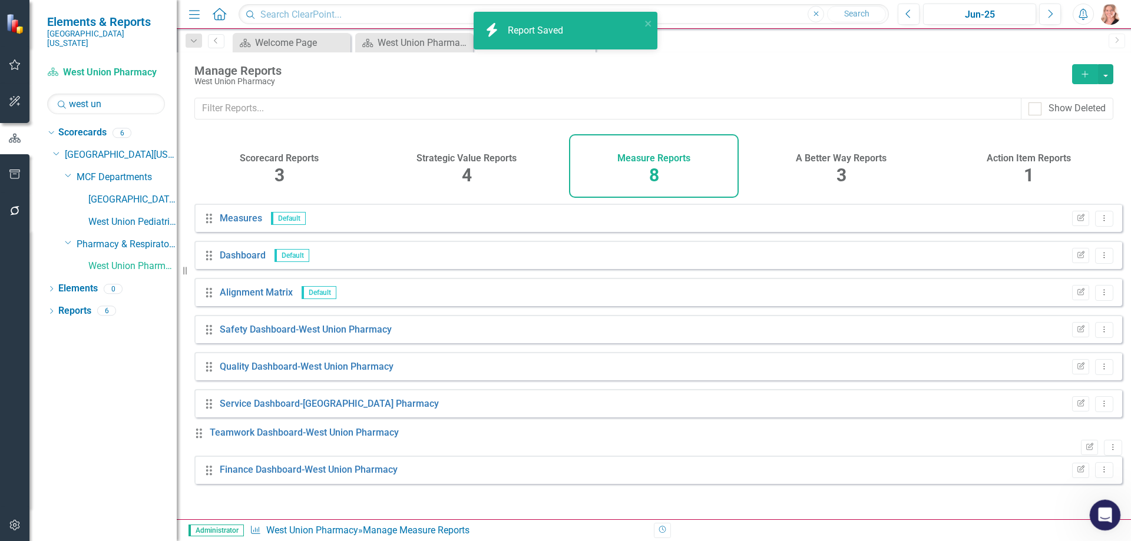
click at [1109, 517] on icon "Open Intercom Messenger" at bounding box center [1103, 513] width 19 height 19
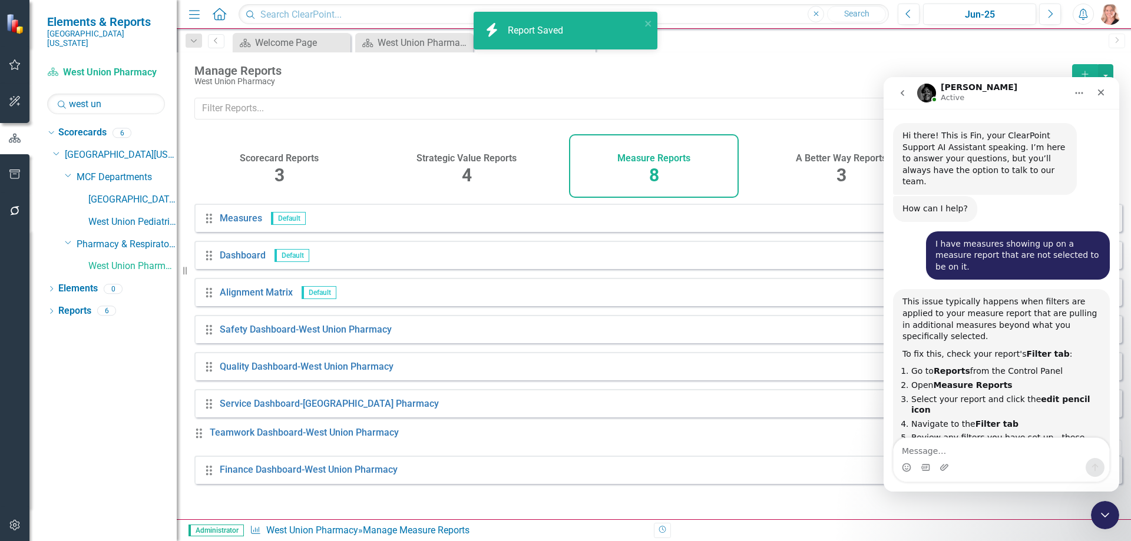
scroll to position [1105, 0]
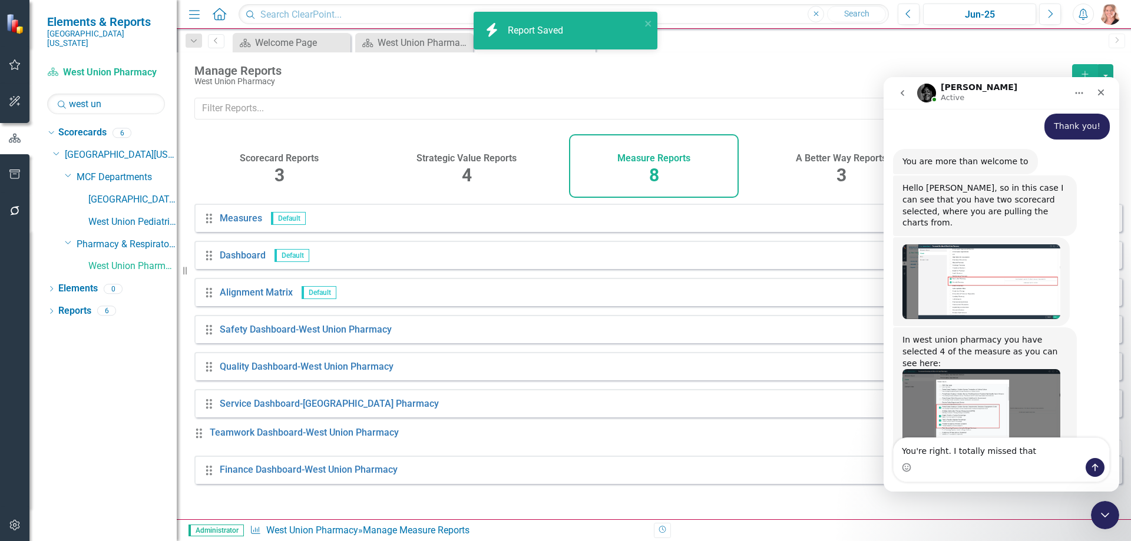
type textarea "You're right. I totally missed that."
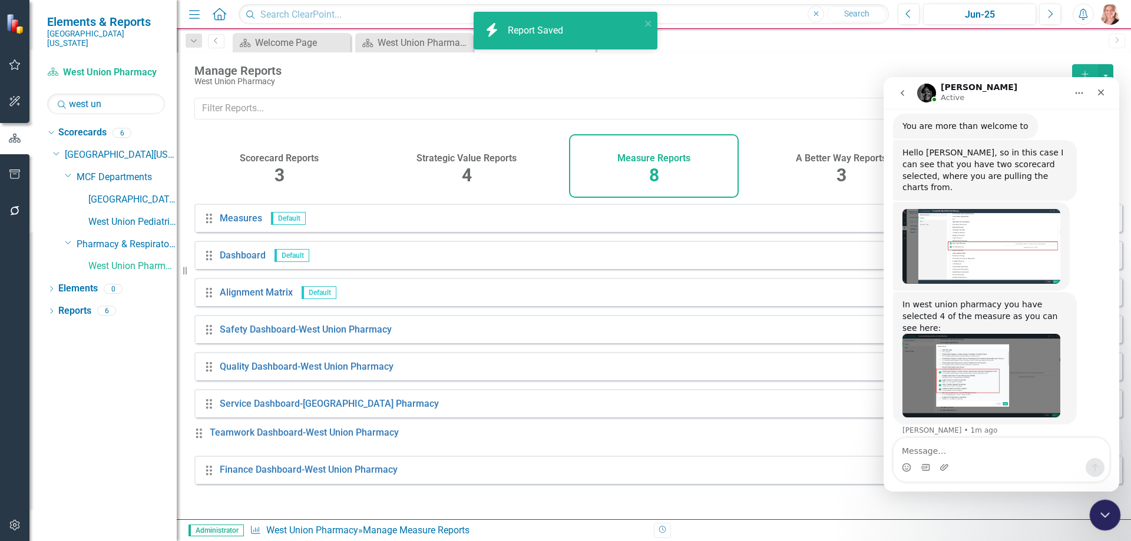
click at [1098, 514] on icon "Close Intercom Messenger" at bounding box center [1103, 514] width 14 height 14
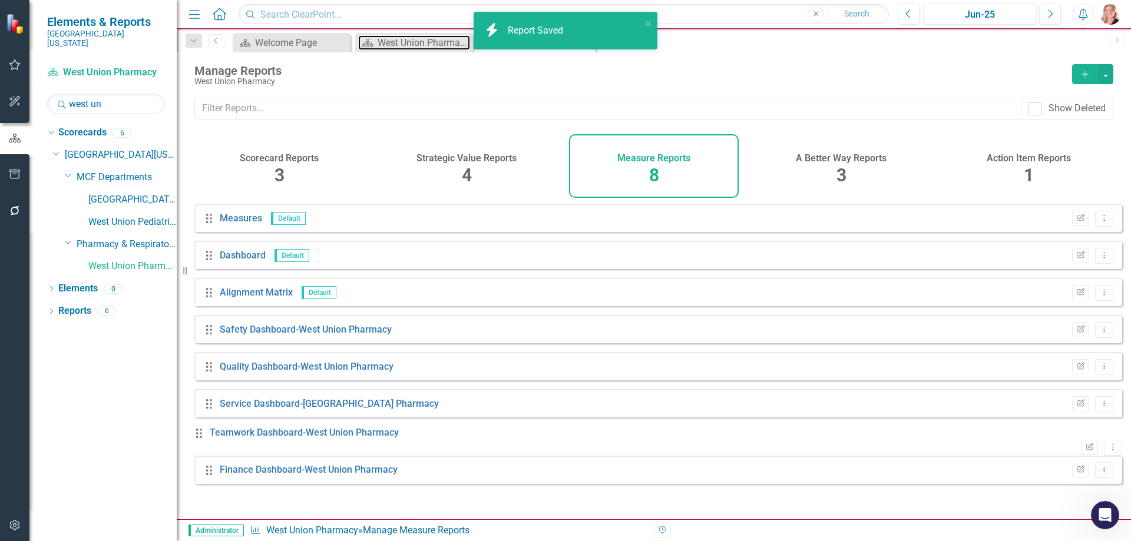
click at [409, 44] on div "West Union Pharmacy Dashboard" at bounding box center [424, 42] width 92 height 15
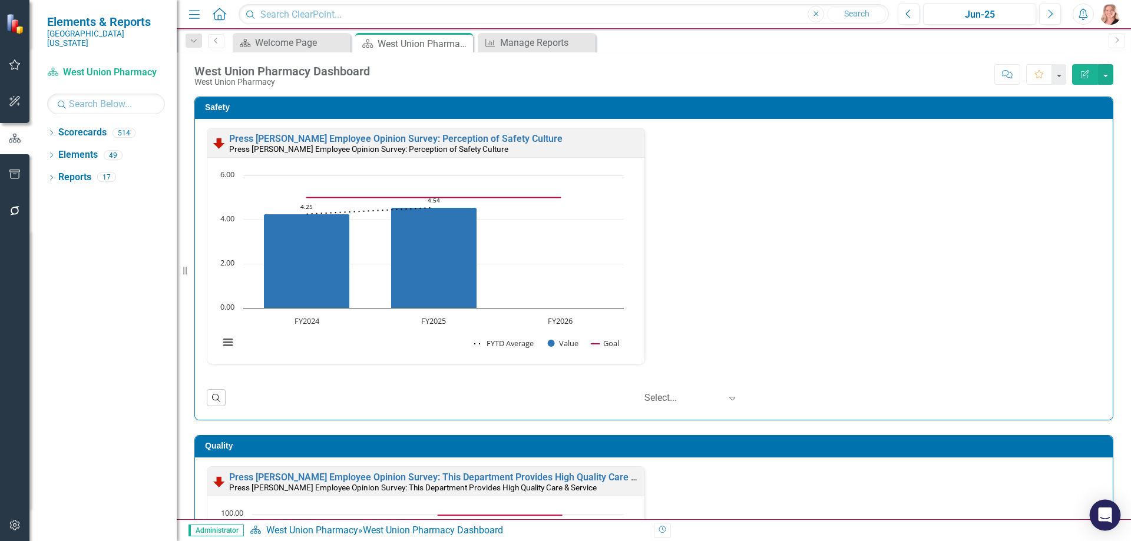
click at [1108, 509] on icon "Open Intercom Messenger" at bounding box center [1105, 515] width 14 height 15
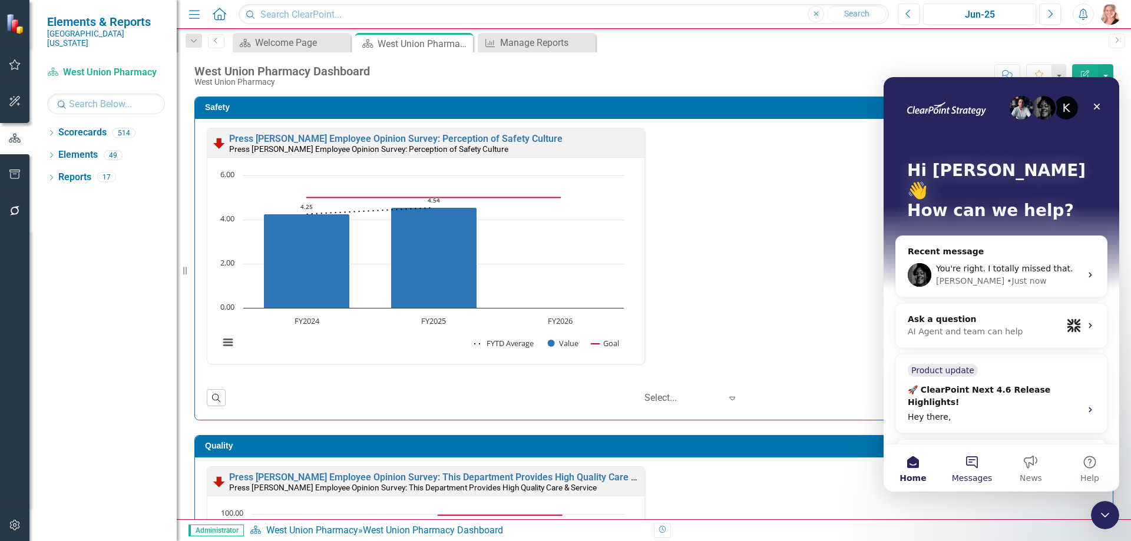
click at [973, 468] on button "Messages" at bounding box center [972, 468] width 59 height 47
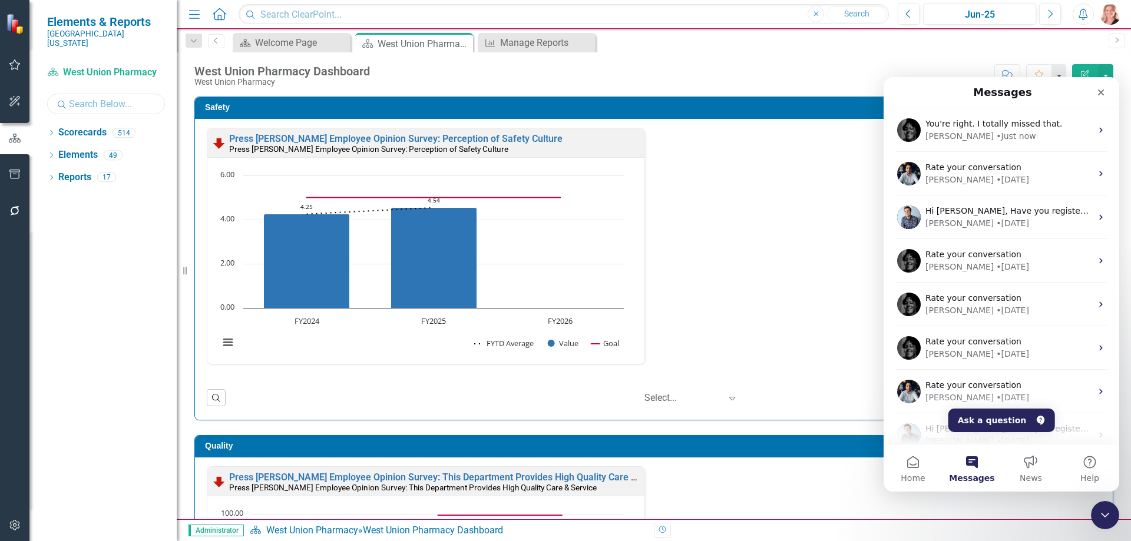
click at [128, 94] on input "text" at bounding box center [106, 104] width 118 height 21
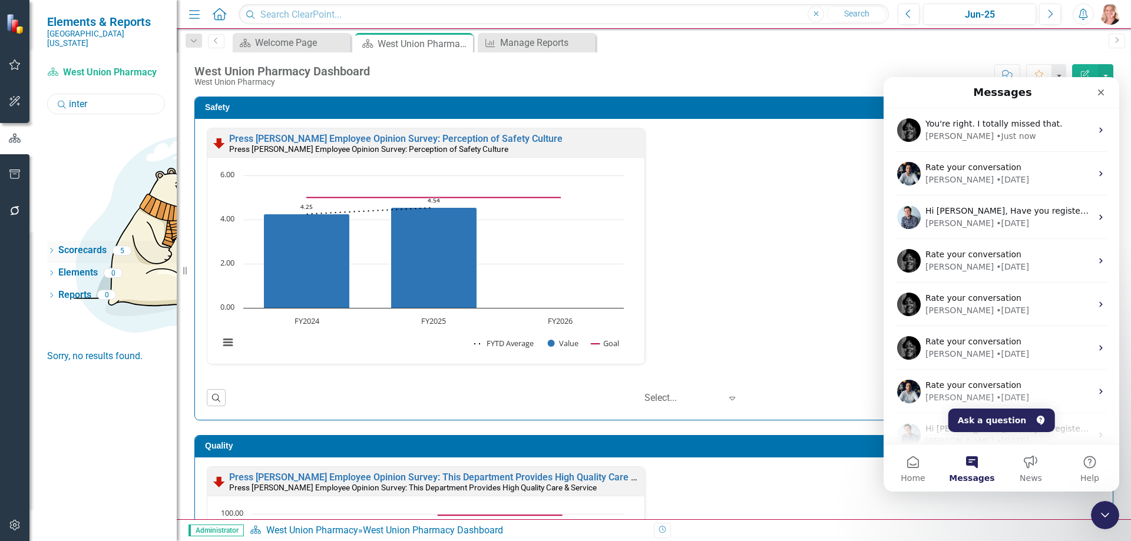
type input "inter"
click at [51, 249] on icon "Dropdown" at bounding box center [51, 252] width 8 height 6
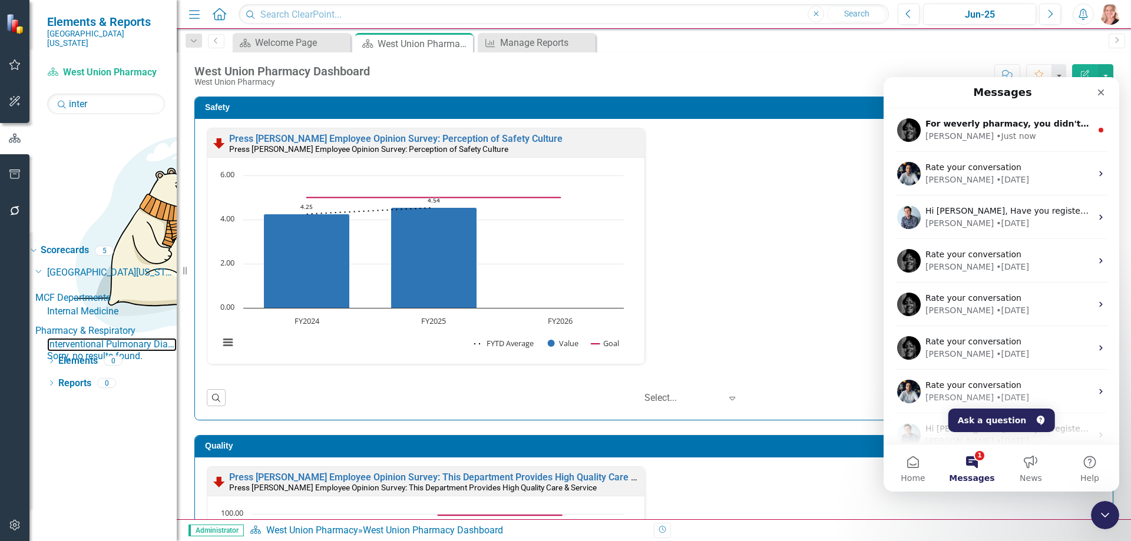
click at [133, 338] on link "Interventional Pulmonary Diagnostics" at bounding box center [112, 345] width 130 height 14
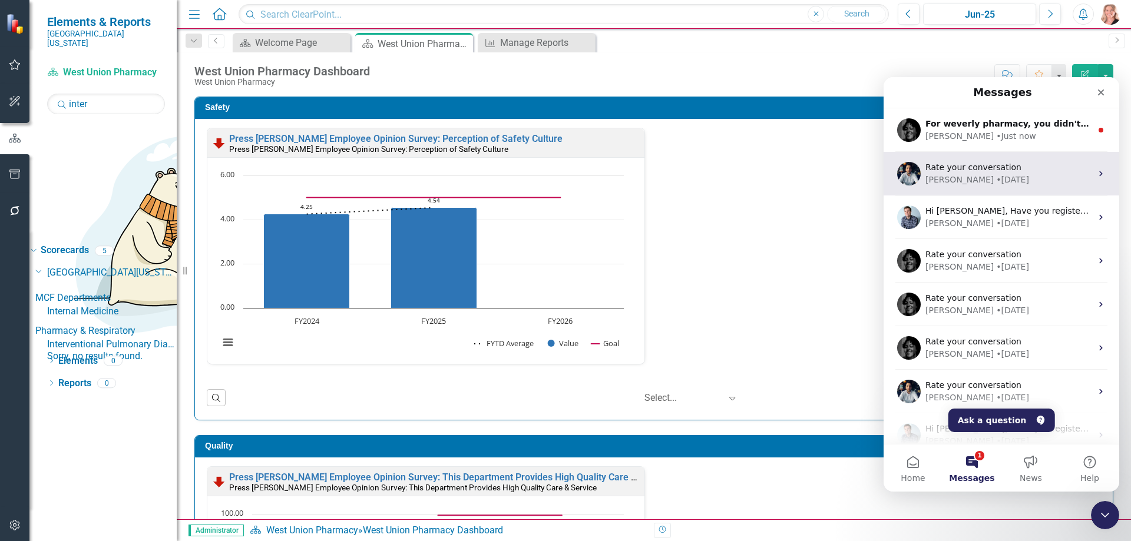
click at [984, 133] on div "[PERSON_NAME] • Just now" at bounding box center [1009, 136] width 166 height 12
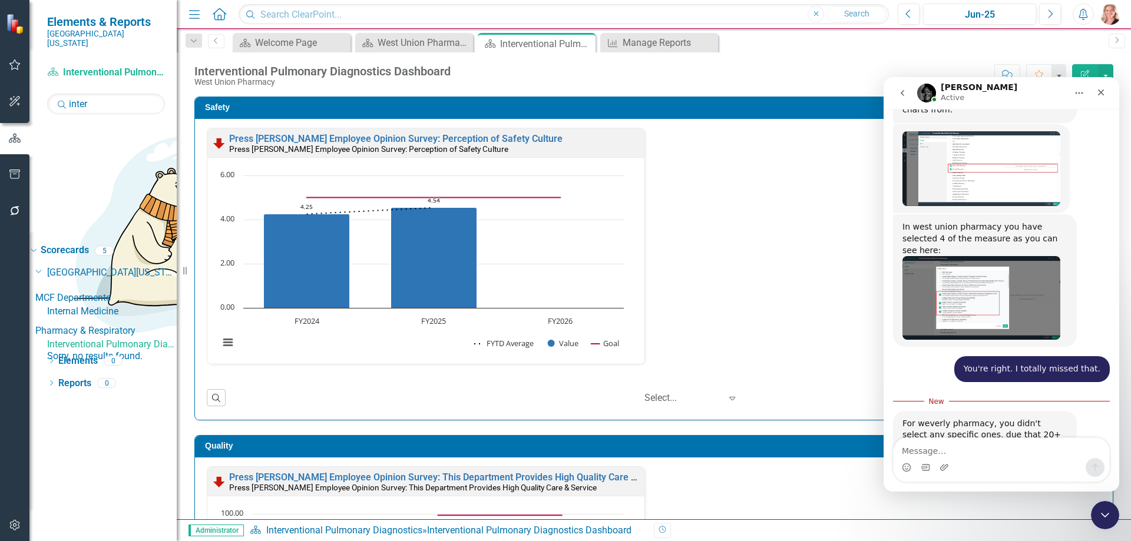
scroll to position [2, 0]
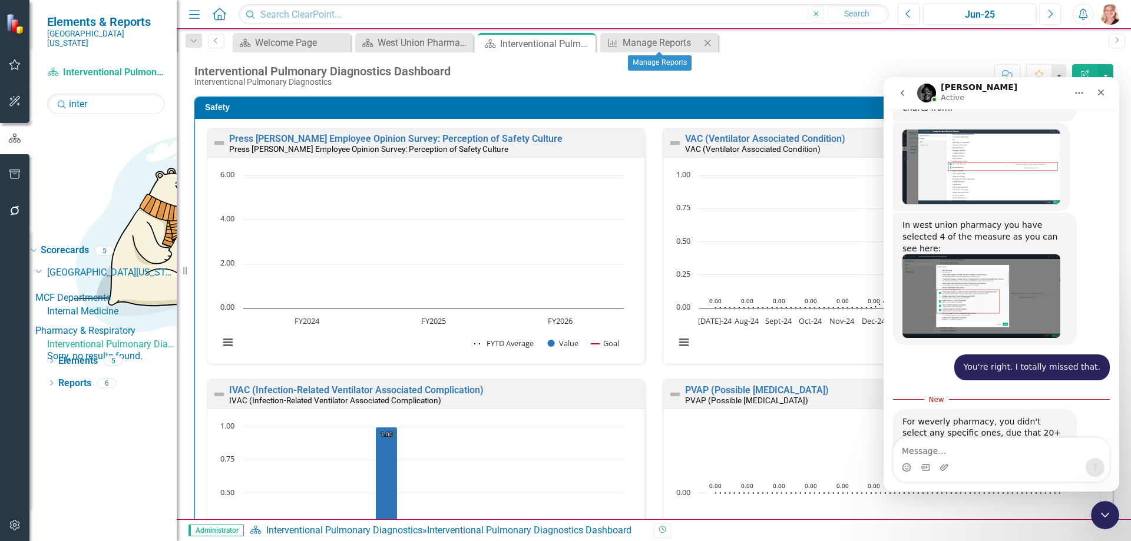
click at [708, 44] on icon "Close" at bounding box center [708, 42] width 12 height 9
click at [74, 377] on link "Reports" at bounding box center [74, 384] width 33 height 14
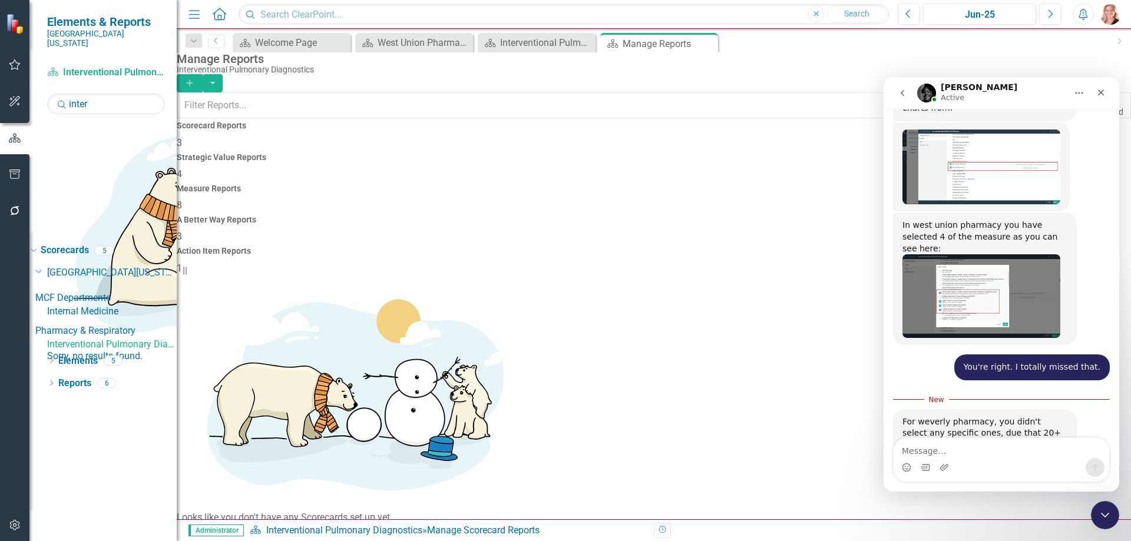
click at [665, 184] on div "Measure Reports 8" at bounding box center [654, 198] width 954 height 28
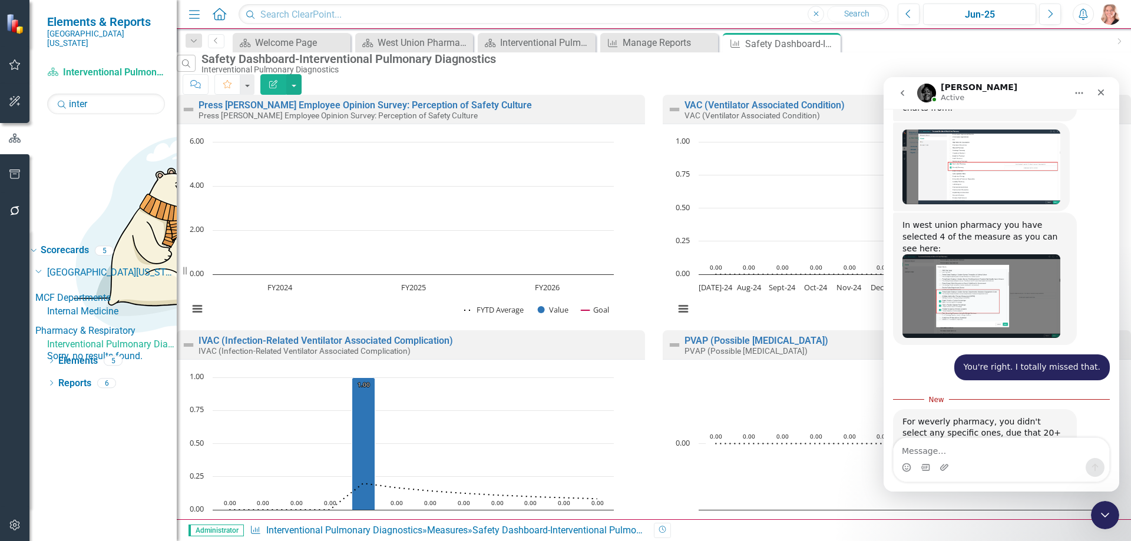
click at [0, 0] on icon "Close" at bounding box center [0, 0] width 0 height 0
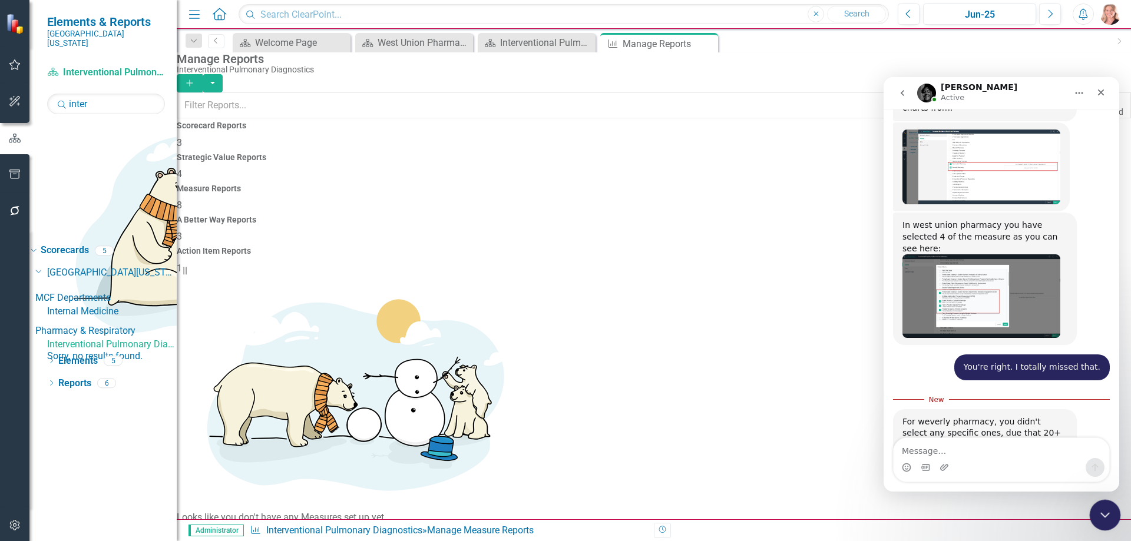
click at [1101, 510] on icon "Close Intercom Messenger" at bounding box center [1103, 514] width 14 height 14
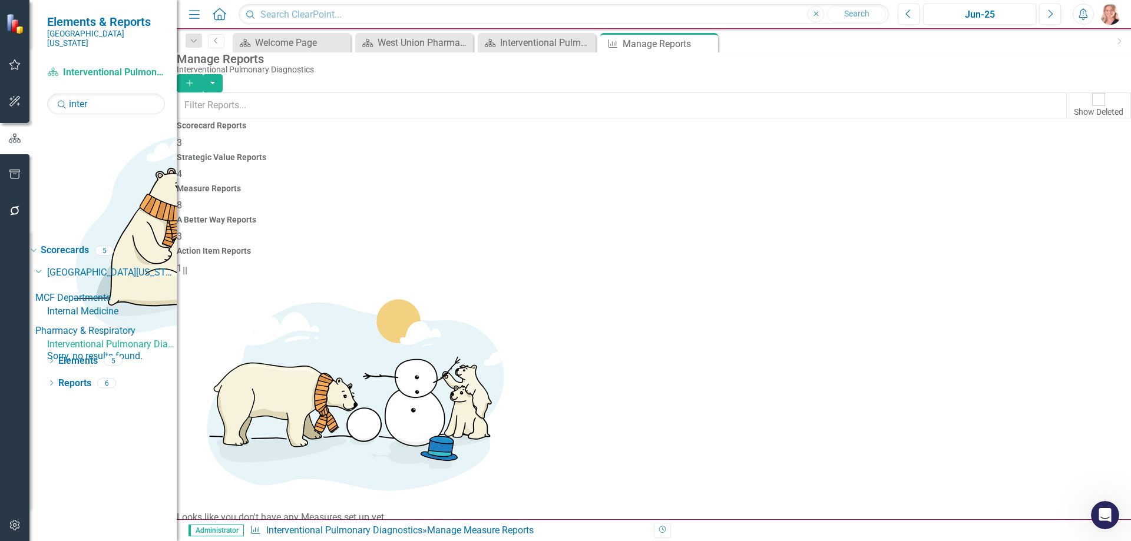
scroll to position [1198, 0]
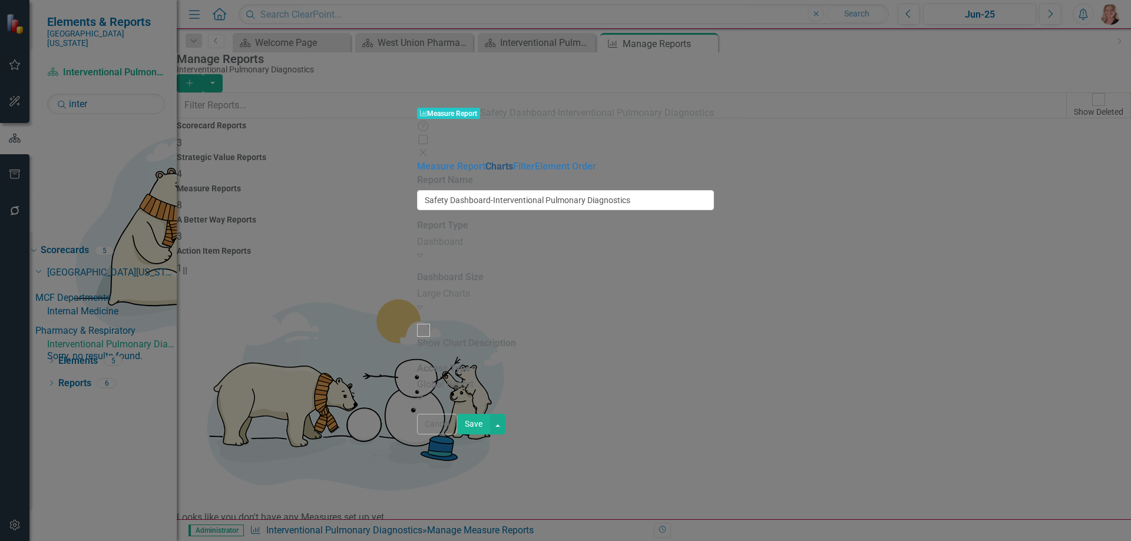
click at [485, 161] on link "Charts" at bounding box center [499, 166] width 28 height 11
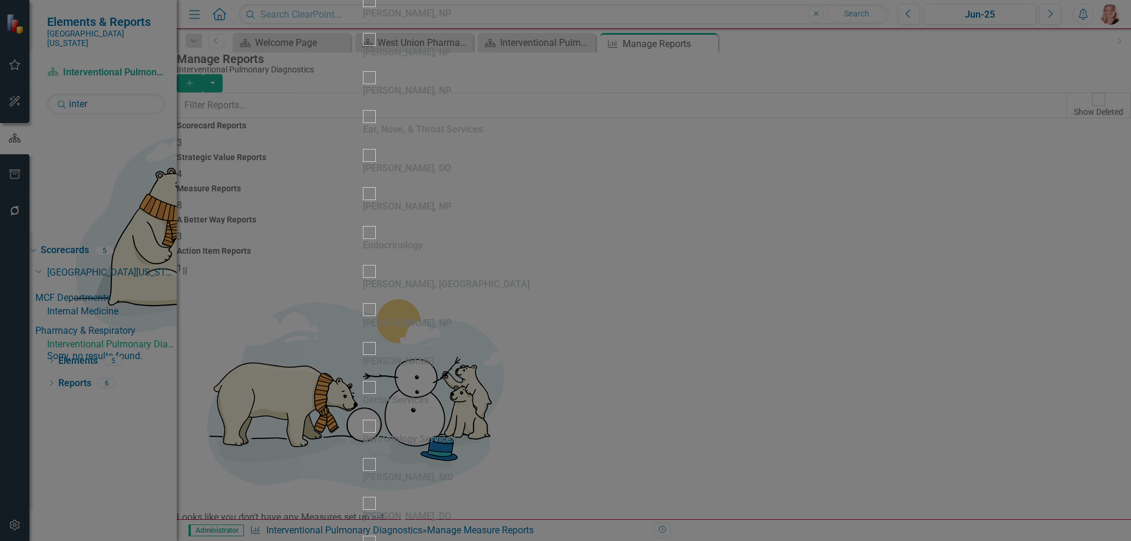
scroll to position [9546, 0]
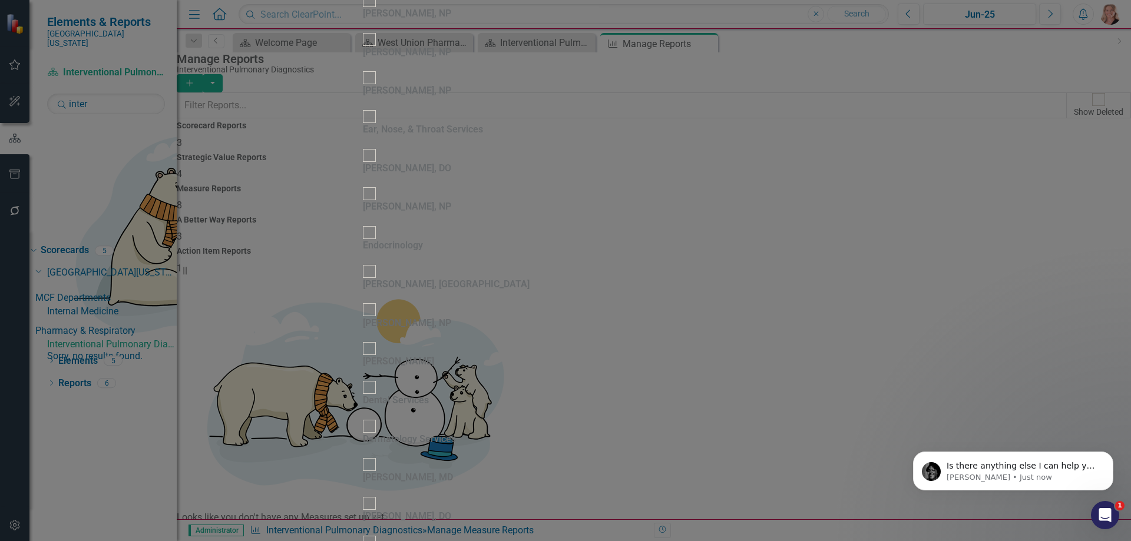
scroll to position [1230, 0]
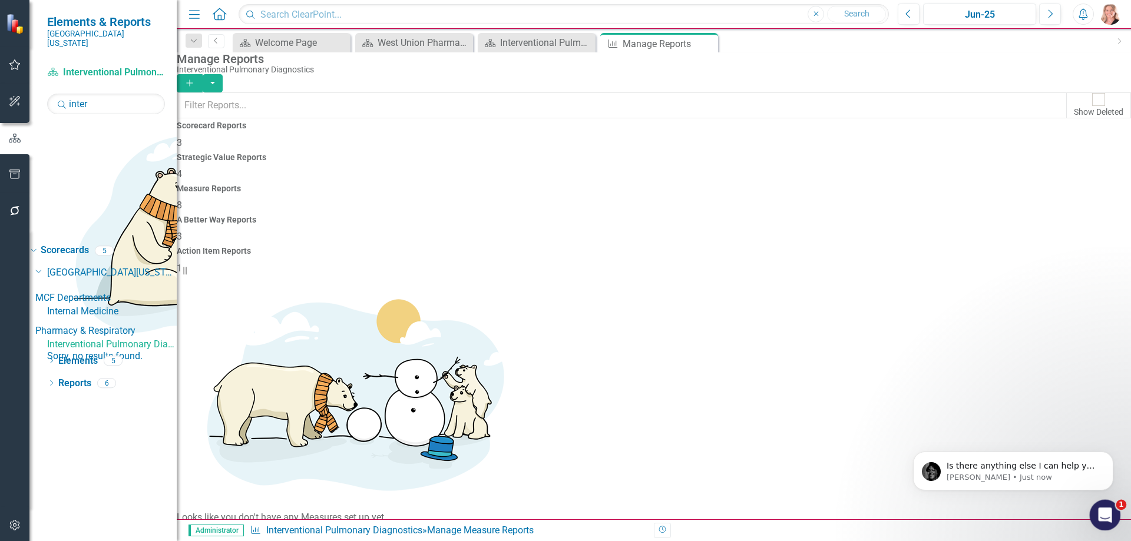
click at [1106, 517] on icon "Open Intercom Messenger" at bounding box center [1103, 513] width 19 height 19
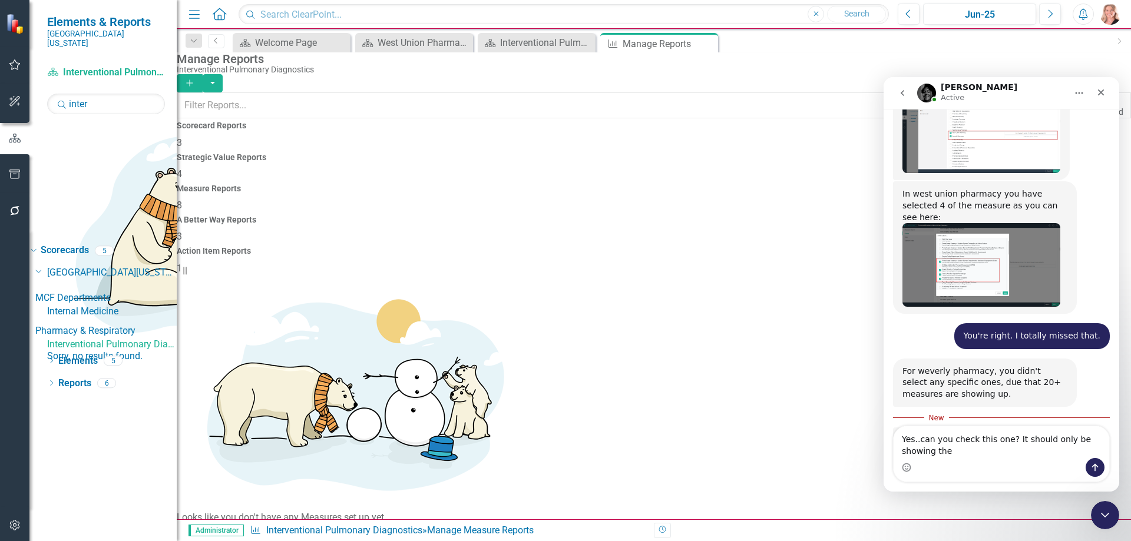
scroll to position [1261, 0]
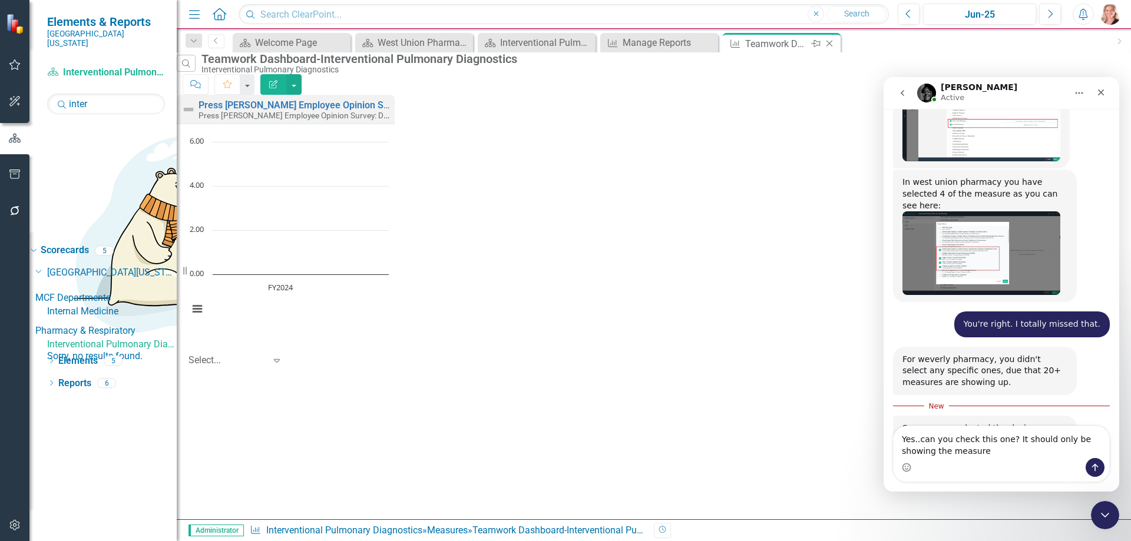
click at [830, 44] on icon at bounding box center [830, 44] width 6 height 6
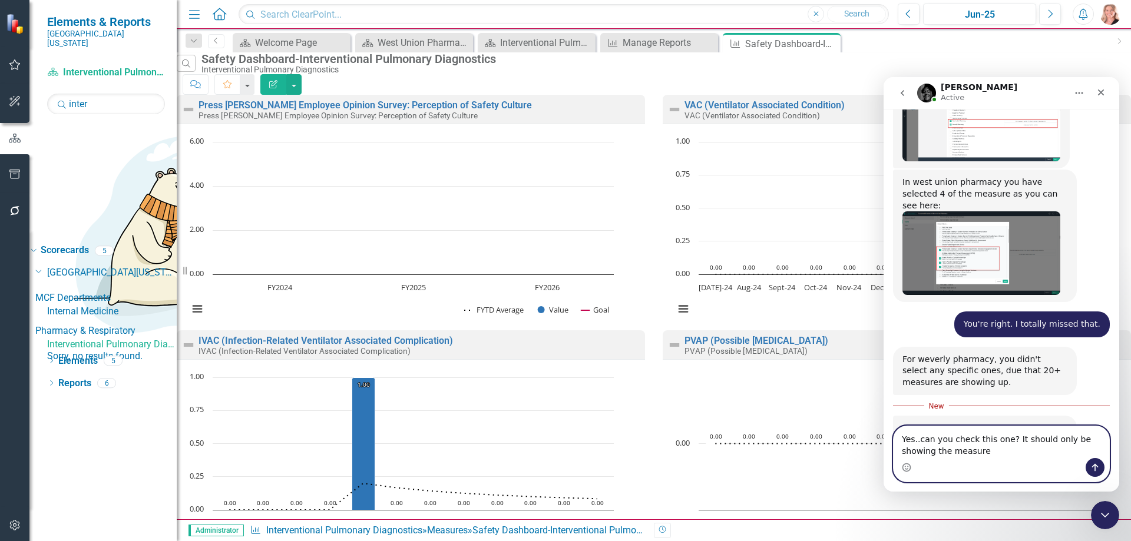
click at [967, 454] on textarea "Yes..can you check this one? It should only be showing the measure" at bounding box center [1002, 443] width 216 height 32
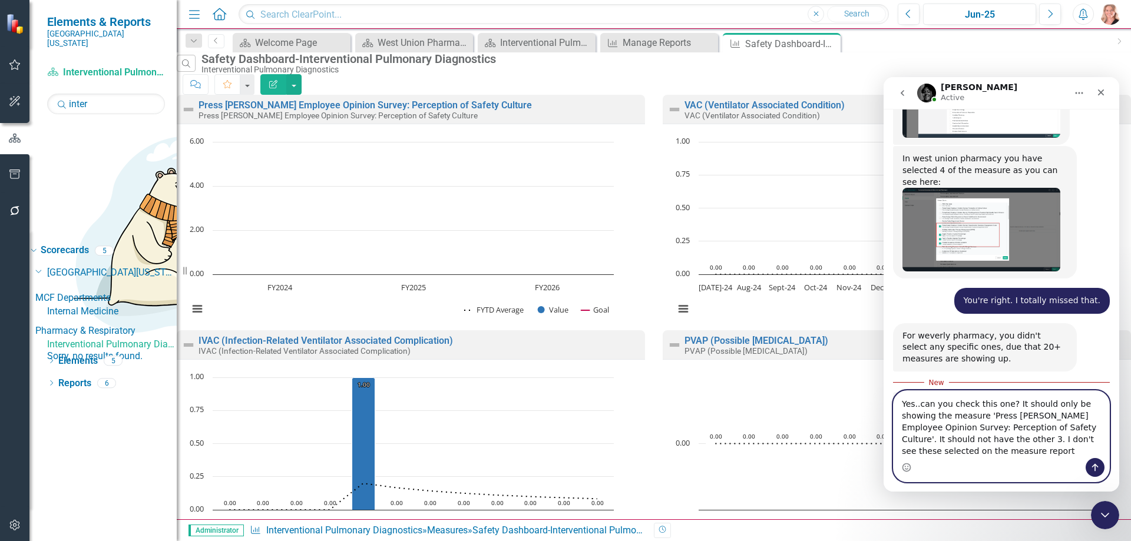
scroll to position [1296, 0]
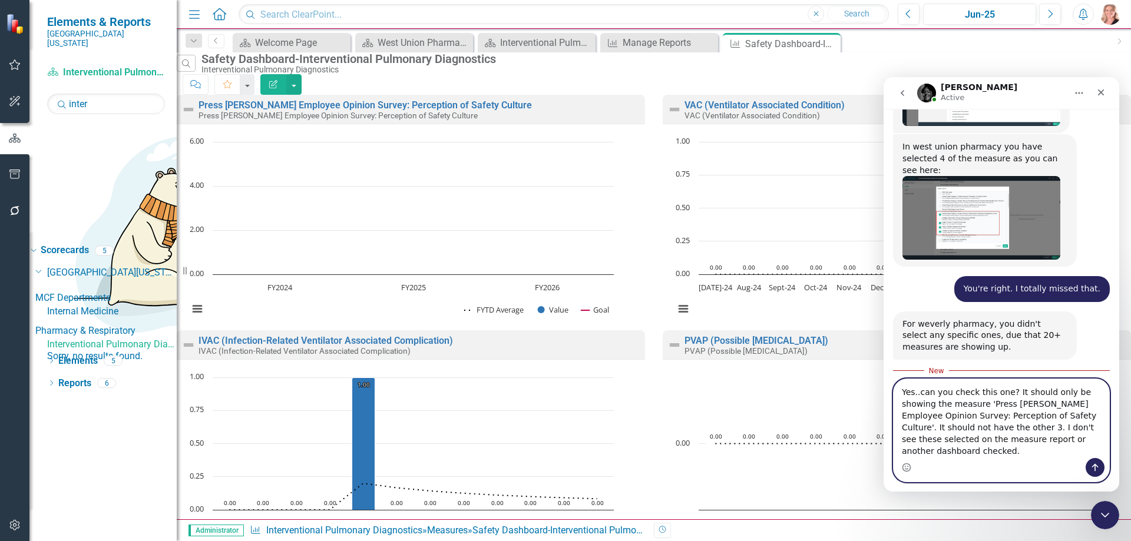
paste textarea "[URL][DOMAIN_NAME]"
type textarea "Yes..can you check this one? It should only be showing the measure 'Press [PERS…"
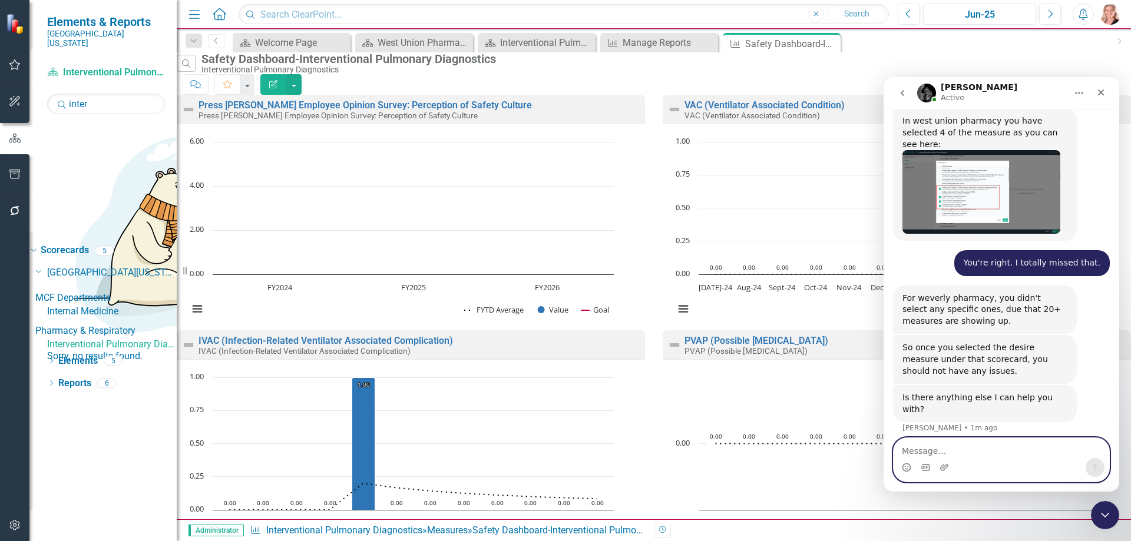
scroll to position [1369, 0]
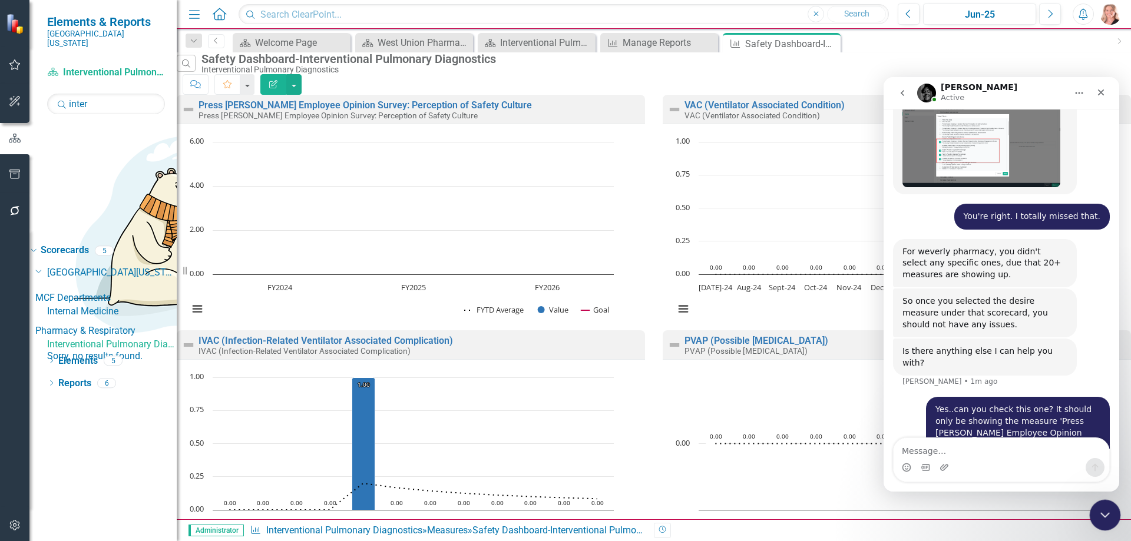
click at [1097, 513] on icon "Close Intercom Messenger" at bounding box center [1103, 514] width 14 height 14
